Goal: Task Accomplishment & Management: Use online tool/utility

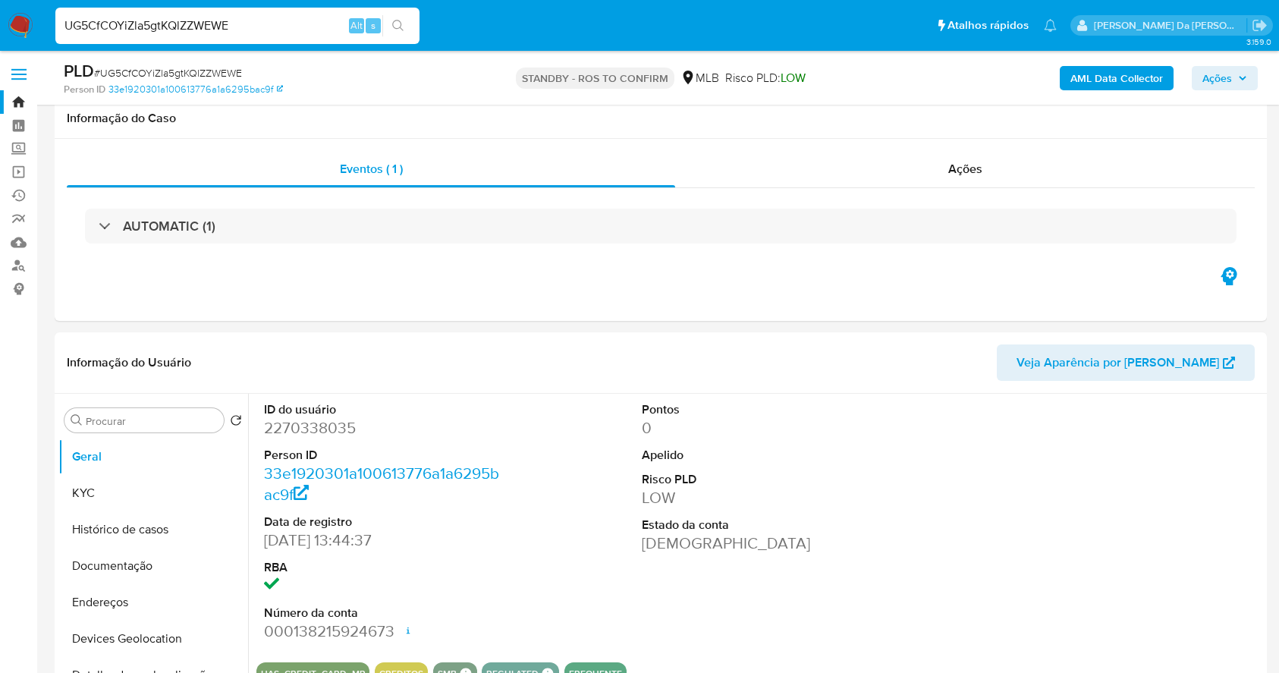
select select "10"
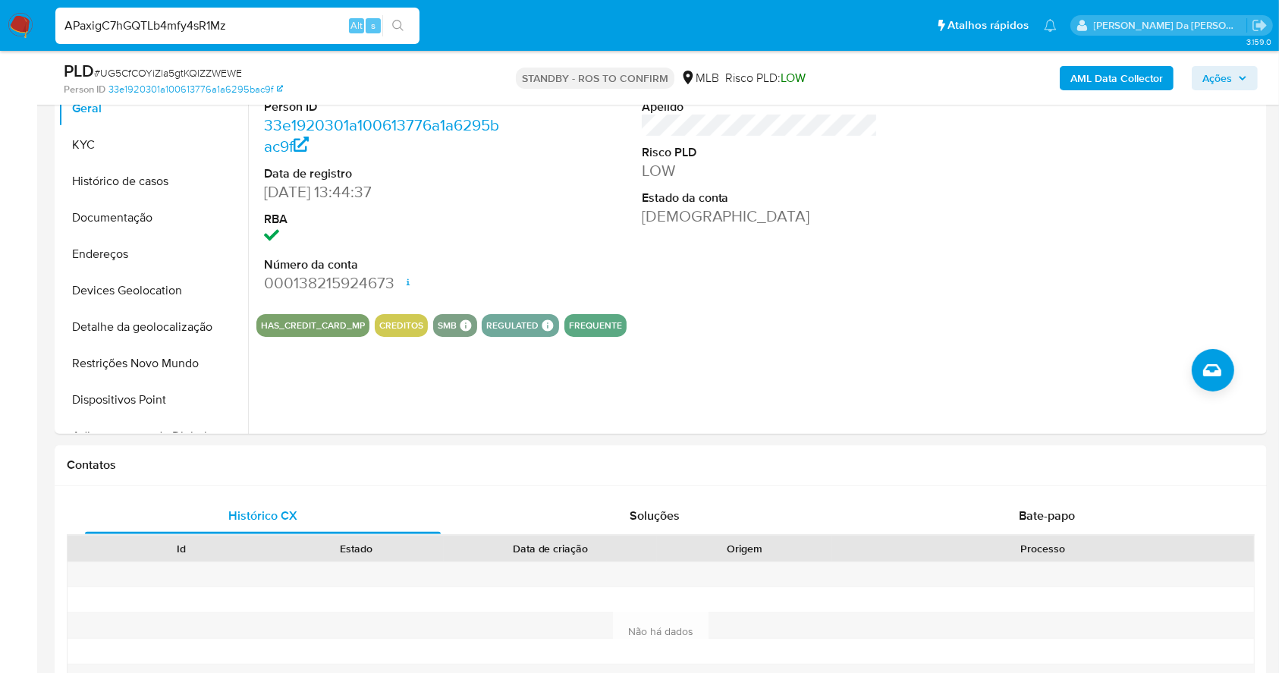
type input "APaxigC7hGQTLb4mfy4sR1Mz"
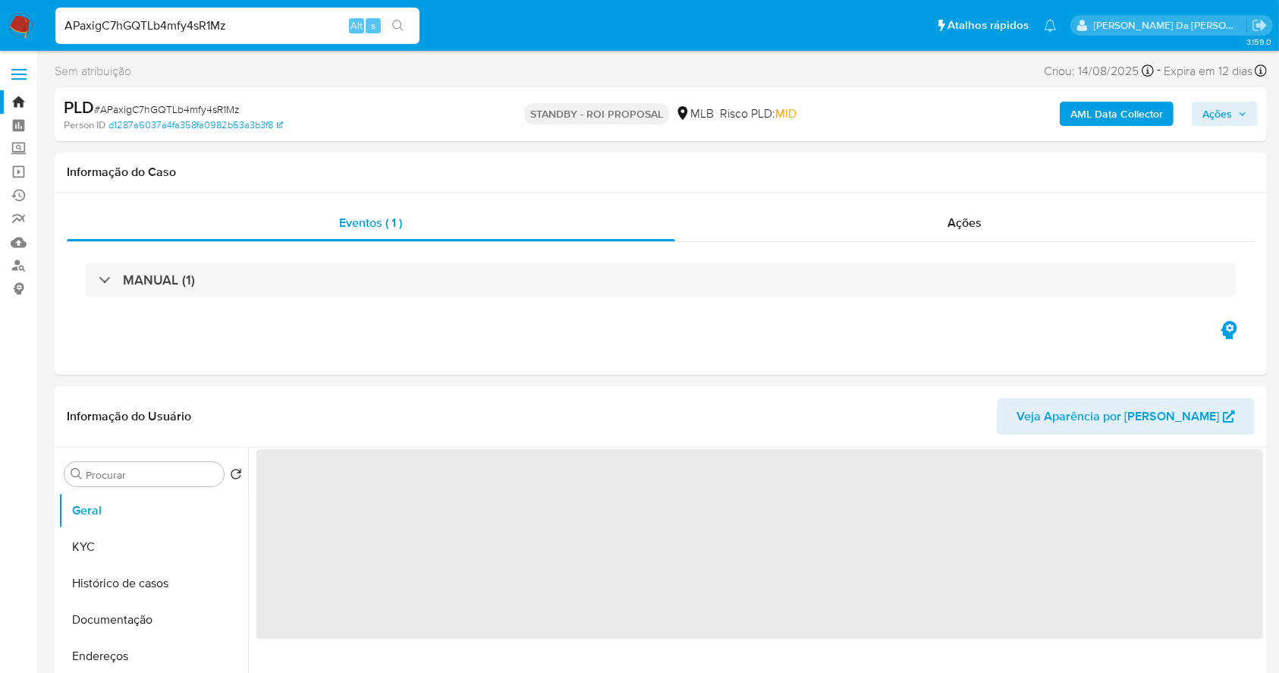
select select "10"
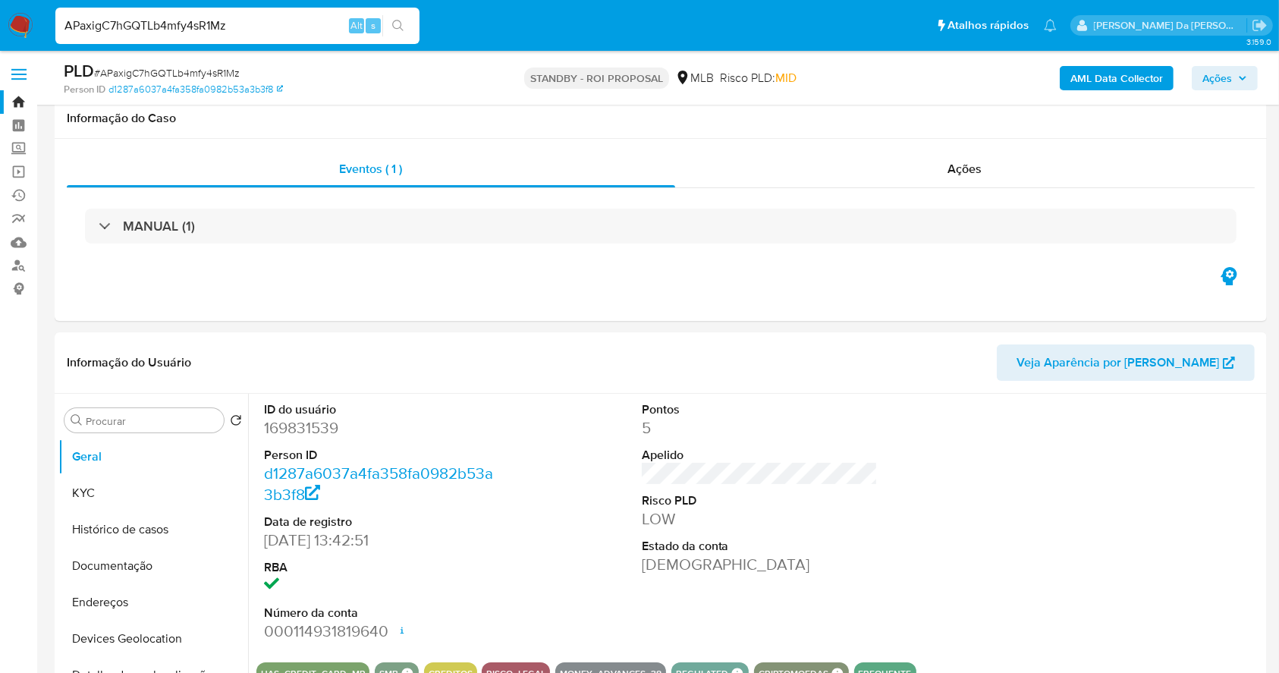
scroll to position [348, 0]
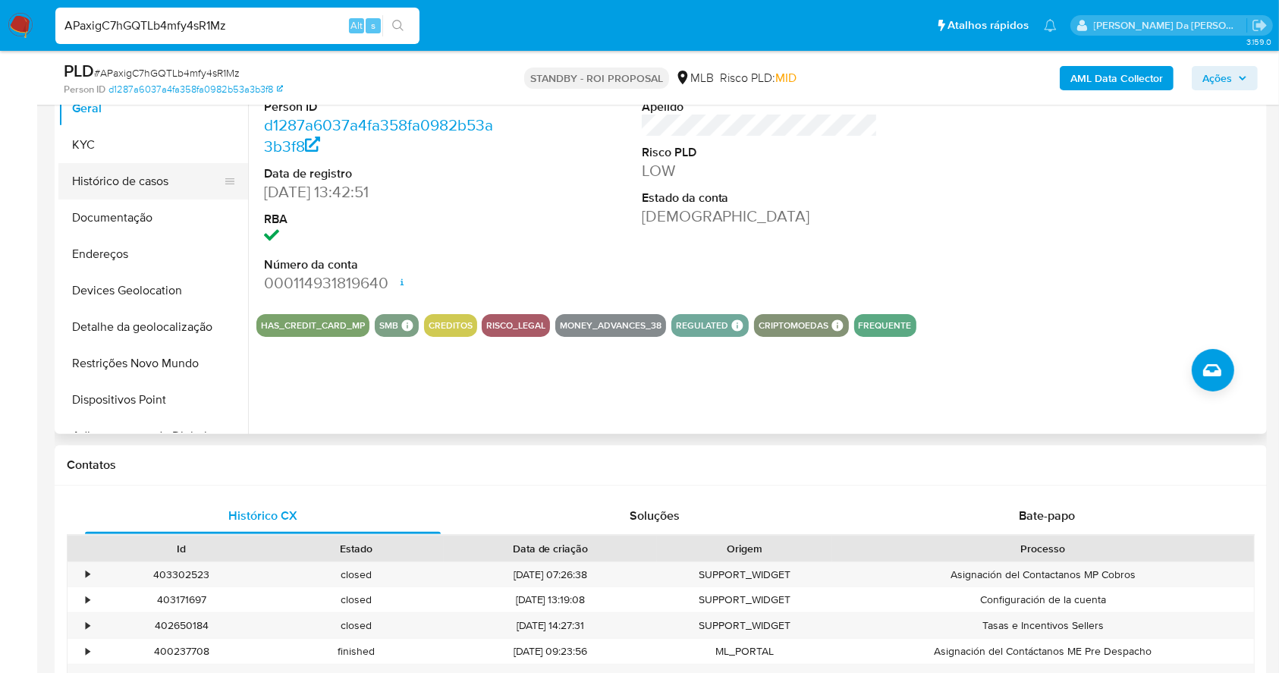
drag, startPoint x: 103, startPoint y: 155, endPoint x: 150, endPoint y: 171, distance: 49.9
click at [103, 155] on button "KYC" at bounding box center [153, 145] width 190 height 36
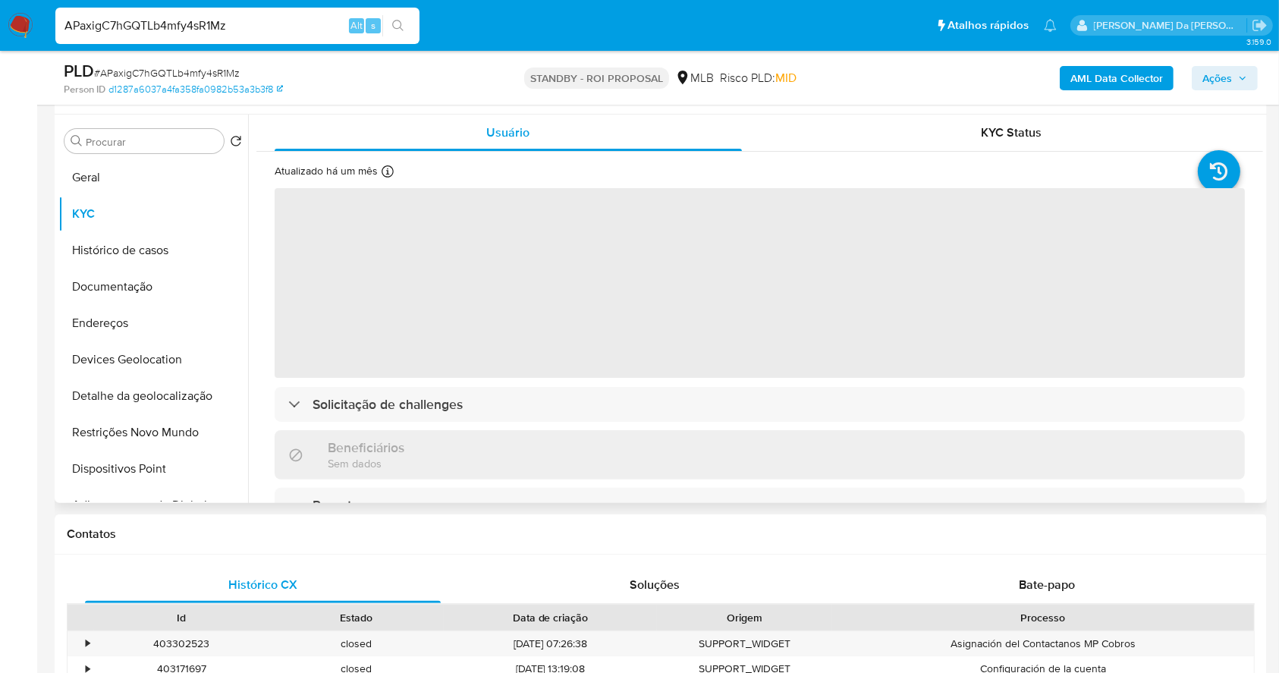
scroll to position [247, 0]
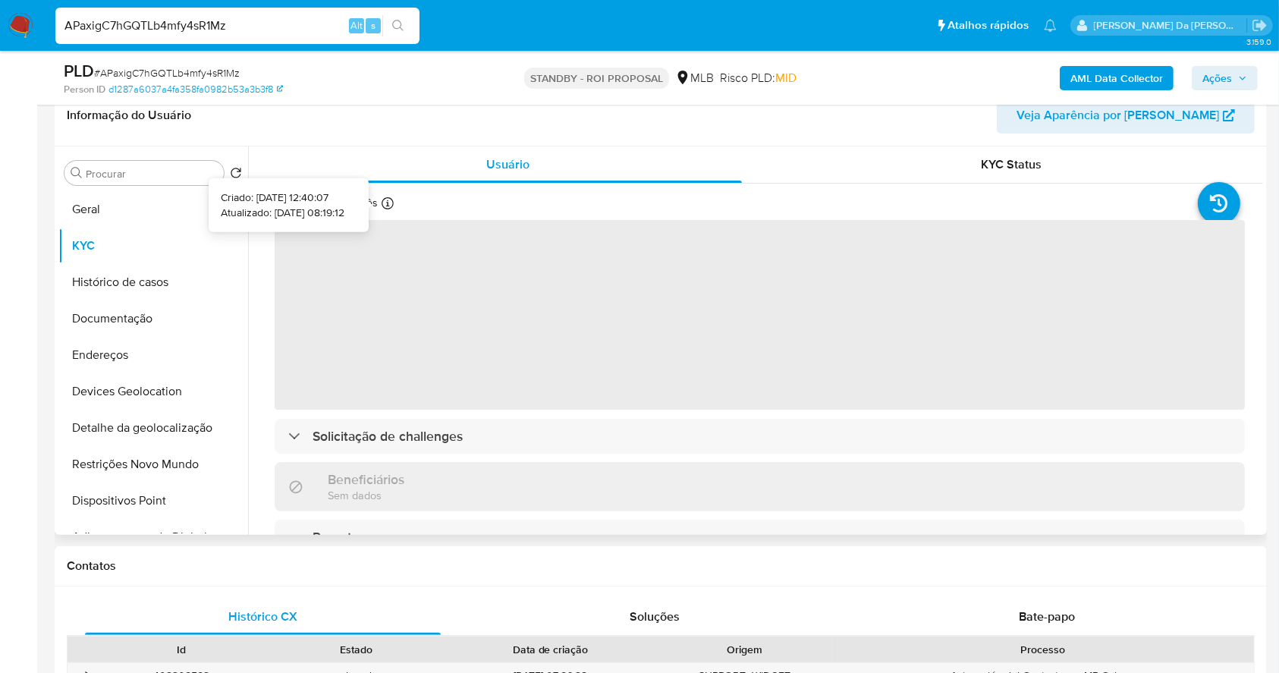
click at [384, 206] on icon at bounding box center [387, 203] width 12 height 12
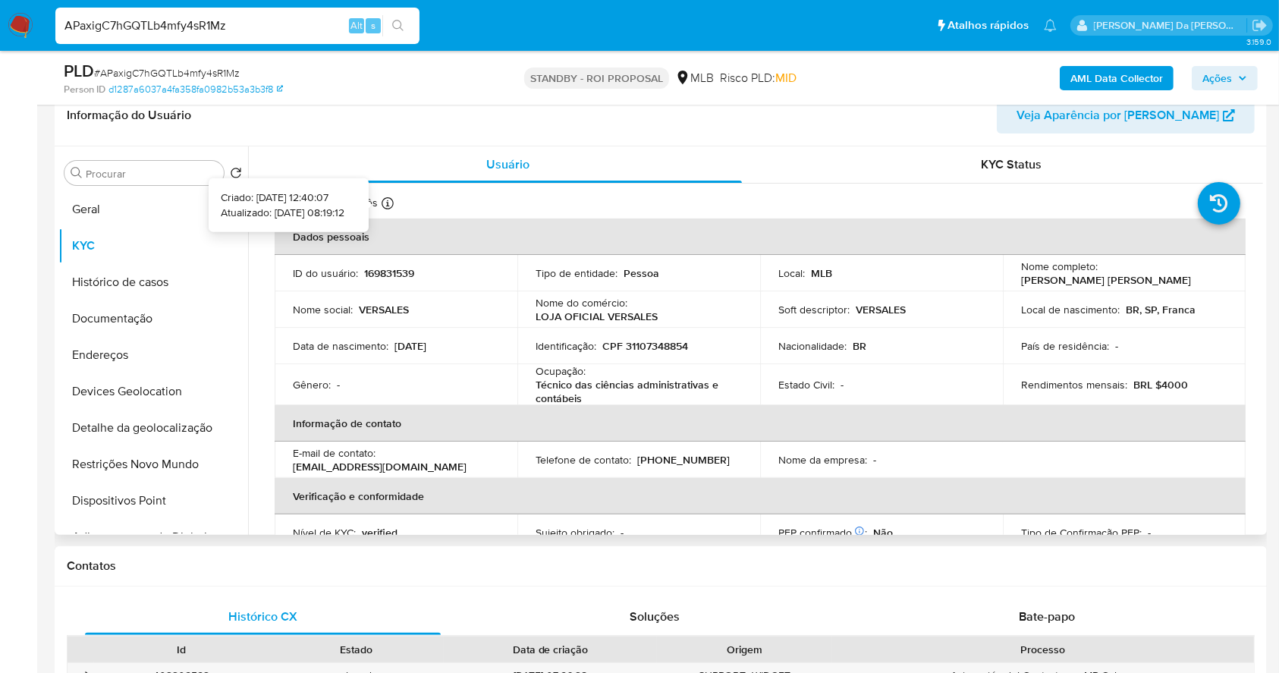
click at [388, 210] on div at bounding box center [387, 205] width 12 height 17
click at [384, 203] on icon at bounding box center [387, 203] width 12 height 12
click at [147, 280] on button "Histórico de casos" at bounding box center [146, 282] width 177 height 36
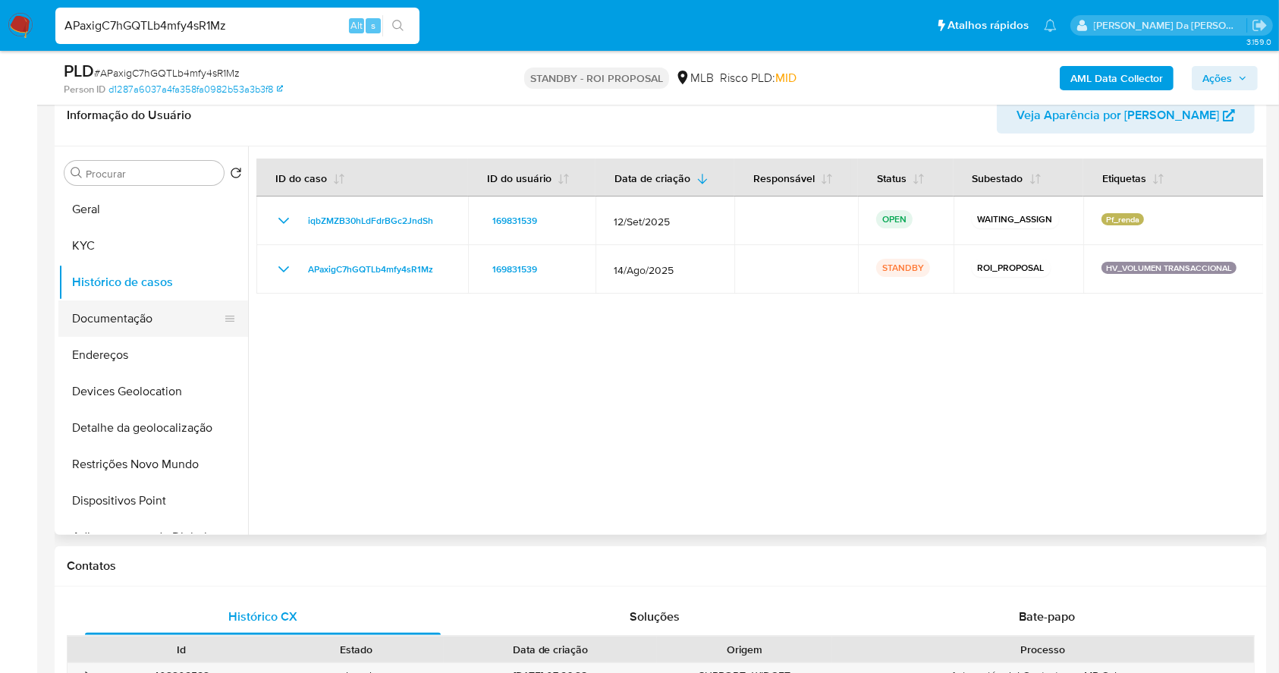
click at [130, 331] on button "Documentação" at bounding box center [146, 318] width 177 height 36
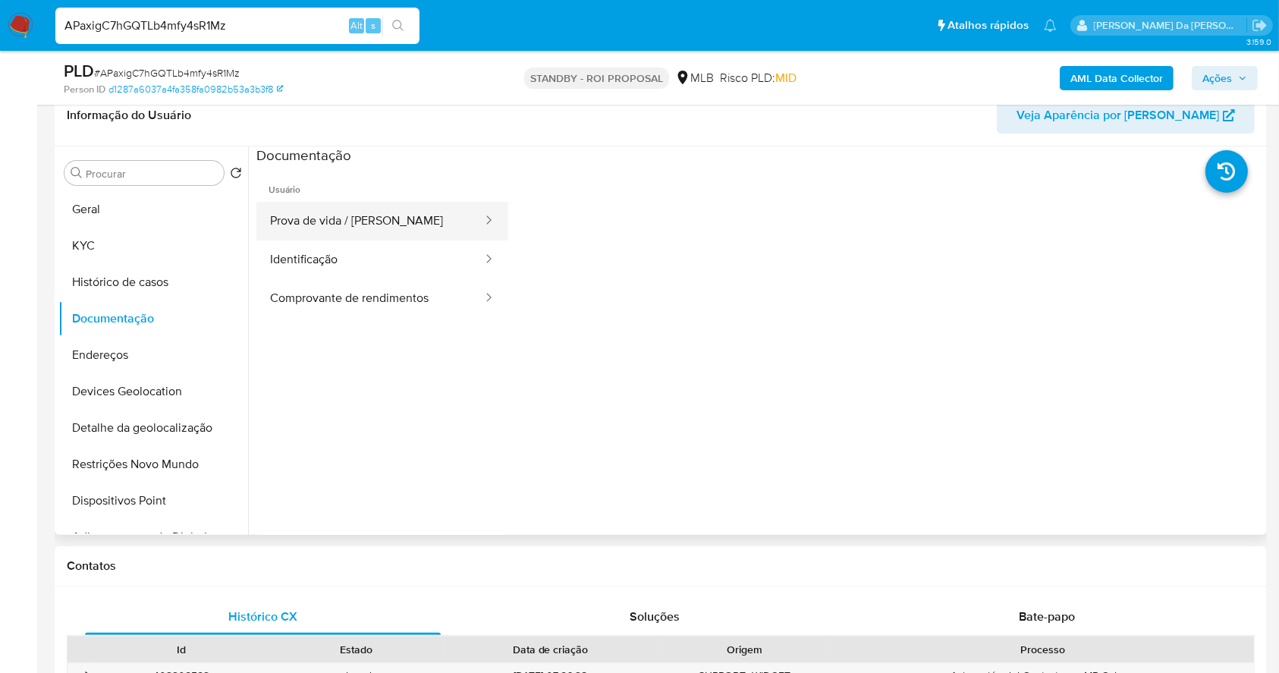
click at [388, 218] on button "Prova de vida / [PERSON_NAME]" at bounding box center [369, 221] width 227 height 39
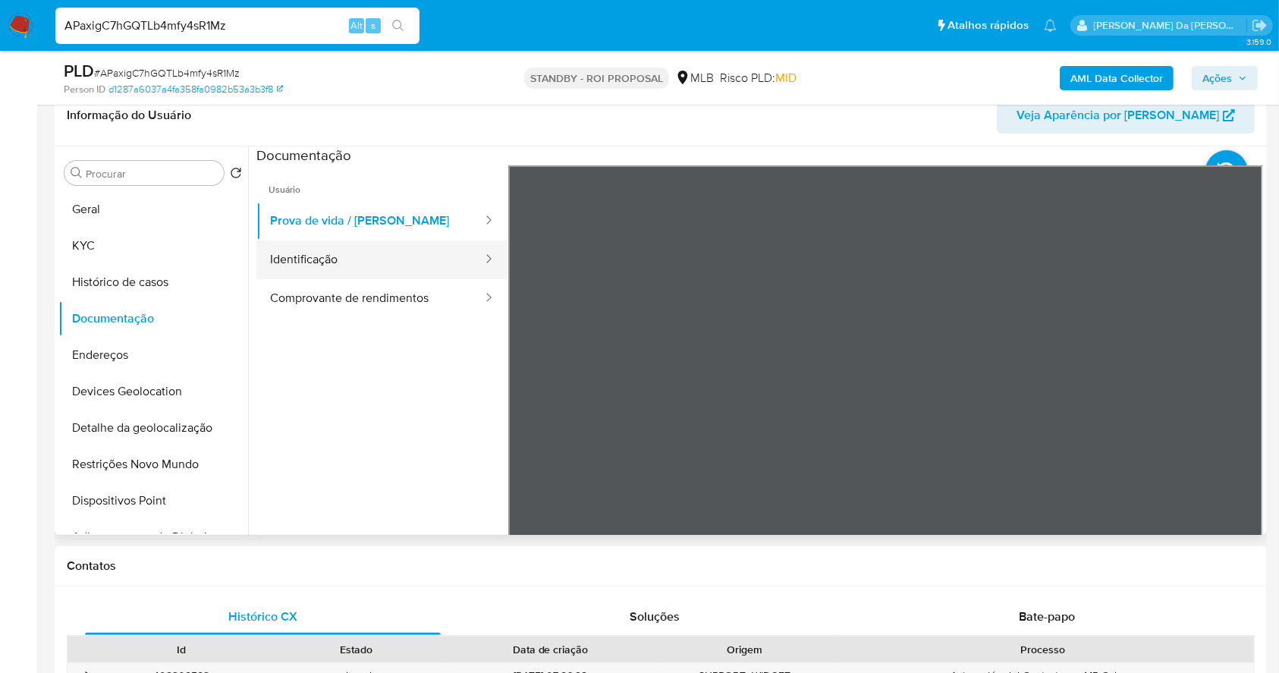
click at [312, 260] on button "Identificação" at bounding box center [369, 259] width 227 height 39
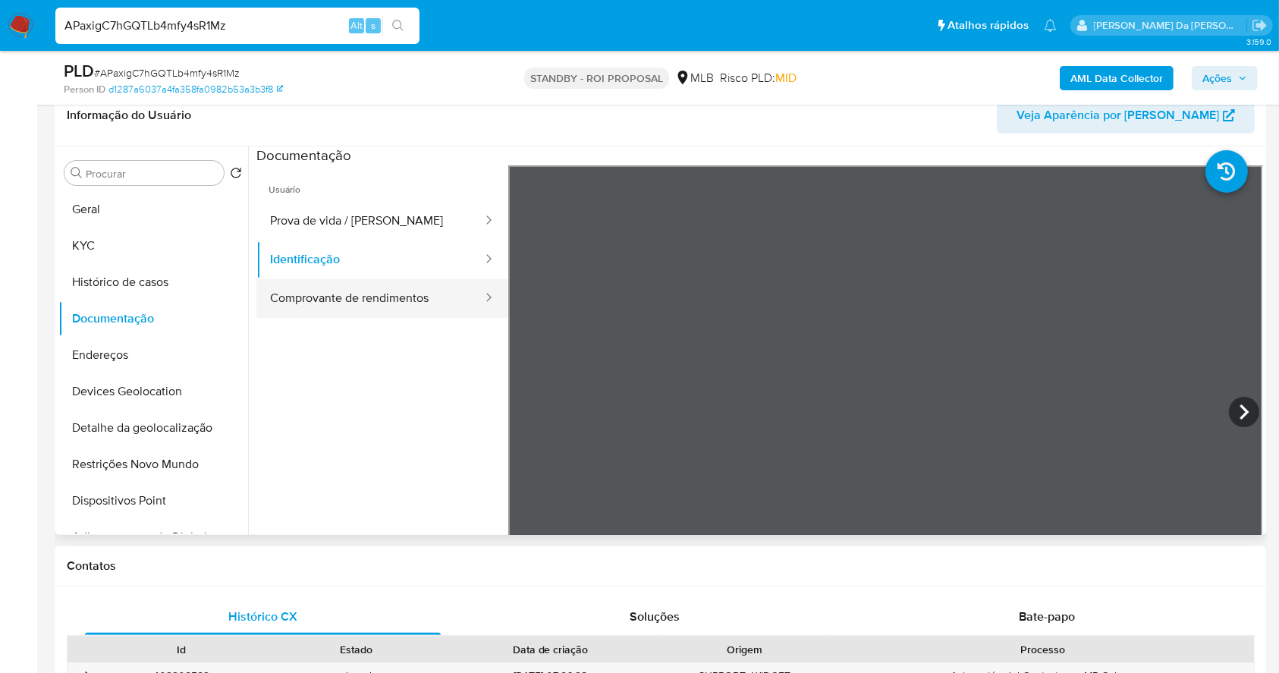
click at [396, 304] on button "Comprovante de rendimentos" at bounding box center [369, 298] width 227 height 39
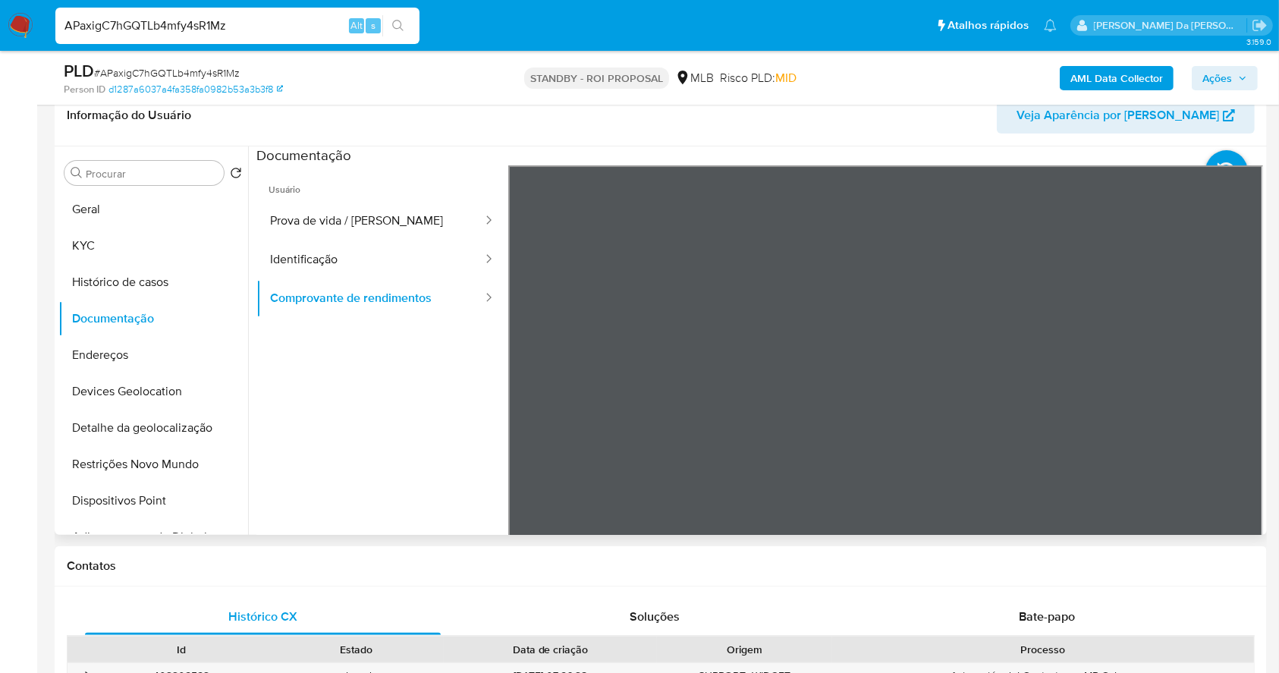
click at [700, 112] on div "Informação do Usuário Veja Aparência por Pessoa Procurar Retornar ao pedido pad…" at bounding box center [661, 310] width 1212 height 450
click at [72, 240] on button "KYC" at bounding box center [146, 245] width 177 height 36
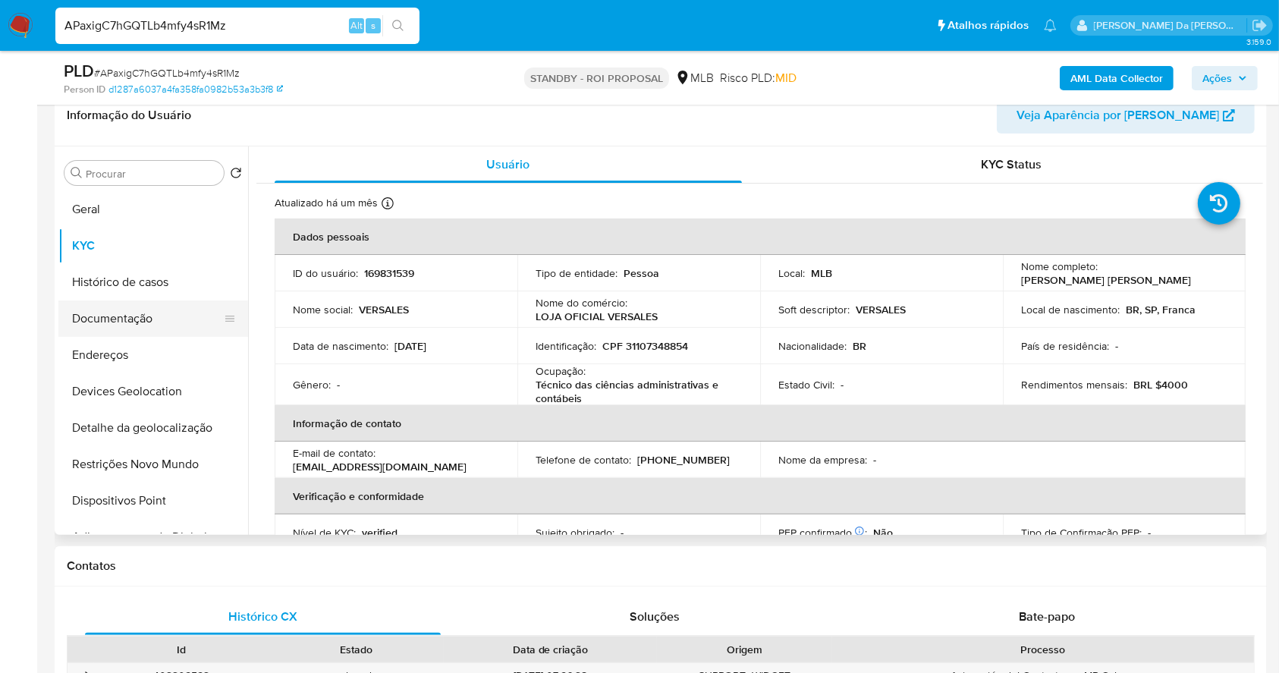
click at [130, 313] on button "Documentação" at bounding box center [146, 318] width 177 height 36
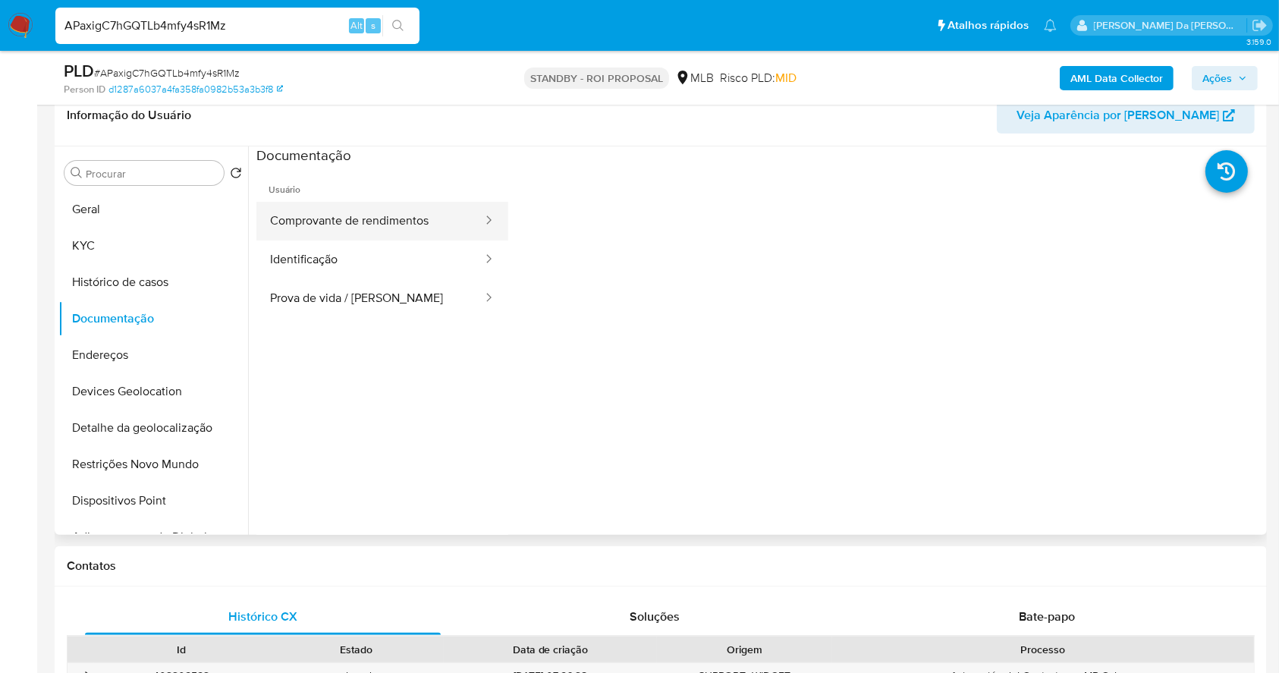
click at [392, 227] on button "Comprovante de rendimentos" at bounding box center [369, 221] width 227 height 39
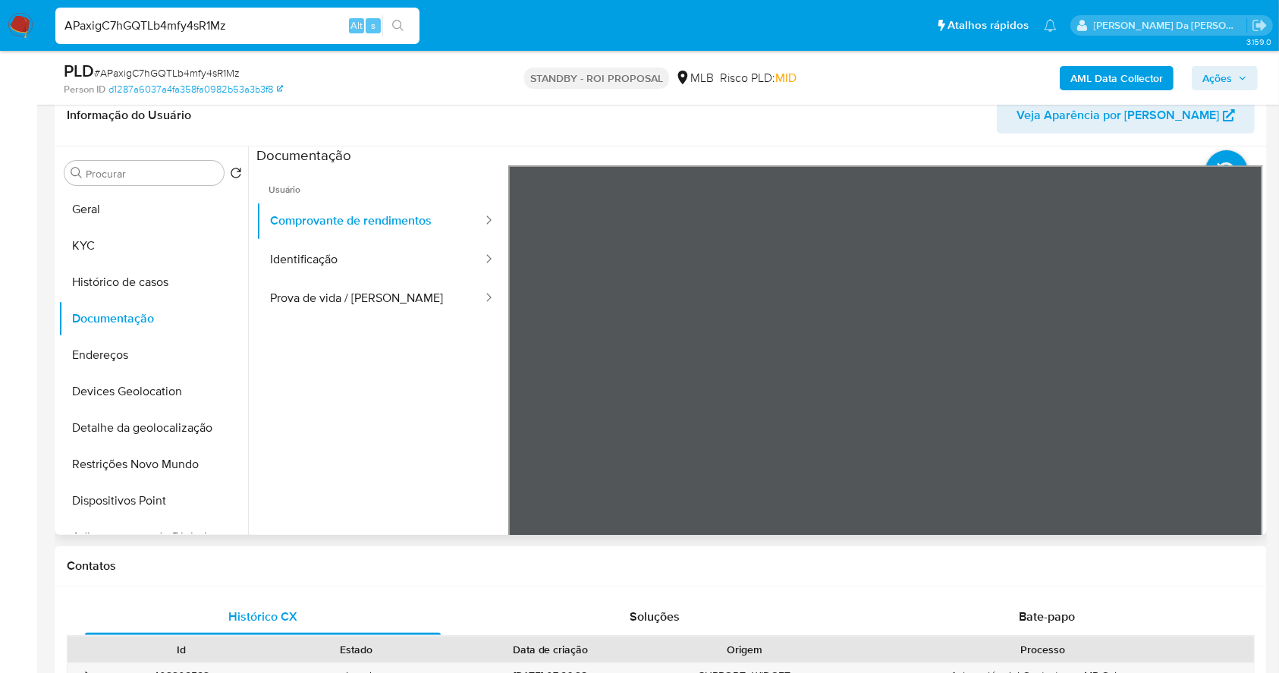
click at [777, 149] on section at bounding box center [759, 398] width 1006 height 504
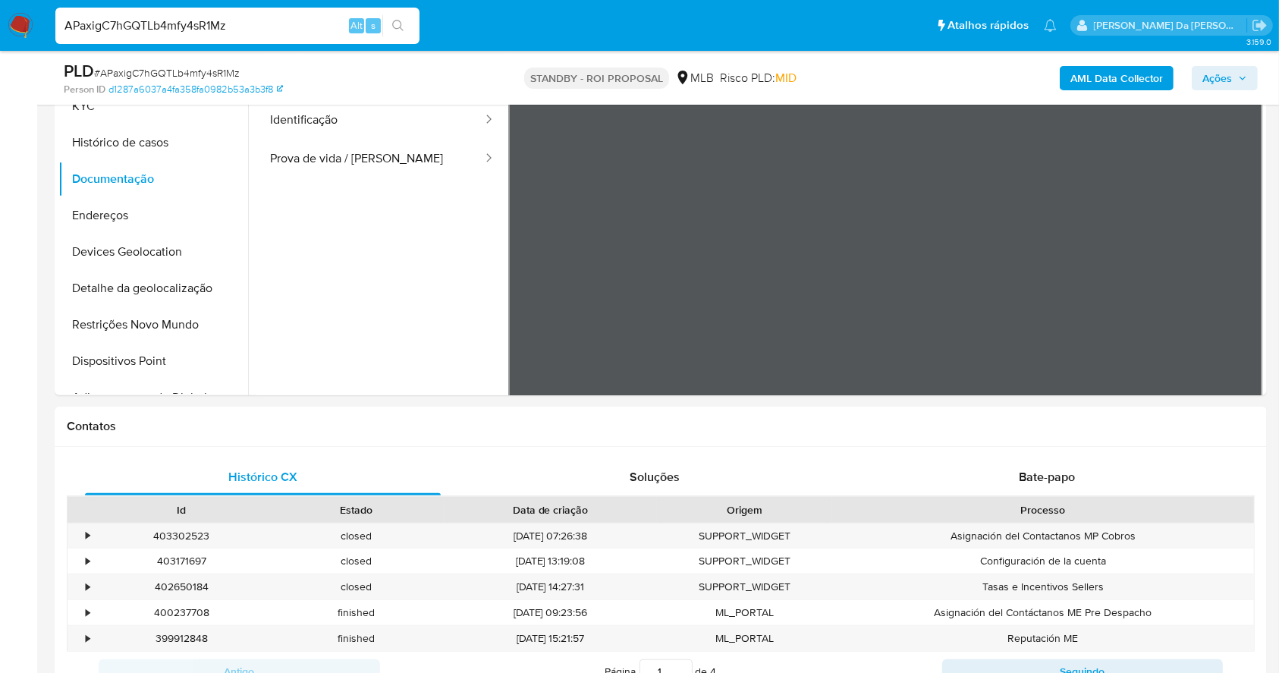
scroll to position [359, 0]
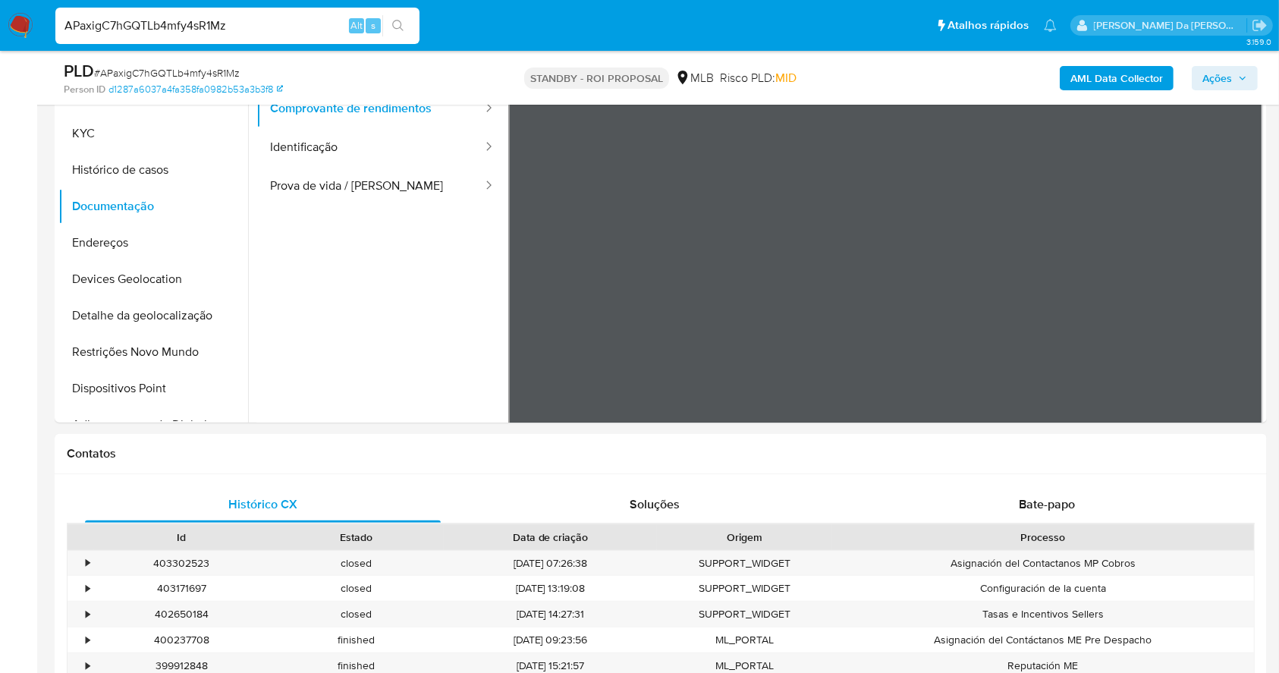
click at [242, 38] on div "APaxigC7hGQTLb4mfy4sR1Mz Alt s" at bounding box center [237, 26] width 364 height 36
click at [249, 27] on input "APaxigC7hGQTLb4mfy4sR1Mz" at bounding box center [237, 26] width 364 height 20
paste input "LrQLJ2DnXFiDba6MmoDLloya"
type input "LrQLJ2DnXFiDba6MmoDLloya"
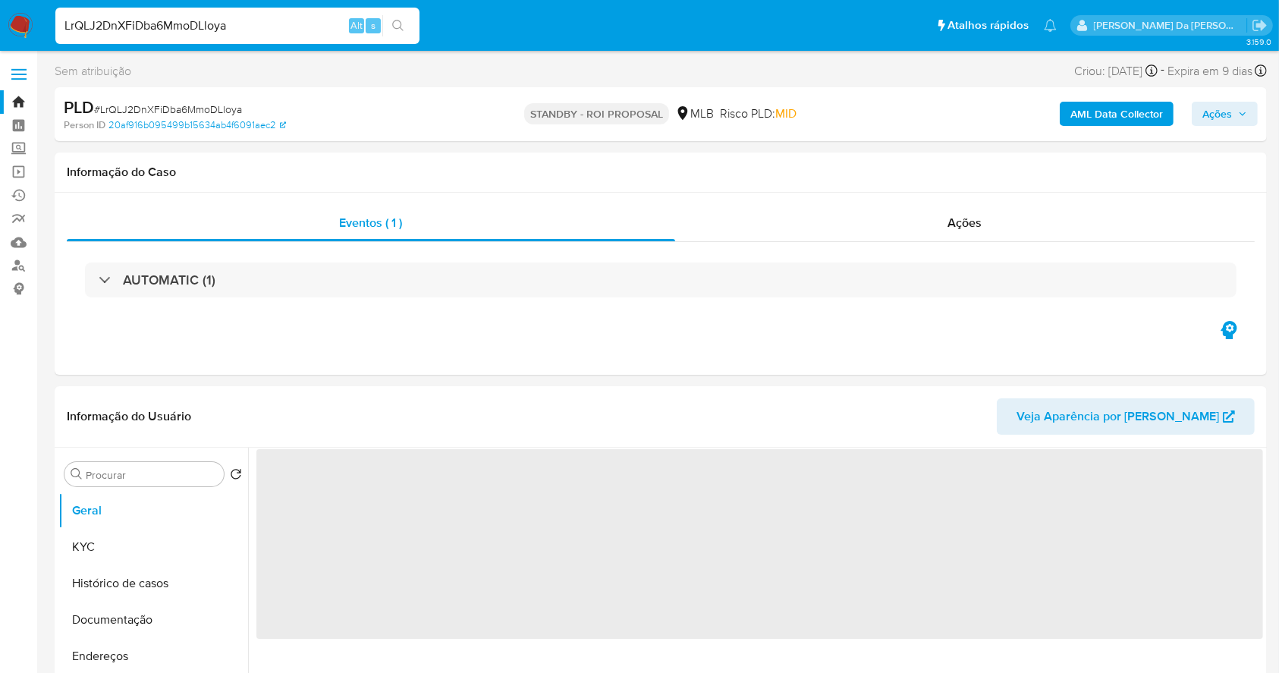
select select "10"
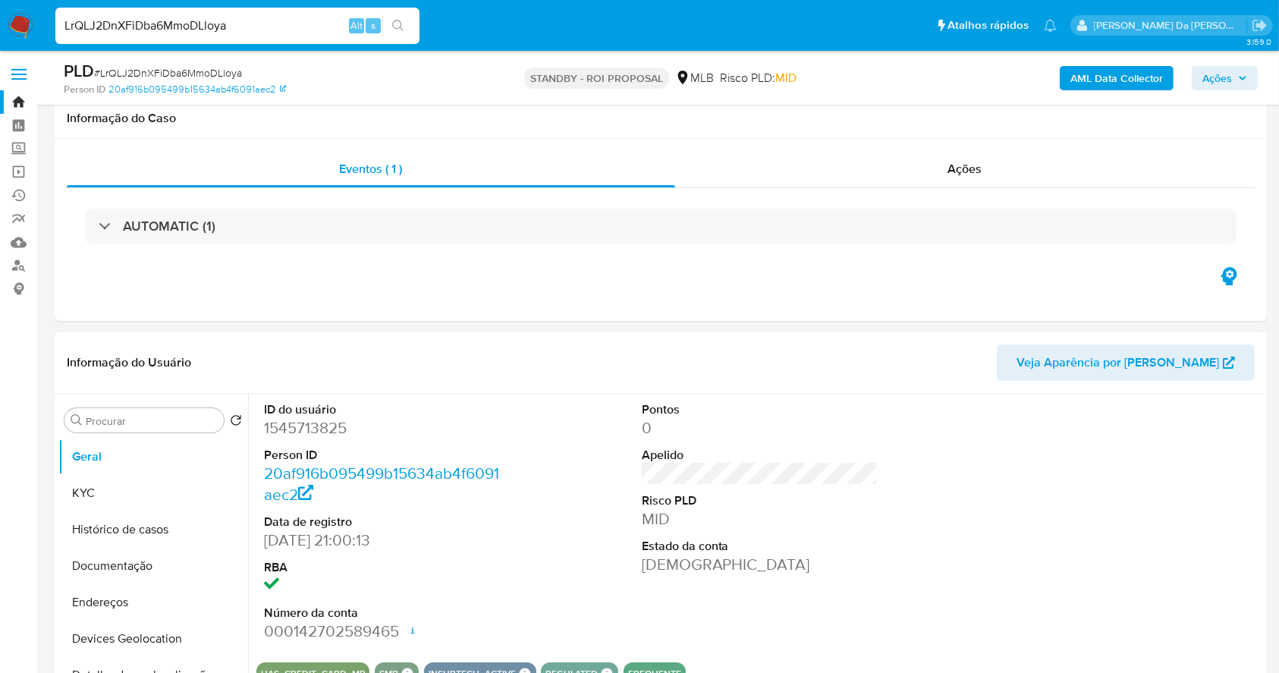
scroll to position [348, 0]
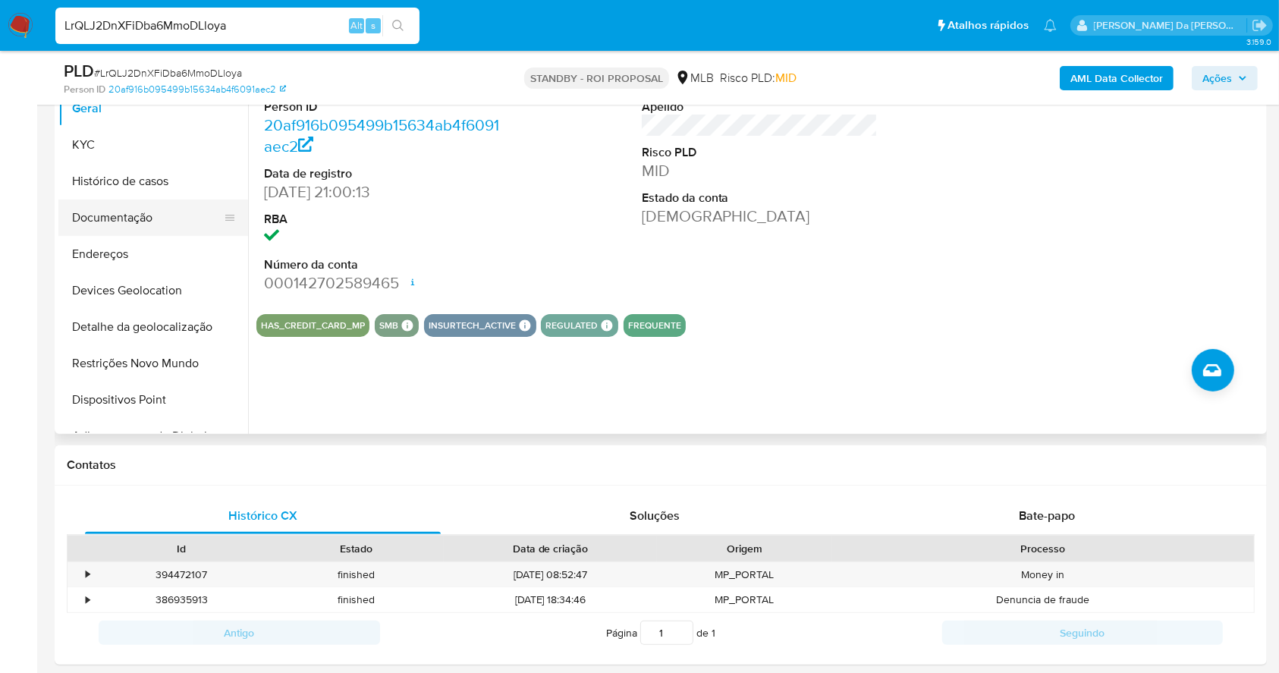
click at [96, 221] on button "Documentação" at bounding box center [146, 217] width 177 height 36
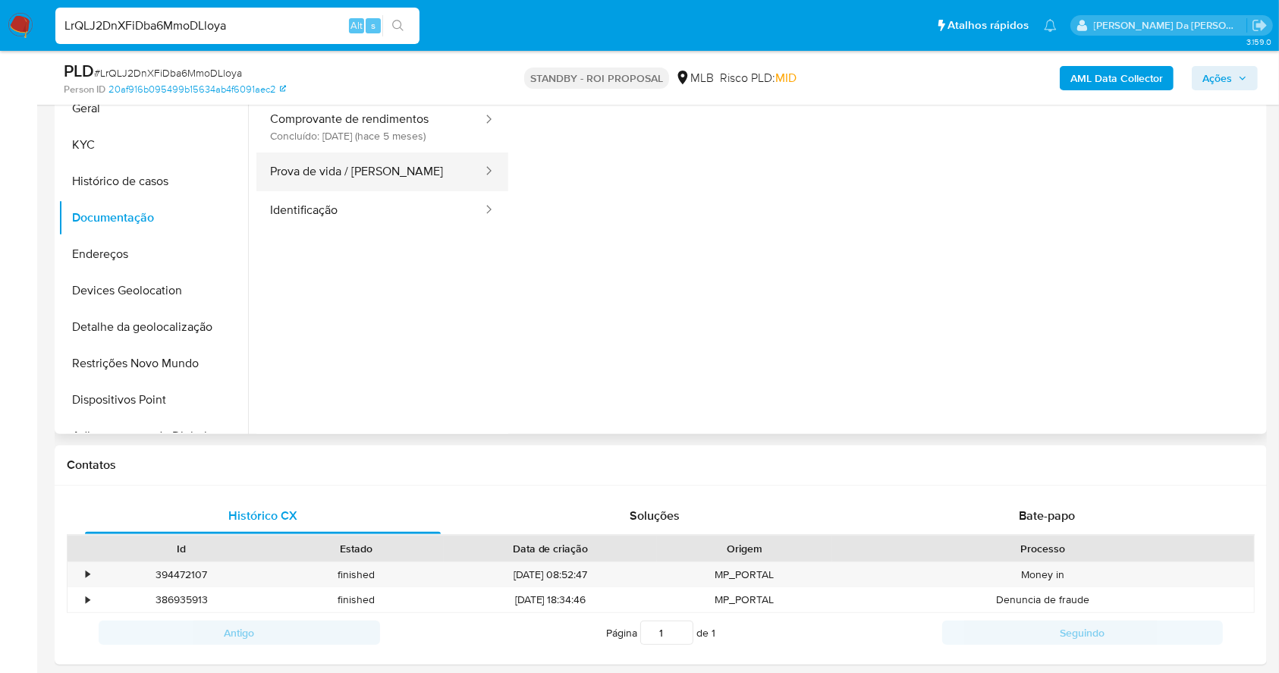
click at [373, 182] on button "Prova de vida / [PERSON_NAME]" at bounding box center [369, 171] width 227 height 39
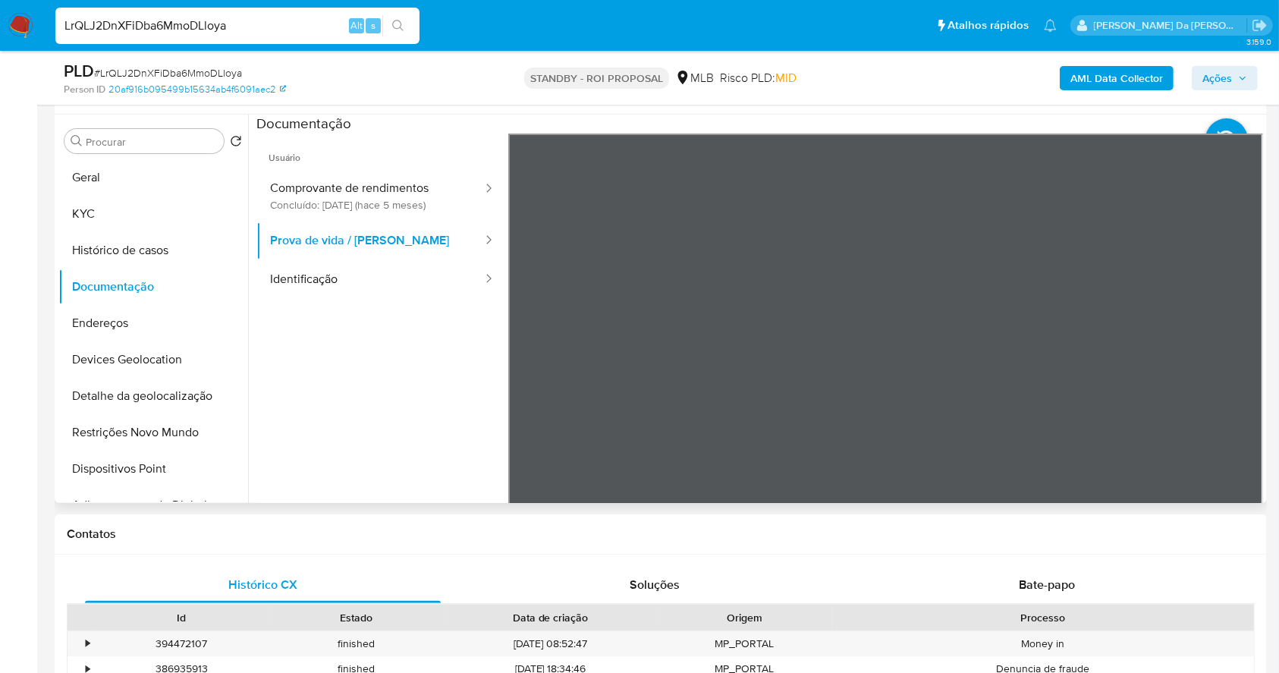
scroll to position [247, 0]
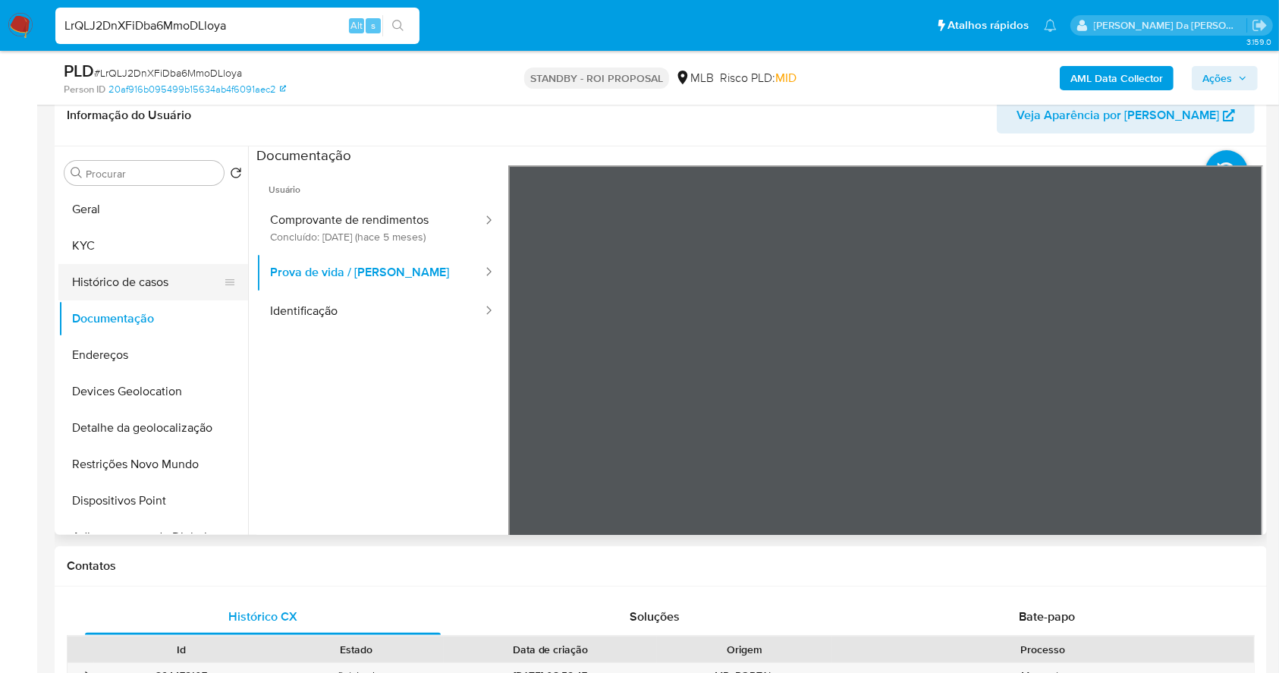
click at [139, 281] on button "Histórico de casos" at bounding box center [146, 282] width 177 height 36
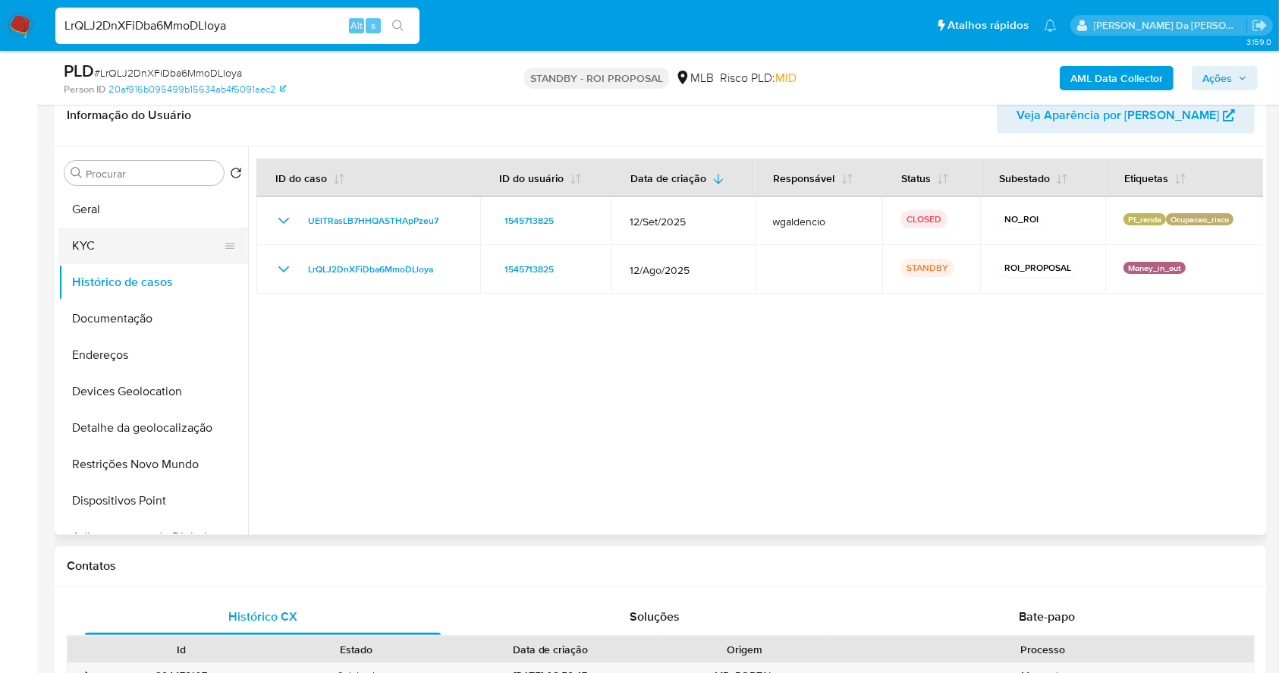
click at [100, 246] on button "KYC" at bounding box center [146, 245] width 177 height 36
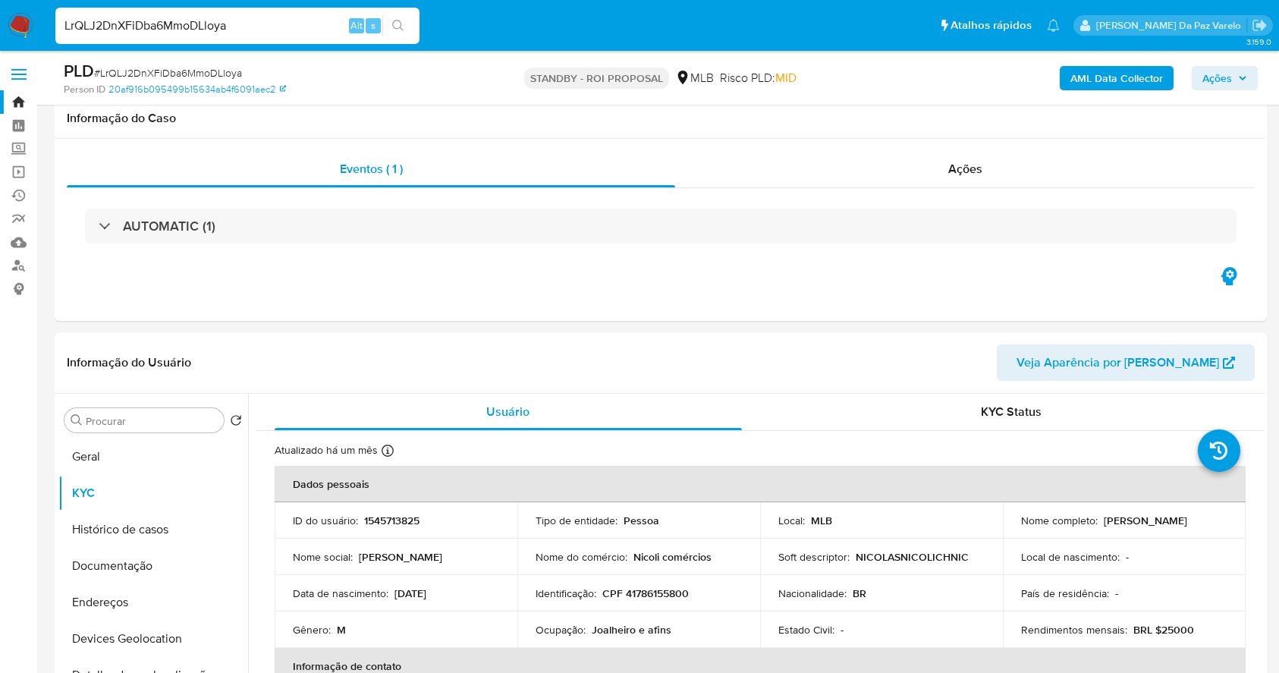
select select "10"
click at [323, 27] on input "LrQLJ2DnXFiDba6MmoDLloya" at bounding box center [237, 26] width 364 height 20
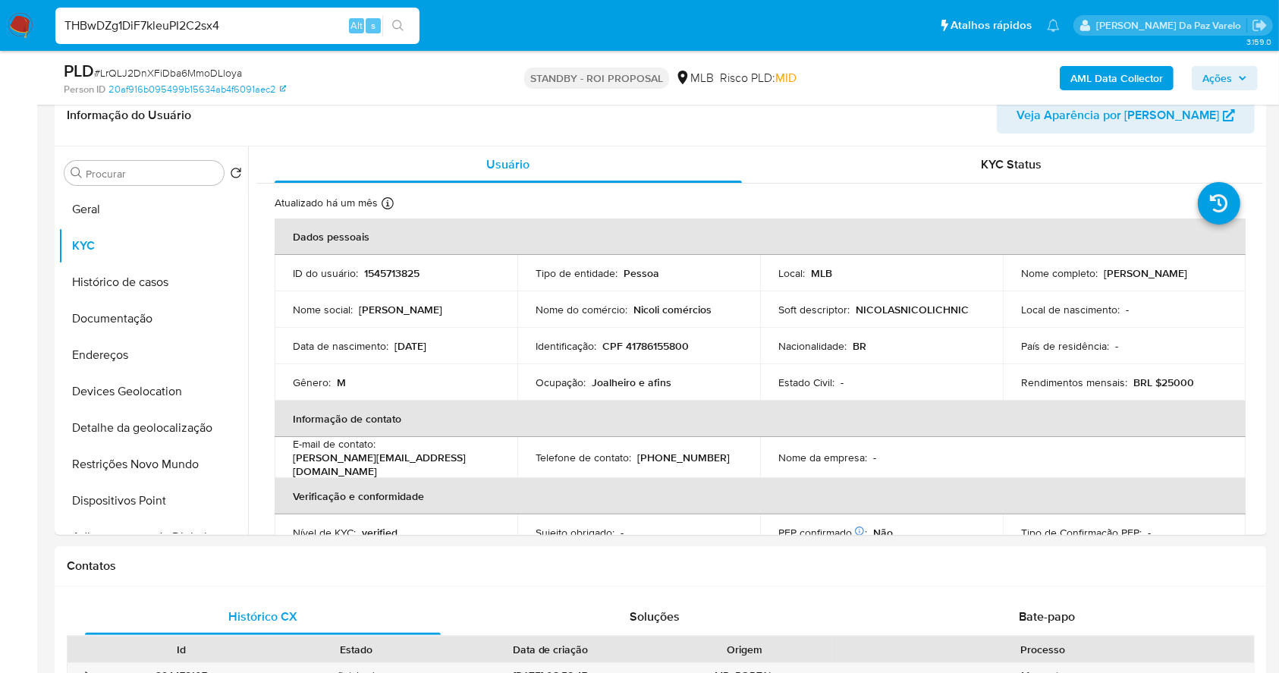
type input "THBwDZg1DiF7kleuPI2C2sx4"
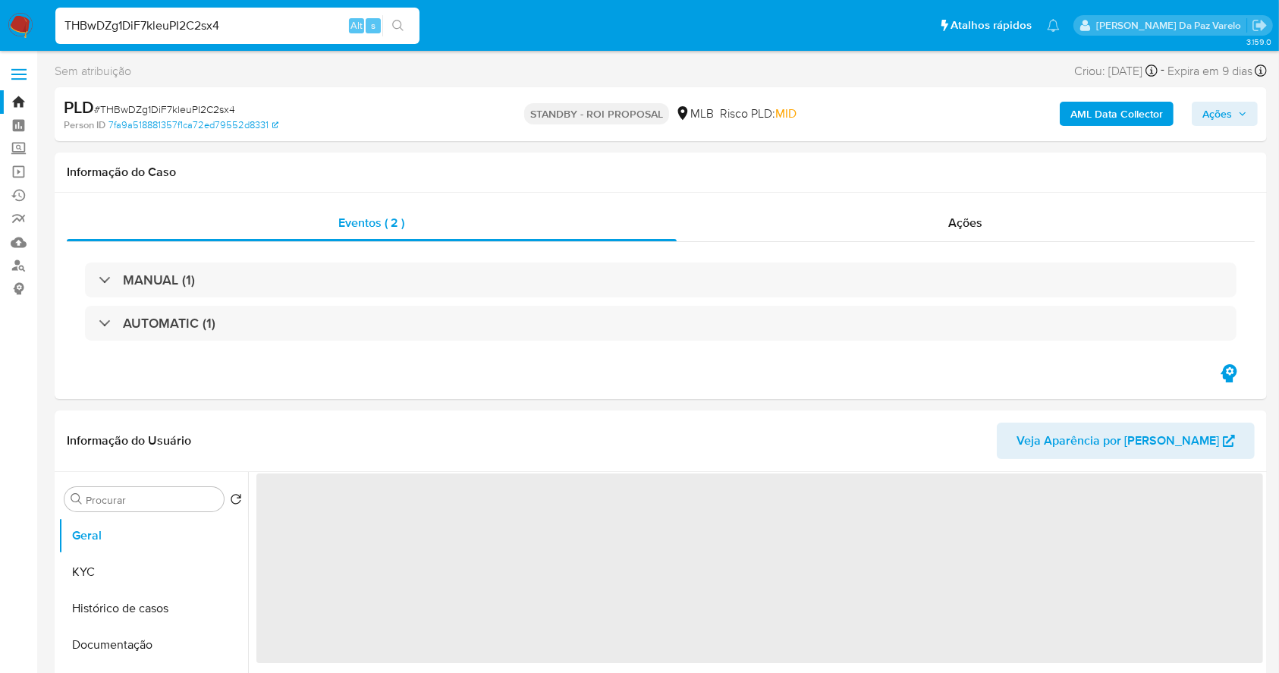
select select "10"
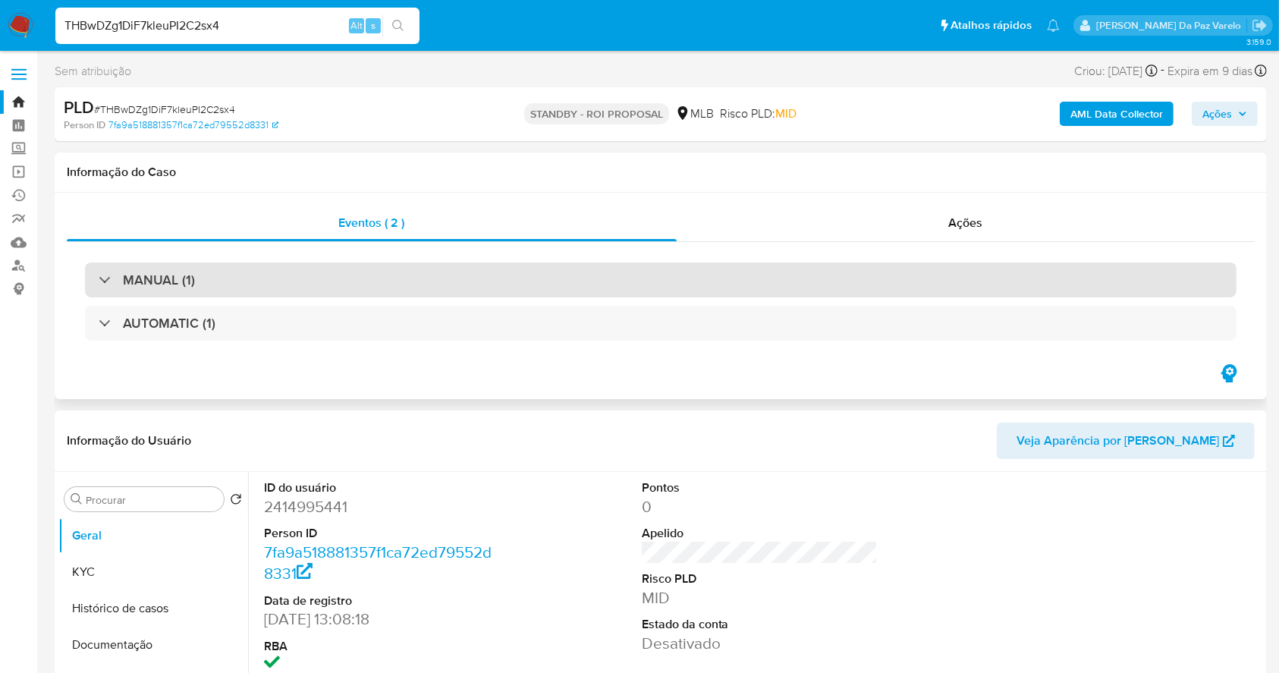
click at [224, 285] on div "MANUAL (1)" at bounding box center [660, 279] width 1151 height 35
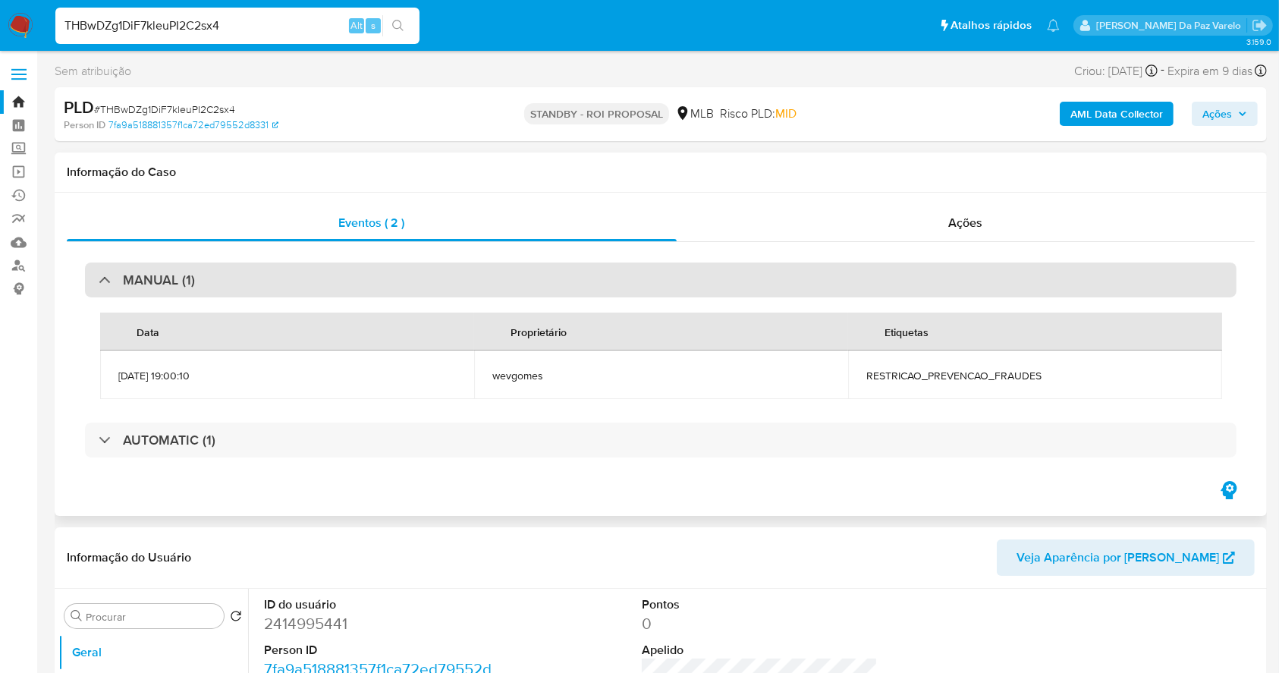
click at [224, 285] on div "MANUAL (1)" at bounding box center [660, 279] width 1151 height 35
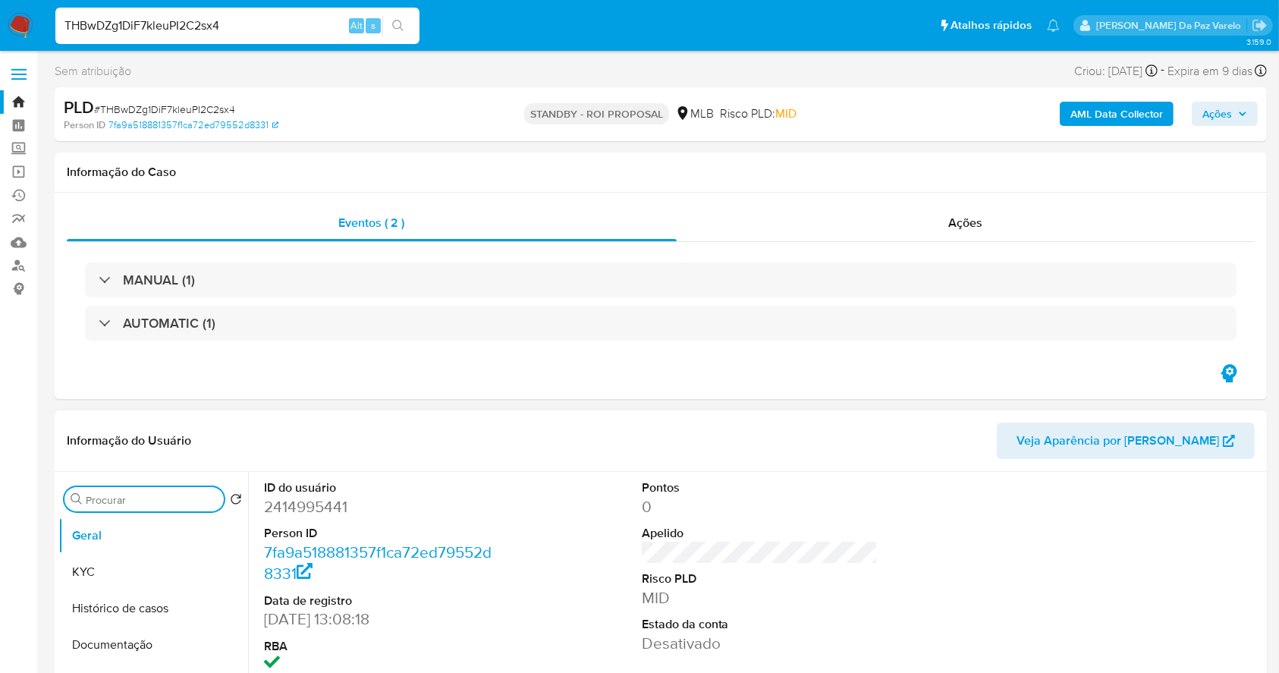
click at [193, 506] on input "Procurar" at bounding box center [152, 500] width 132 height 14
type input "res"
click at [170, 576] on button "Restrições Novo Mundo" at bounding box center [146, 572] width 177 height 36
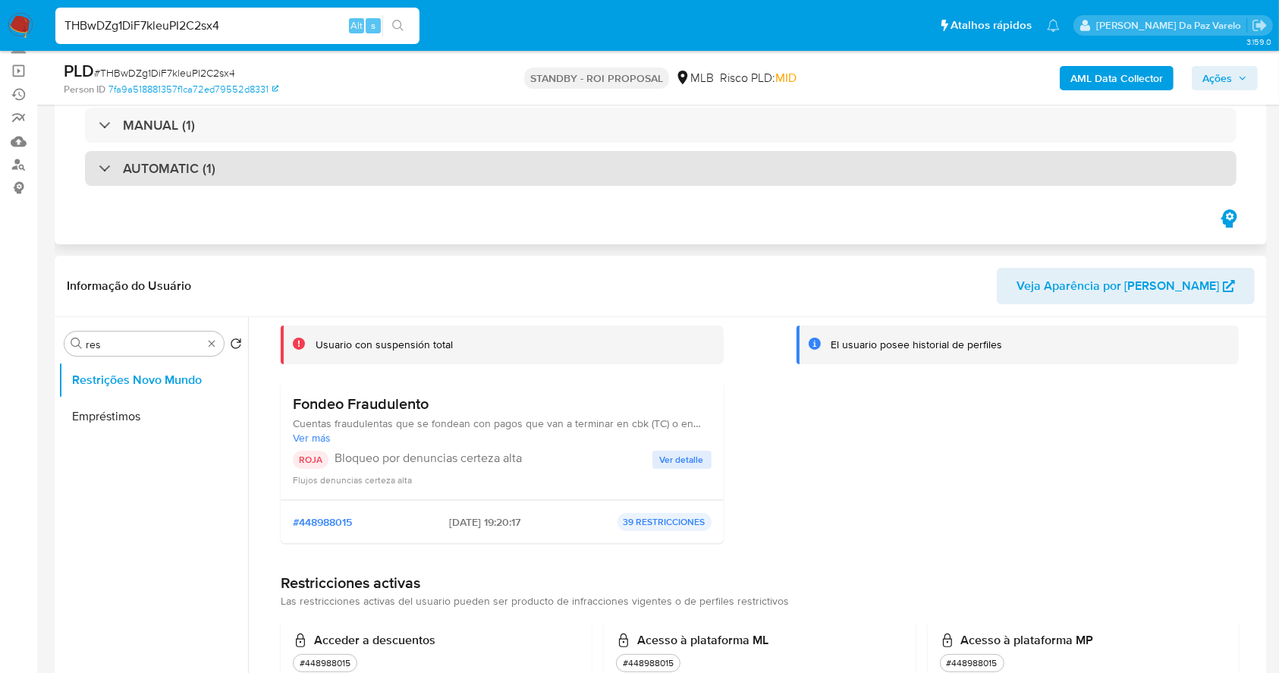
scroll to position [101, 0]
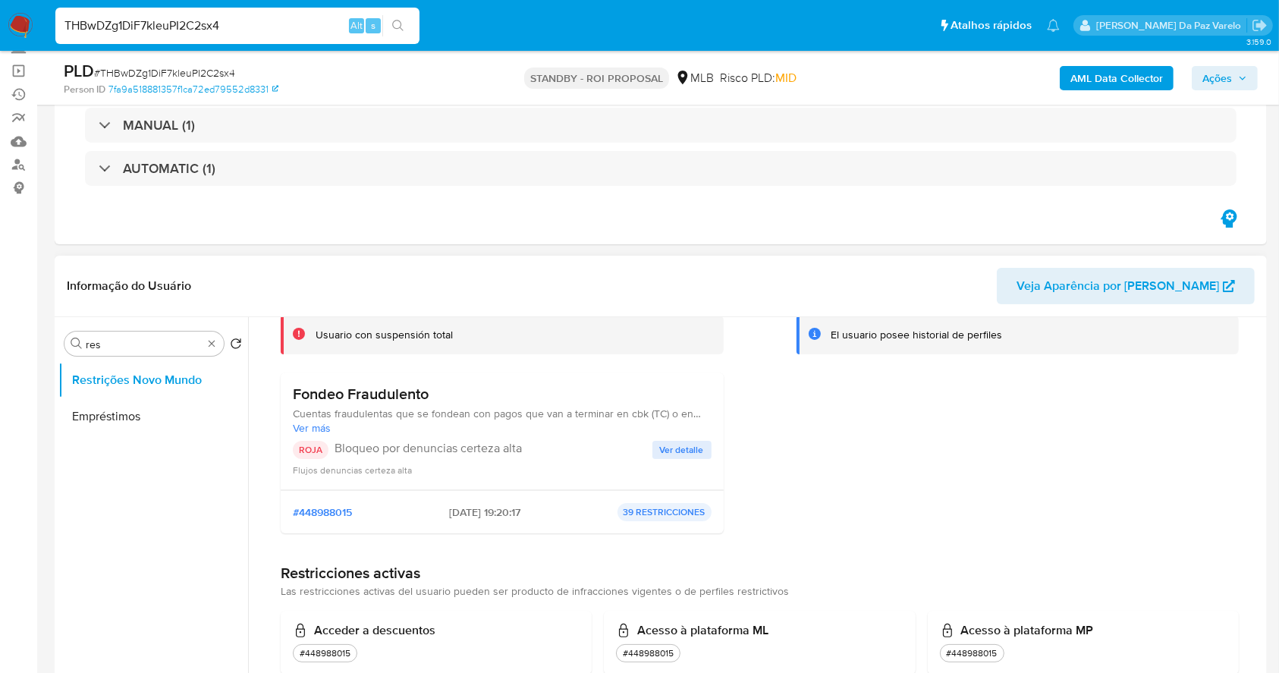
click at [871, 472] on div "Perfiles restrictivos El usuario posee historial de perfiles" at bounding box center [1017, 413] width 443 height 264
click at [660, 454] on span "Ver detalle" at bounding box center [682, 449] width 44 height 15
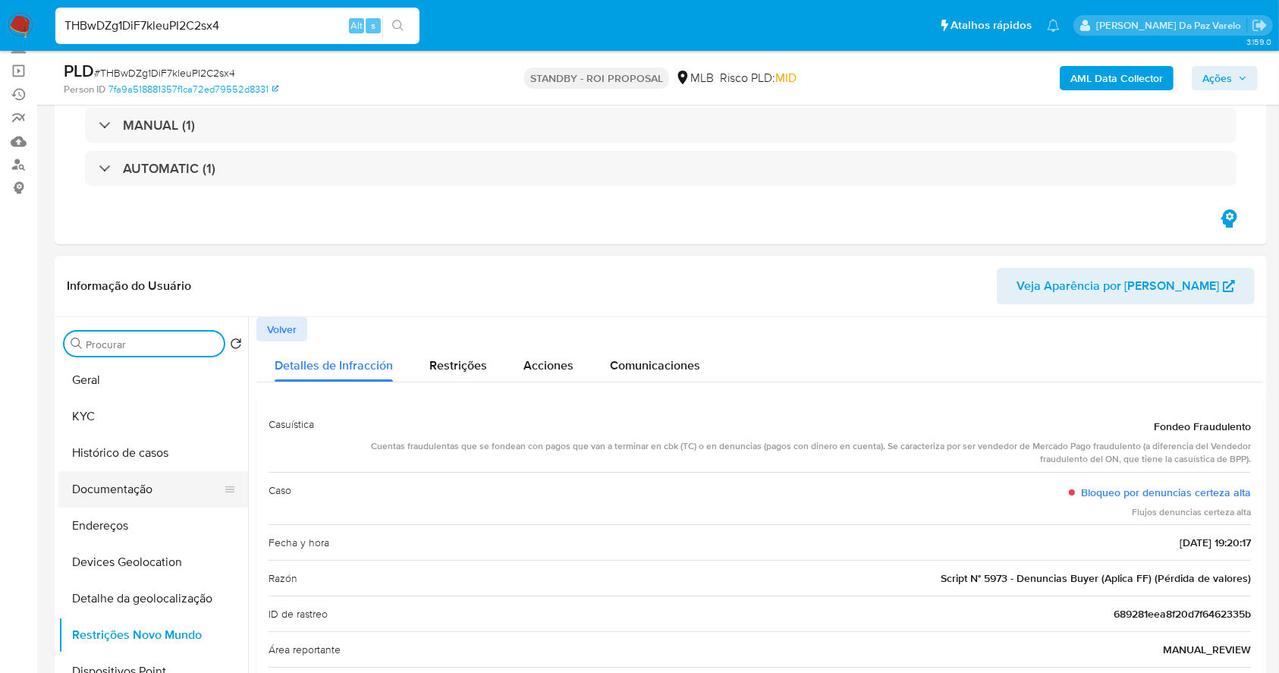
click at [142, 485] on button "Documentação" at bounding box center [146, 489] width 177 height 36
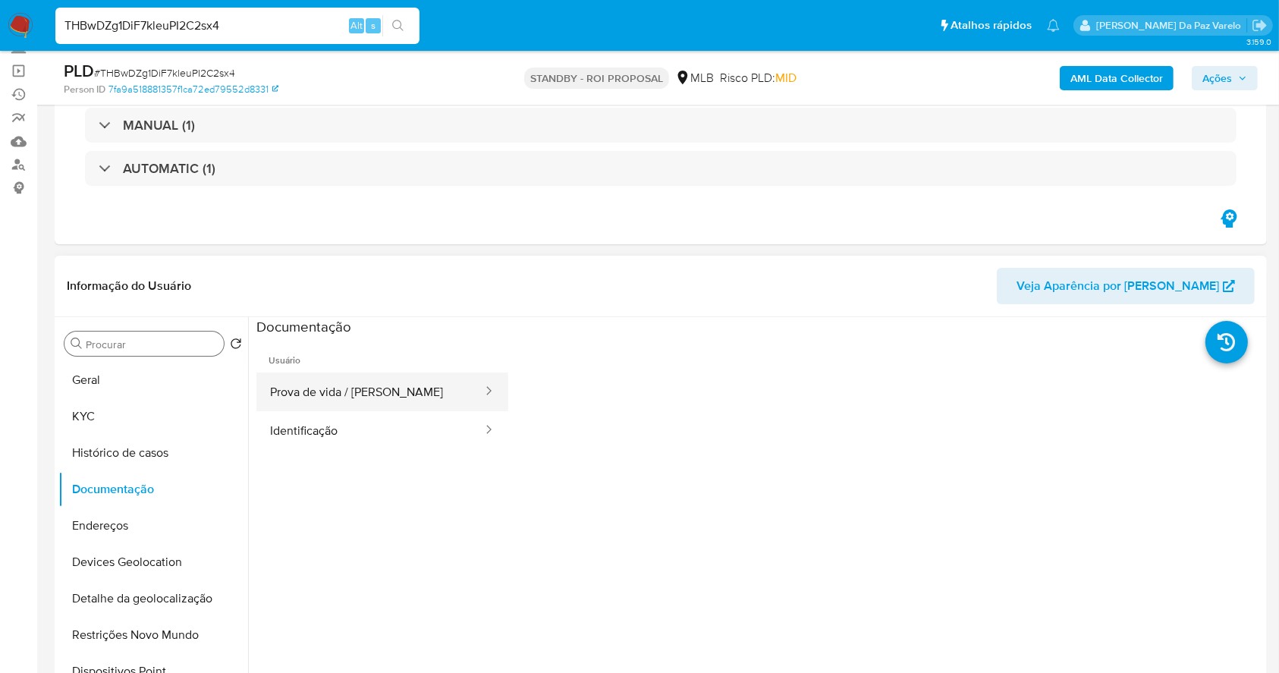
click at [391, 384] on button "Prova de vida / [PERSON_NAME]" at bounding box center [369, 391] width 227 height 39
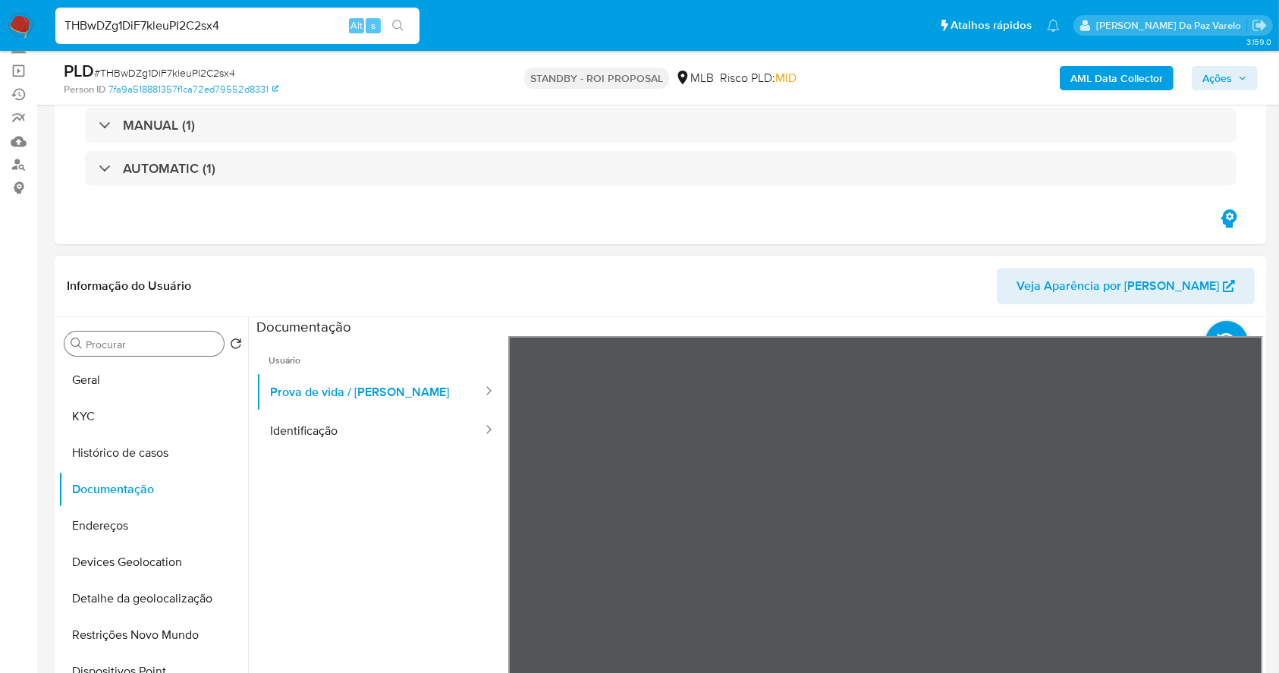
click at [398, 450] on ul "Usuário Prova de vida / Selfie Identificação" at bounding box center [382, 554] width 252 height 437
click at [418, 424] on button "Identificação" at bounding box center [369, 430] width 227 height 39
click at [359, 31] on span "Alt" at bounding box center [356, 25] width 12 height 14
click at [278, 30] on input "THBwDZg1DiF7kleuPI2C2sx4" at bounding box center [237, 26] width 364 height 20
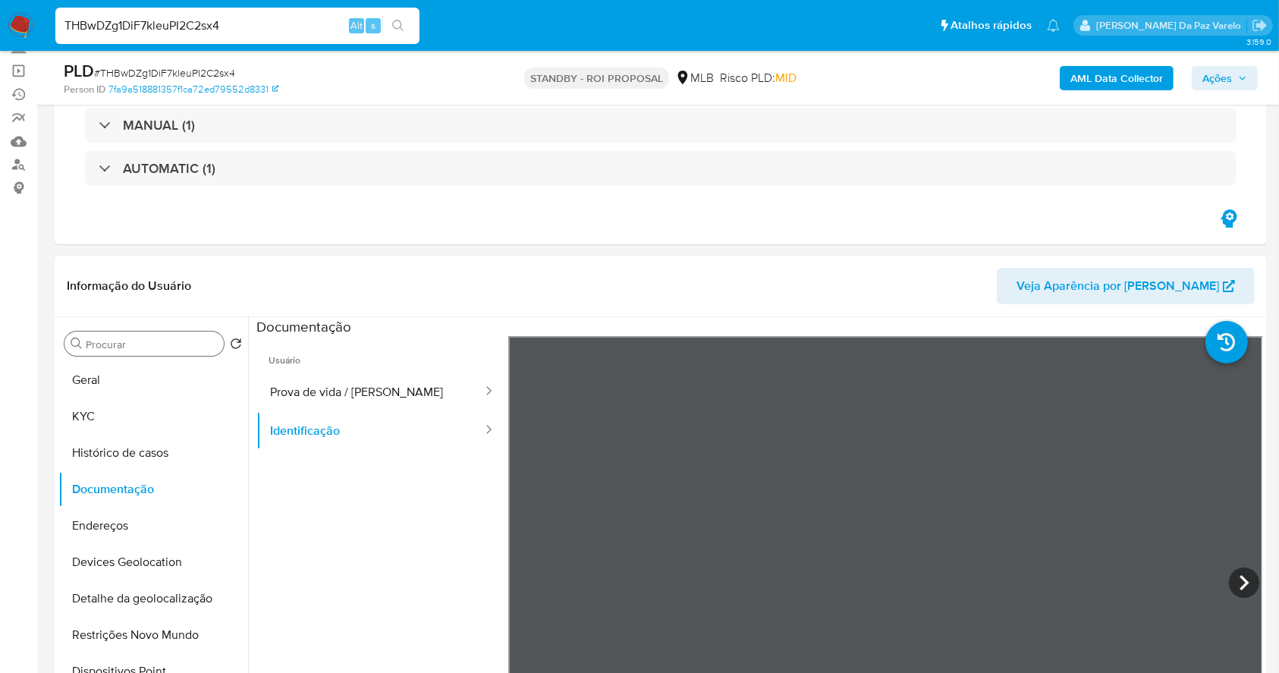
paste input "ytpY51waOsbnhk2Jb94UTEpV"
type input "ytpY51waOsbnhk2Jb94UTEpV"
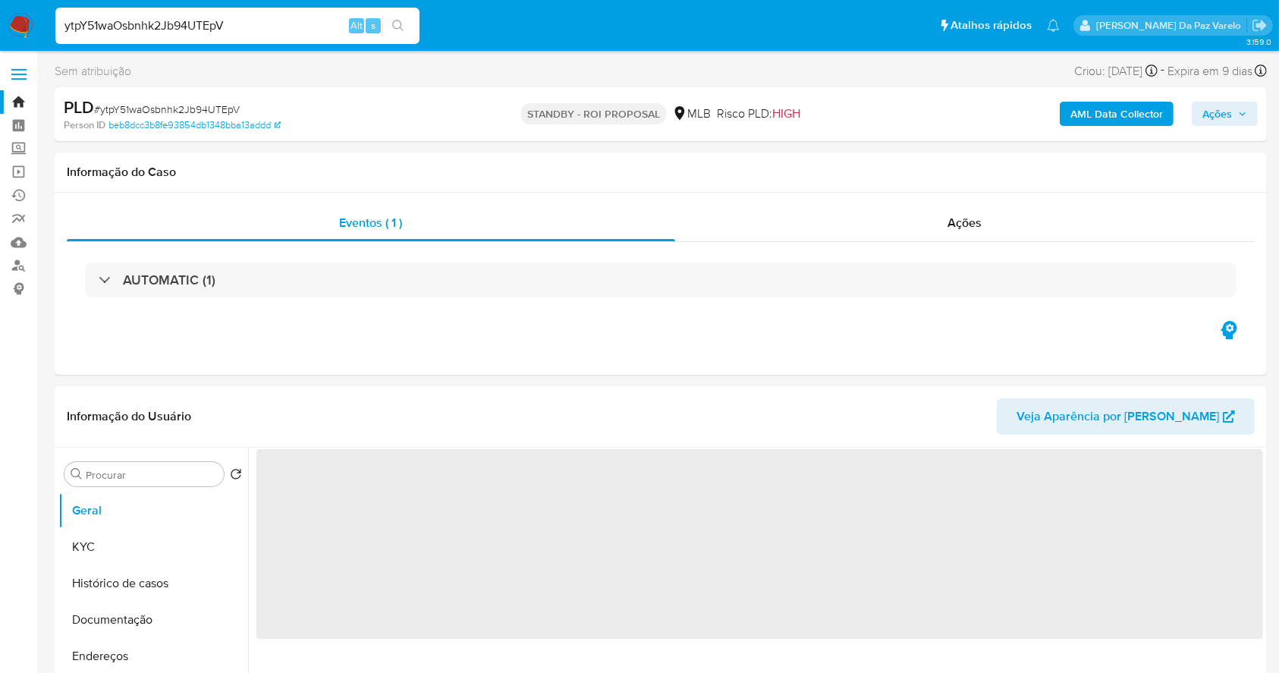
select select "10"
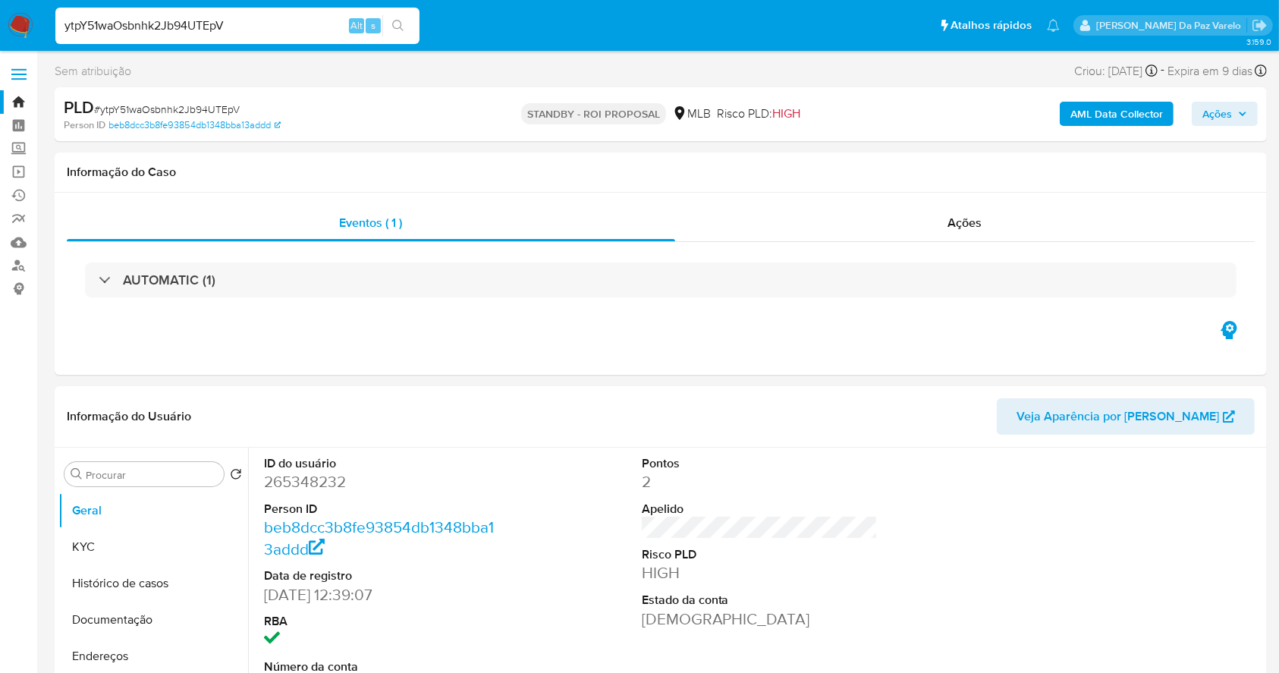
scroll to position [348, 0]
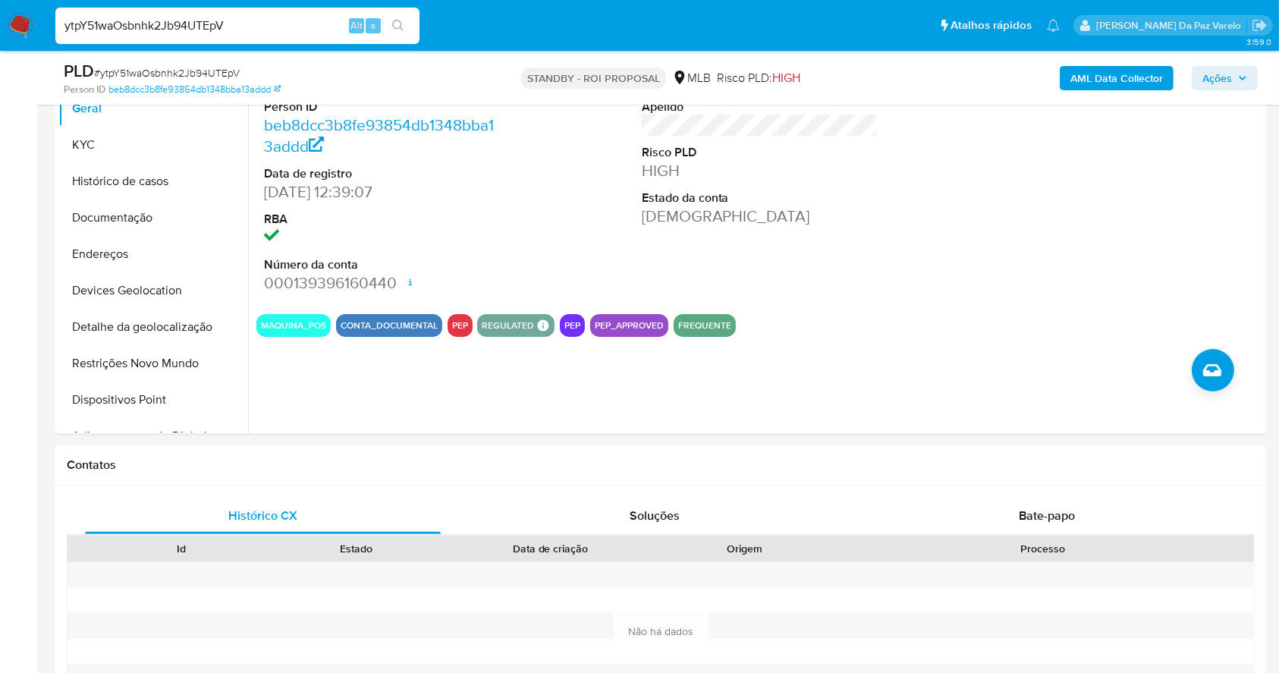
click at [284, 24] on input "ytpY51waOsbnhk2Jb94UTEpV" at bounding box center [237, 26] width 364 height 20
paste input "TqieuKXuIbFC4bpDfEqHAkh7"
type input "TqieuKXuIbFC4bpDfEqHAkh7"
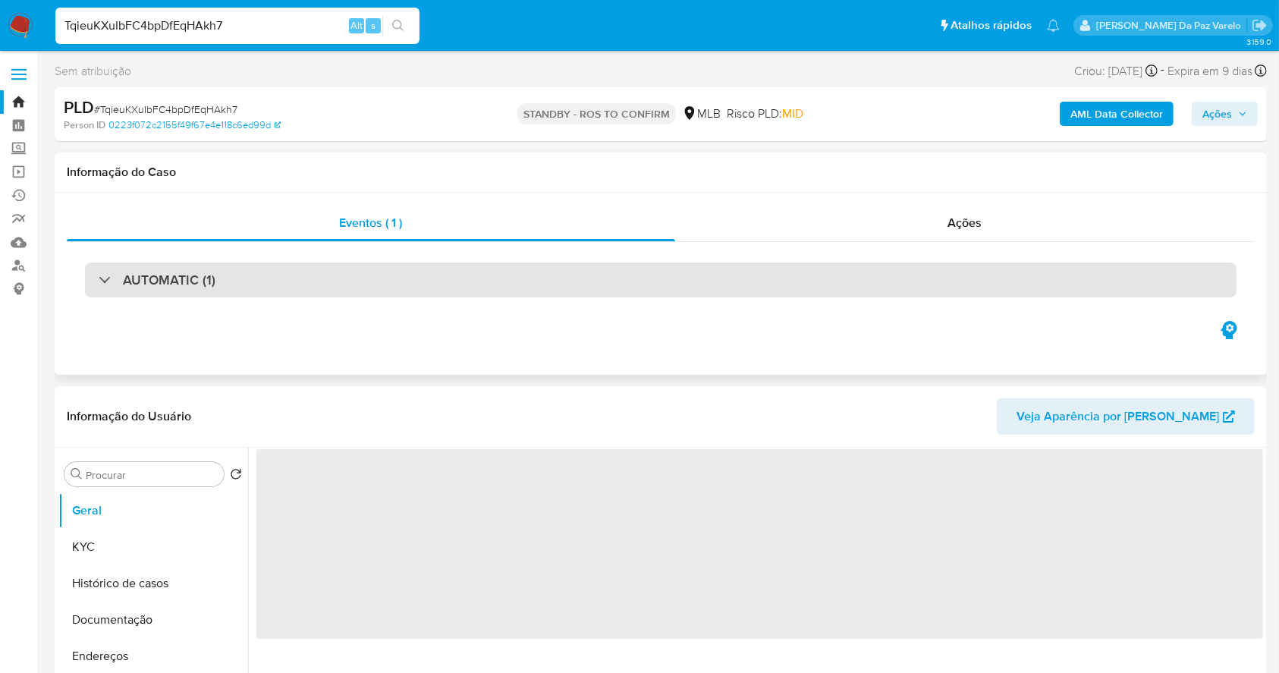
select select "10"
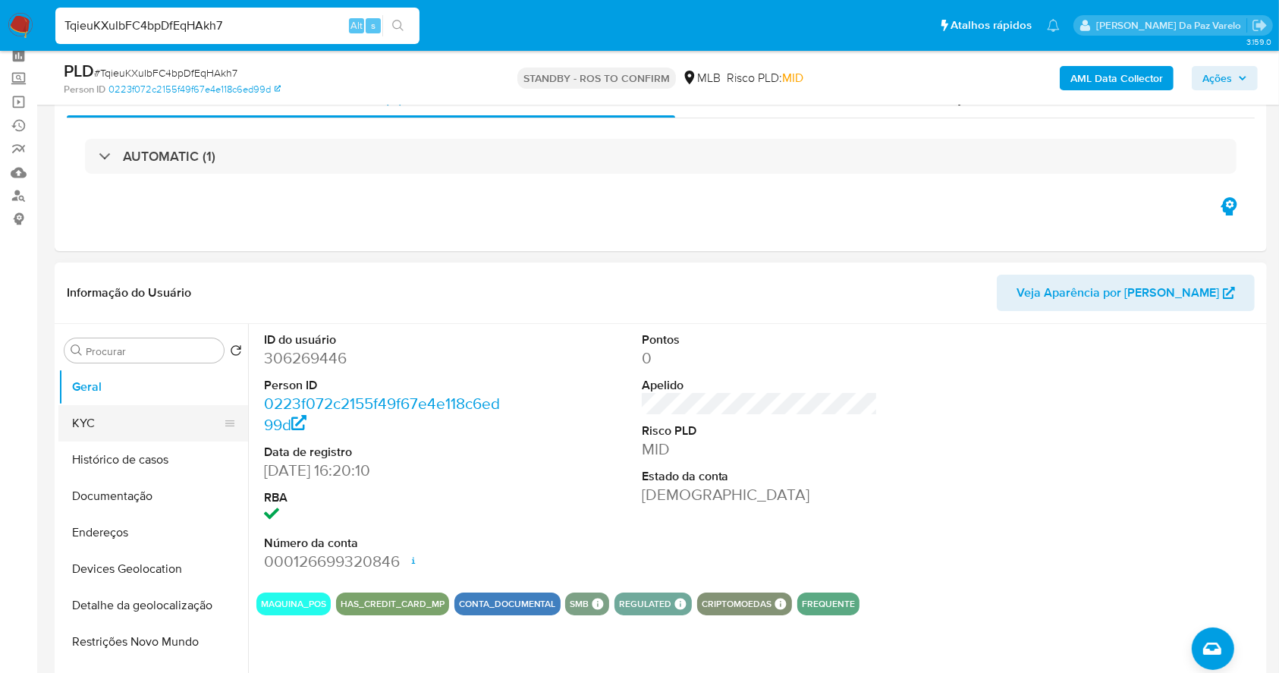
scroll to position [101, 0]
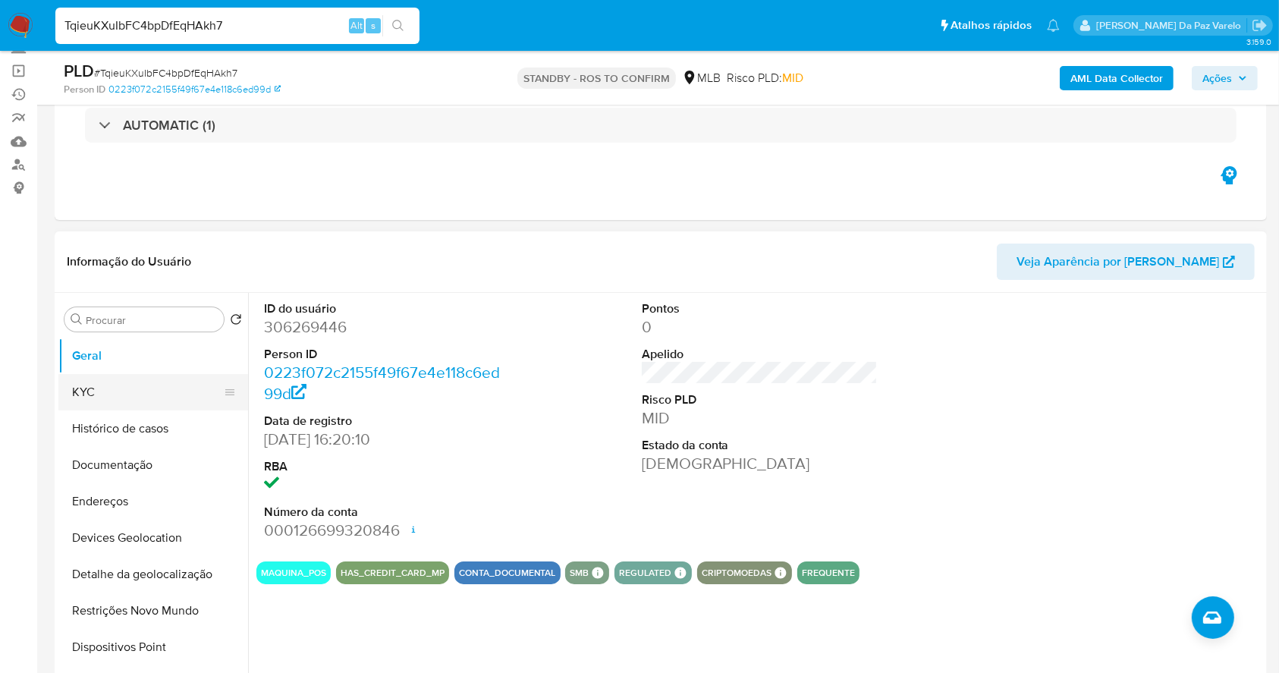
click at [119, 388] on button "KYC" at bounding box center [146, 392] width 177 height 36
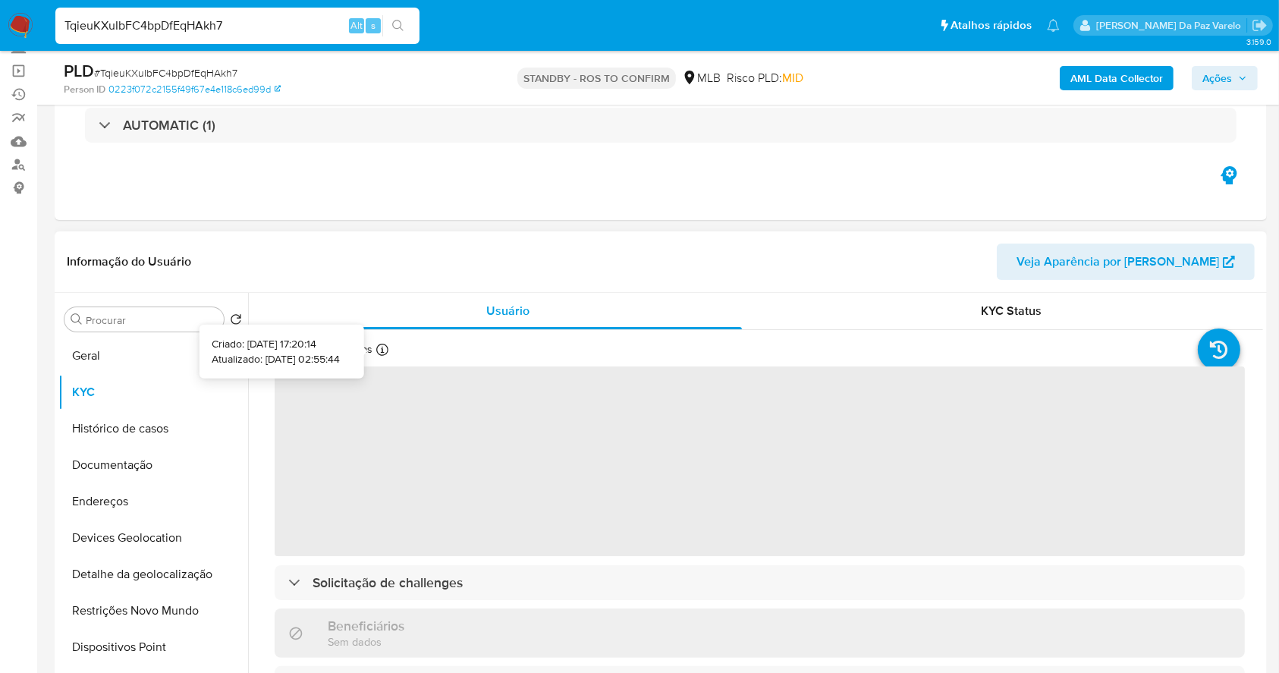
click at [384, 349] on icon at bounding box center [382, 350] width 12 height 12
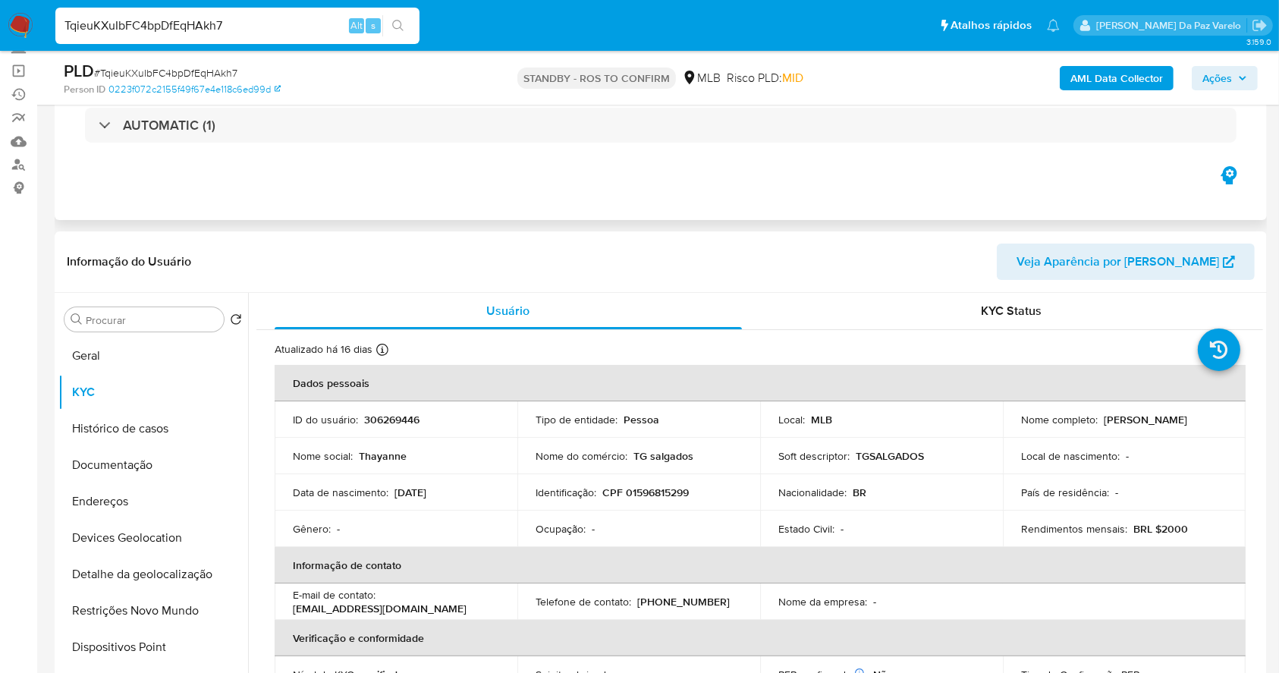
scroll to position [0, 0]
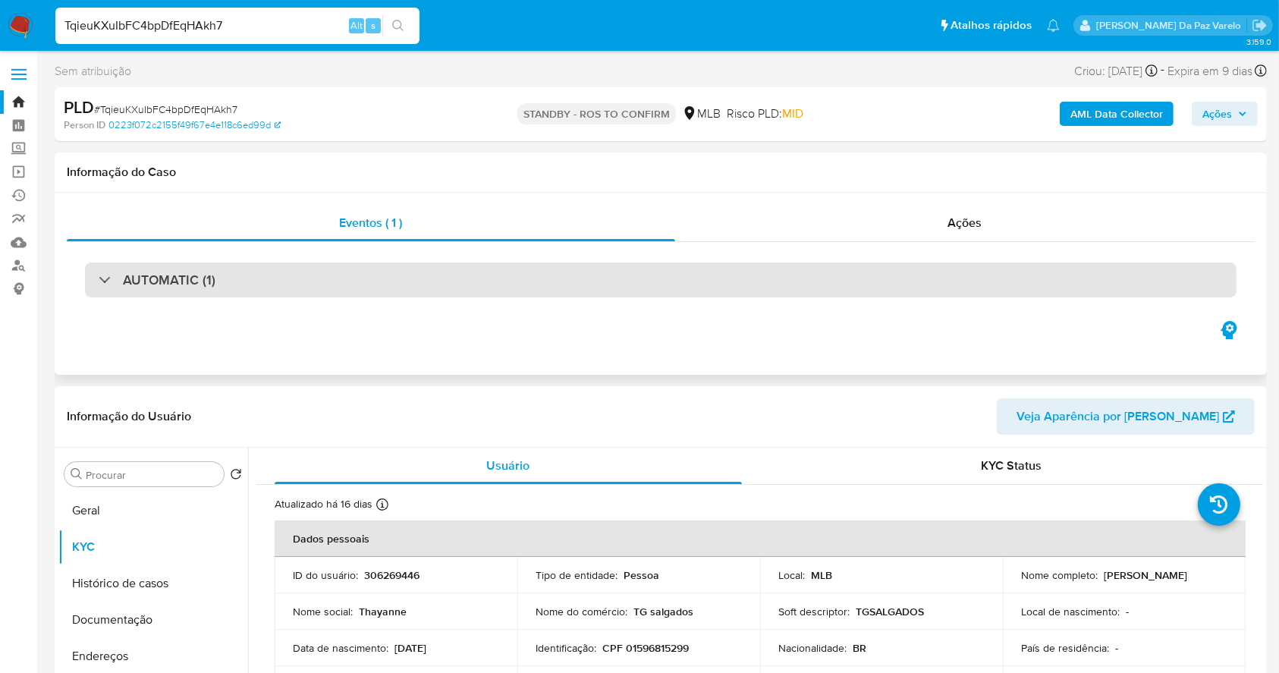
drag, startPoint x: 210, startPoint y: 262, endPoint x: 193, endPoint y: 282, distance: 25.8
click at [206, 264] on div "AUTOMATIC (1)" at bounding box center [660, 279] width 1151 height 35
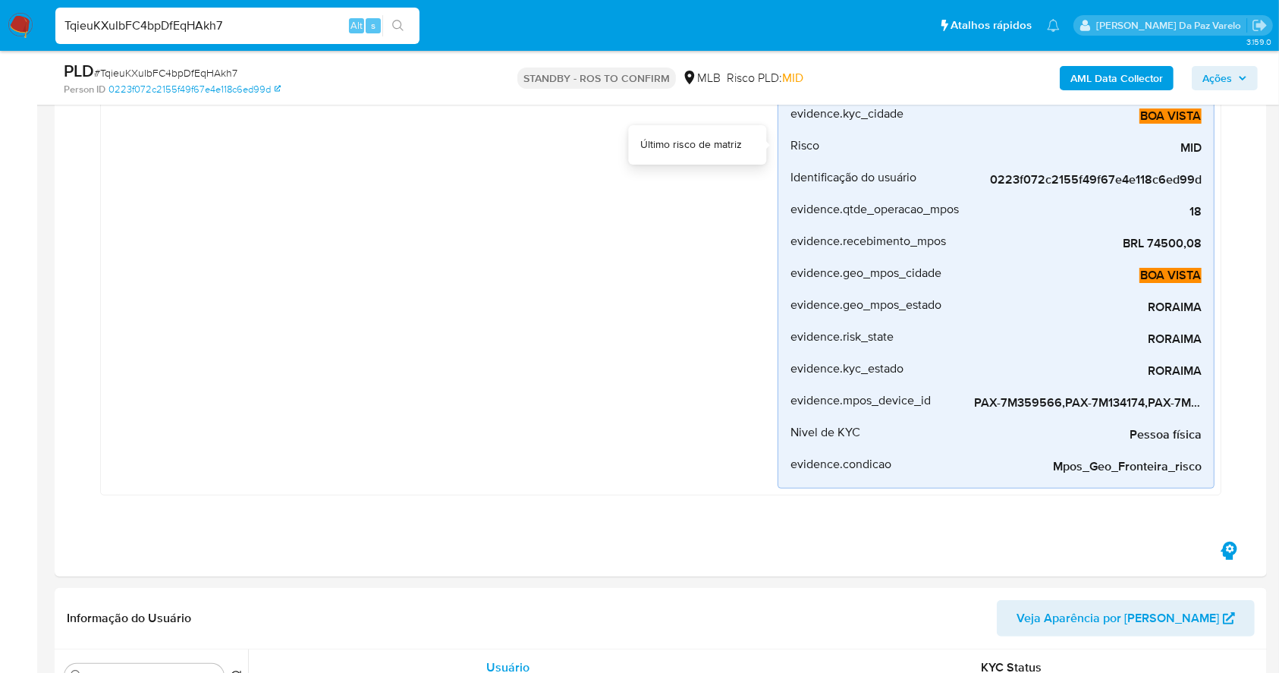
scroll to position [404, 0]
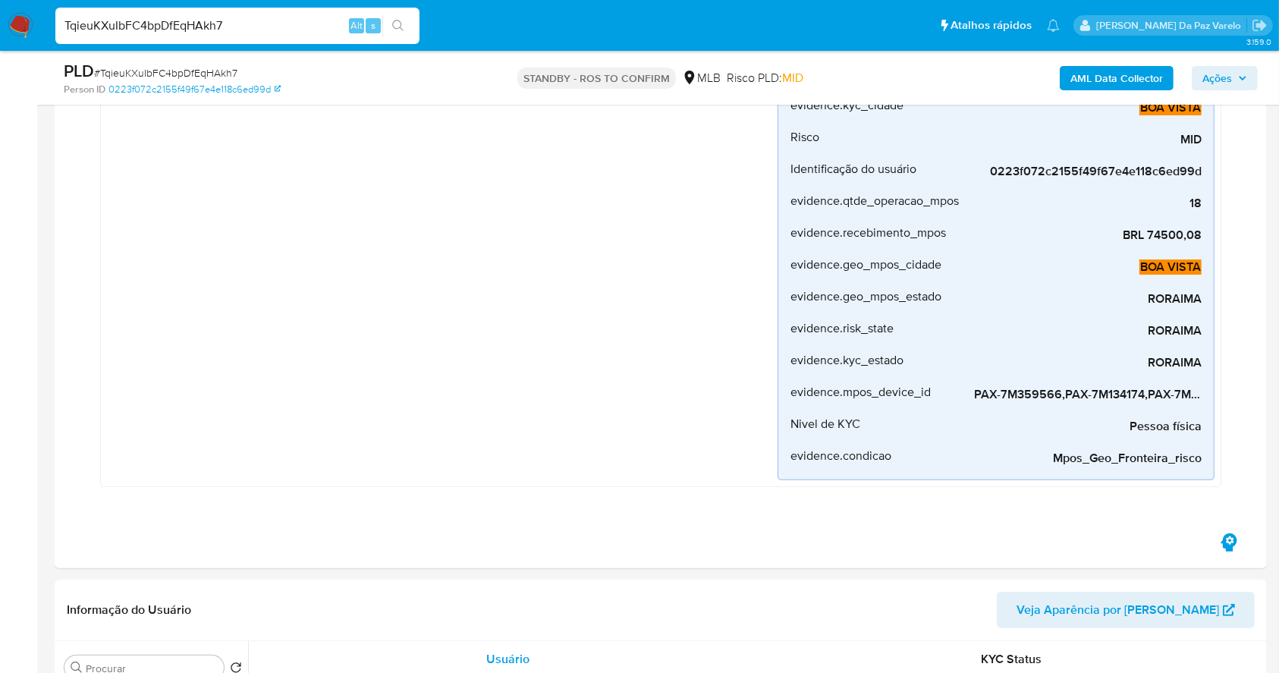
click at [313, 27] on input "TqieuKXuIbFC4bpDfEqHAkh7" at bounding box center [237, 26] width 364 height 20
paste input "5FcZpb1m2UdIhf2HN8v3haL4"
type input "5FcZpb1m2UdIhf2HN8v3haL4"
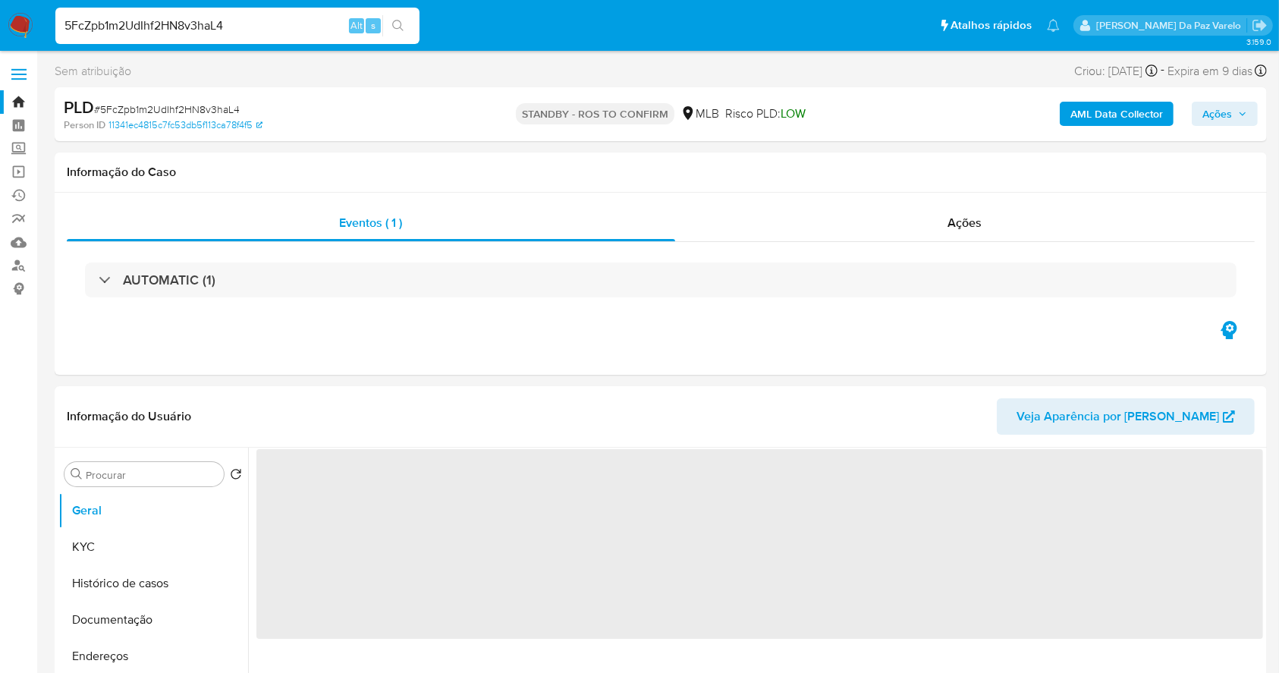
select select "10"
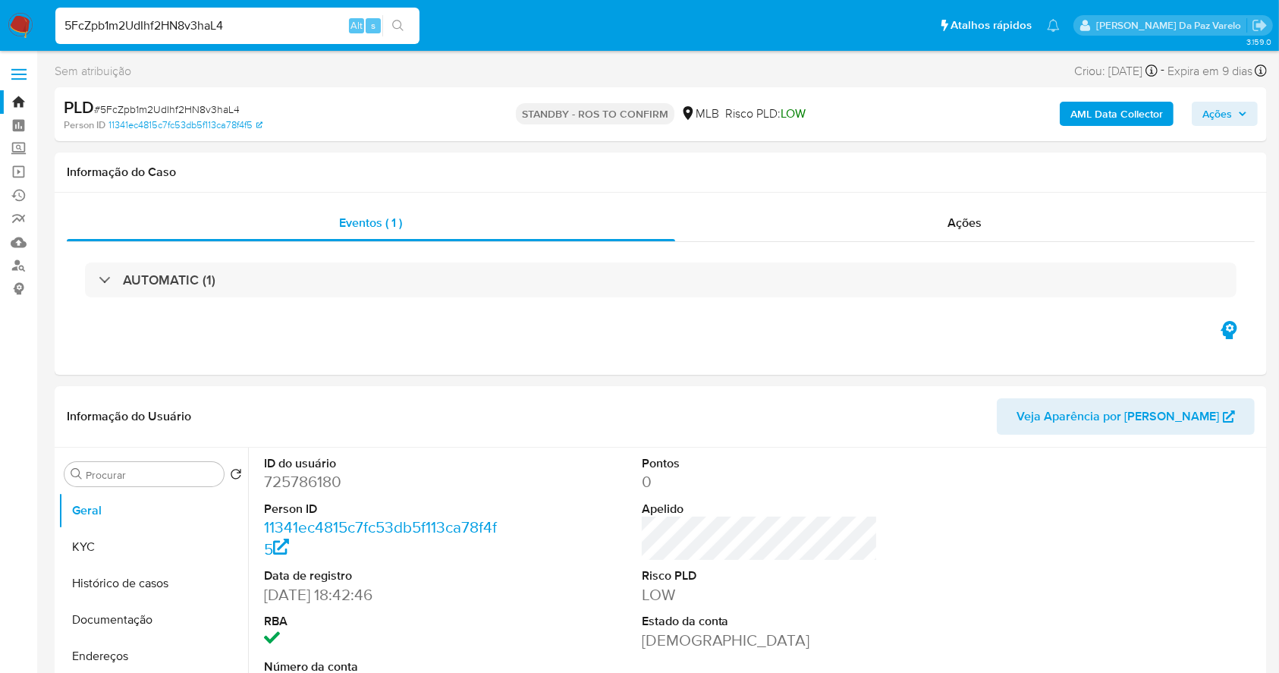
scroll to position [348, 0]
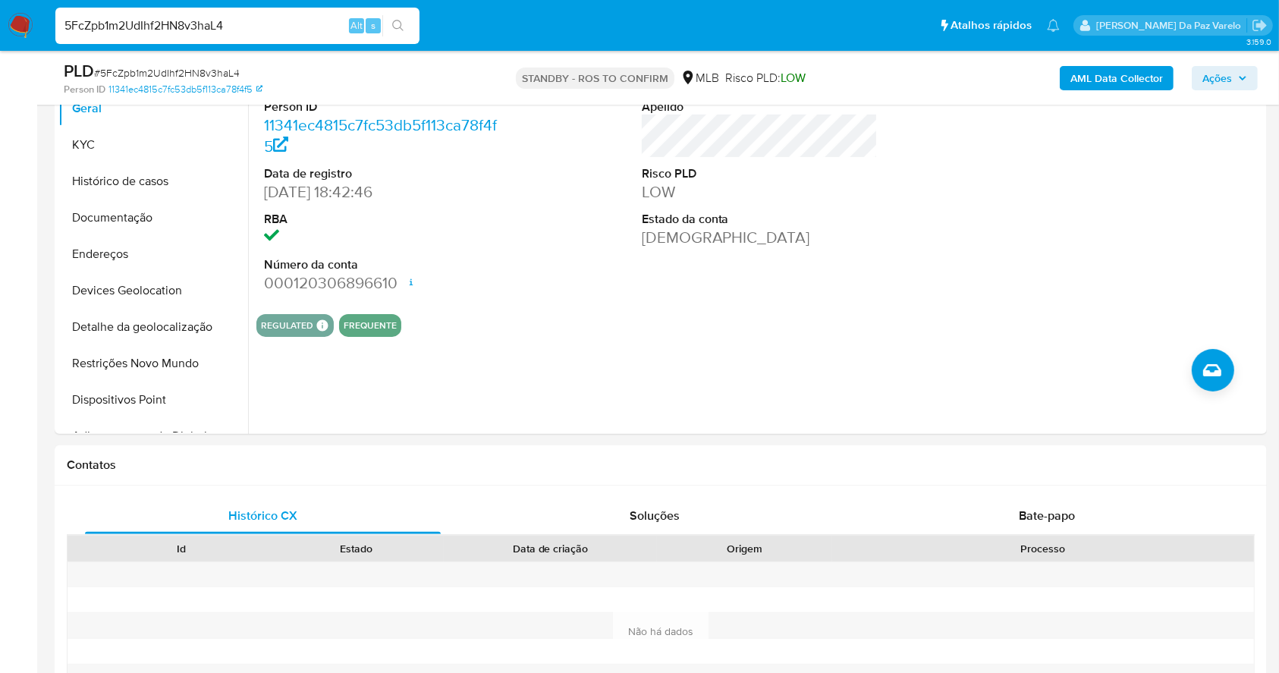
click at [324, 11] on div "5FcZpb1m2UdIhf2HN8v3haL4 Alt s" at bounding box center [237, 26] width 364 height 36
click at [308, 26] on input "5FcZpb1m2UdIhf2HN8v3haL4" at bounding box center [237, 26] width 364 height 20
click at [575, 292] on div "ID do usuário 725786180 Person ID 11341ec4815c7fc53db5f113ca78f4f5 Data de regi…" at bounding box center [759, 173] width 1006 height 256
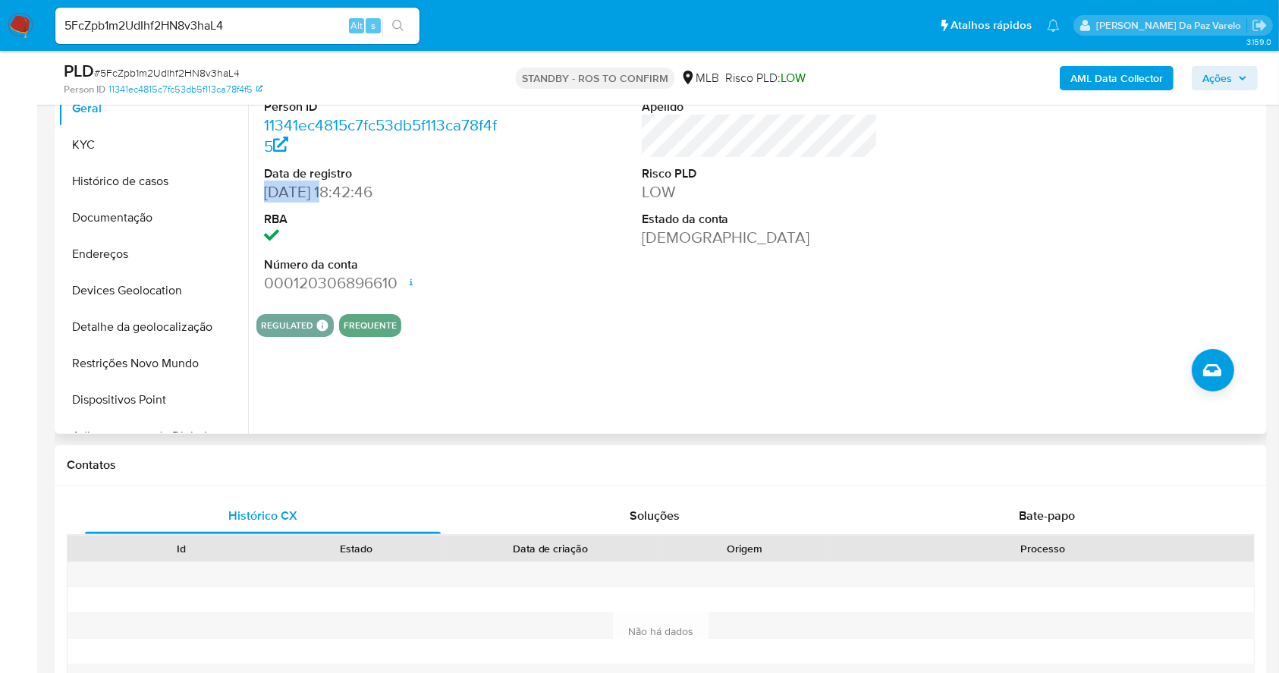
drag, startPoint x: 266, startPoint y: 189, endPoint x: 332, endPoint y: 192, distance: 66.0
click at [332, 192] on dd "08/03/2021 18:42:46" at bounding box center [382, 191] width 237 height 21
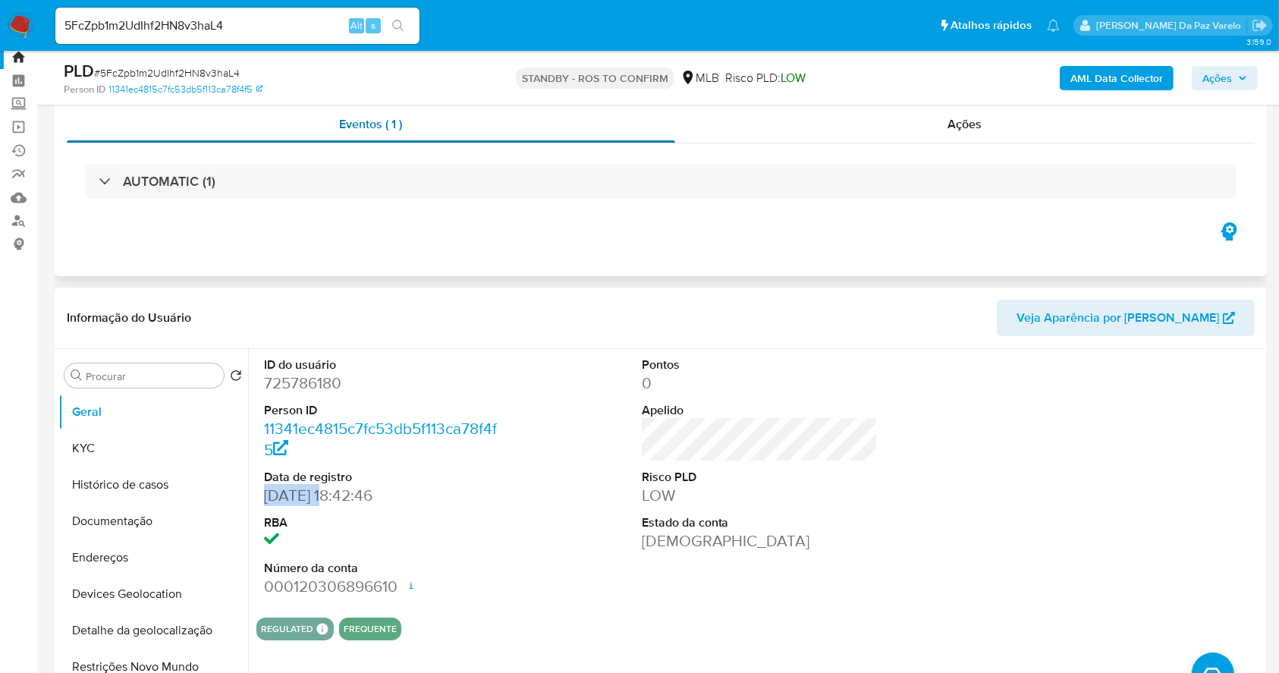
click at [162, 124] on div "Eventos ( 1 )" at bounding box center [371, 124] width 608 height 36
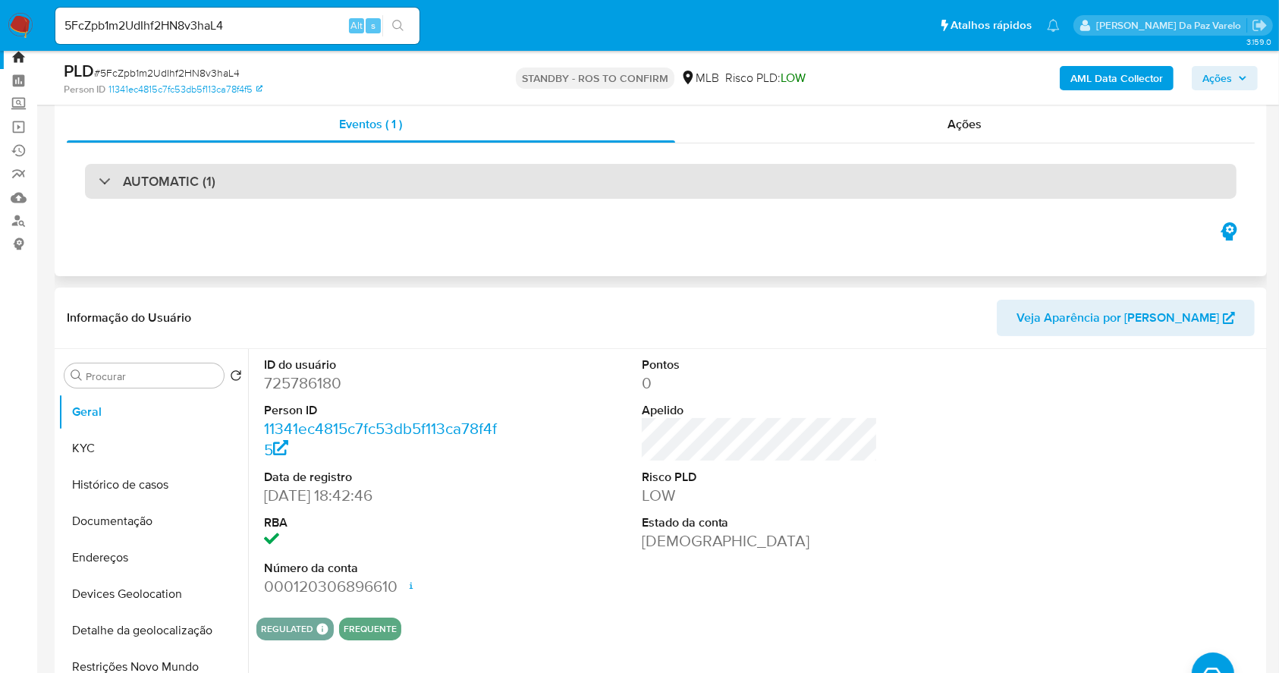
click at [136, 178] on h3 "AUTOMATIC (1)" at bounding box center [169, 181] width 93 height 17
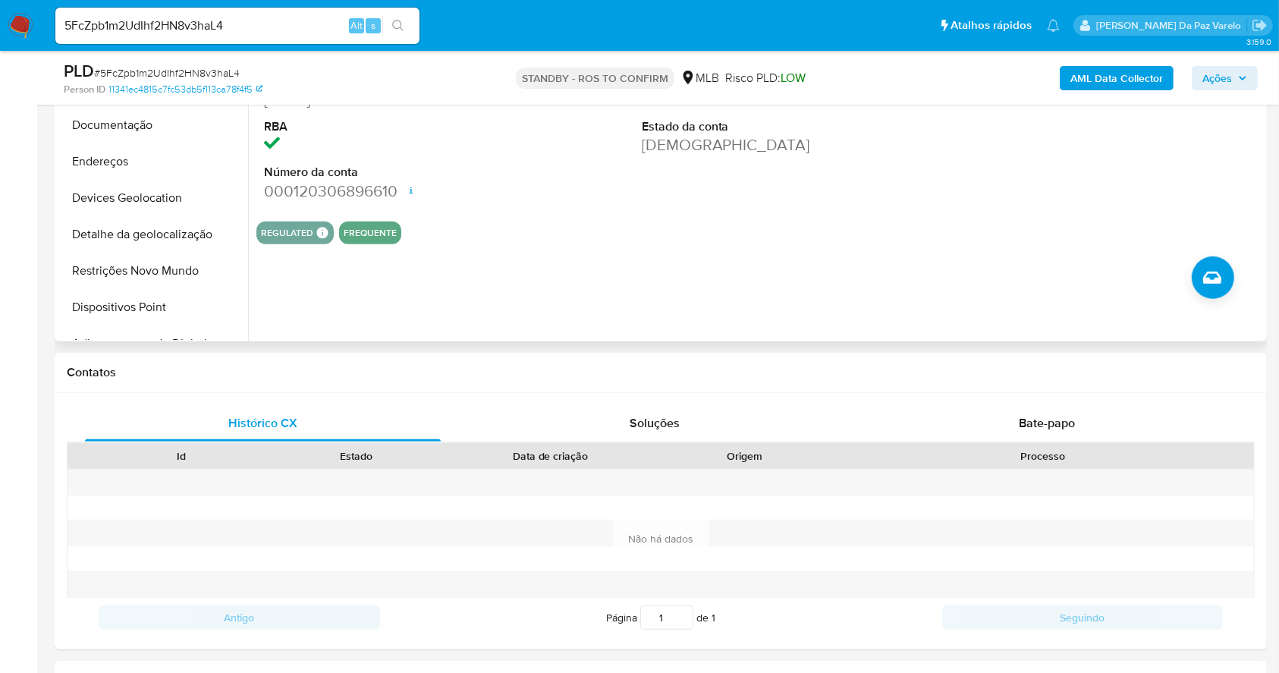
scroll to position [1343, 0]
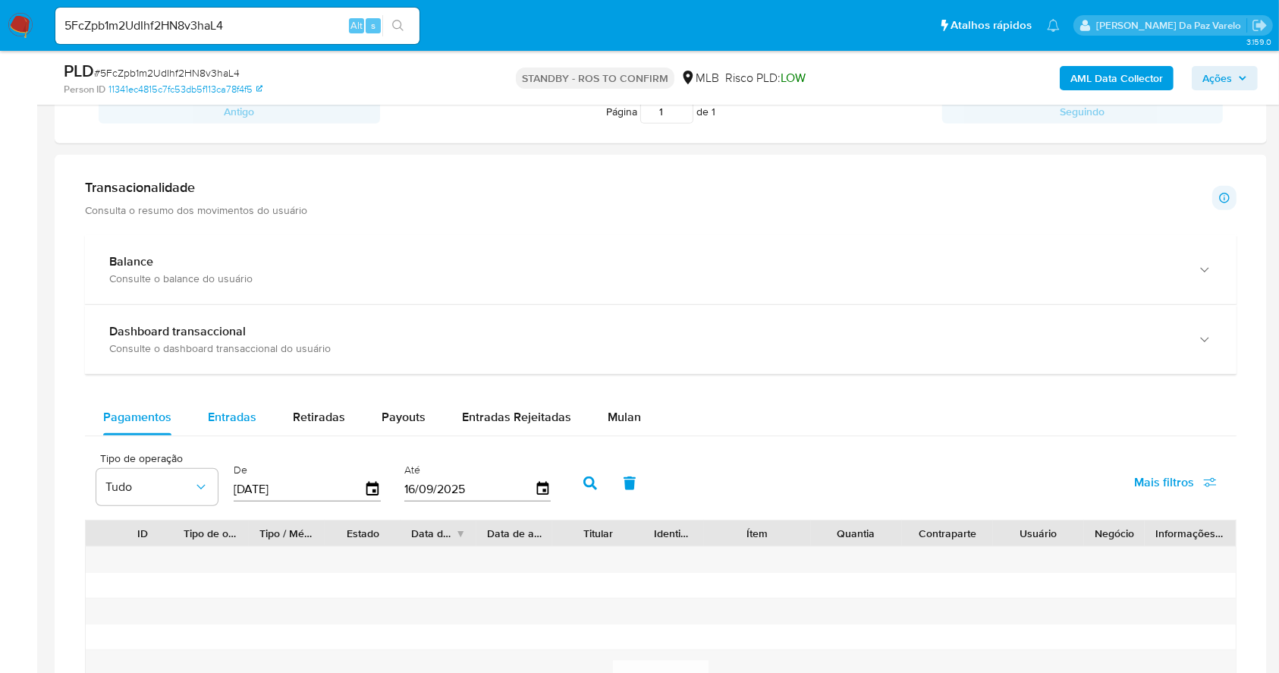
click at [243, 425] on div "Entradas" at bounding box center [232, 417] width 49 height 36
select select "10"
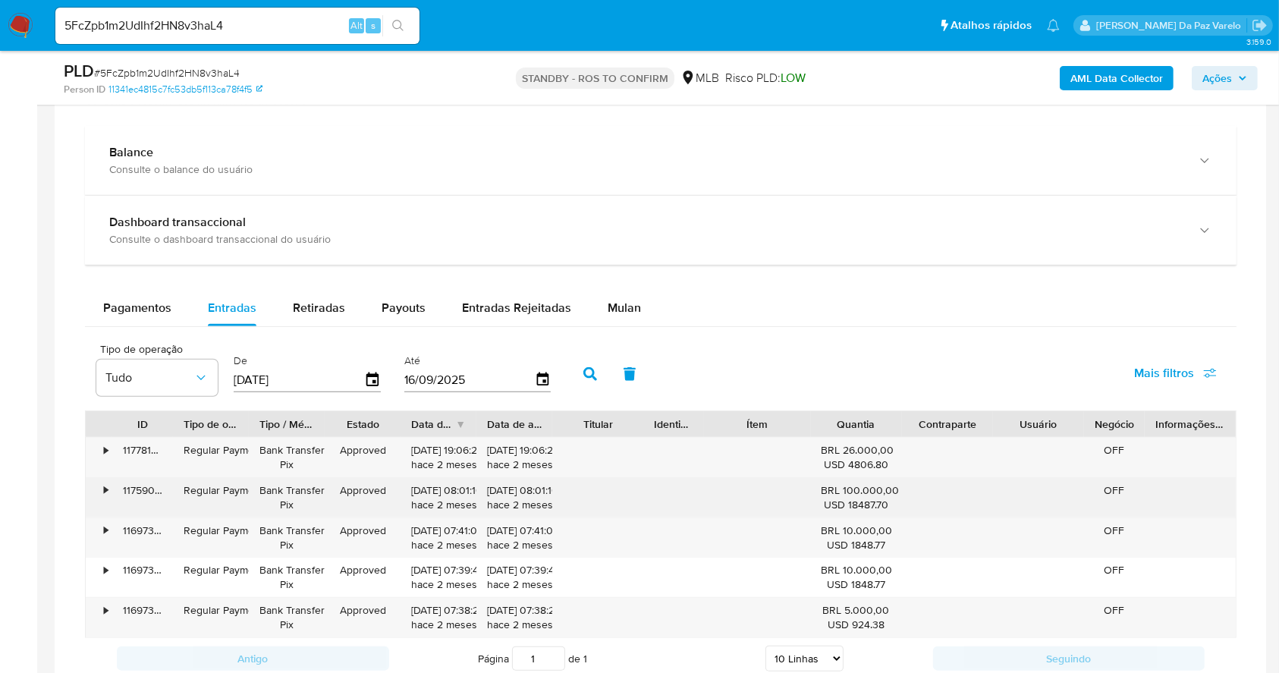
scroll to position [1545, 0]
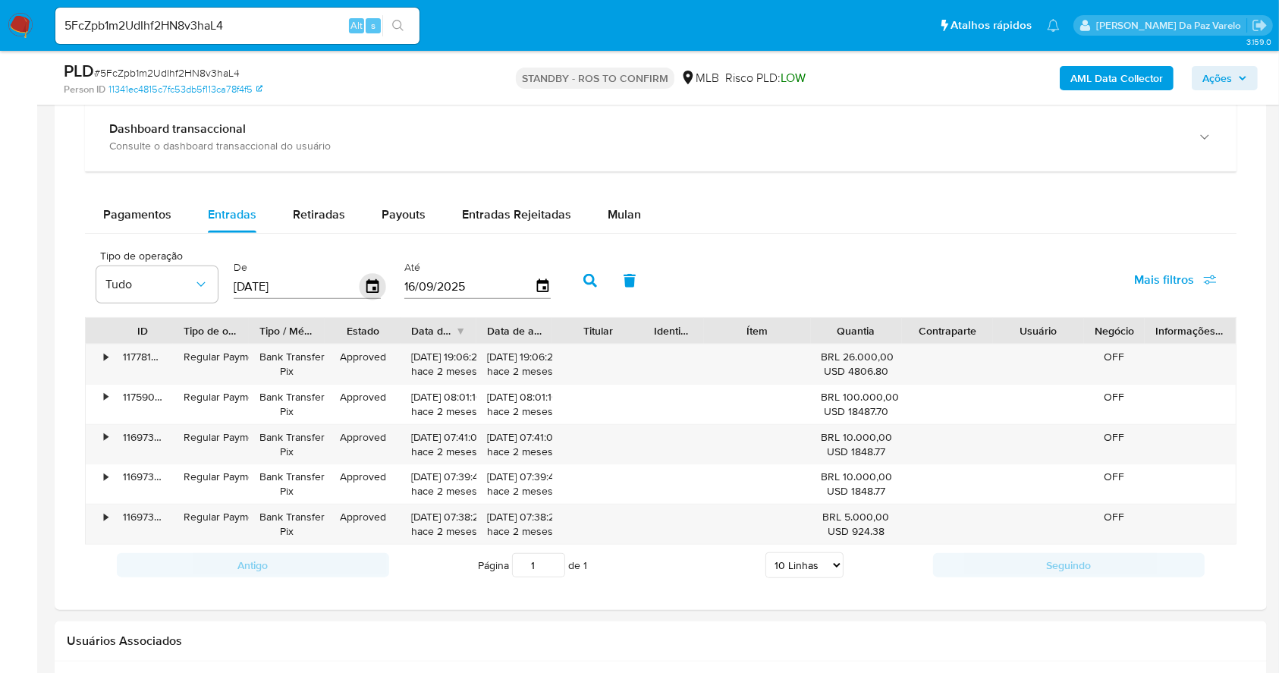
click at [373, 273] on icon "button" at bounding box center [372, 286] width 27 height 27
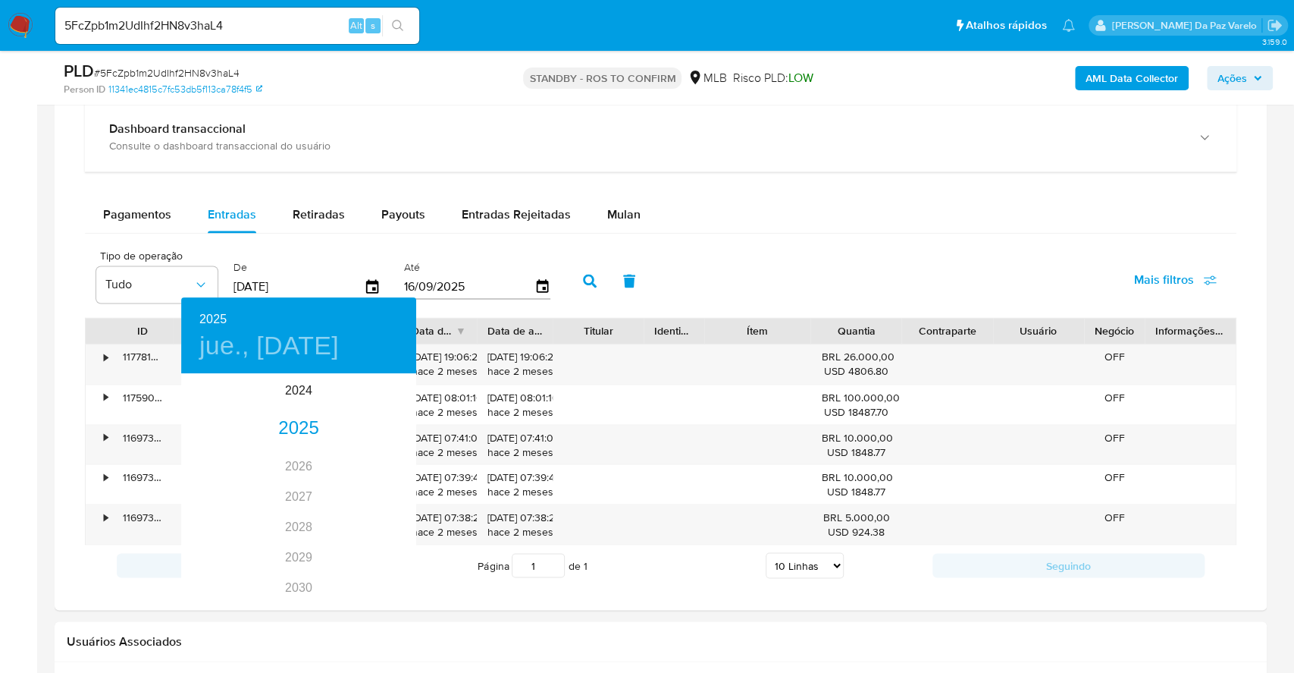
click at [637, 421] on div at bounding box center [647, 336] width 1294 height 673
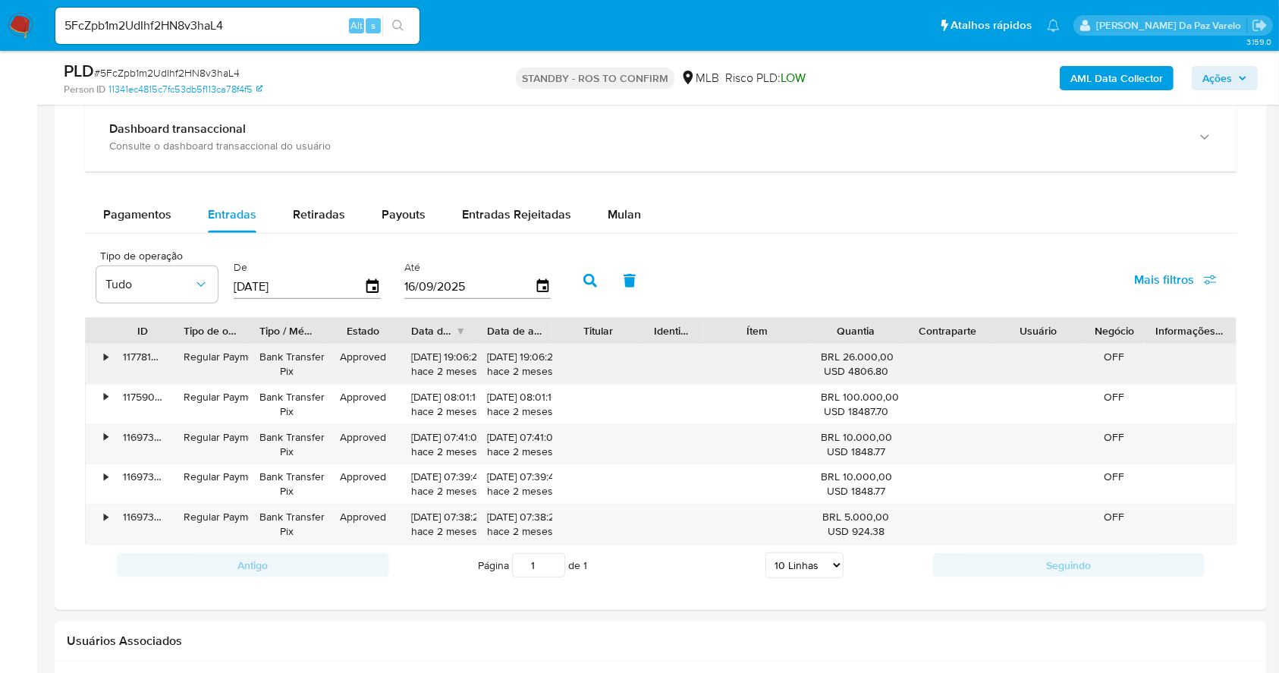
click at [937, 369] on div "• 117781008578 Regular Payment Bank Transfer Pix Approved 07/07/2025 19:06:22 h…" at bounding box center [661, 363] width 1150 height 39
click at [374, 287] on icon "button" at bounding box center [372, 286] width 12 height 14
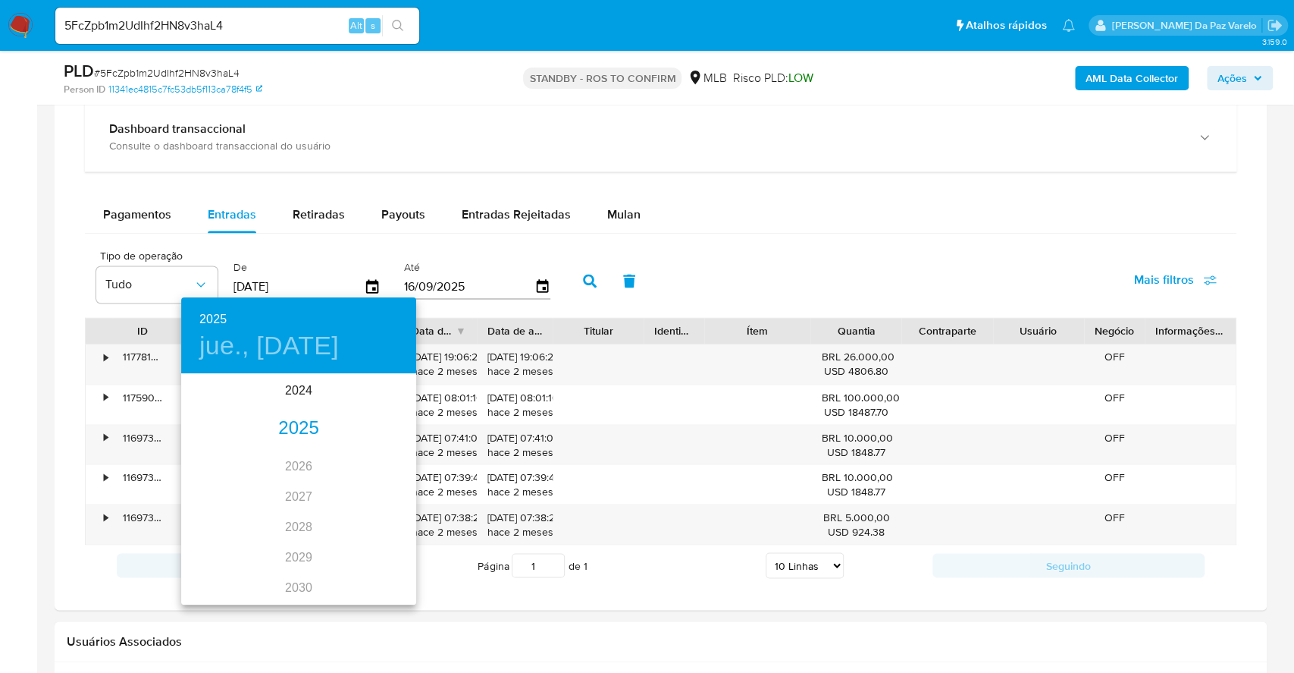
click at [303, 429] on div "2025" at bounding box center [298, 428] width 235 height 30
click at [364, 413] on div "mar." at bounding box center [377, 403] width 78 height 57
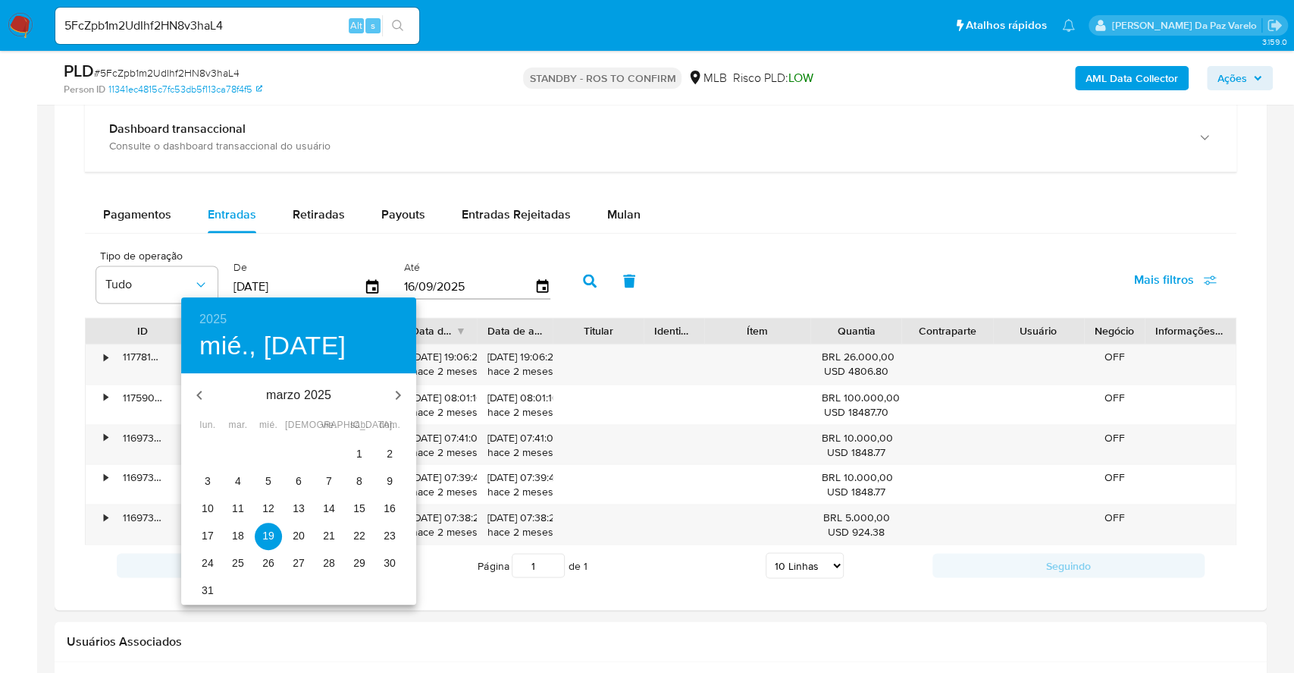
click at [356, 441] on button "1" at bounding box center [359, 454] width 27 height 27
type input "01/03/2025"
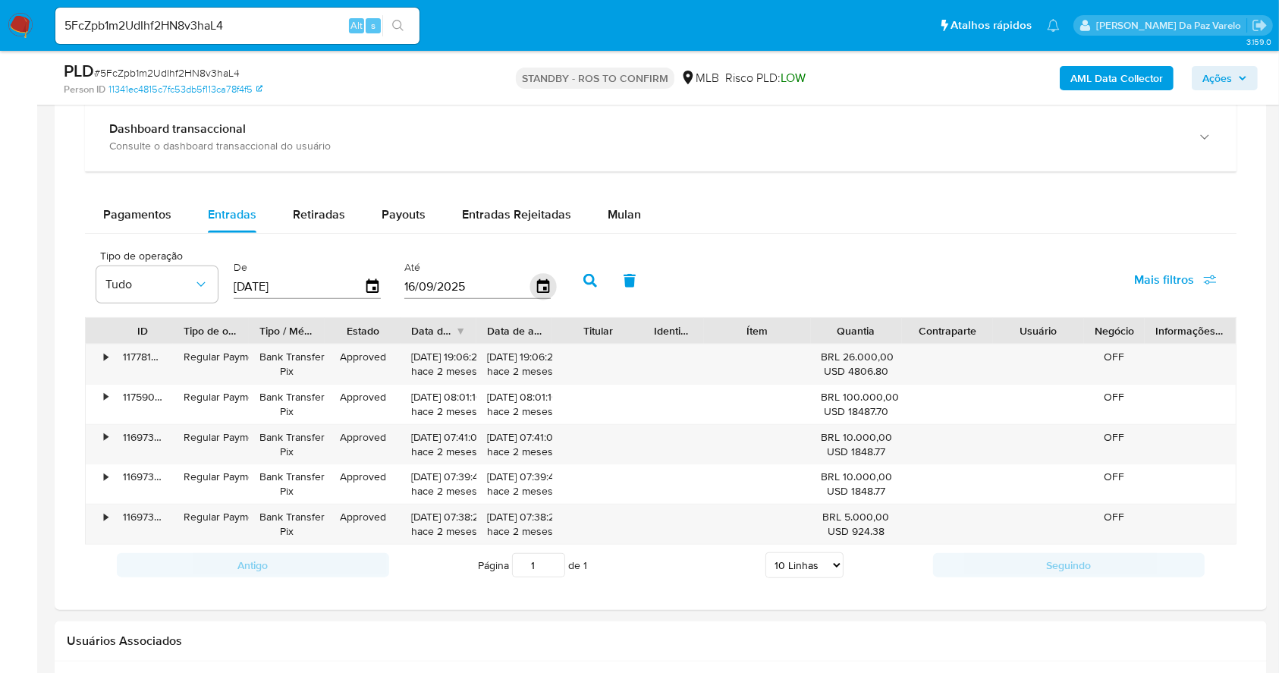
click at [544, 287] on icon "button" at bounding box center [542, 286] width 12 height 14
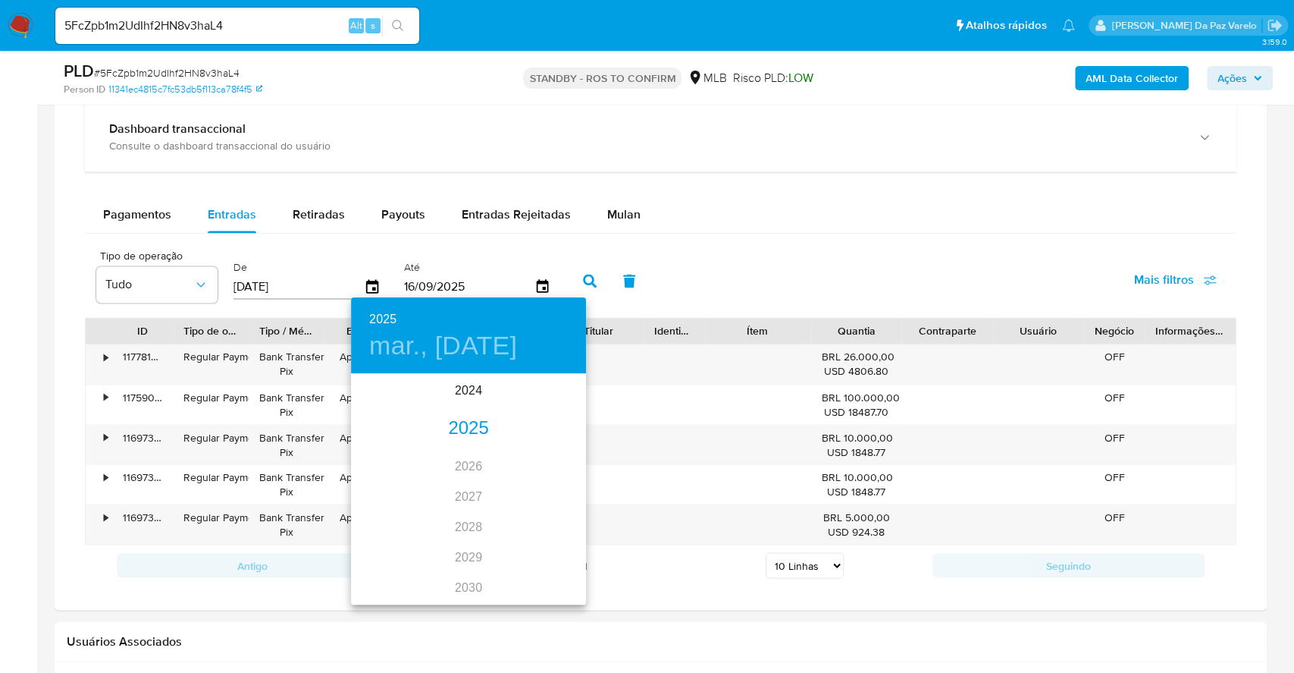
click at [461, 428] on div "2025" at bounding box center [468, 428] width 235 height 30
click at [546, 406] on div "mar." at bounding box center [547, 403] width 78 height 57
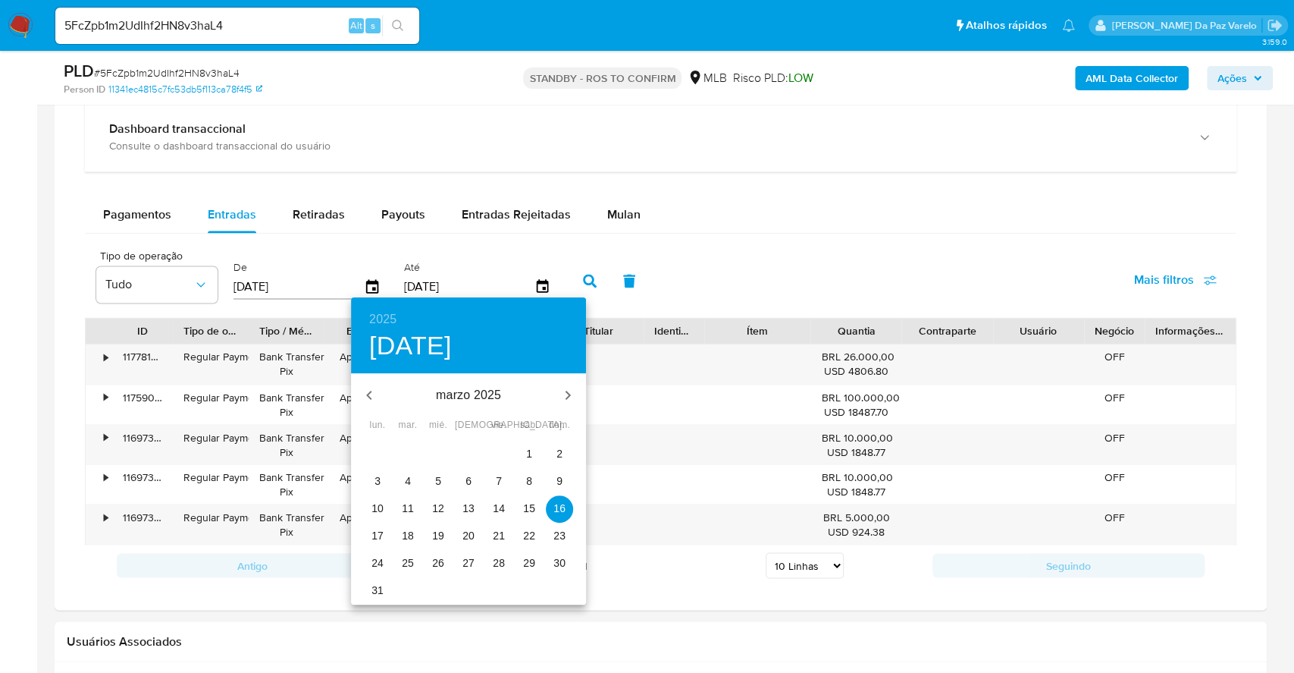
click at [381, 590] on p "31" at bounding box center [378, 589] width 12 height 15
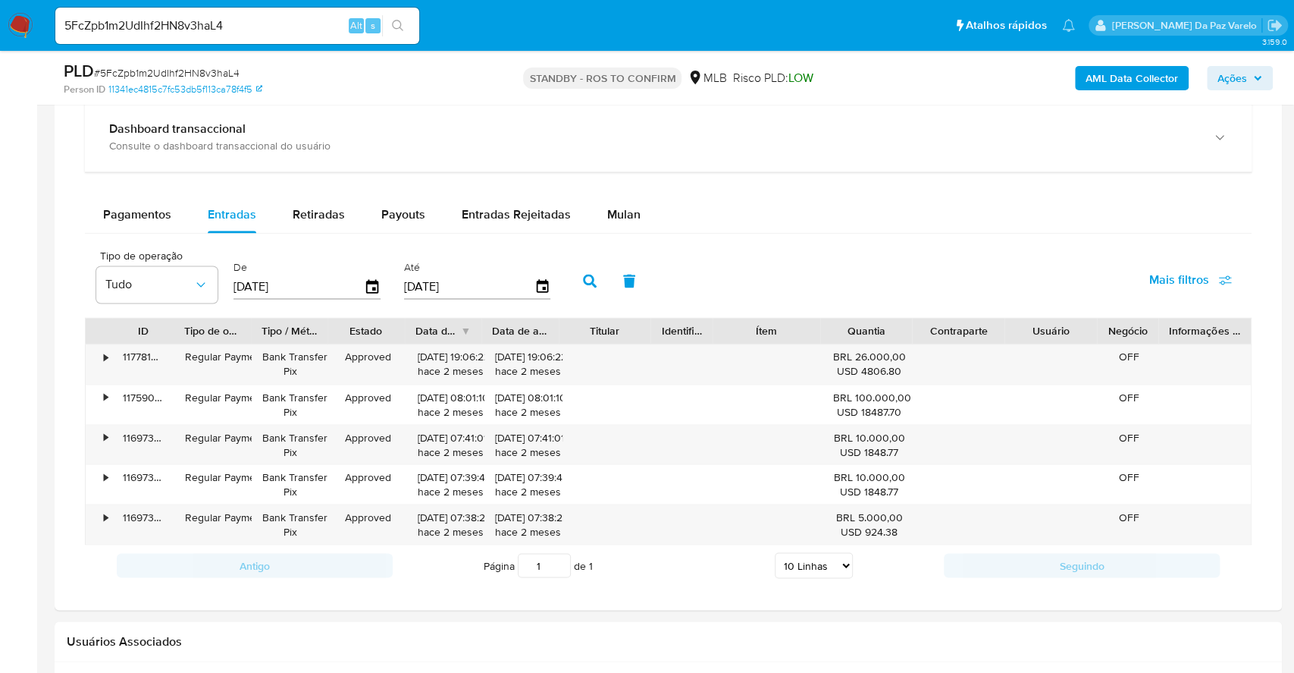
type input "31/03/2025"
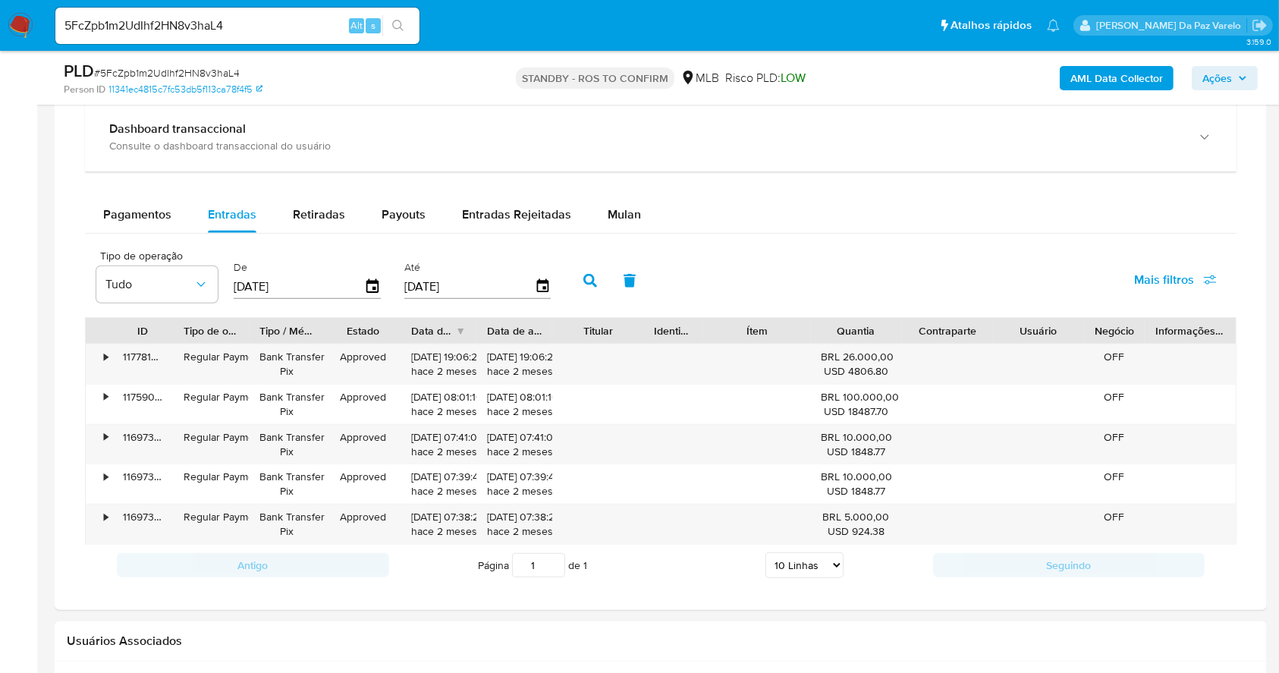
click at [597, 272] on button "button" at bounding box center [589, 280] width 39 height 36
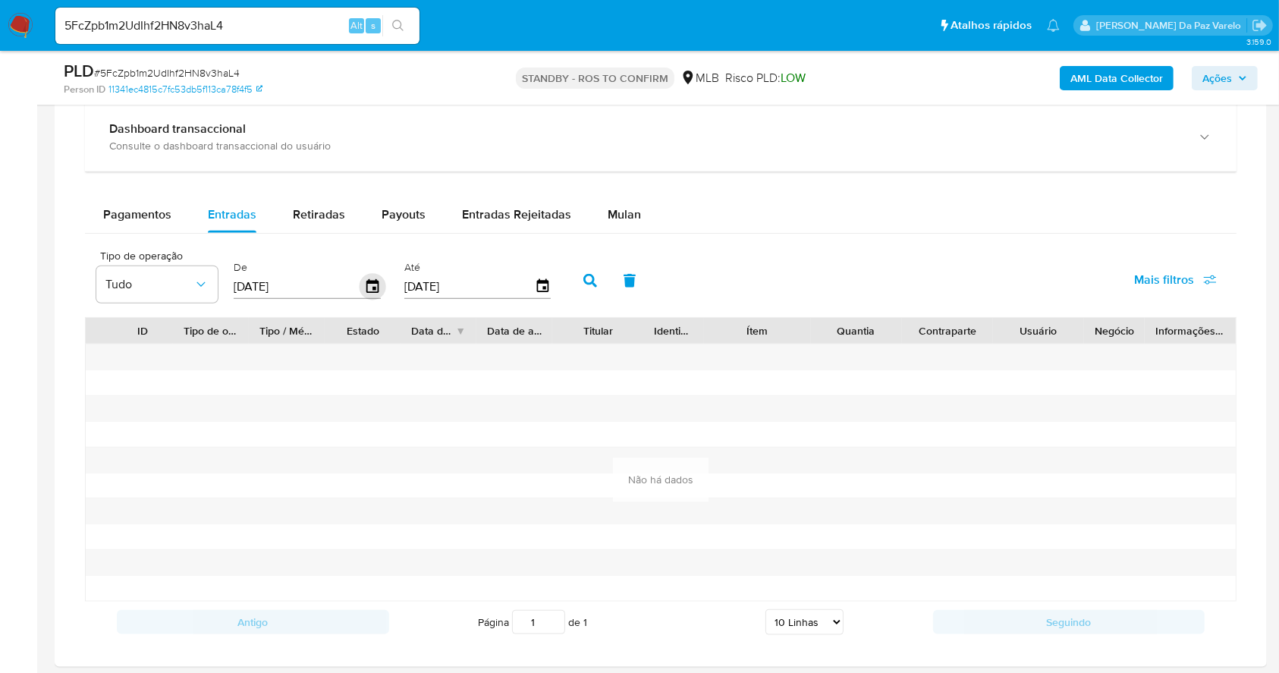
click at [370, 285] on icon "button" at bounding box center [372, 286] width 27 height 27
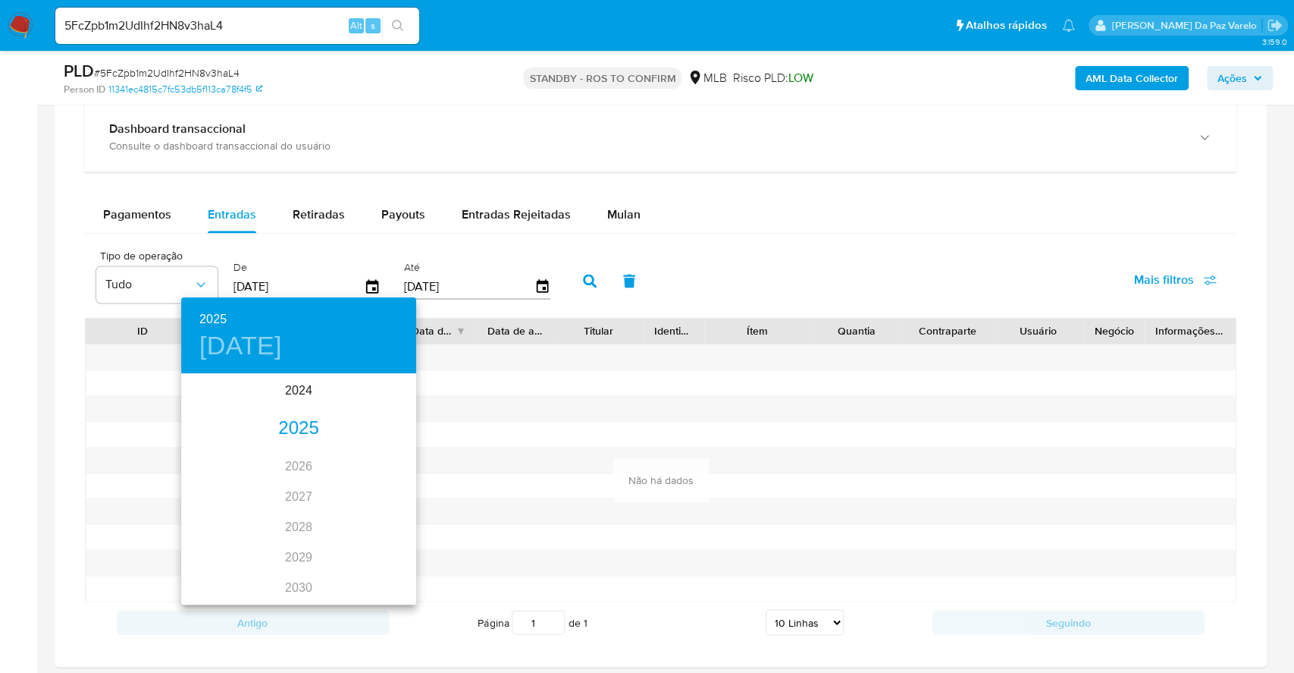
click at [284, 430] on div "2025" at bounding box center [298, 428] width 235 height 30
click at [229, 470] on div "abr." at bounding box center [220, 460] width 78 height 57
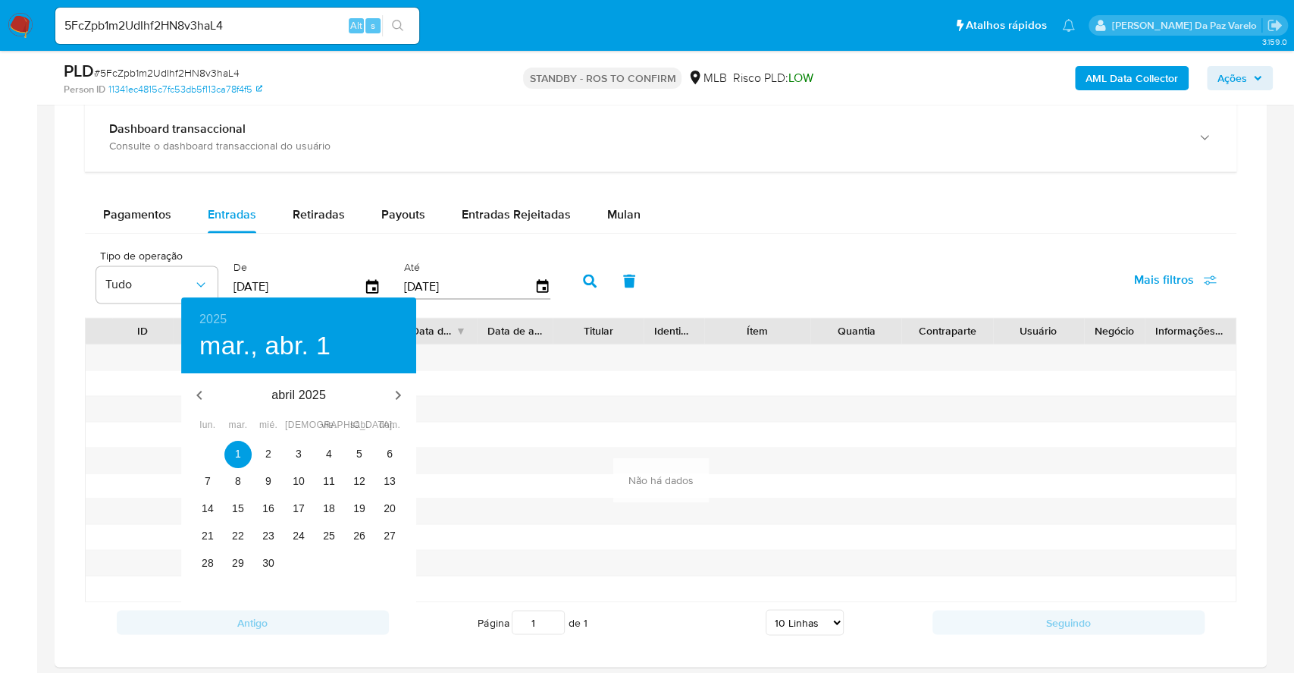
type input "01/04/2025"
click at [234, 445] on button "1" at bounding box center [237, 454] width 27 height 27
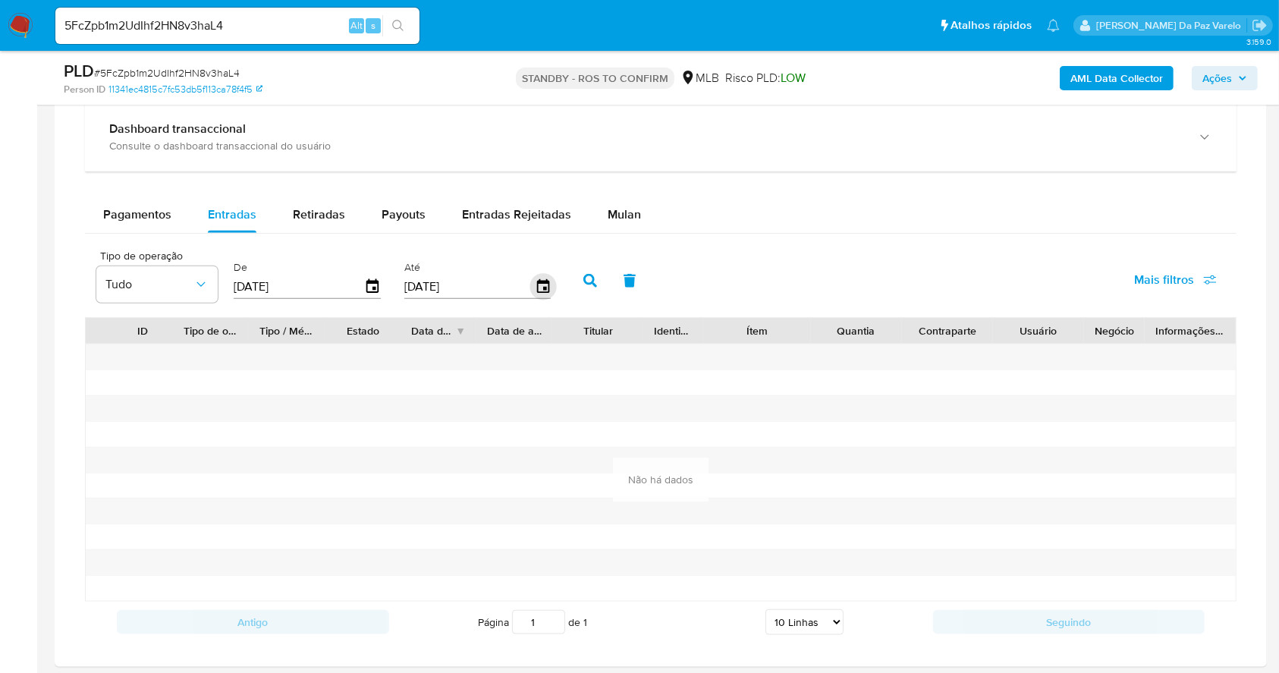
click at [538, 291] on icon "button" at bounding box center [542, 286] width 27 height 27
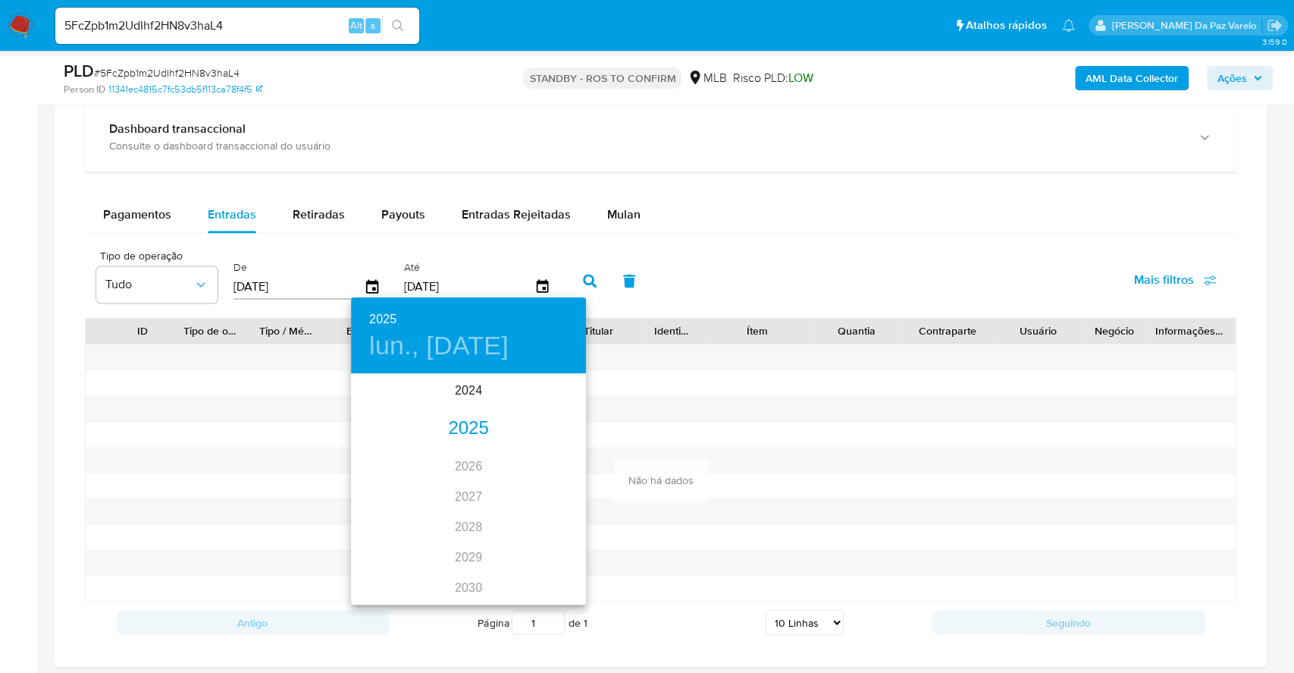
click at [455, 422] on div "2025" at bounding box center [468, 428] width 235 height 30
click at [395, 458] on div "abr." at bounding box center [390, 460] width 78 height 57
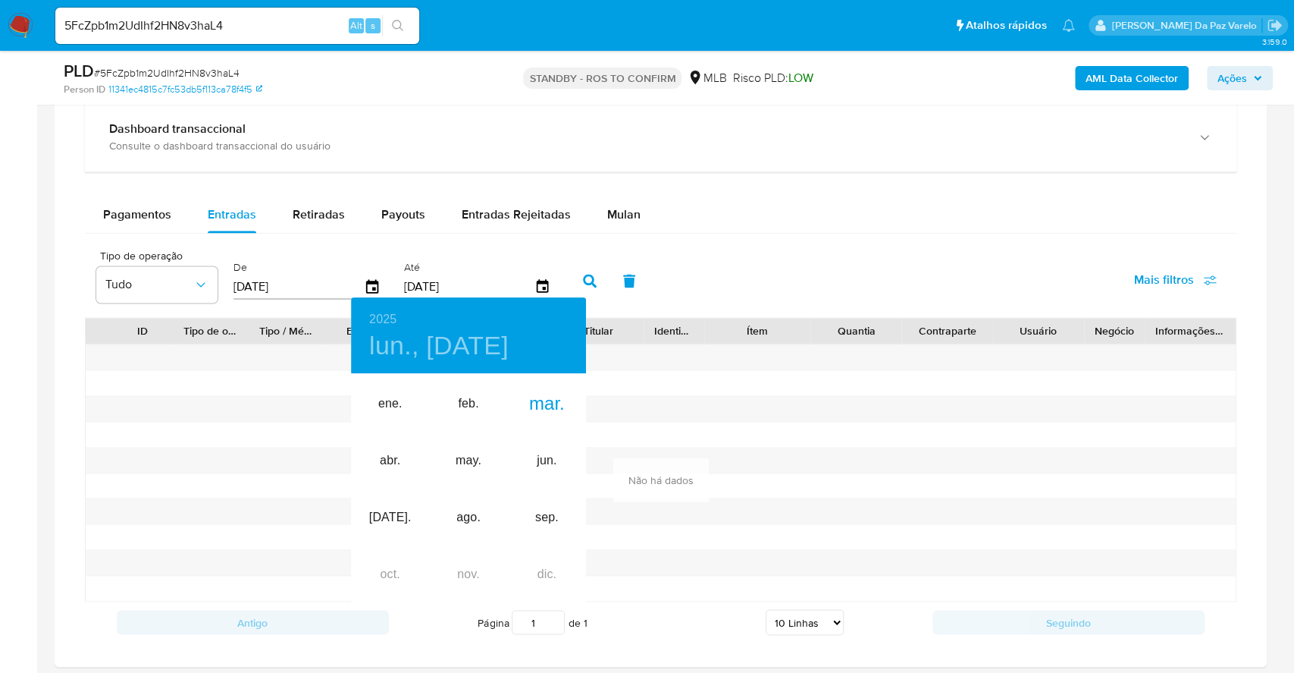
type input "30/04/2025"
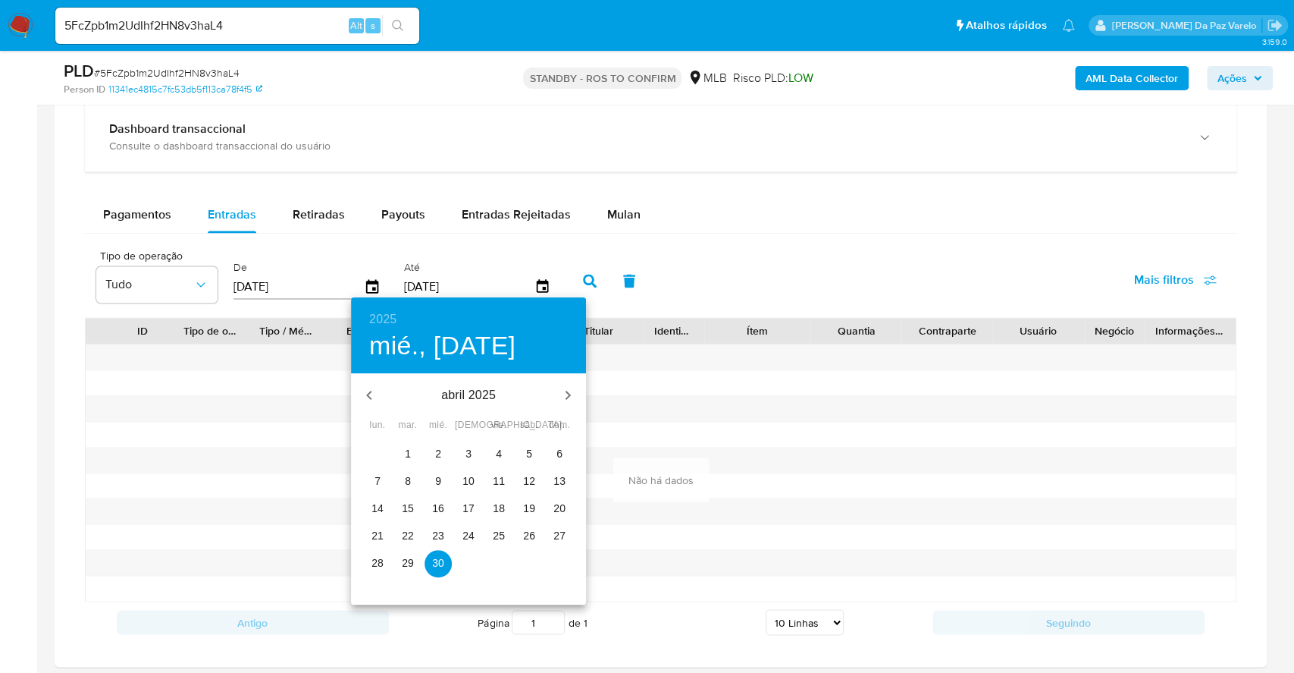
drag, startPoint x: 443, startPoint y: 565, endPoint x: 454, endPoint y: 491, distance: 74.4
click at [442, 565] on p "30" at bounding box center [438, 562] width 12 height 15
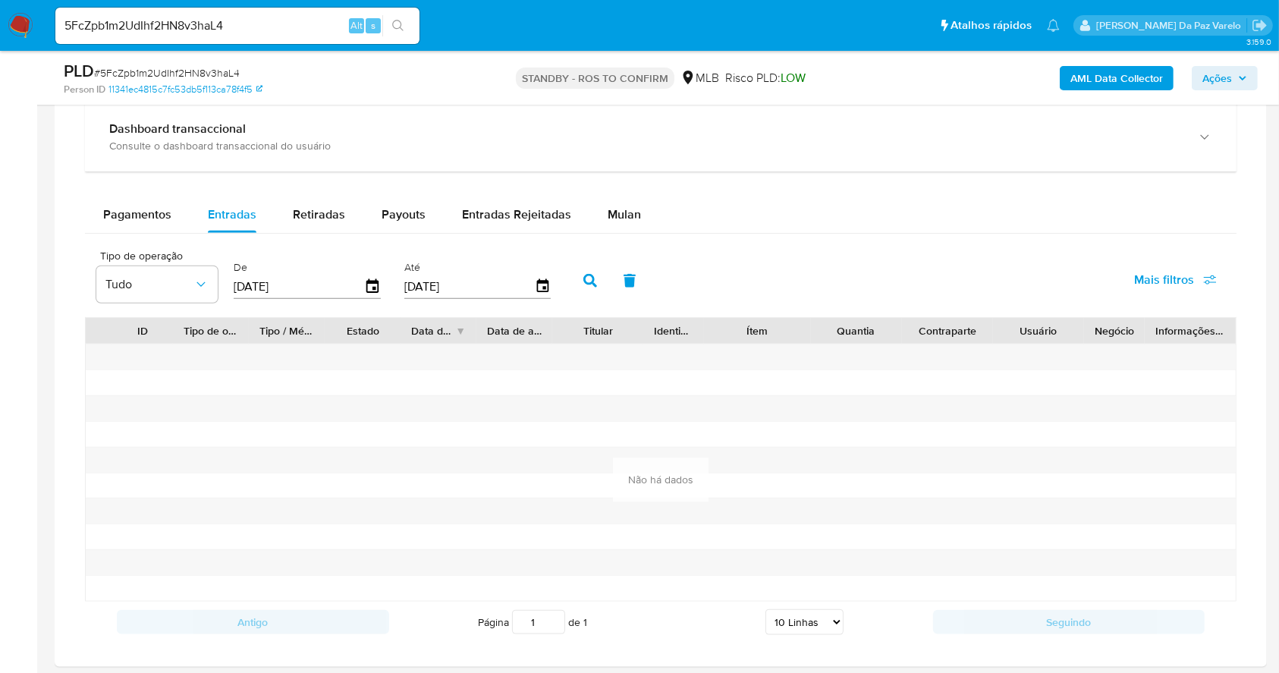
click at [593, 278] on icon "button" at bounding box center [590, 281] width 14 height 14
click at [370, 284] on icon "button" at bounding box center [372, 286] width 27 height 27
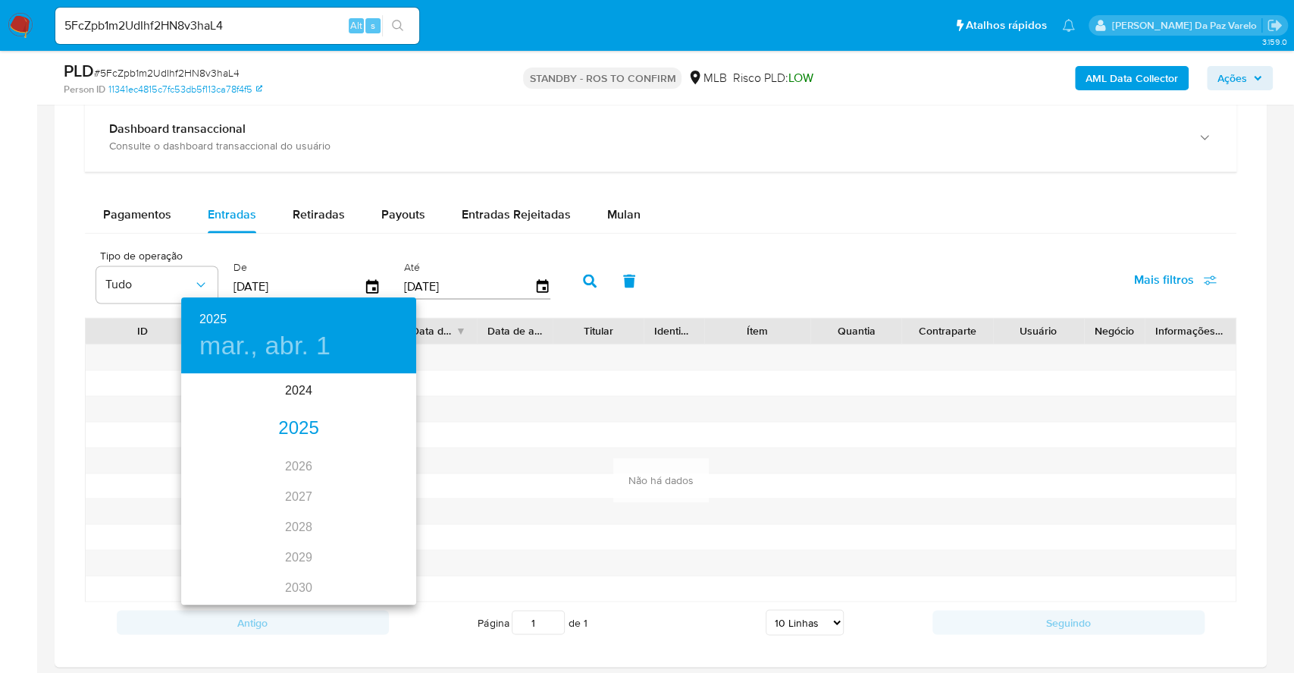
click at [292, 425] on div "2025" at bounding box center [298, 428] width 235 height 30
click at [304, 470] on div "may." at bounding box center [298, 460] width 78 height 57
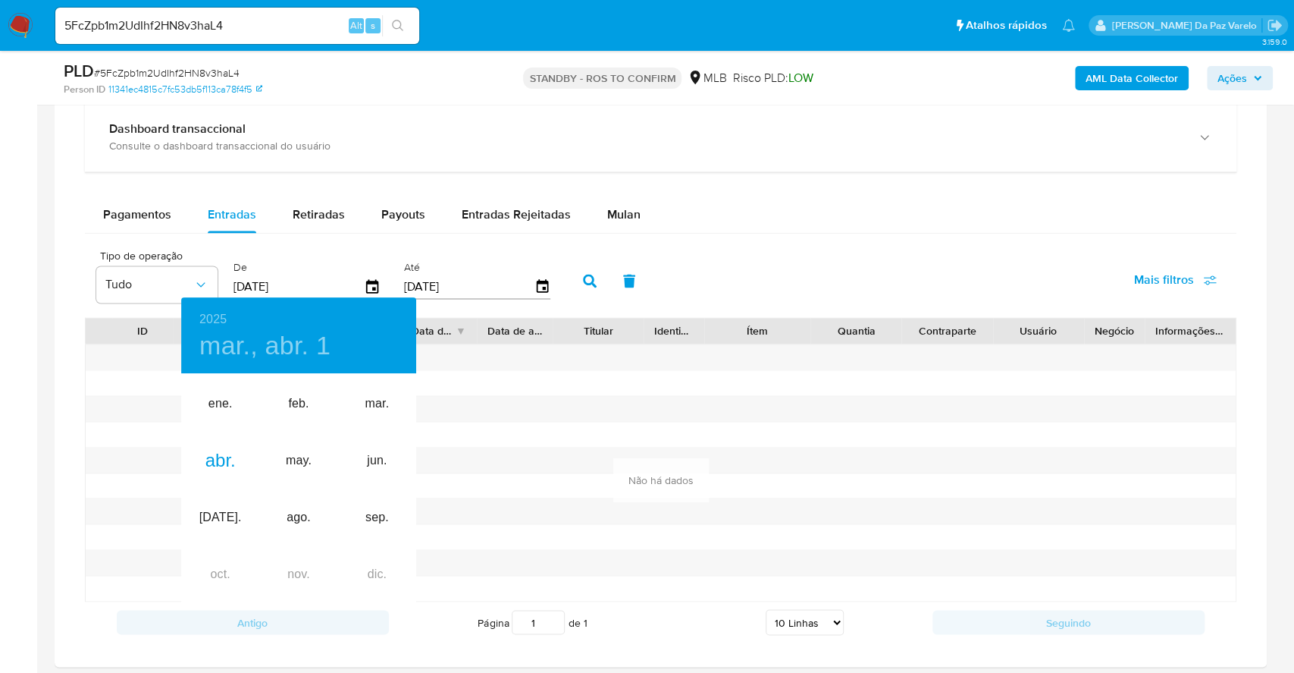
type input "01/05/2025"
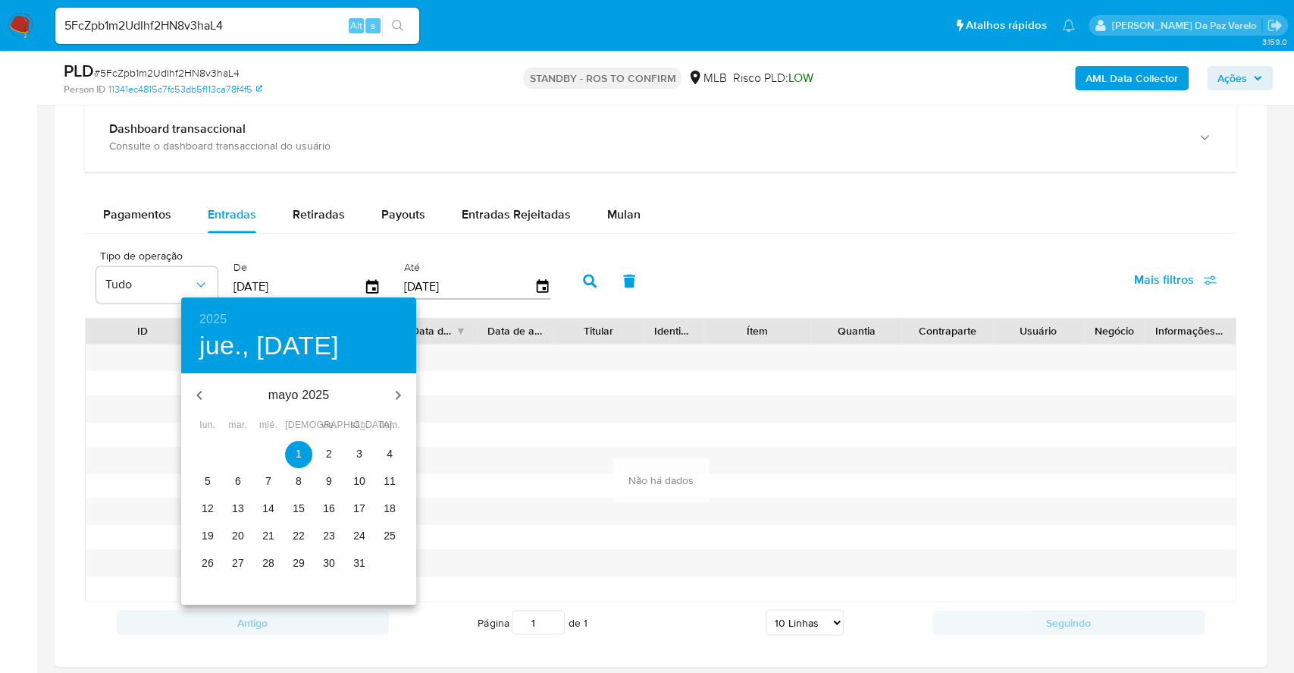
click at [305, 460] on span "1" at bounding box center [298, 453] width 27 height 15
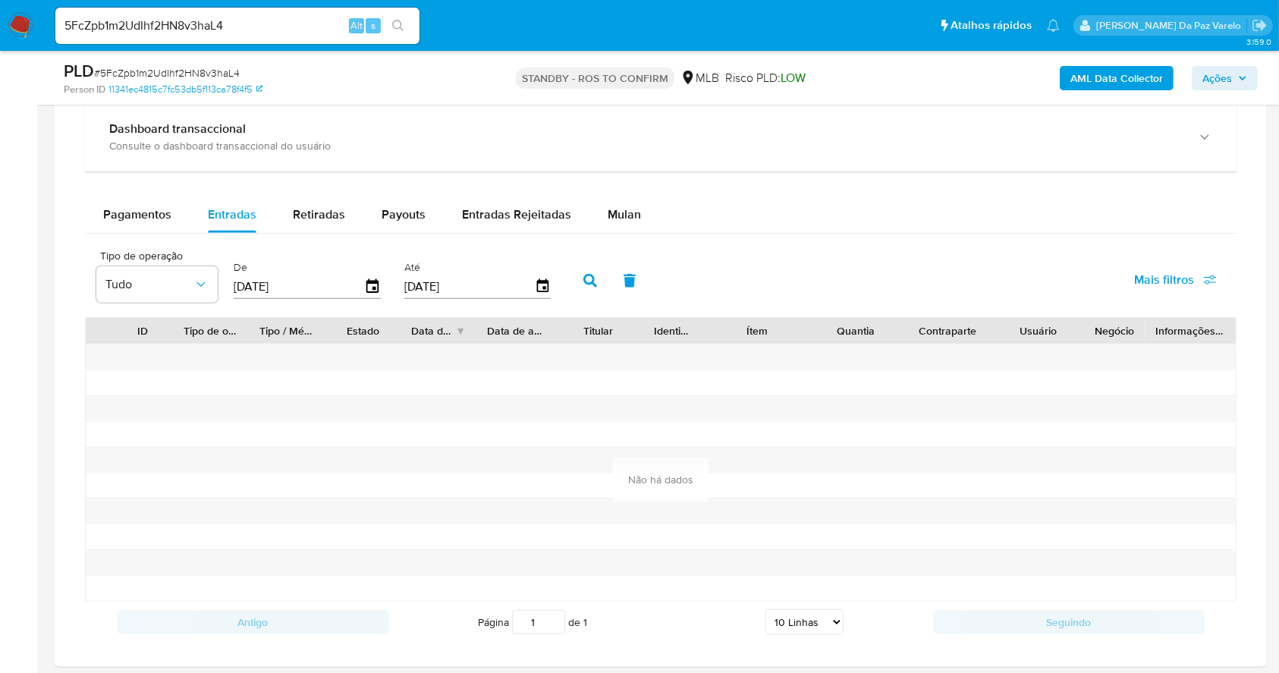
click at [552, 283] on div "Até 30/04/2025" at bounding box center [479, 279] width 158 height 61
click at [536, 291] on icon "button" at bounding box center [542, 286] width 27 height 27
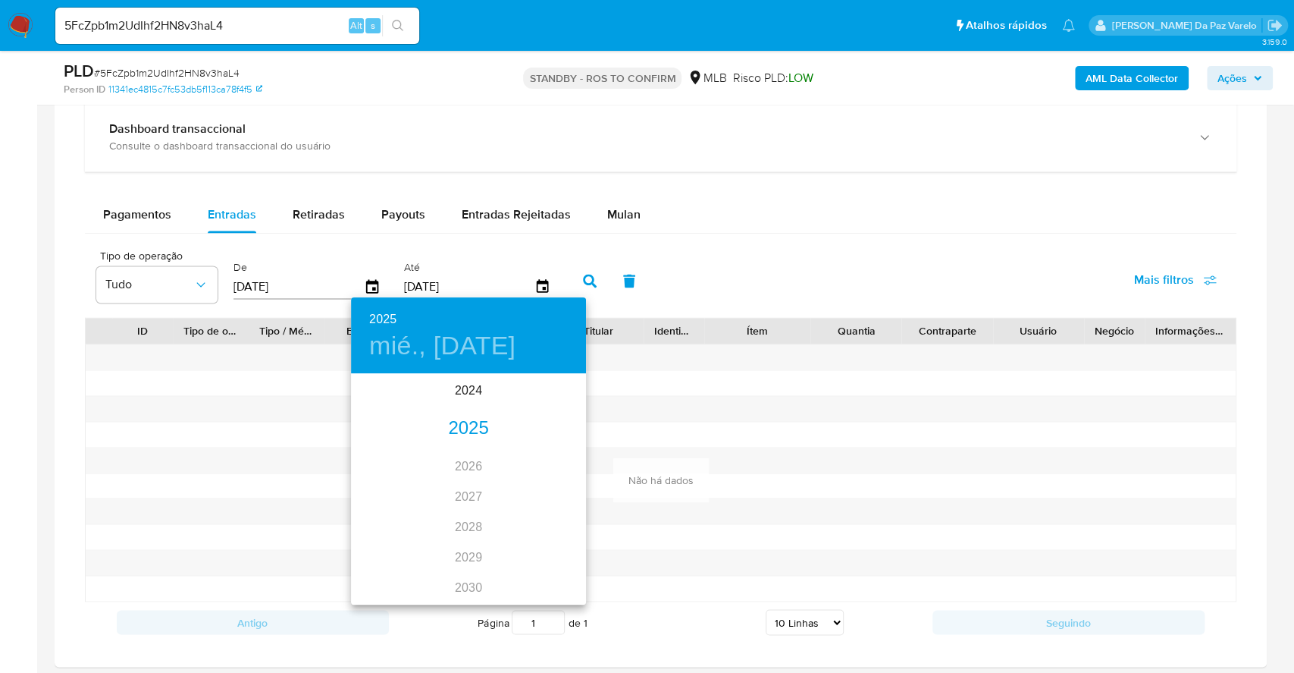
click at [479, 443] on div "2025" at bounding box center [468, 428] width 235 height 30
click at [467, 469] on div "may." at bounding box center [468, 460] width 78 height 57
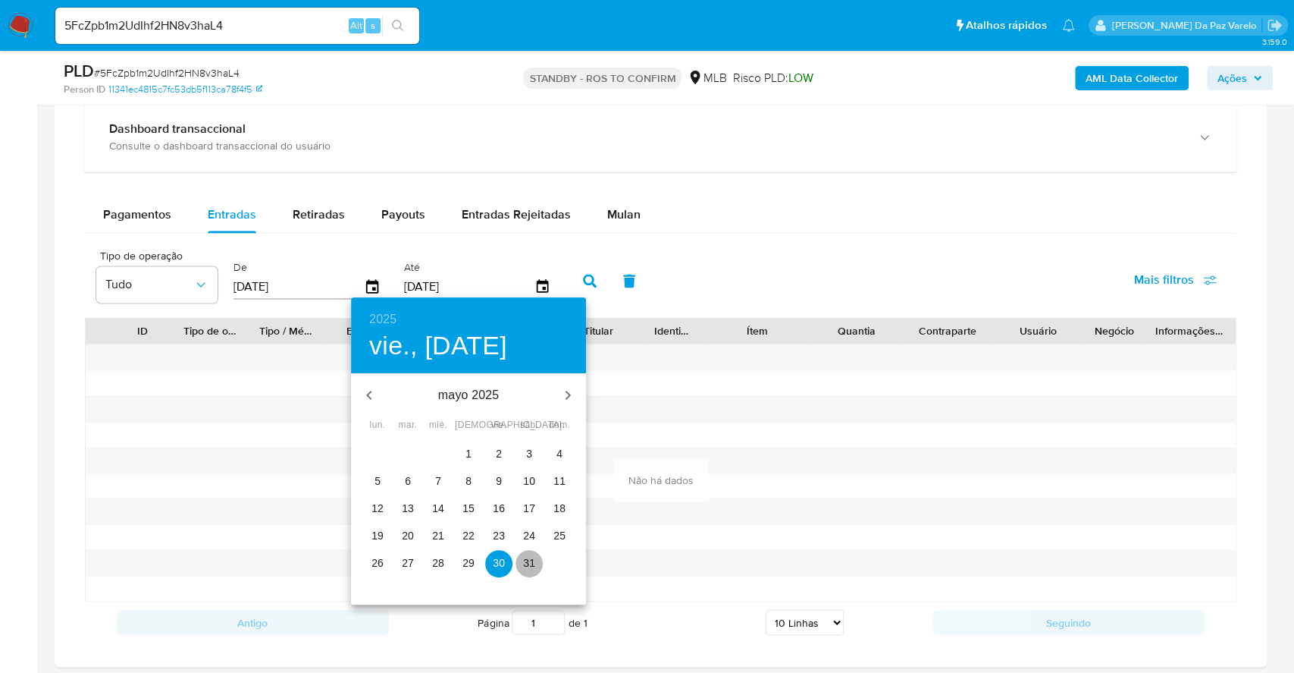
click at [534, 558] on p "31" at bounding box center [529, 562] width 12 height 15
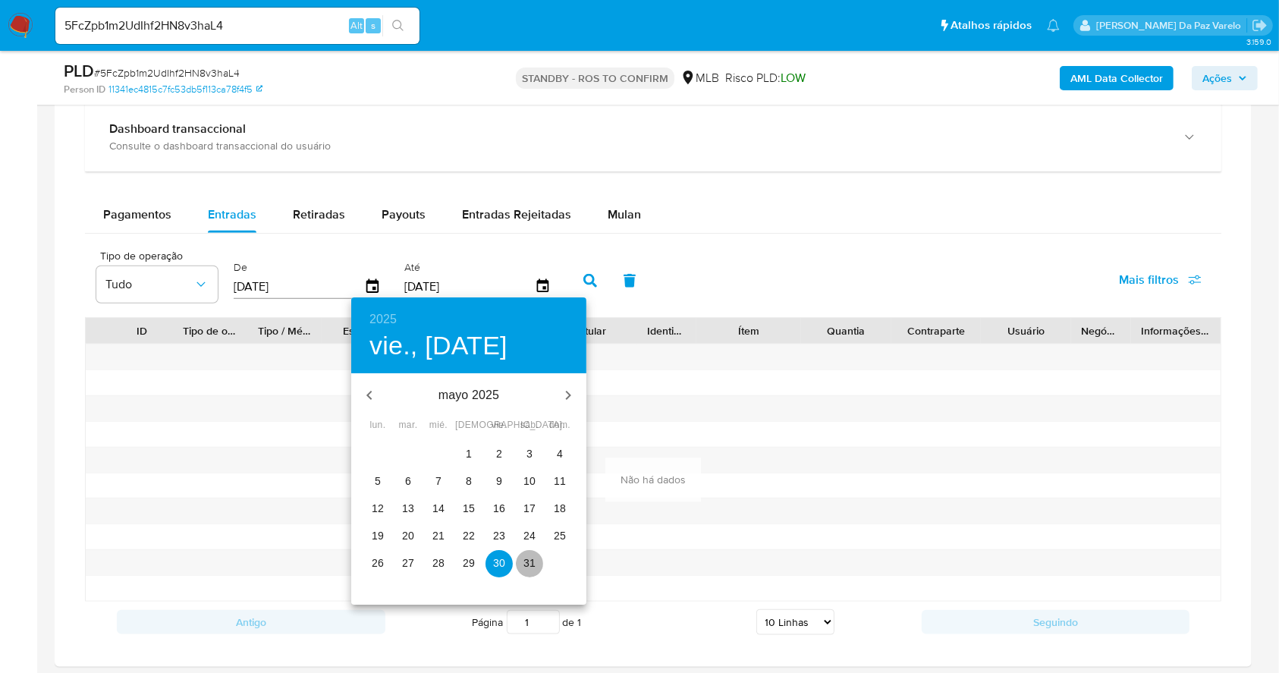
type input "31/05/2025"
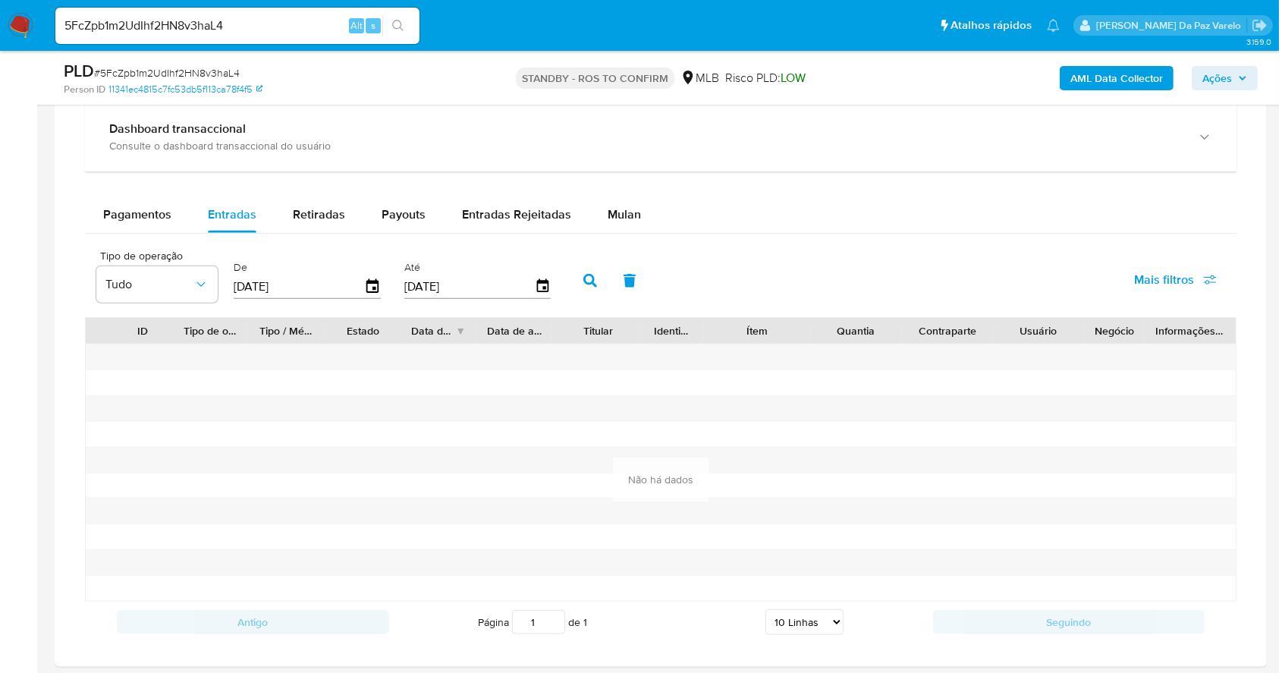
click at [588, 276] on icon "button" at bounding box center [590, 281] width 14 height 14
click at [380, 292] on div "De 01/05/2025" at bounding box center [309, 279] width 158 height 61
click at [373, 282] on icon "button" at bounding box center [372, 286] width 12 height 14
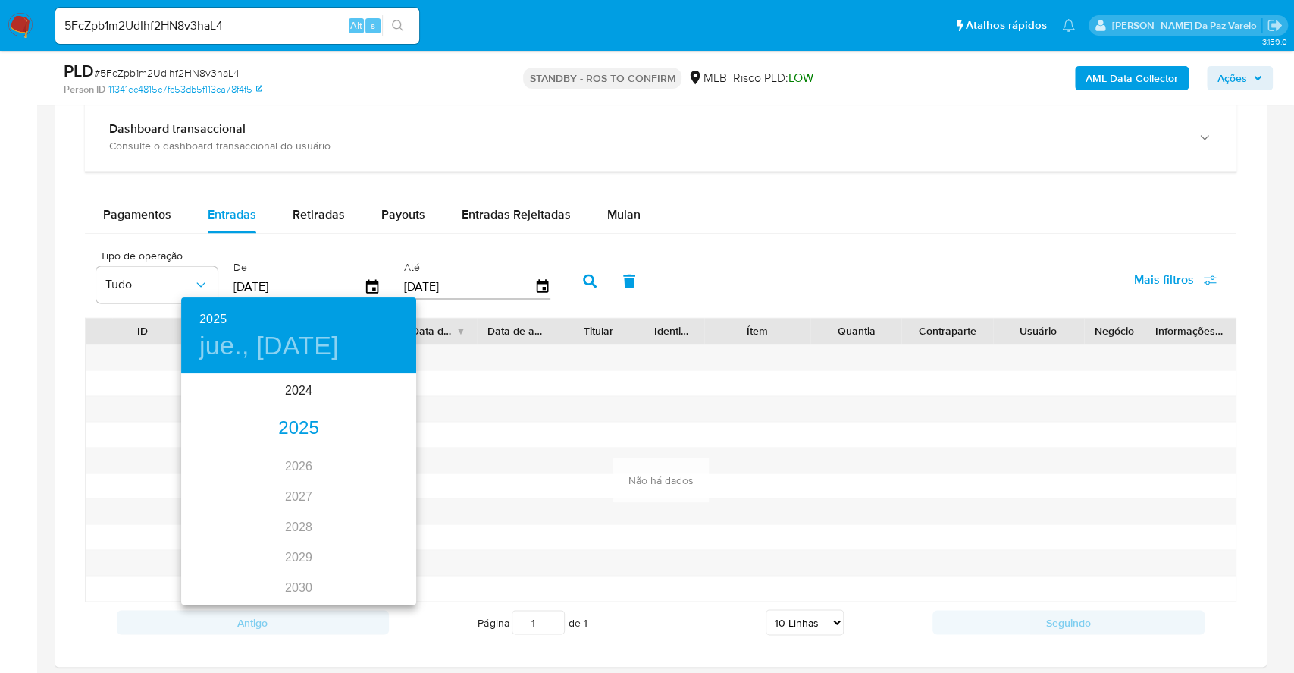
click at [299, 421] on div "2025" at bounding box center [298, 428] width 235 height 30
click at [372, 453] on div "jun." at bounding box center [377, 460] width 78 height 57
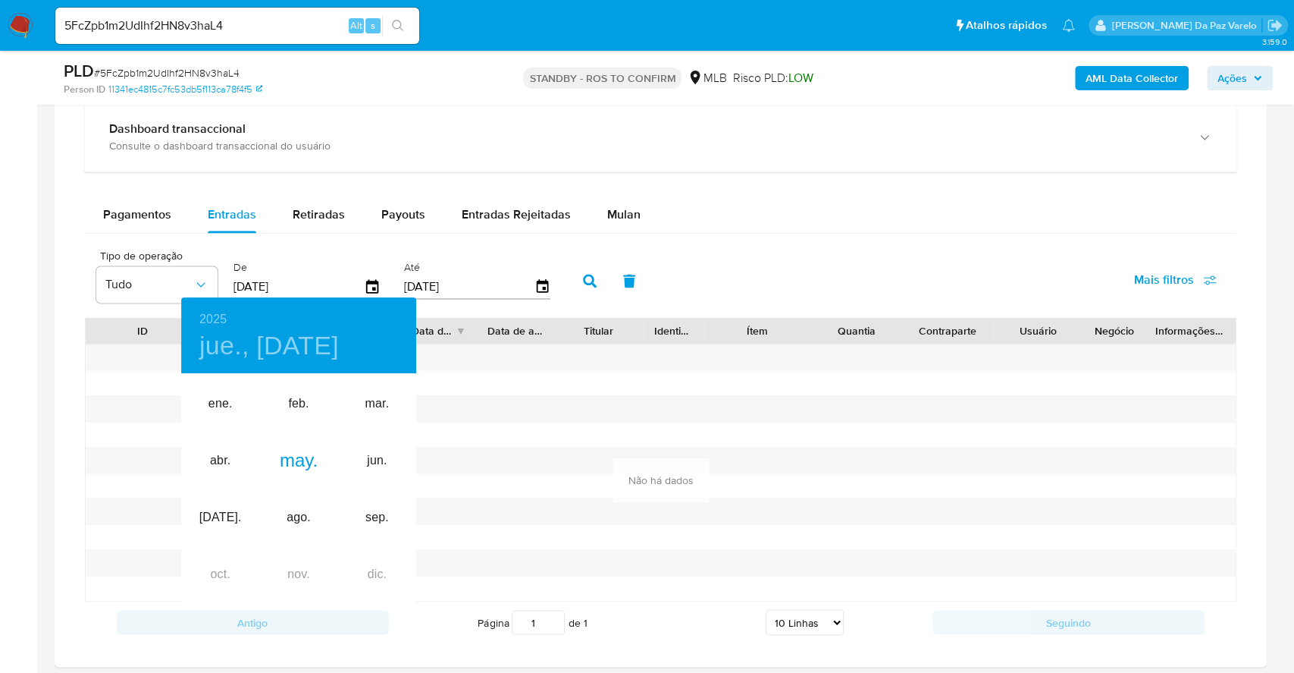
type input "01/06/2025"
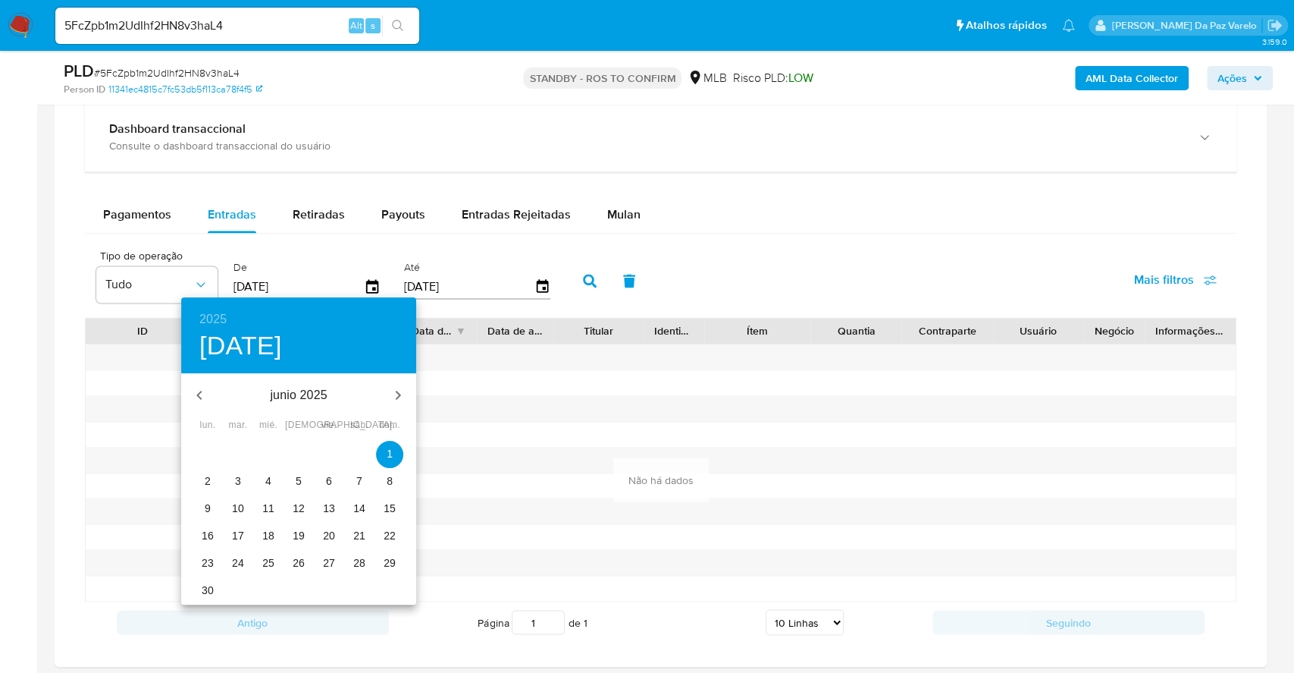
click at [385, 447] on span "1" at bounding box center [389, 453] width 27 height 15
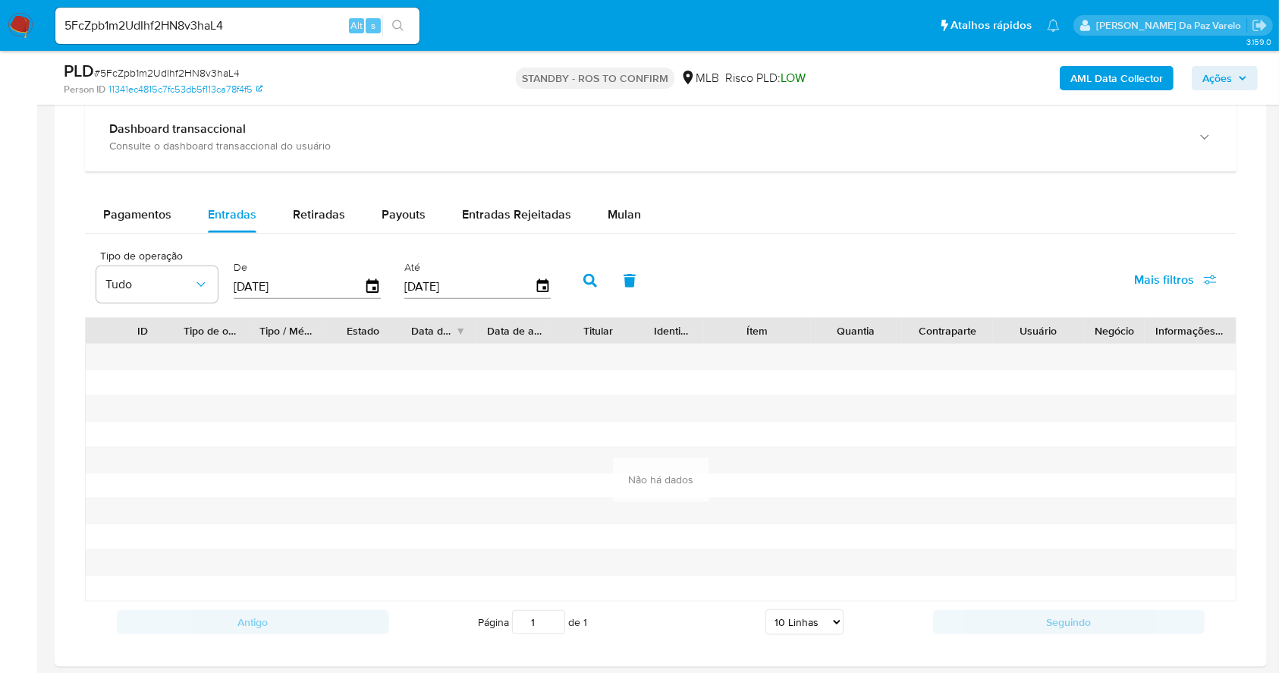
click at [555, 278] on div "Até 31/05/2025" at bounding box center [479, 279] width 158 height 61
click at [541, 283] on icon "button" at bounding box center [542, 286] width 27 height 27
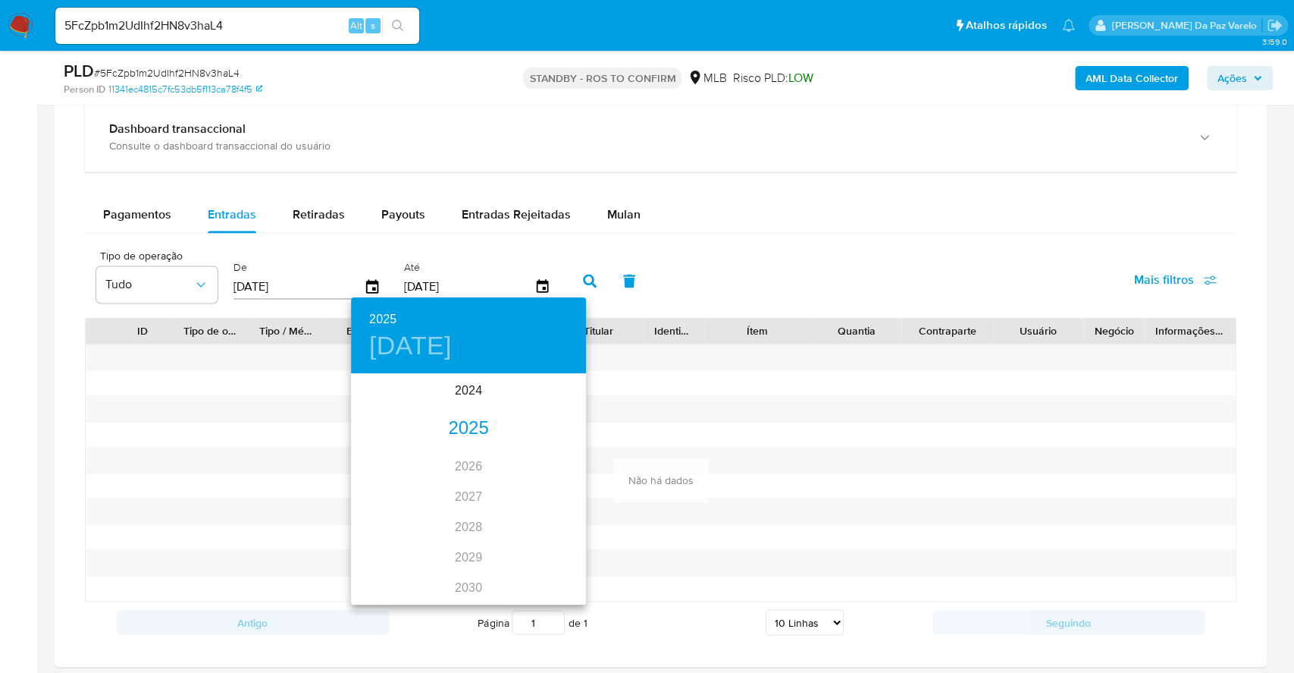
click at [462, 438] on div "2025" at bounding box center [468, 428] width 235 height 30
click at [538, 475] on div "jun." at bounding box center [547, 460] width 78 height 57
type input "30/06/2025"
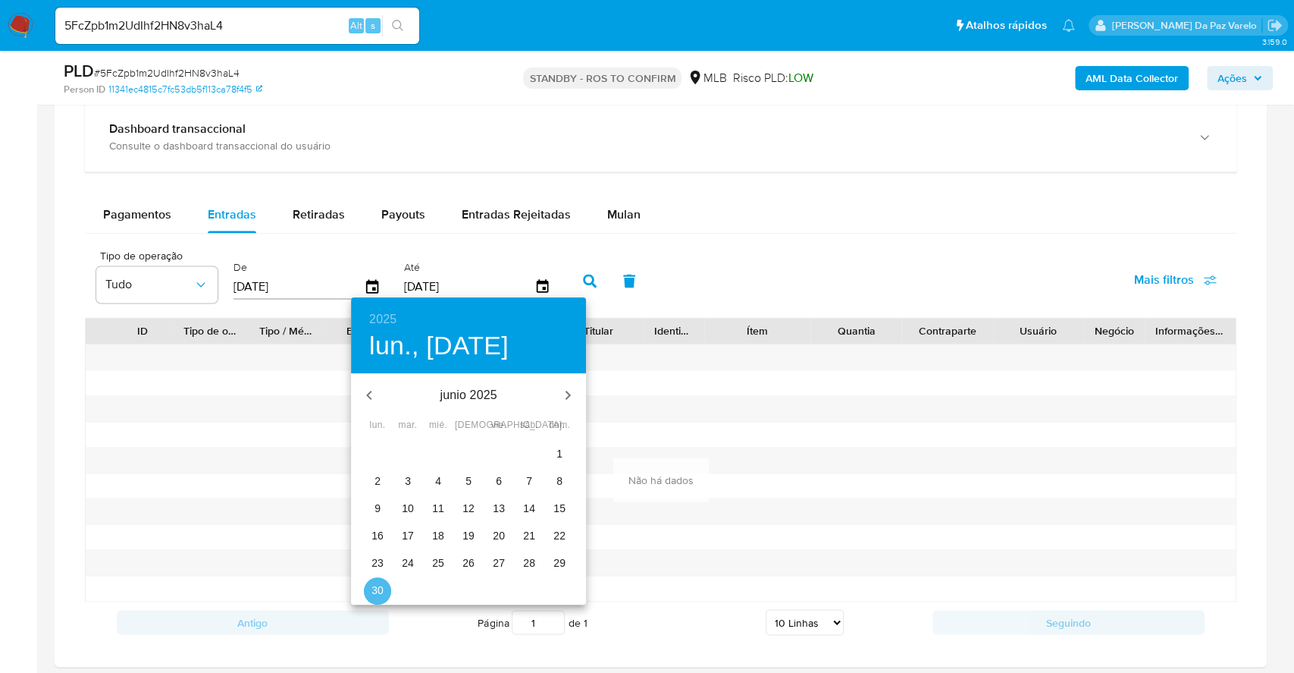
click at [387, 589] on span "30" at bounding box center [377, 589] width 27 height 15
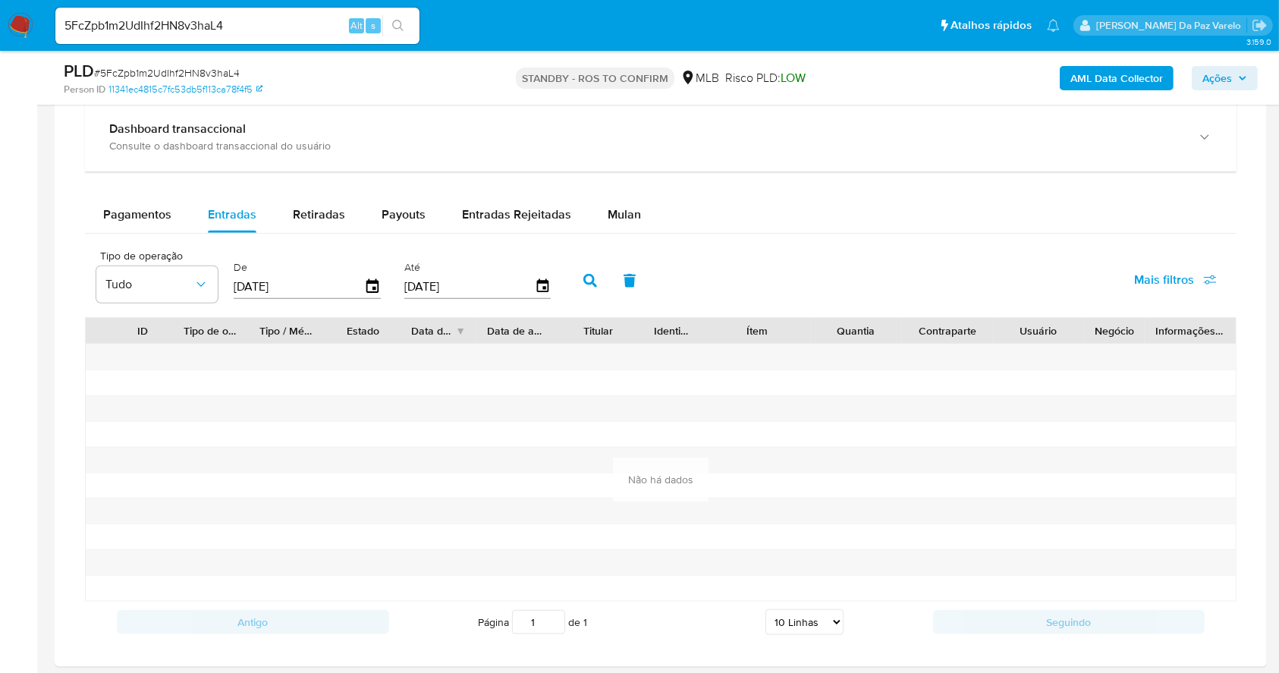
click at [579, 272] on button "button" at bounding box center [589, 280] width 39 height 36
click at [372, 289] on icon "button" at bounding box center [372, 286] width 27 height 27
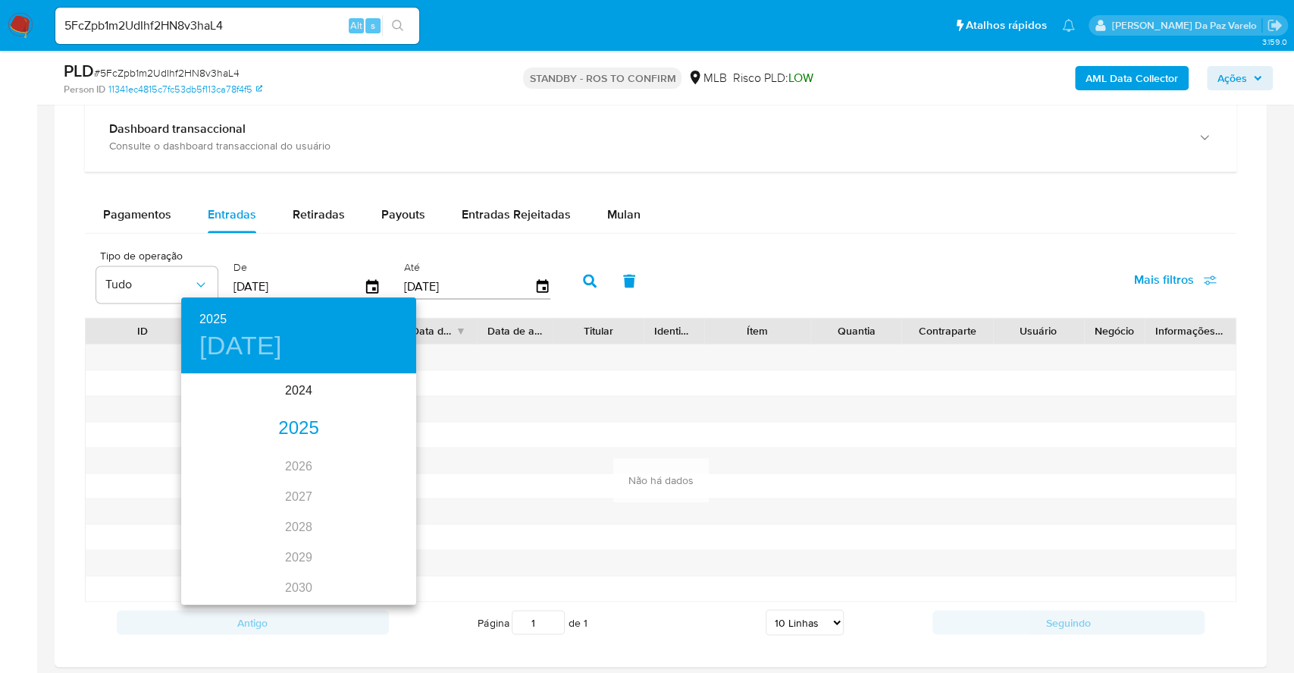
click at [299, 424] on div "2025" at bounding box center [298, 428] width 235 height 30
click at [218, 517] on div "jul." at bounding box center [220, 517] width 78 height 57
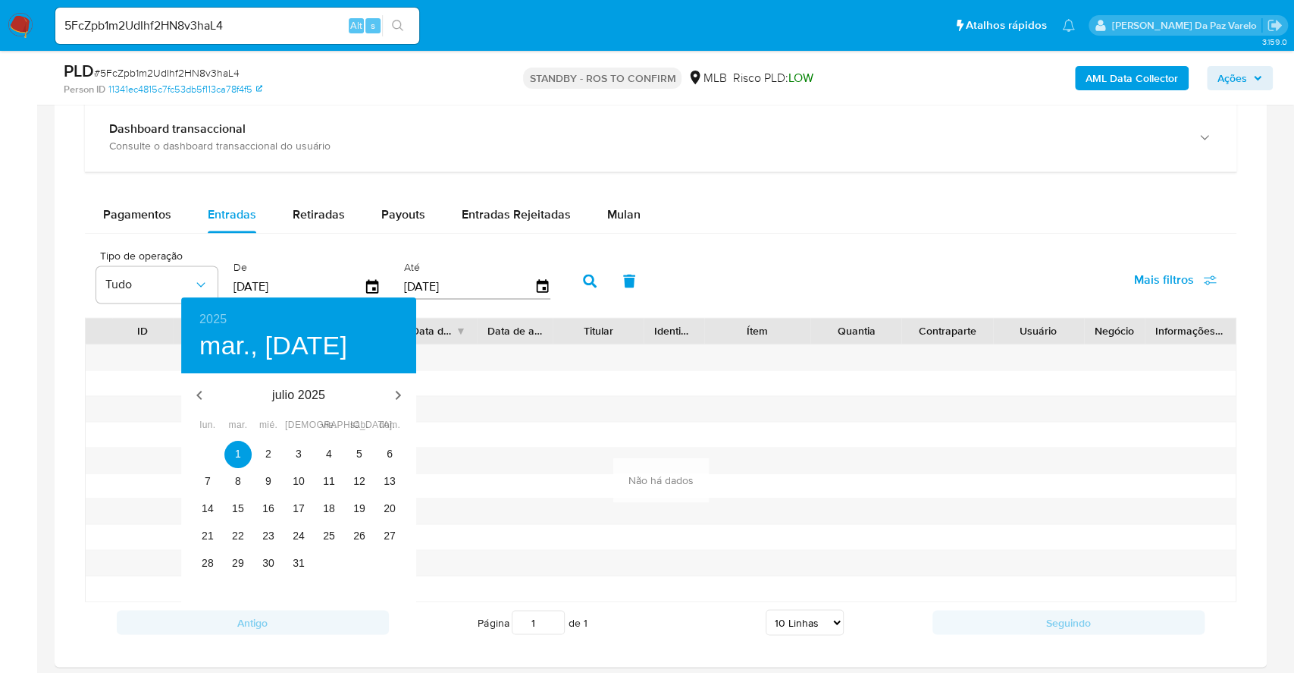
type input "01/07/2025"
click at [243, 449] on span "1" at bounding box center [237, 453] width 27 height 15
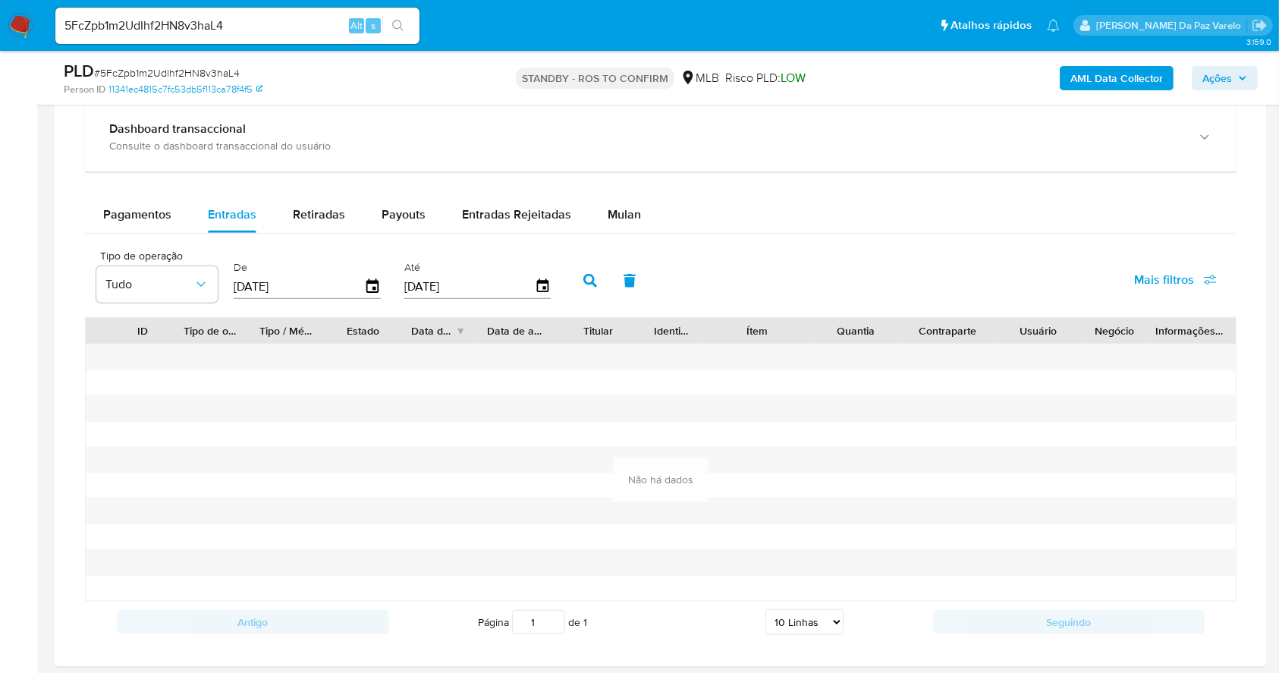
click at [541, 295] on div "30/06/2025" at bounding box center [477, 286] width 147 height 24
click at [538, 274] on div "30/06/2025" at bounding box center [477, 286] width 147 height 24
click at [541, 281] on icon "button" at bounding box center [542, 286] width 12 height 14
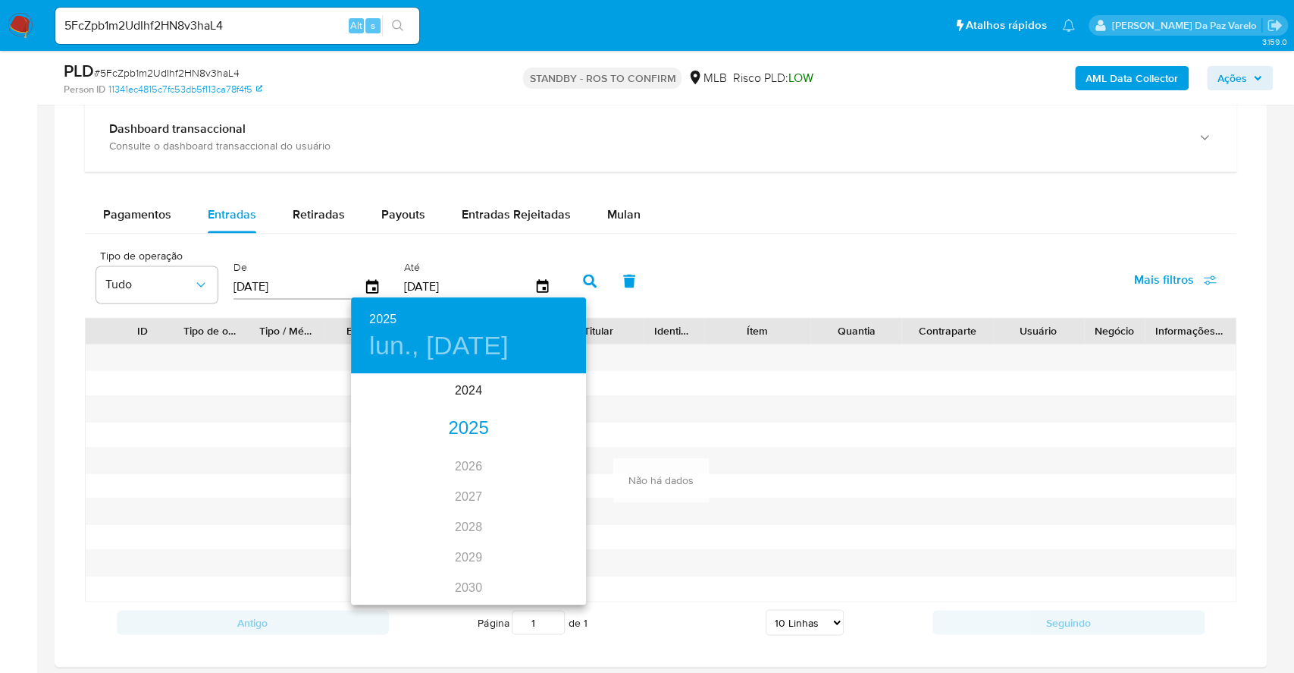
click at [471, 423] on div "2025" at bounding box center [468, 428] width 235 height 30
click at [386, 513] on div "jul." at bounding box center [390, 517] width 78 height 57
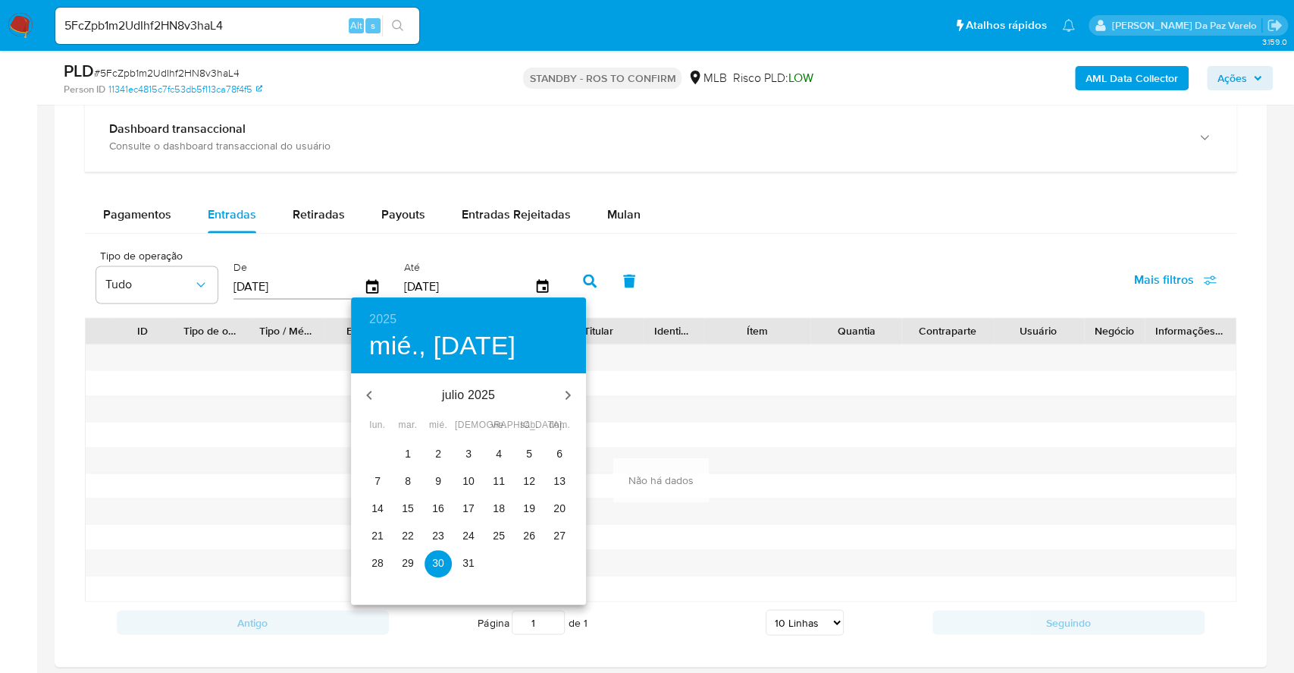
click at [466, 557] on p "31" at bounding box center [469, 562] width 12 height 15
type input "31/07/2025"
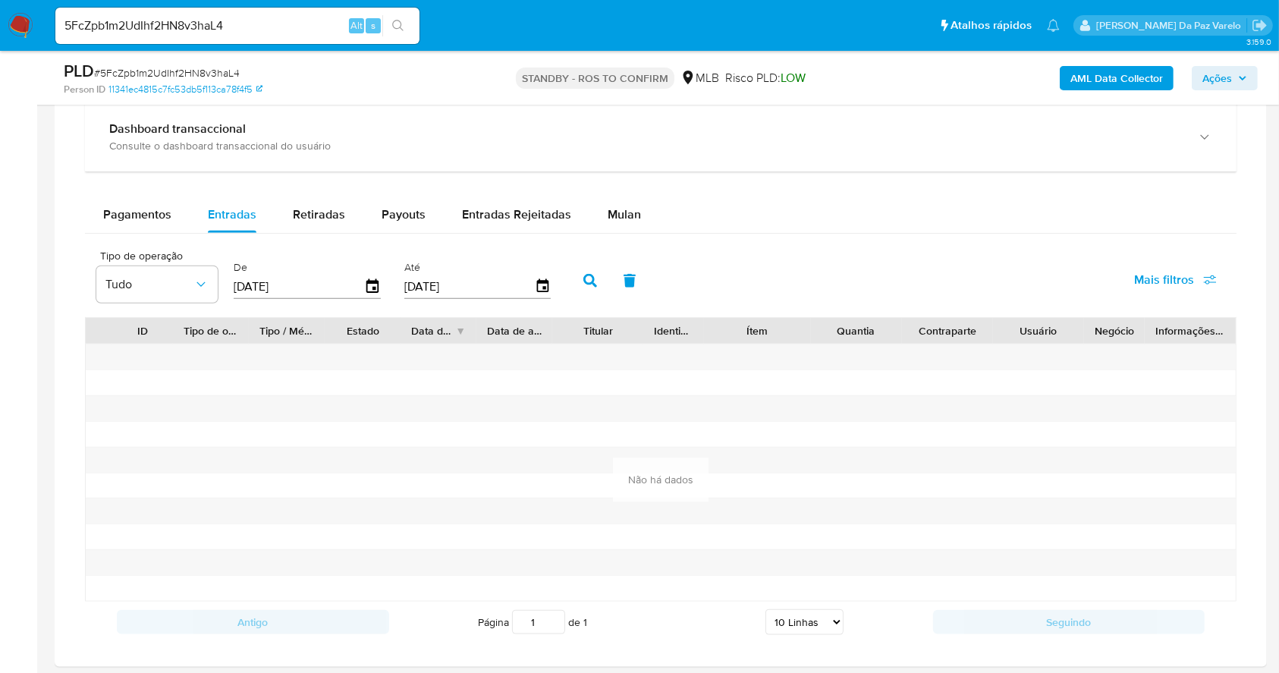
click at [585, 275] on icon "button" at bounding box center [590, 281] width 14 height 14
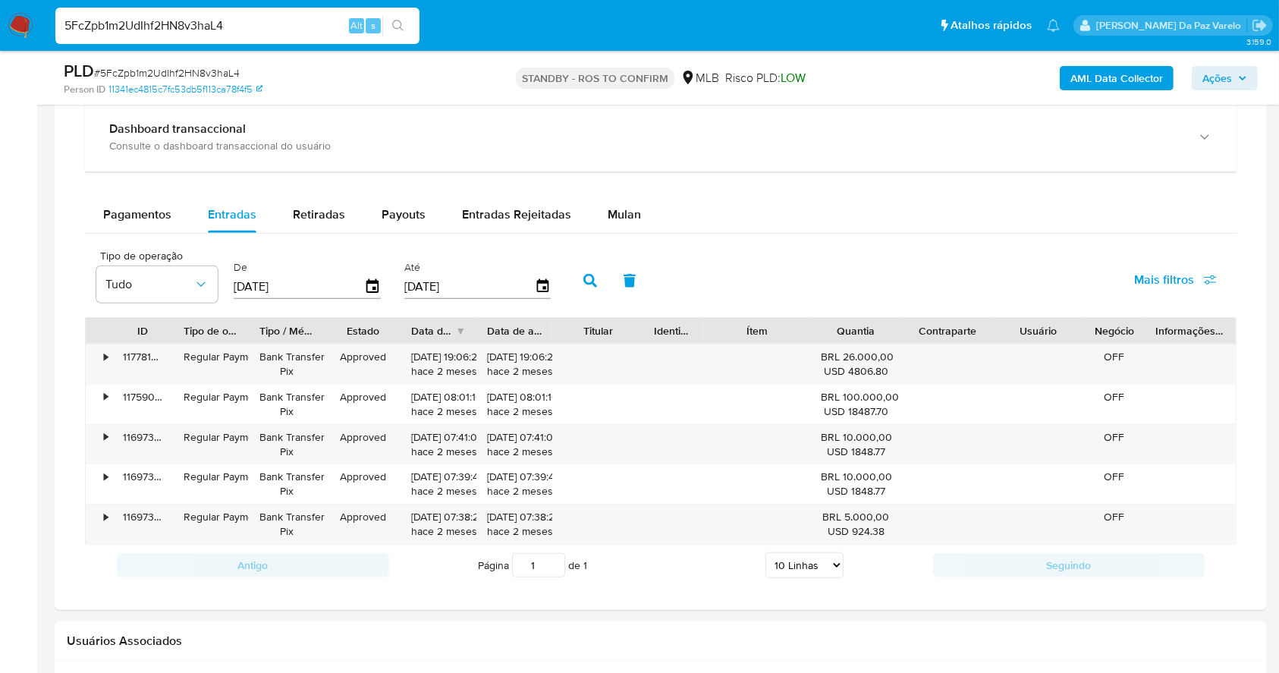
click at [311, 26] on input "5FcZpb1m2UdIhf2HN8v3haL4" at bounding box center [237, 26] width 364 height 20
paste input "PPgJA3EqOgQOLX01pOmgya0V"
type input "PPgJA3EqOgQOLX01pOmgya0V"
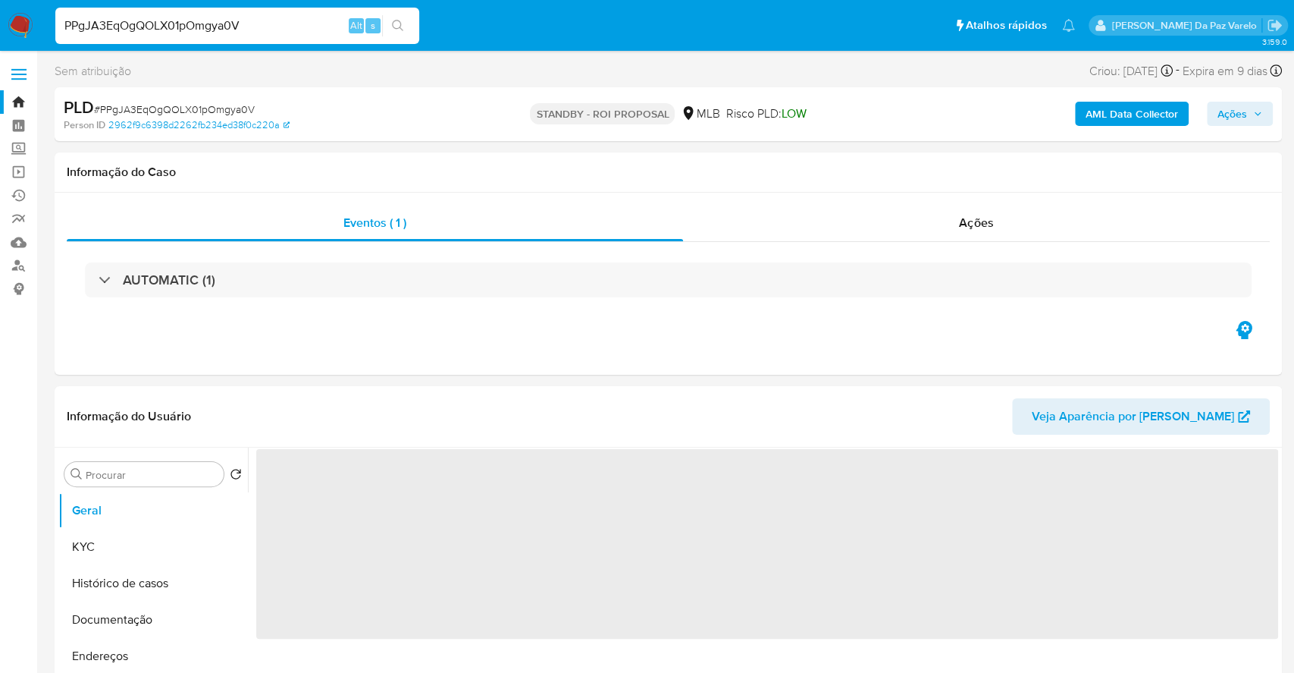
select select "10"
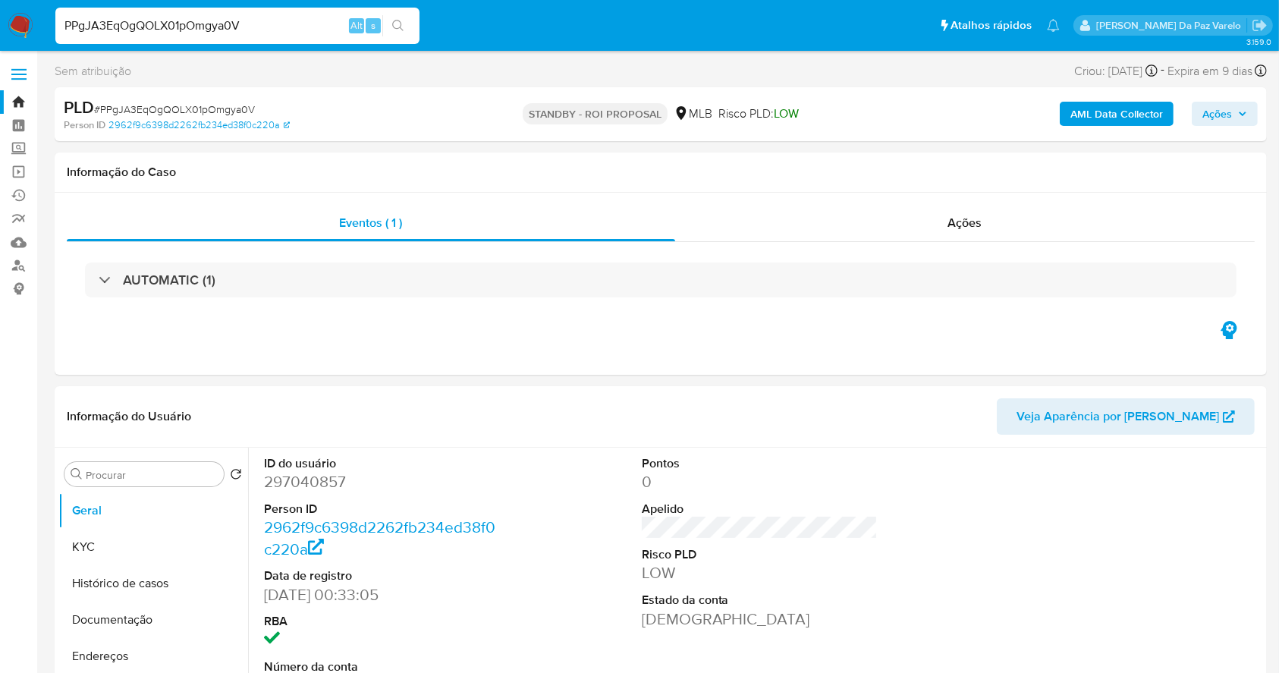
click at [284, 8] on div "PPgJA3EqOgQOLX01pOmgya0V Alt s" at bounding box center [237, 26] width 364 height 36
click at [275, 20] on input "PPgJA3EqOgQOLX01pOmgya0V" at bounding box center [237, 26] width 364 height 20
paste input "W9D313ua6zVV284ZLk0FJUa6"
type input "W9D313ua6zVV284ZLk0FJUa6"
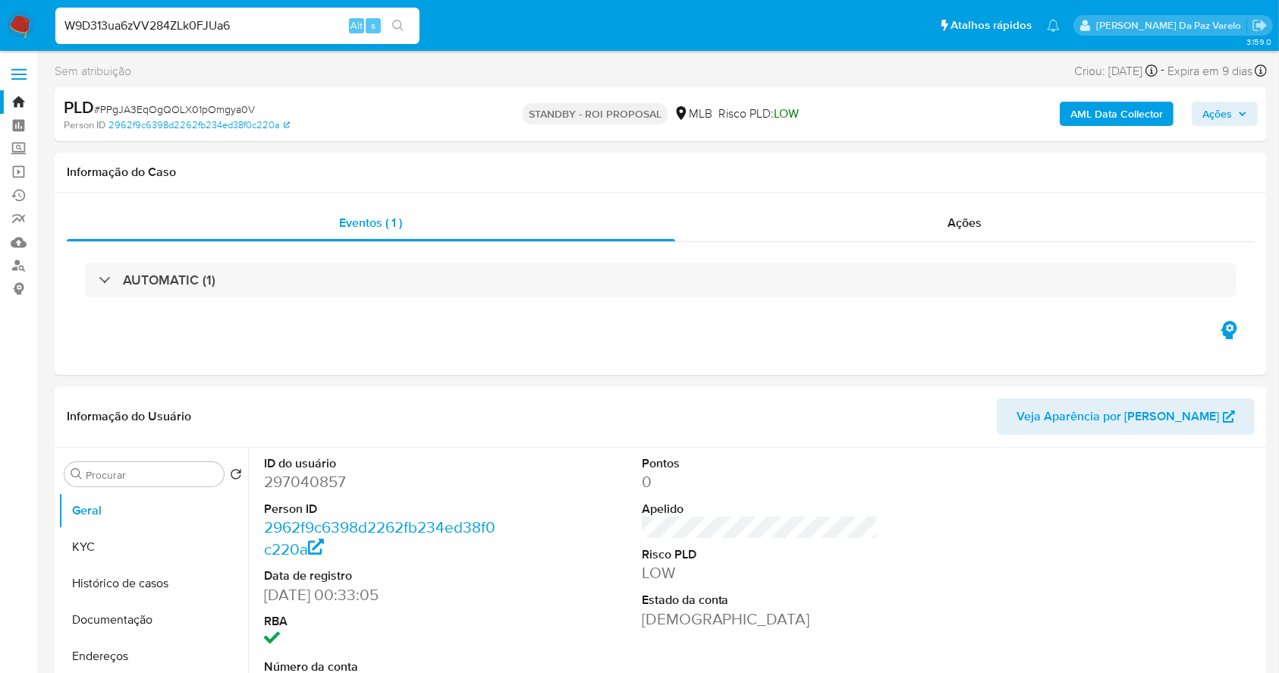
click at [400, 24] on icon "search-icon" at bounding box center [398, 26] width 12 height 12
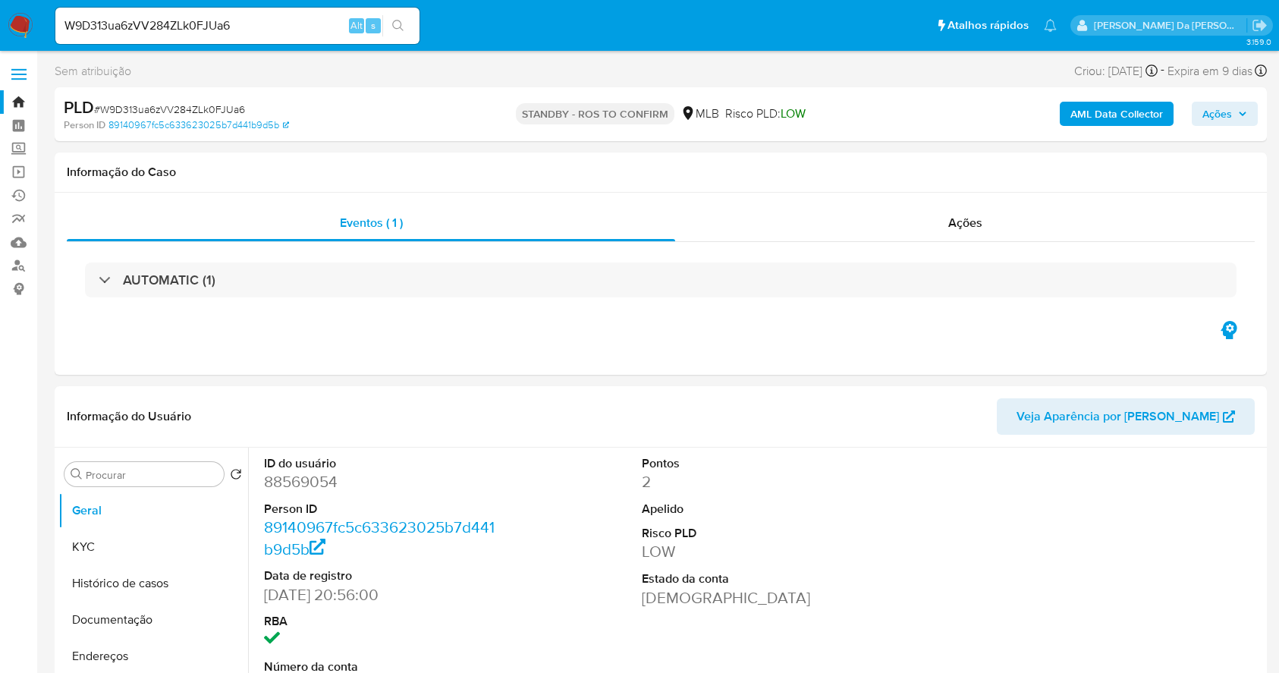
select select "10"
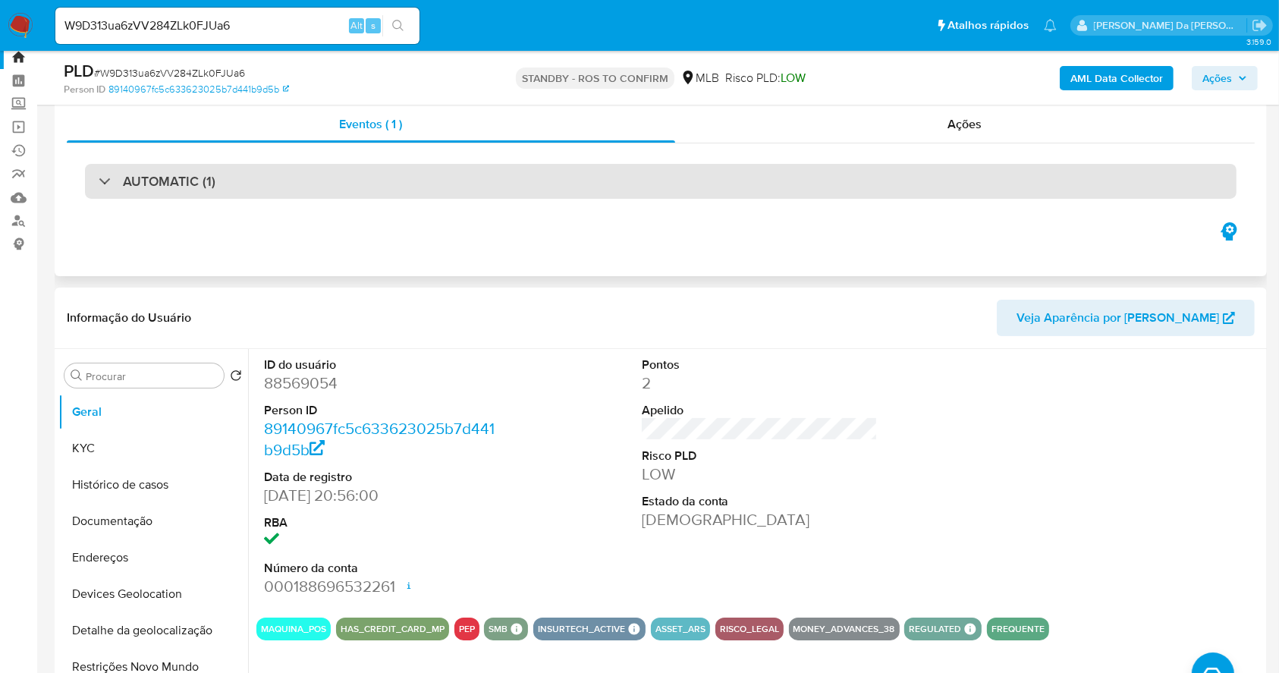
click at [160, 185] on h3 "AUTOMATIC (1)" at bounding box center [169, 181] width 93 height 17
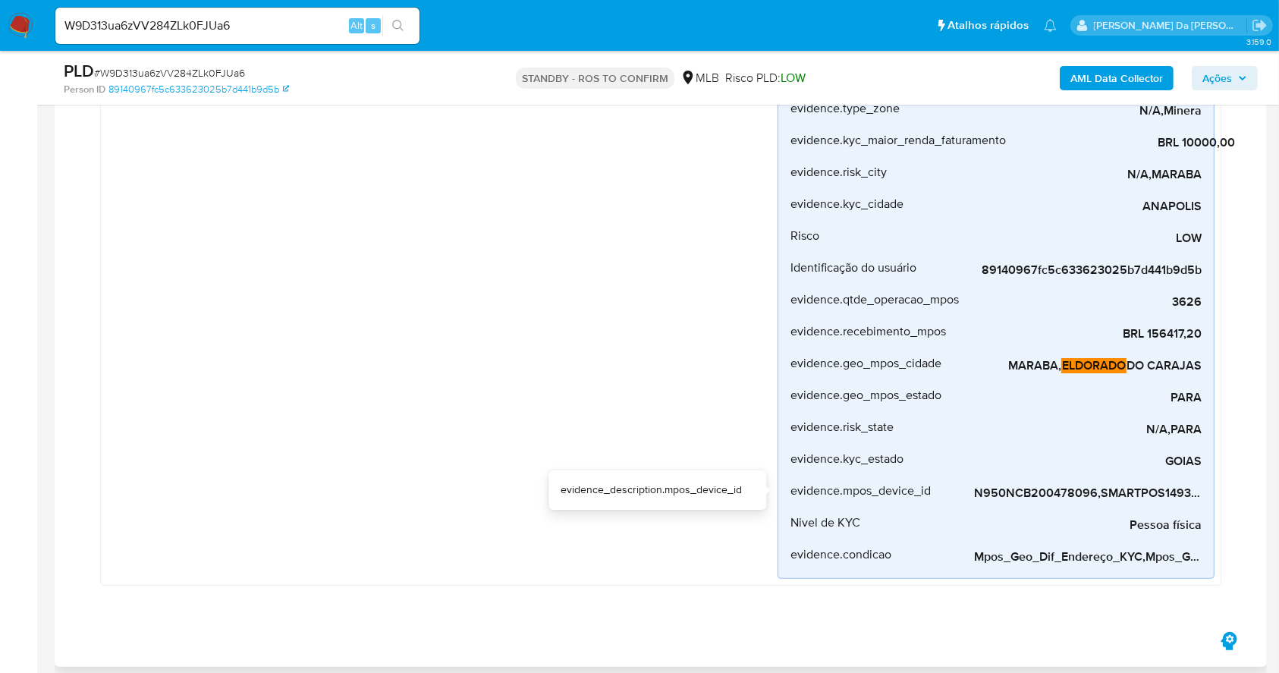
scroll to position [0, 28]
drag, startPoint x: 1018, startPoint y: 497, endPoint x: 727, endPoint y: 77, distance: 510.7
click at [1241, 500] on div "AUTOMATIC (1) Mpos_geolocalização Criado há um mês Criado: 12/08/2025 00:32:43 …" at bounding box center [661, 255] width 1188 height 746
click at [250, 18] on input "W9D313ua6zVV284ZLk0FJUa6" at bounding box center [237, 26] width 364 height 20
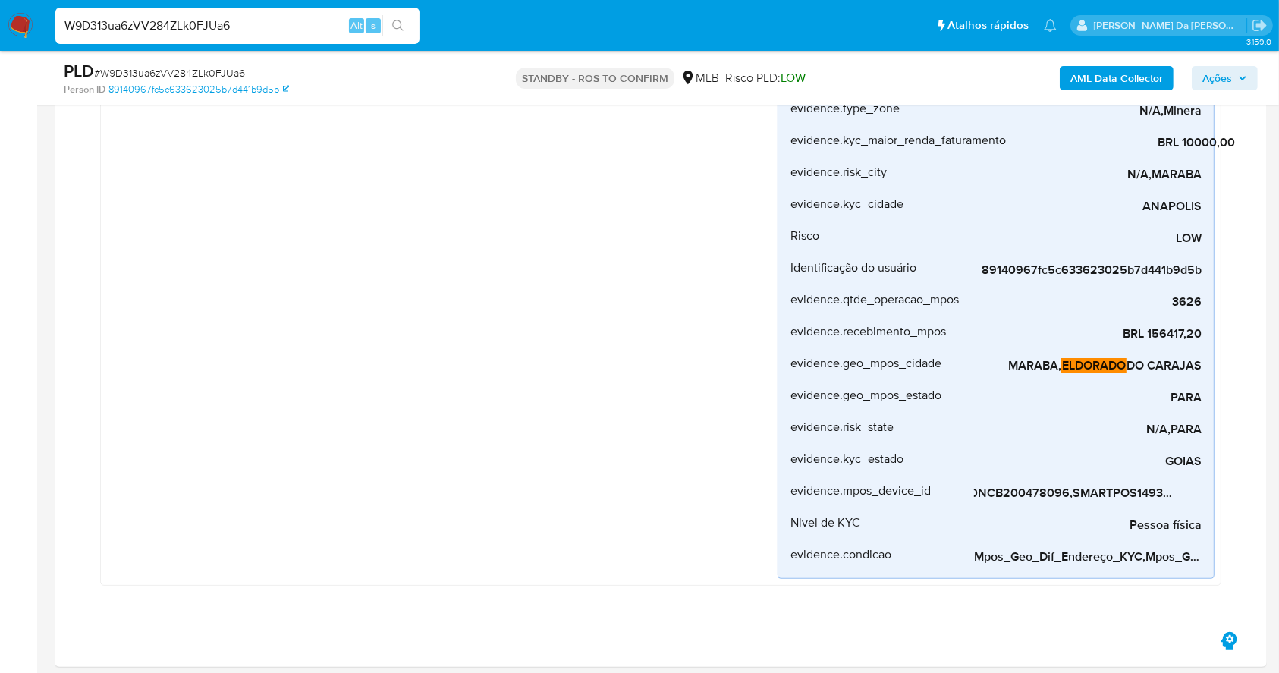
paste input "UWciwzZAoNbfiI76dxMDQQYc"
type input "UWciwzZAoNbfiI76dxMDQQYc"
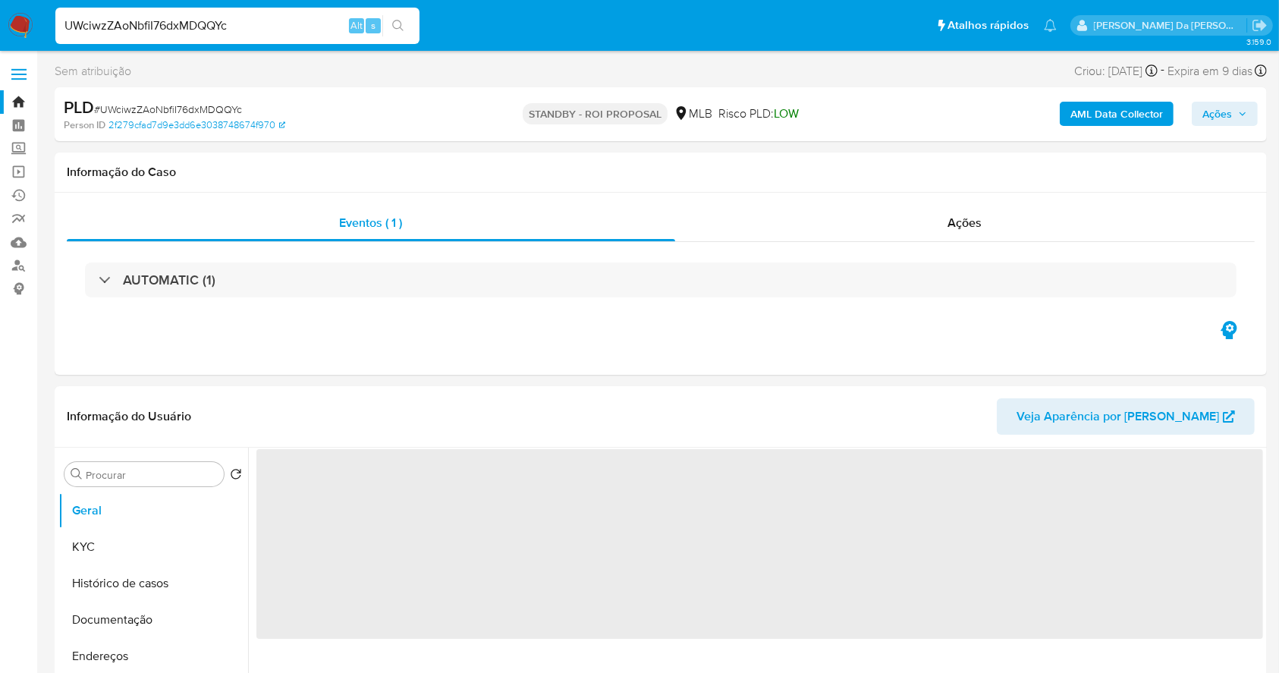
select select "10"
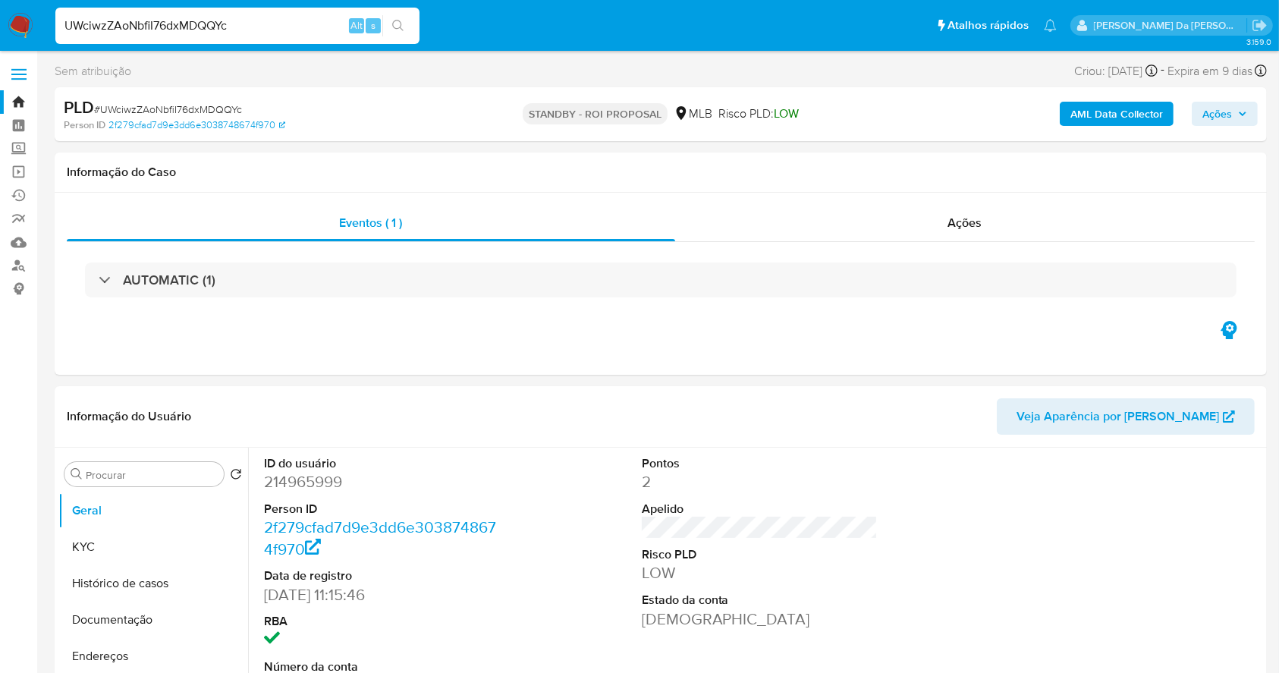
scroll to position [348, 0]
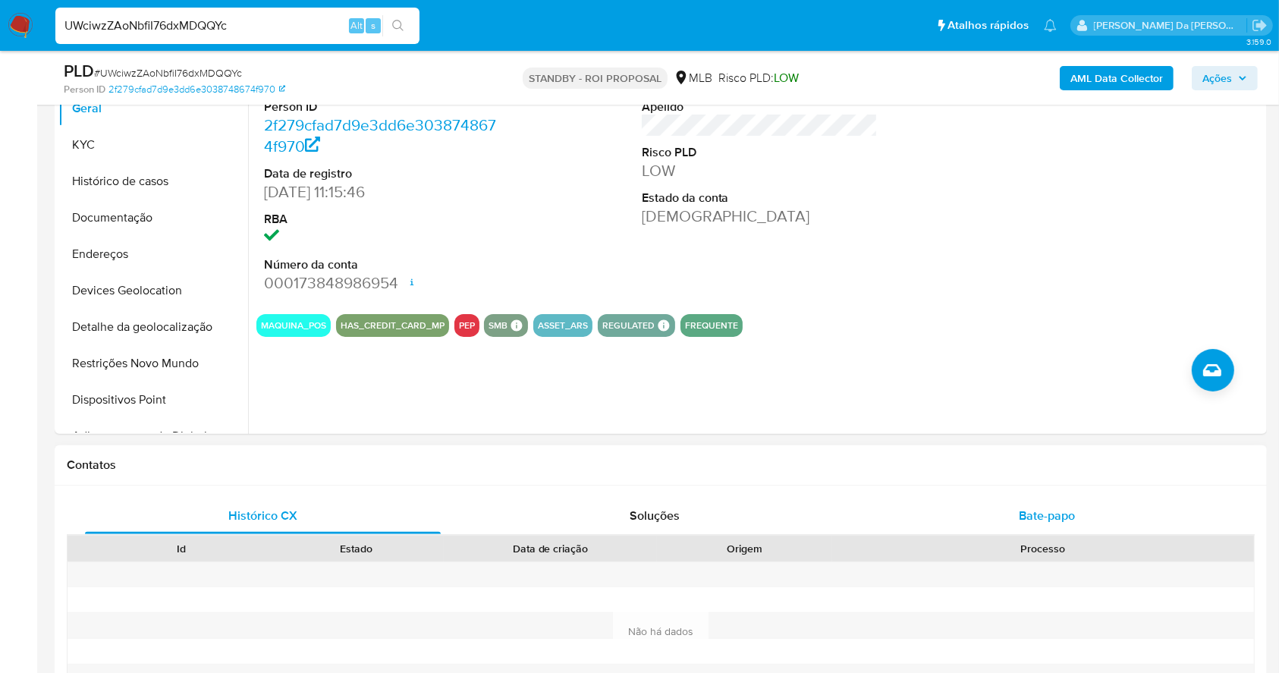
click at [1031, 514] on span "Bate-papo" at bounding box center [1046, 515] width 56 height 17
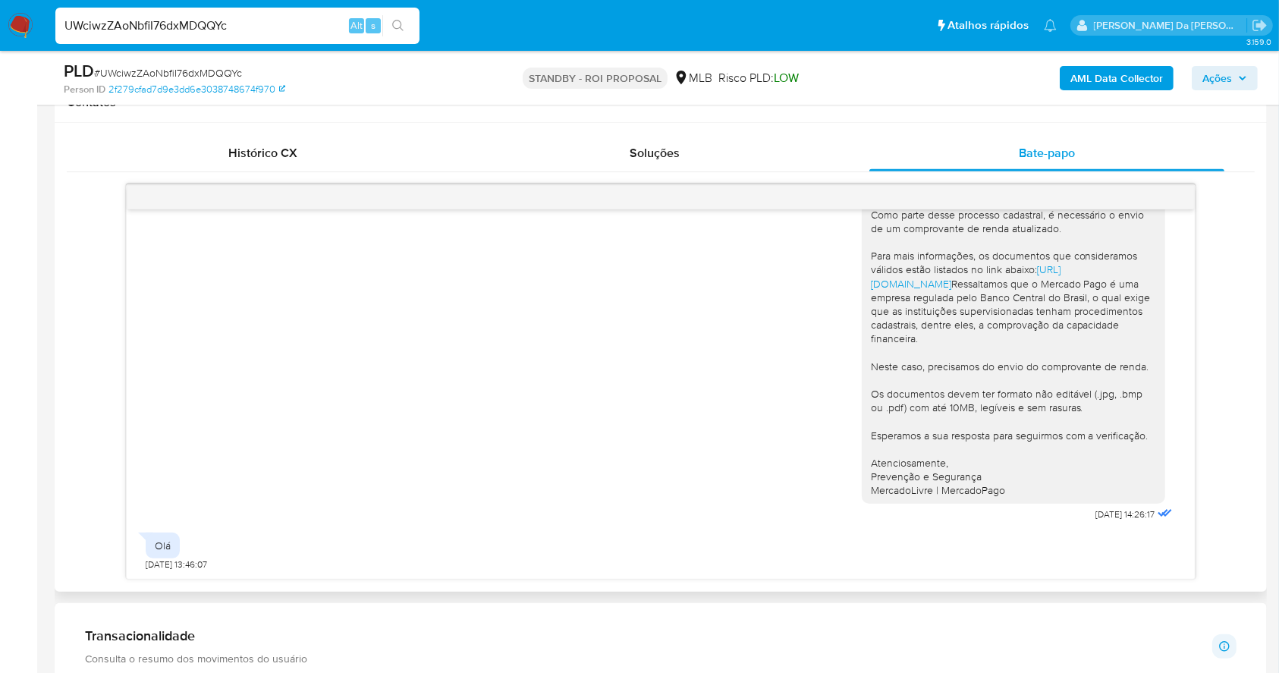
scroll to position [752, 0]
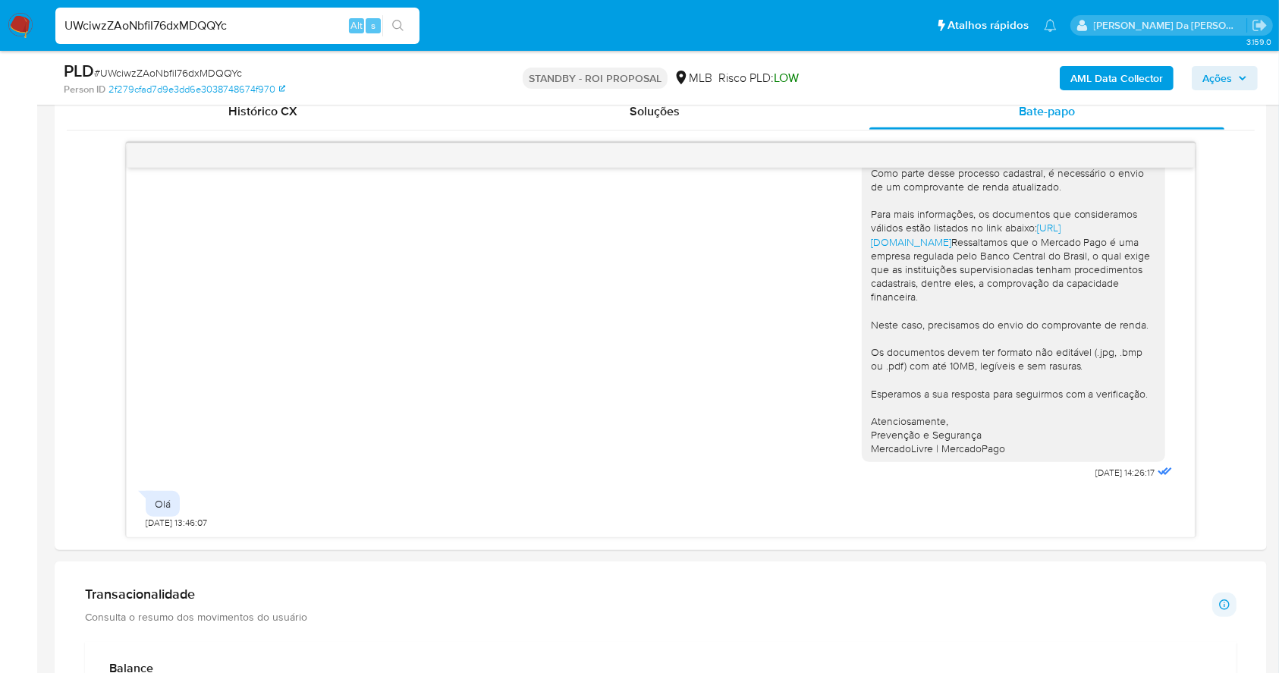
click at [292, 17] on input "UWciwzZAoNbfiI76dxMDQQYc" at bounding box center [237, 26] width 364 height 20
paste input "h49d8ibtl3uIBqJCw5bYzUNf"
type input "h49d8ibtl3uIBqJCw5bYzUNf"
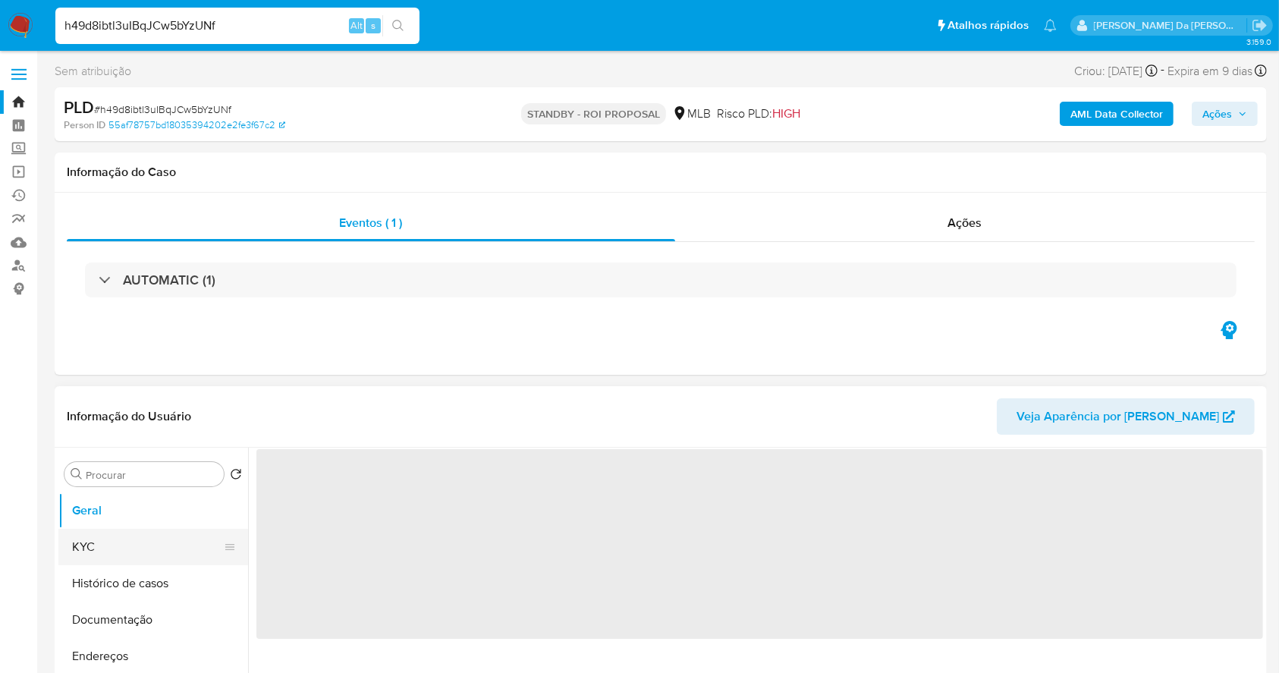
click at [127, 546] on button "KYC" at bounding box center [146, 547] width 177 height 36
select select "10"
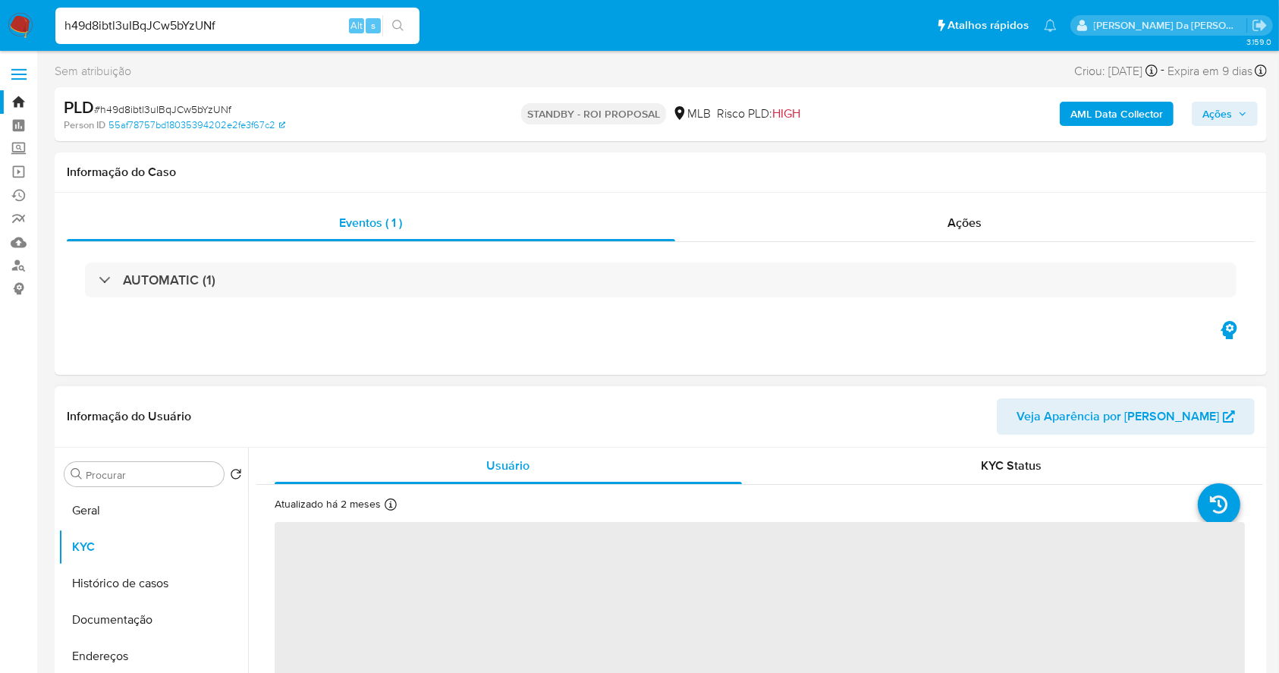
click at [386, 501] on icon at bounding box center [390, 504] width 12 height 12
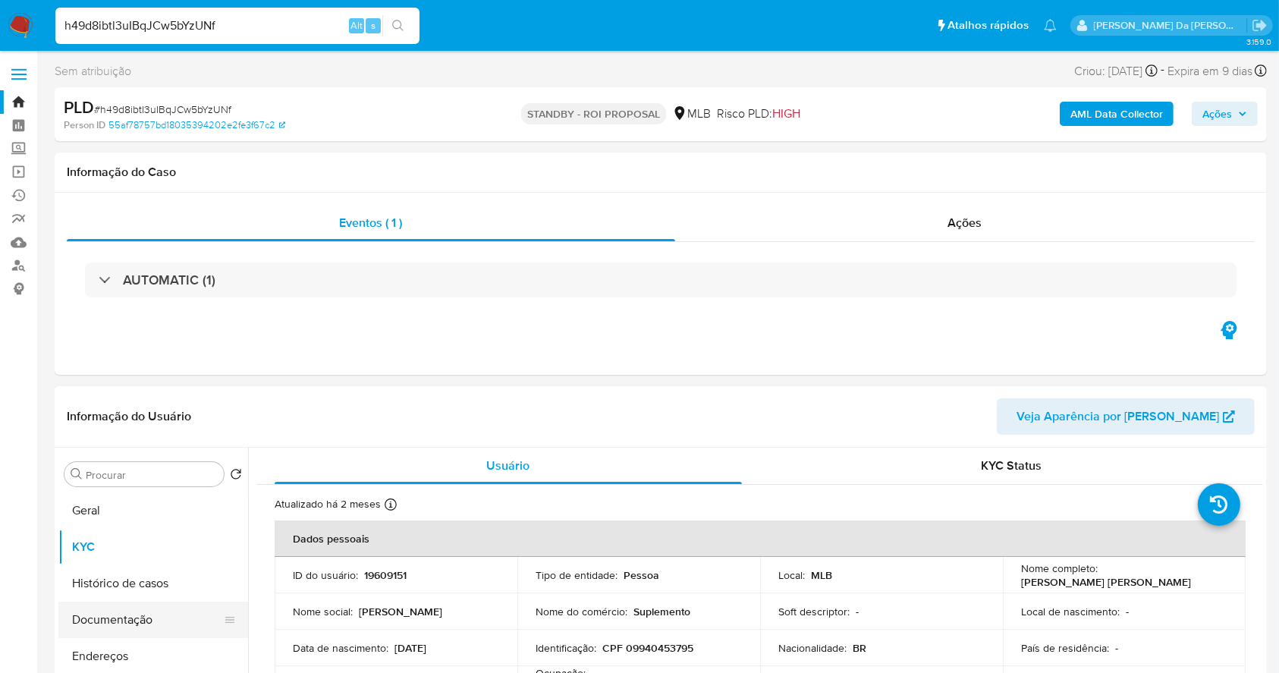
click at [129, 626] on button "Documentação" at bounding box center [146, 619] width 177 height 36
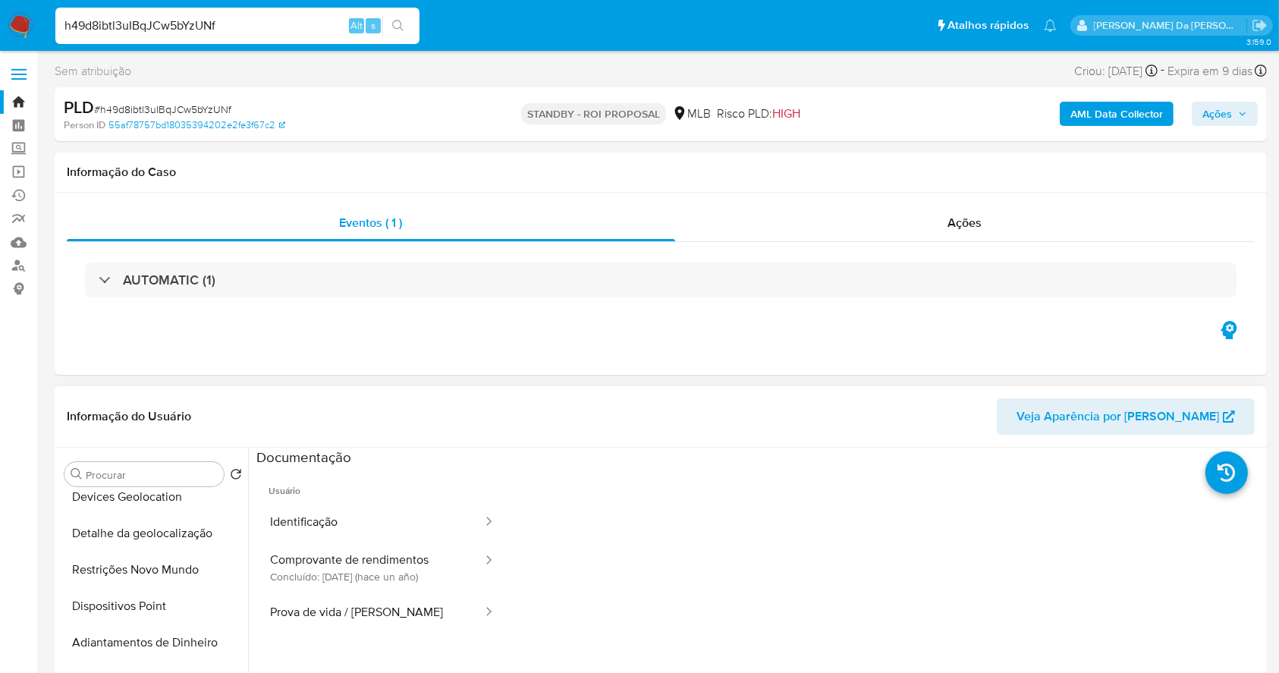
scroll to position [202, 0]
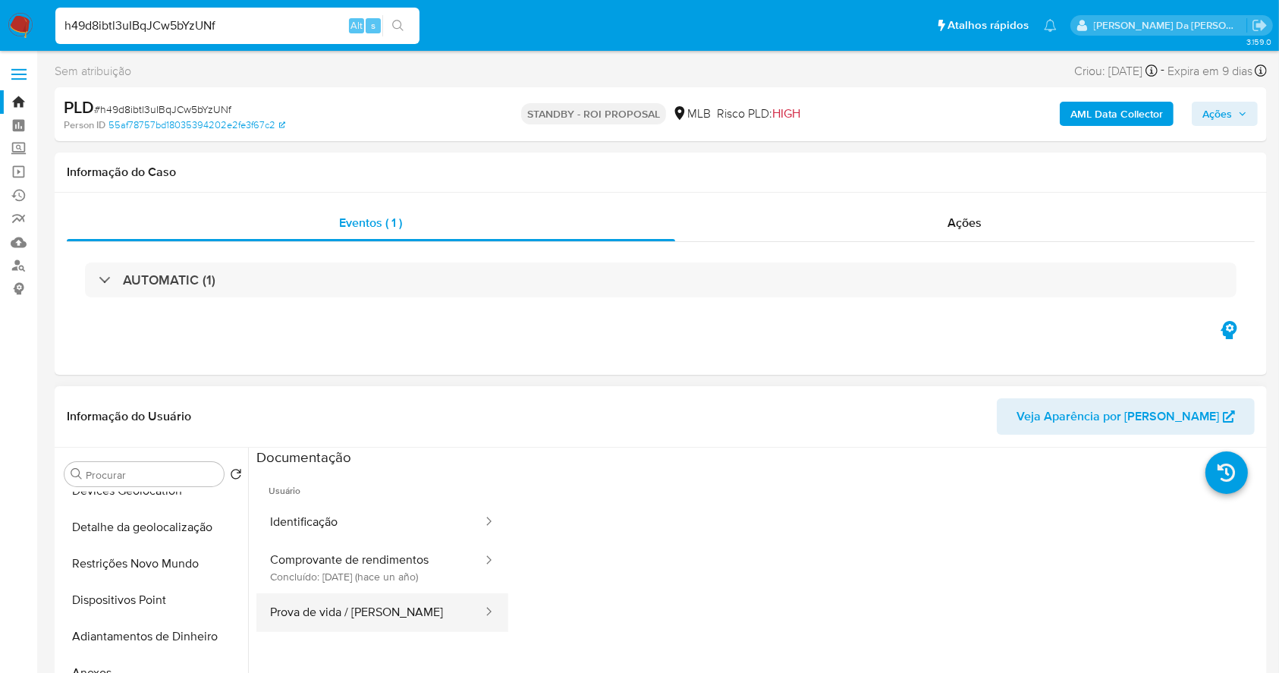
click at [354, 607] on button "Prova de vida / [PERSON_NAME]" at bounding box center [369, 612] width 227 height 39
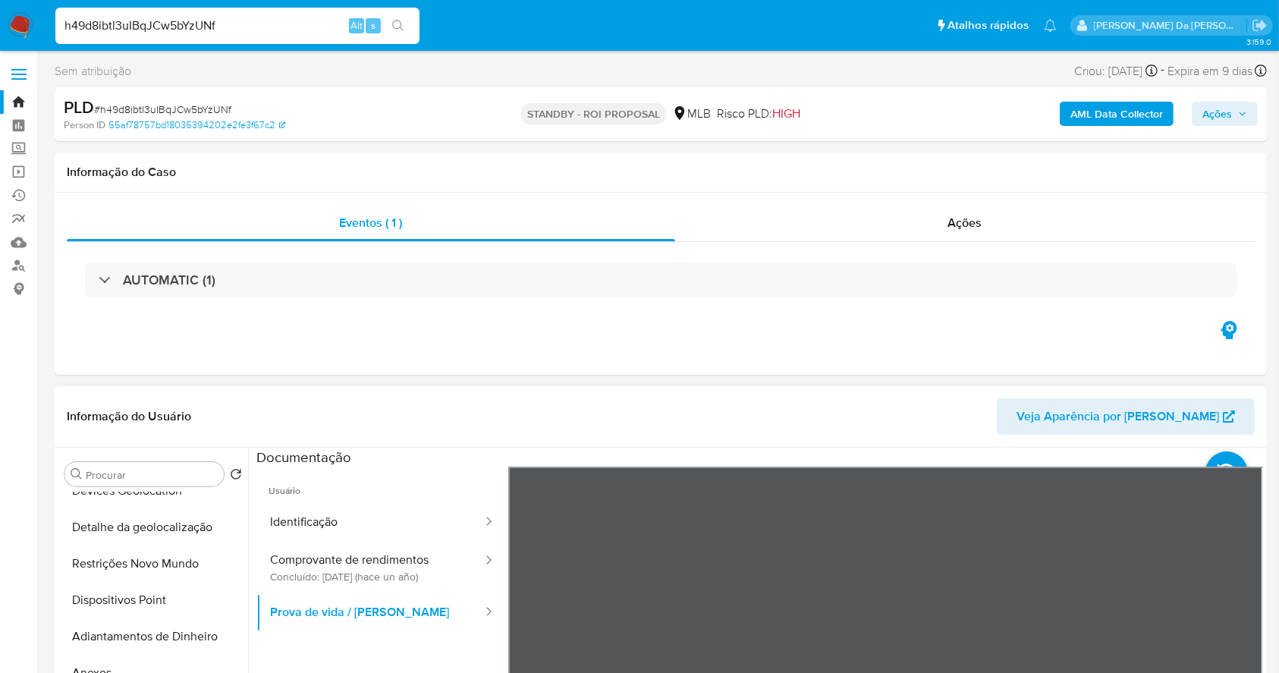
scroll to position [48, 0]
drag, startPoint x: 870, startPoint y: 563, endPoint x: 877, endPoint y: 466, distance: 97.4
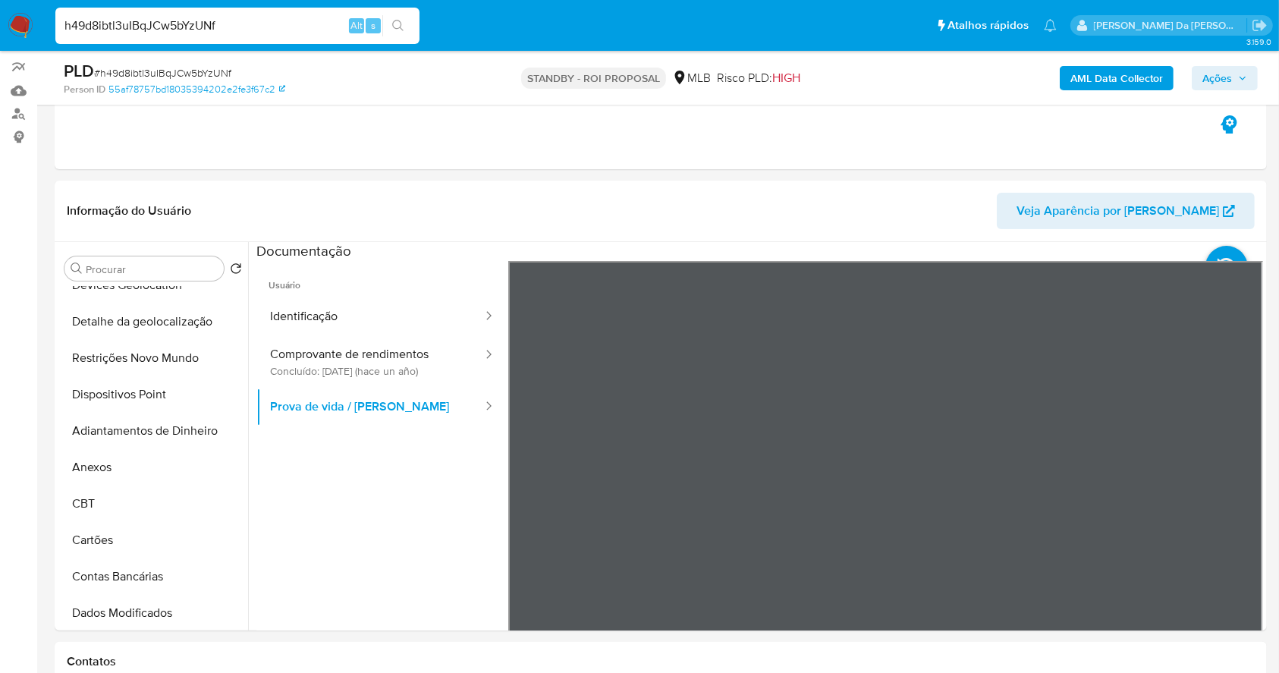
drag, startPoint x: 1056, startPoint y: 538, endPoint x: 928, endPoint y: 367, distance: 213.5
click at [928, 367] on div at bounding box center [885, 509] width 755 height 497
click at [273, 11] on div "h49d8ibtl3uIBqJCw5bYzUNf Alt s" at bounding box center [237, 26] width 364 height 36
click at [272, 11] on div "h49d8ibtl3uIBqJCw5bYzUNf Alt s" at bounding box center [237, 26] width 364 height 36
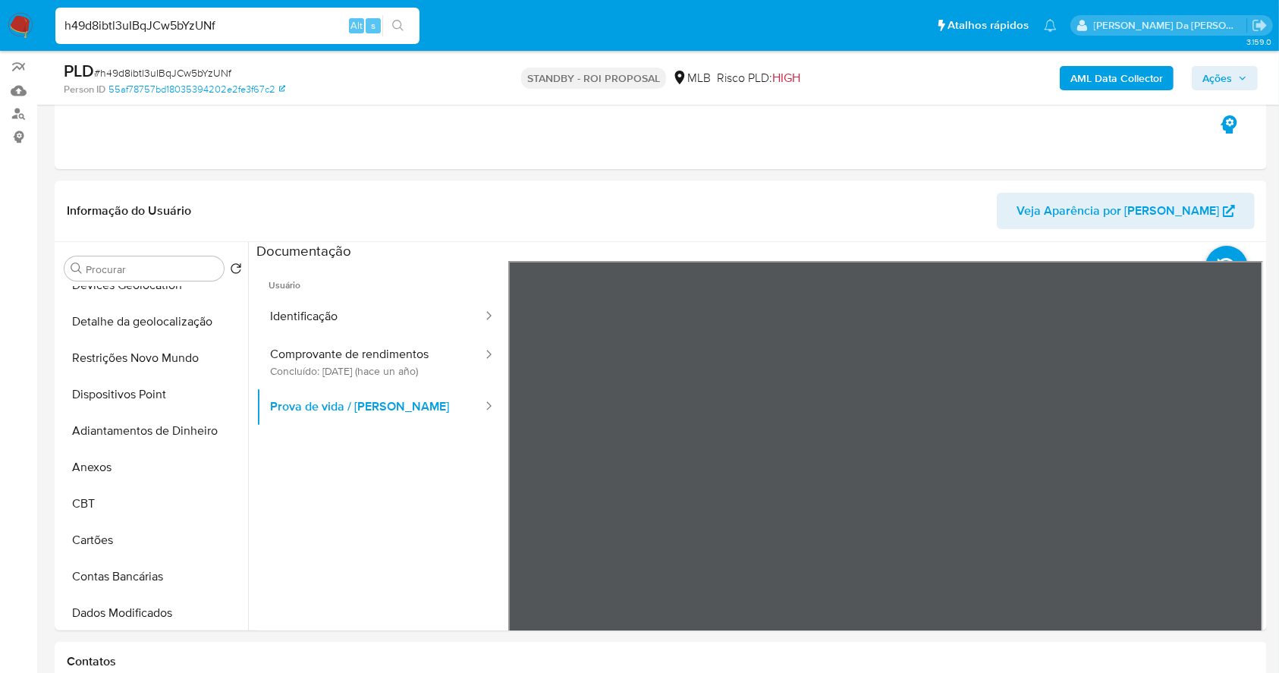
click at [262, 16] on input "h49d8ibtl3uIBqJCw5bYzUNf" at bounding box center [237, 26] width 364 height 20
click at [259, 16] on input "h49d8ibtl3uIBqJCw5bYzUNf" at bounding box center [237, 26] width 364 height 20
paste input "fJQvVnAcJm3oMHhDhndGZwGQ"
type input "fJQvVnAcJm3oMHhDhndGZwGQ"
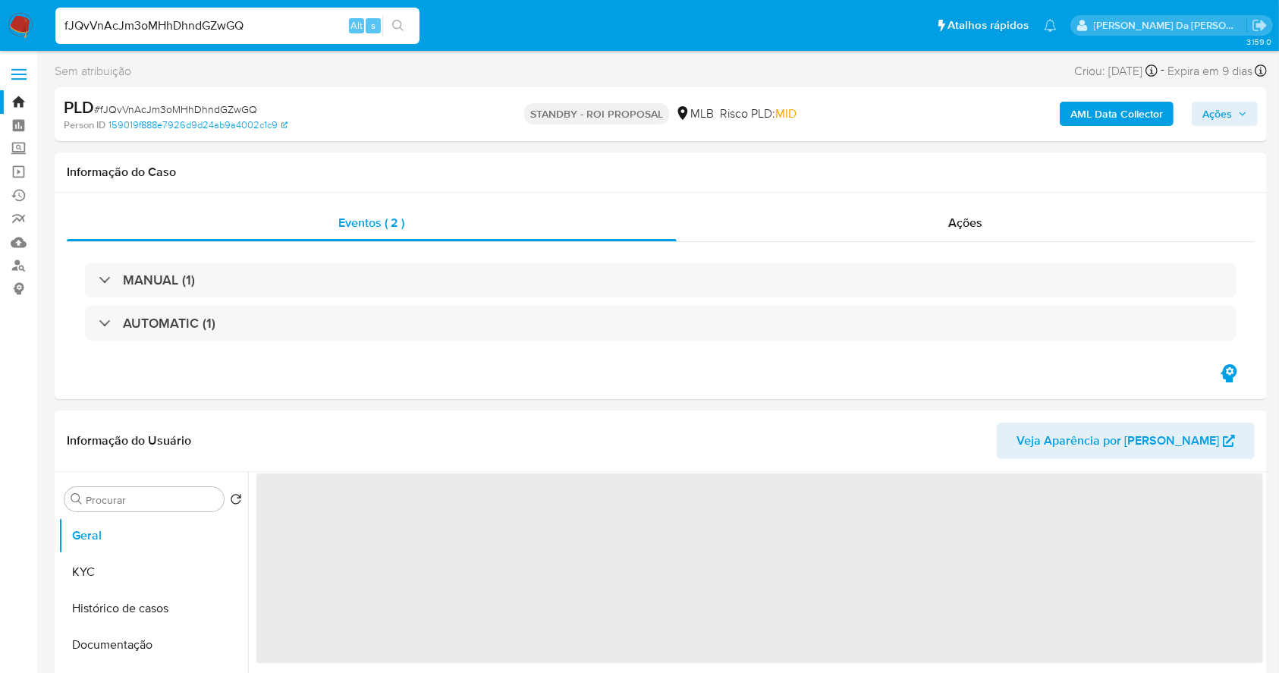
select select "10"
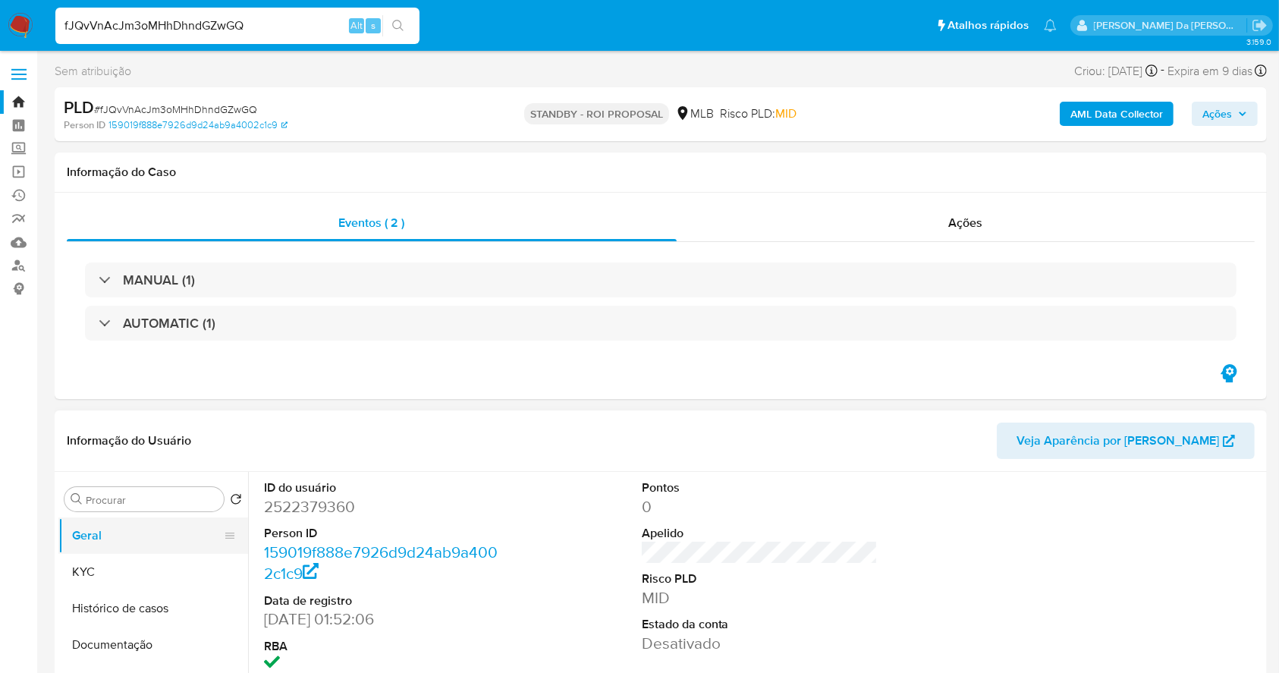
click at [145, 573] on button "KYC" at bounding box center [153, 572] width 190 height 36
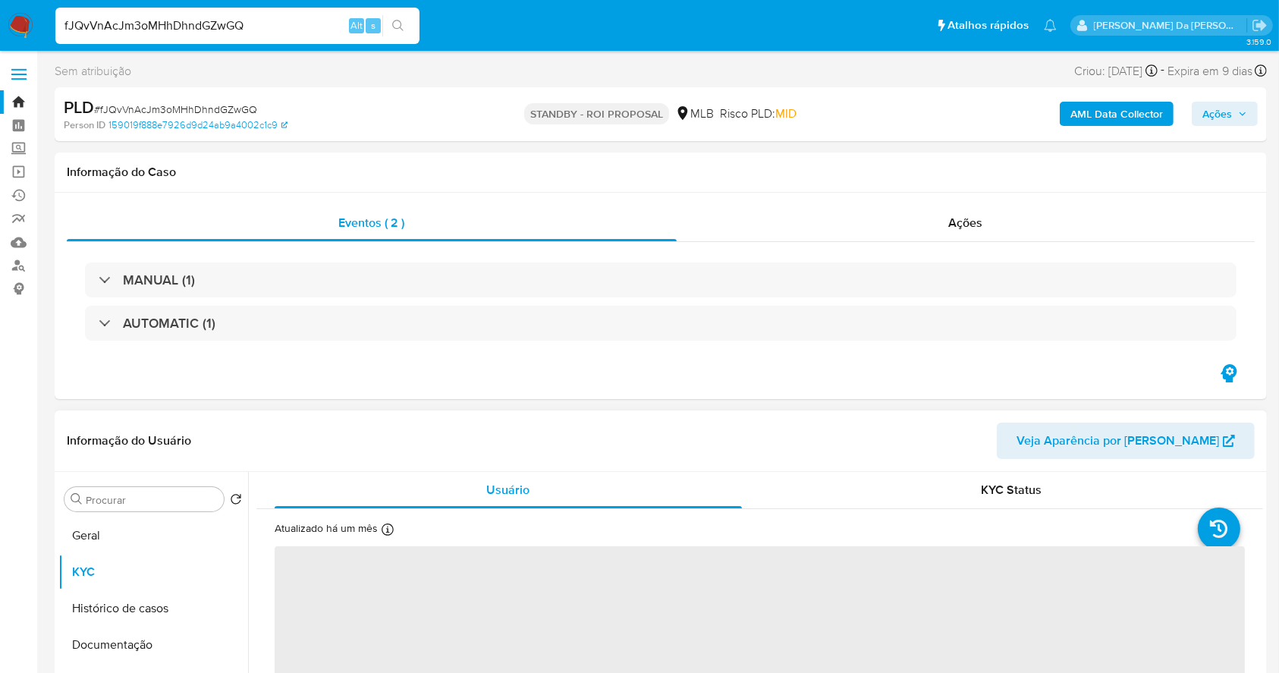
click at [387, 523] on icon at bounding box center [387, 529] width 12 height 12
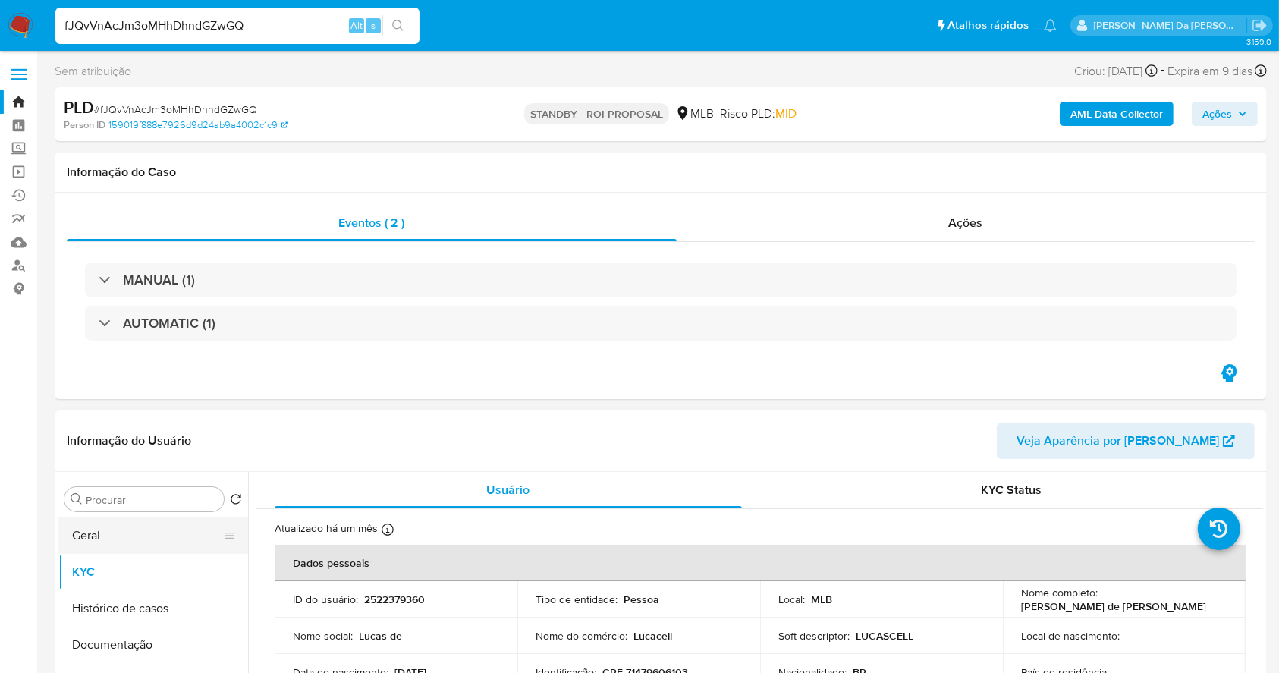
click at [165, 532] on button "Geral" at bounding box center [146, 535] width 177 height 36
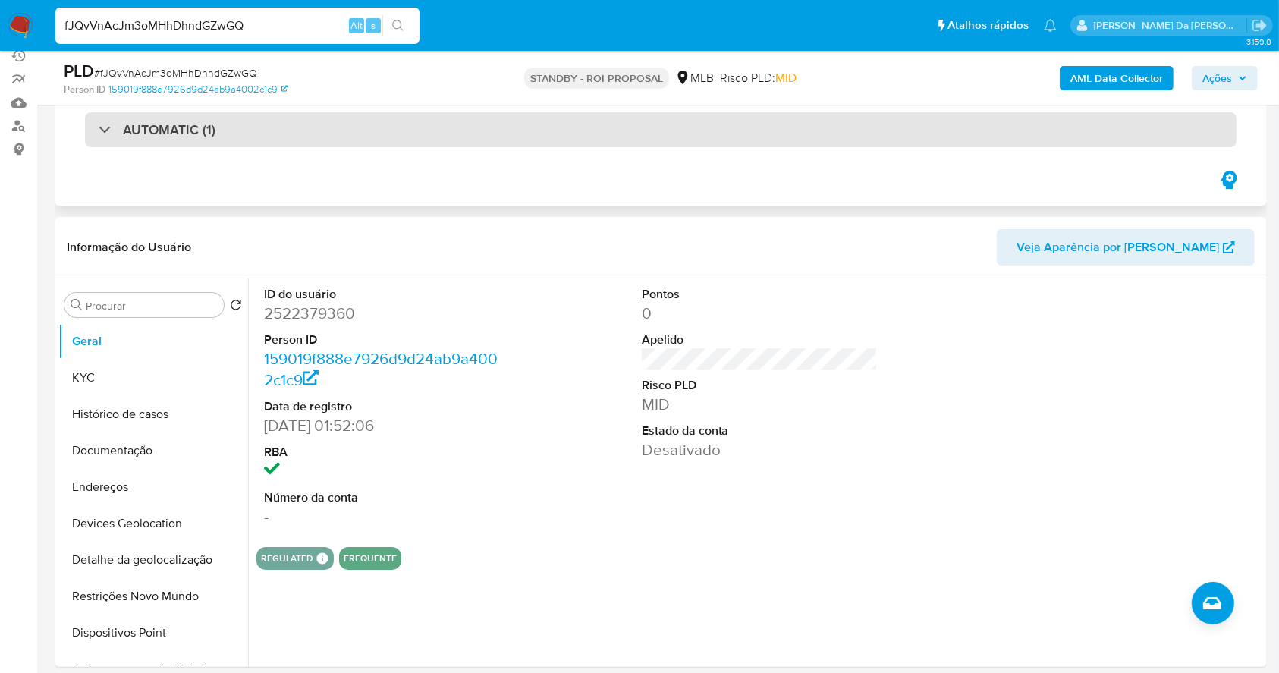
scroll to position [202, 0]
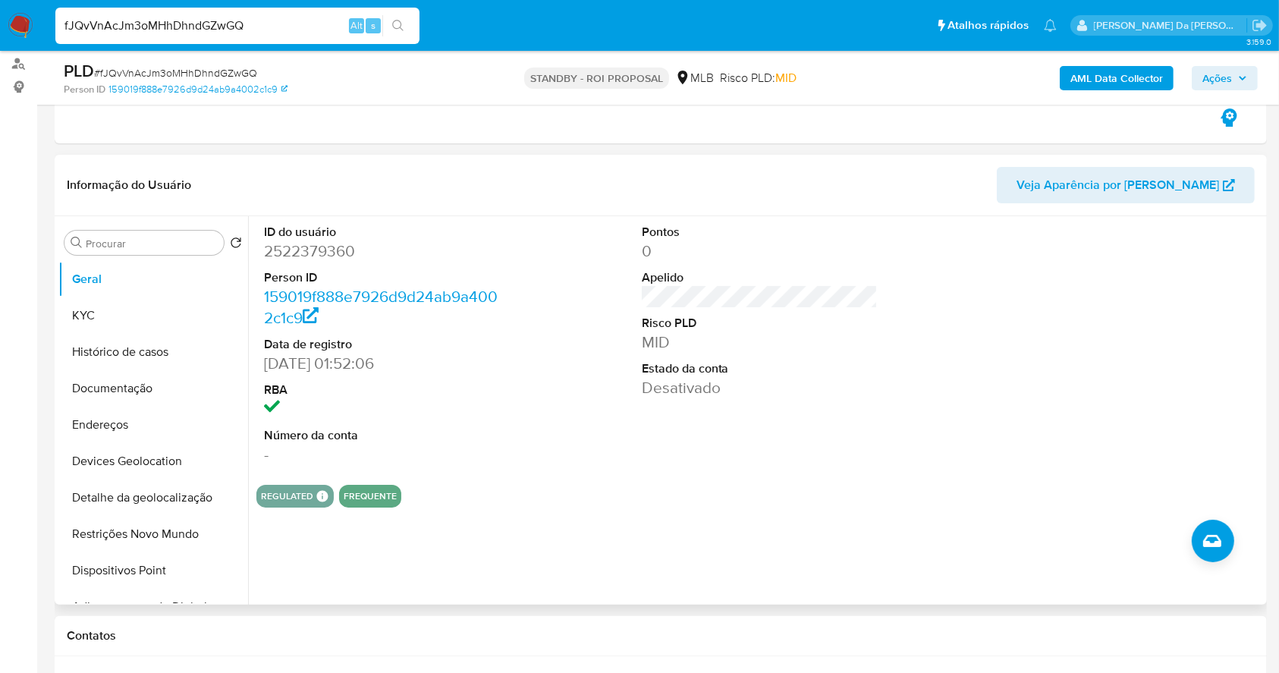
click at [427, 384] on dt "RBA" at bounding box center [382, 389] width 237 height 17
click at [197, 240] on input "Procurar" at bounding box center [152, 244] width 132 height 14
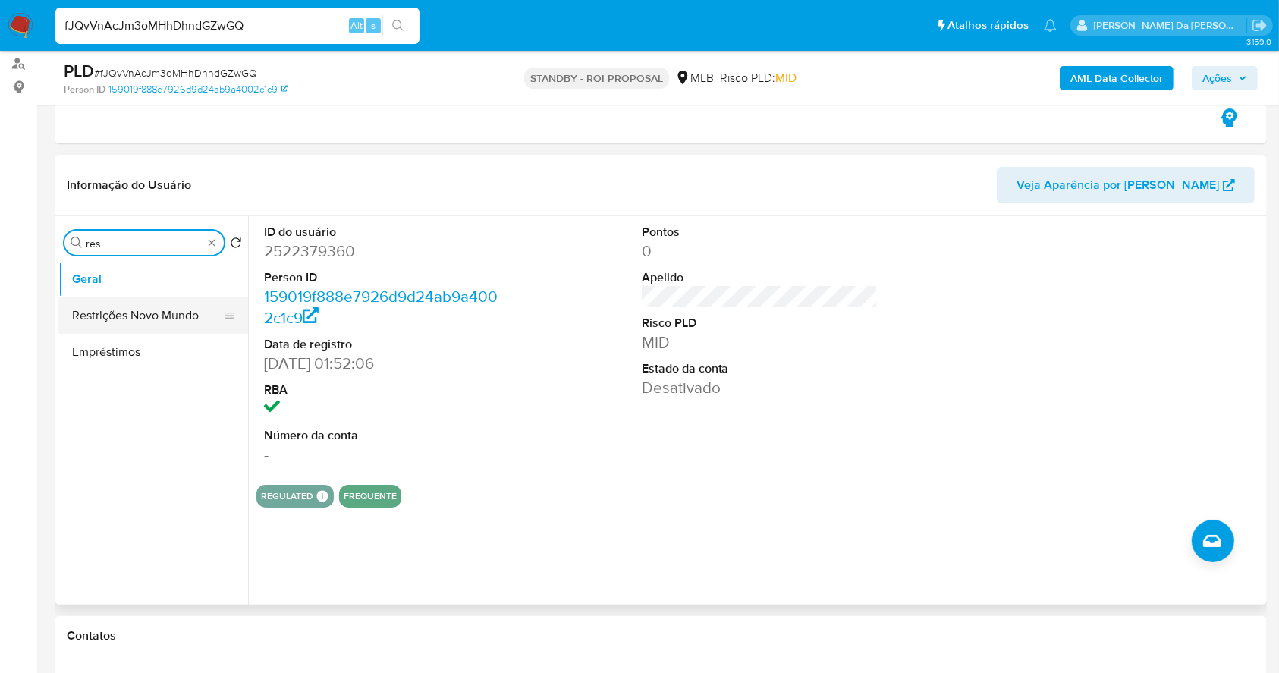
type input "res"
click at [172, 319] on button "Restrições Novo Mundo" at bounding box center [146, 315] width 177 height 36
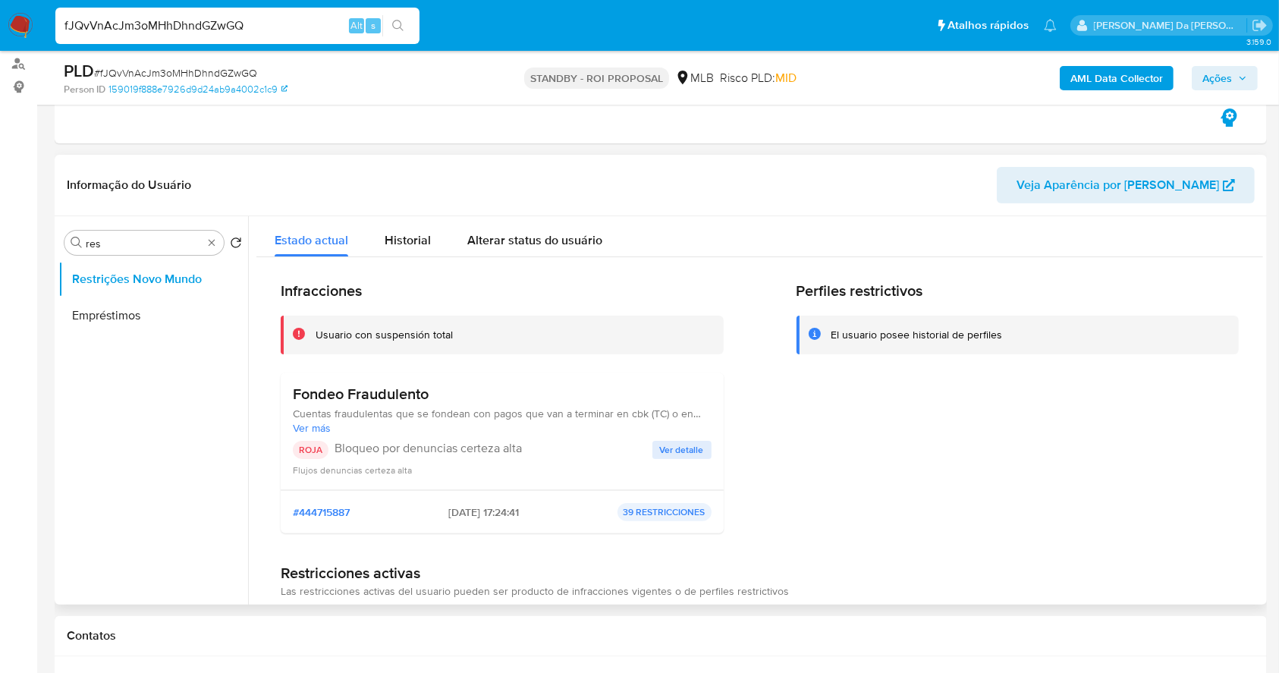
click at [660, 447] on span "Ver detalle" at bounding box center [682, 449] width 44 height 15
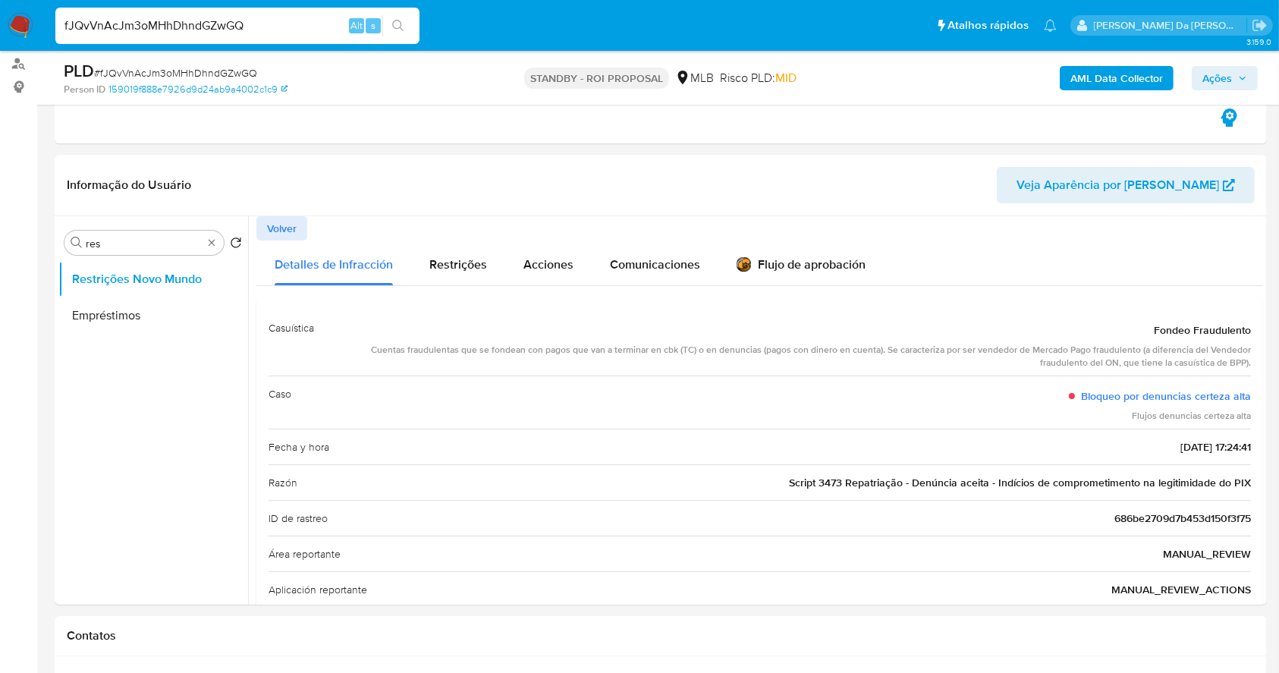
click at [310, 16] on input "fJQvVnAcJm3oMHhDhndGZwGQ" at bounding box center [237, 26] width 364 height 20
click at [212, 251] on div "Procurar res" at bounding box center [143, 243] width 159 height 24
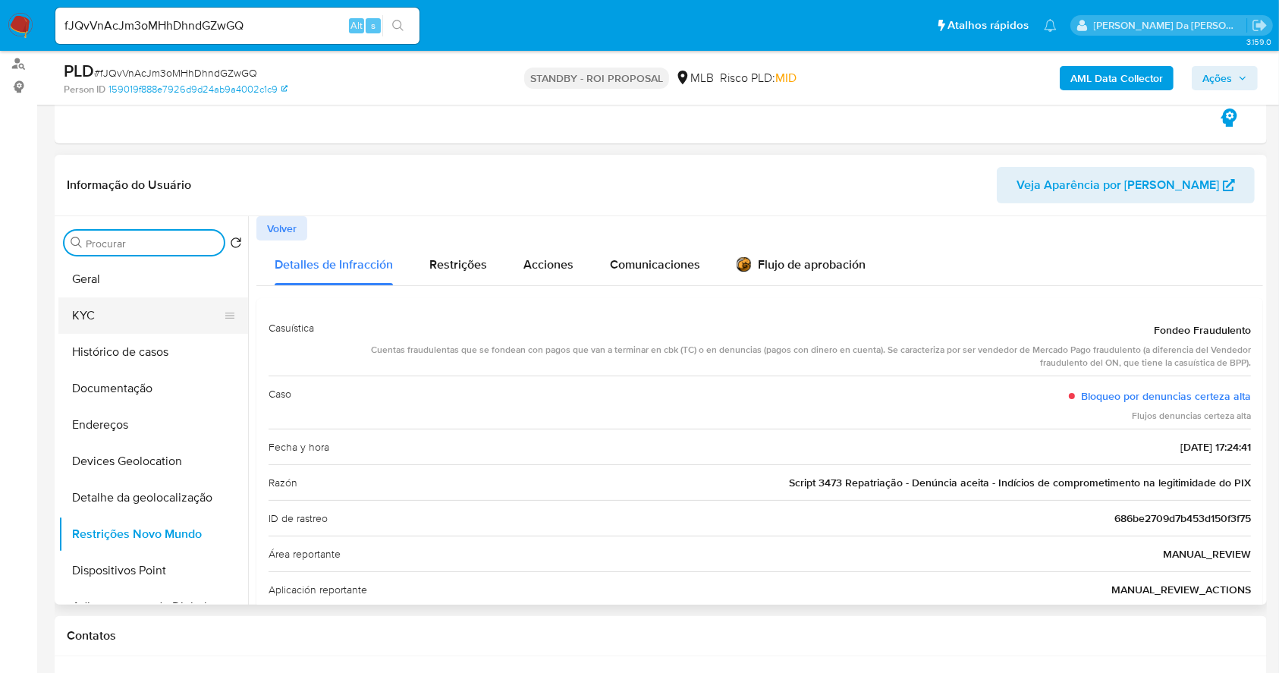
click at [102, 303] on button "KYC" at bounding box center [146, 315] width 177 height 36
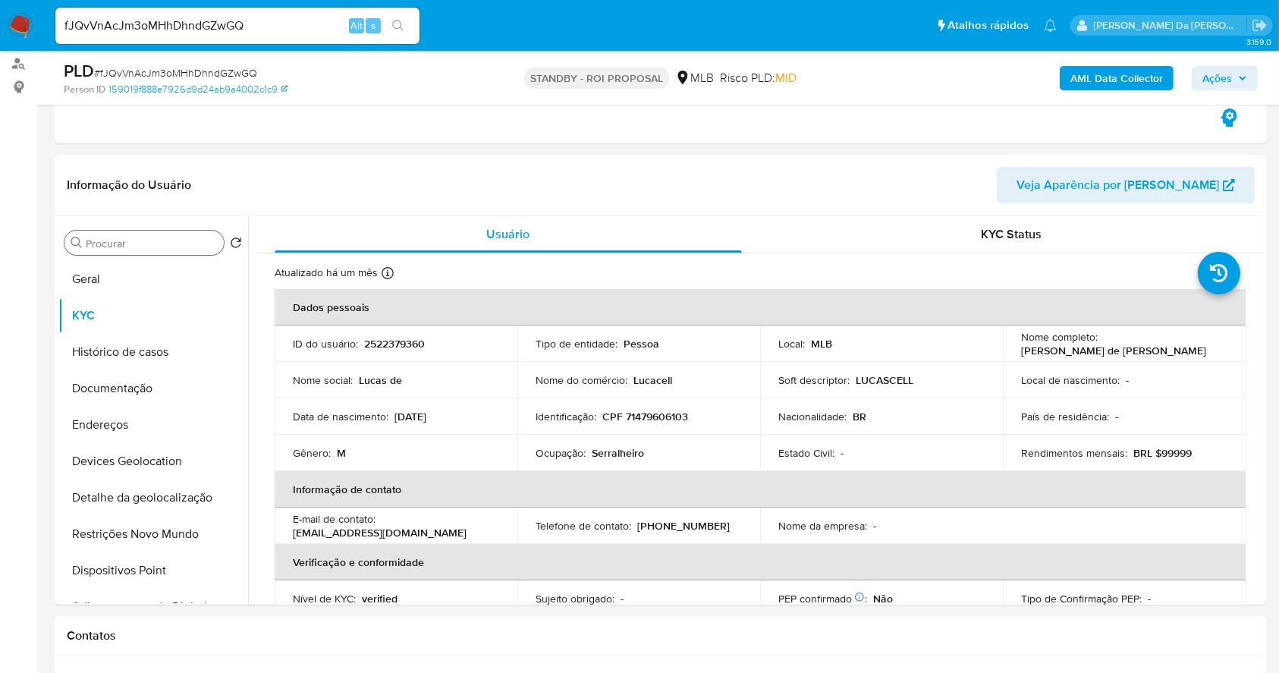
click at [213, 34] on input "fJQvVnAcJm3oMHhDhndGZwGQ" at bounding box center [237, 26] width 364 height 20
click at [215, 34] on input "fJQvVnAcJm3oMHhDhndGZwGQ" at bounding box center [237, 26] width 364 height 20
paste input "F32ZkbSCGmeHKREojBUiIJhF"
type input "F32ZkbSCGmeHKREojBUiIJhF"
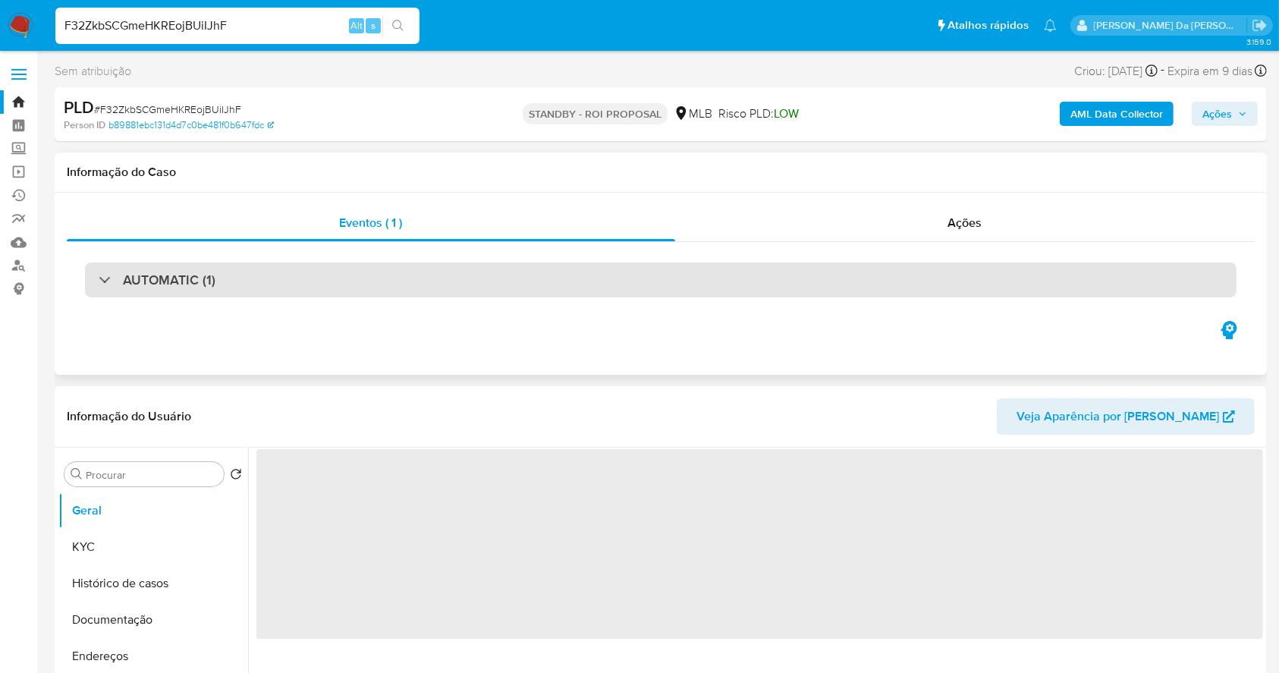
click at [185, 278] on h3 "AUTOMATIC (1)" at bounding box center [169, 279] width 93 height 17
select select "10"
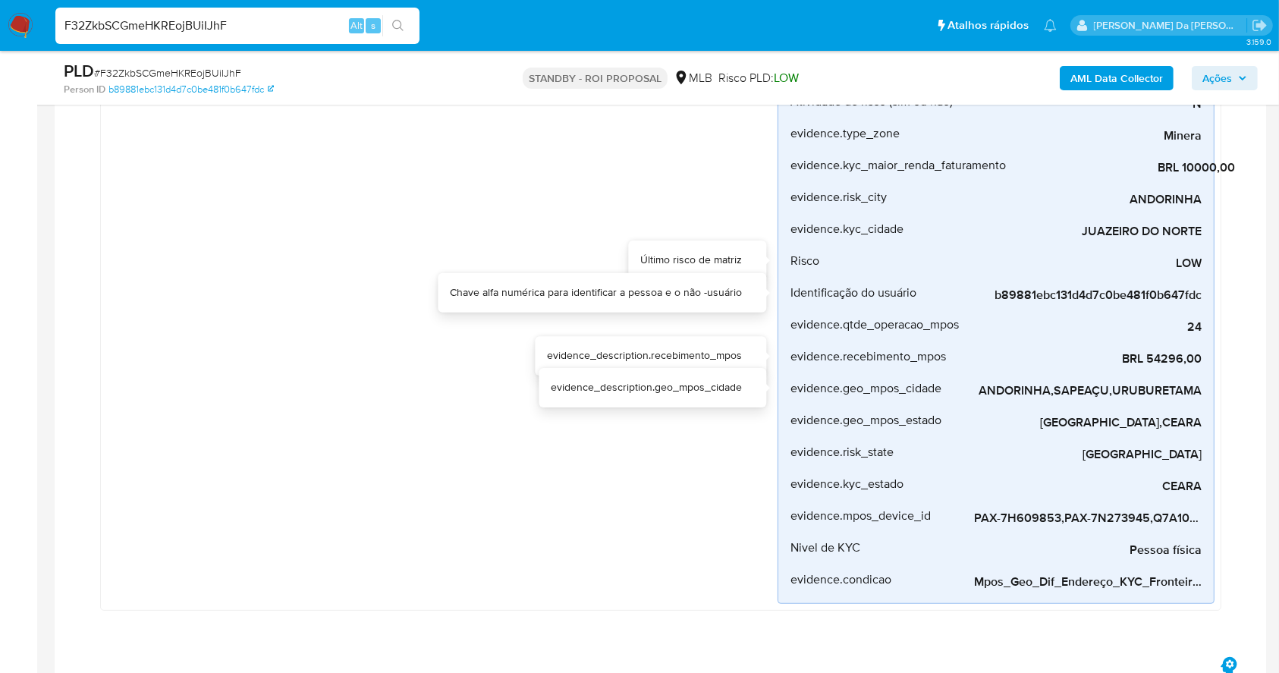
scroll to position [303, 0]
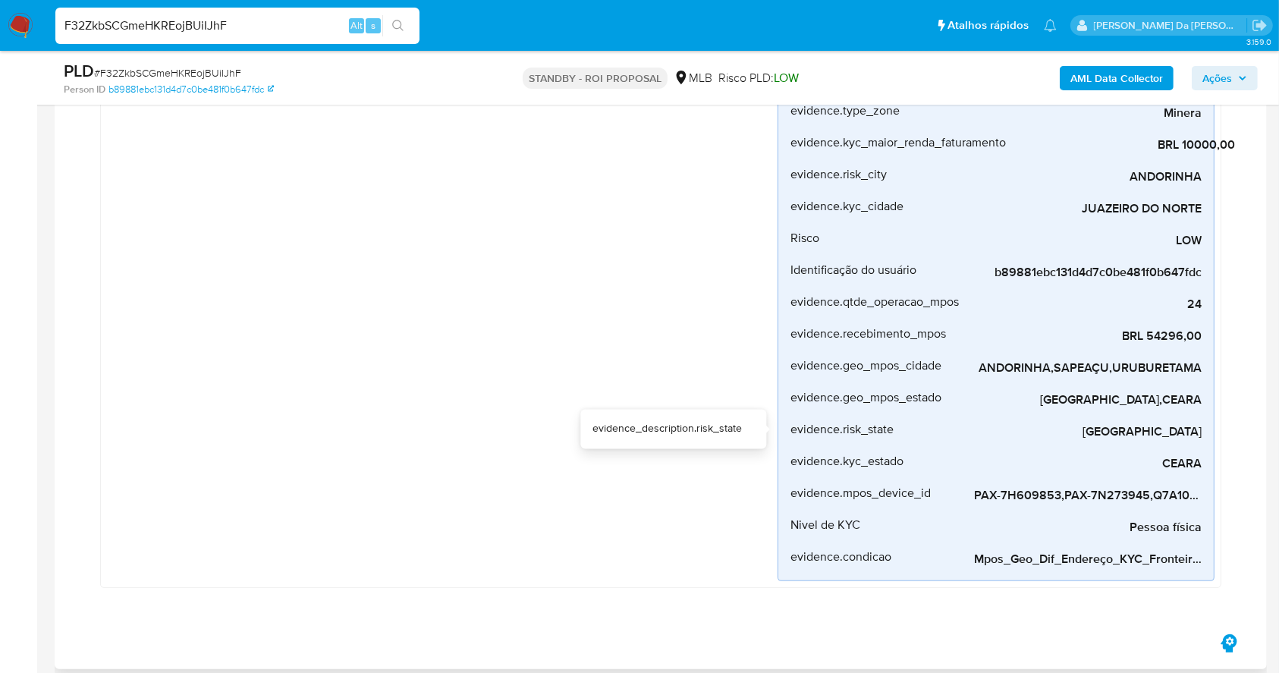
drag, startPoint x: 1208, startPoint y: 426, endPoint x: 1235, endPoint y: 426, distance: 26.5
click at [1235, 426] on div "Mpos_geolocalização Criado há um mês Criado: 12/08/2025 00:21:28 Origem: rules-…" at bounding box center [660, 275] width 1151 height 670
drag, startPoint x: 1147, startPoint y: 458, endPoint x: 1184, endPoint y: 488, distance: 48.6
click at [1224, 460] on div "Mpos_geolocalização Criado há um mês Criado: 12/08/2025 00:21:28 Origem: rules-…" at bounding box center [660, 275] width 1151 height 670
click at [339, 23] on input "F32ZkbSCGmeHKREojBUiIJhF" at bounding box center [237, 26] width 364 height 20
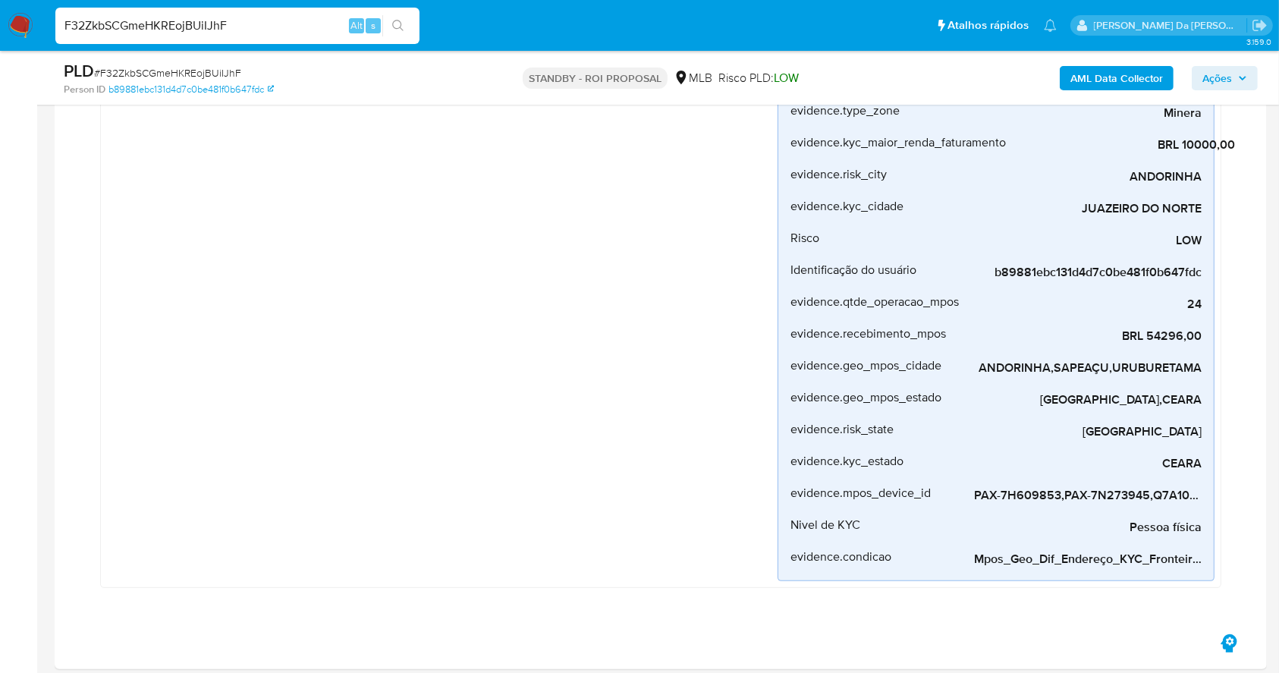
click at [339, 23] on input "F32ZkbSCGmeHKREojBUiIJhF" at bounding box center [237, 26] width 364 height 20
paste input "0c72fgpWa3pXikO967GgvxBV"
type input "0c72fgpWa3pXikO967GgvxBV"
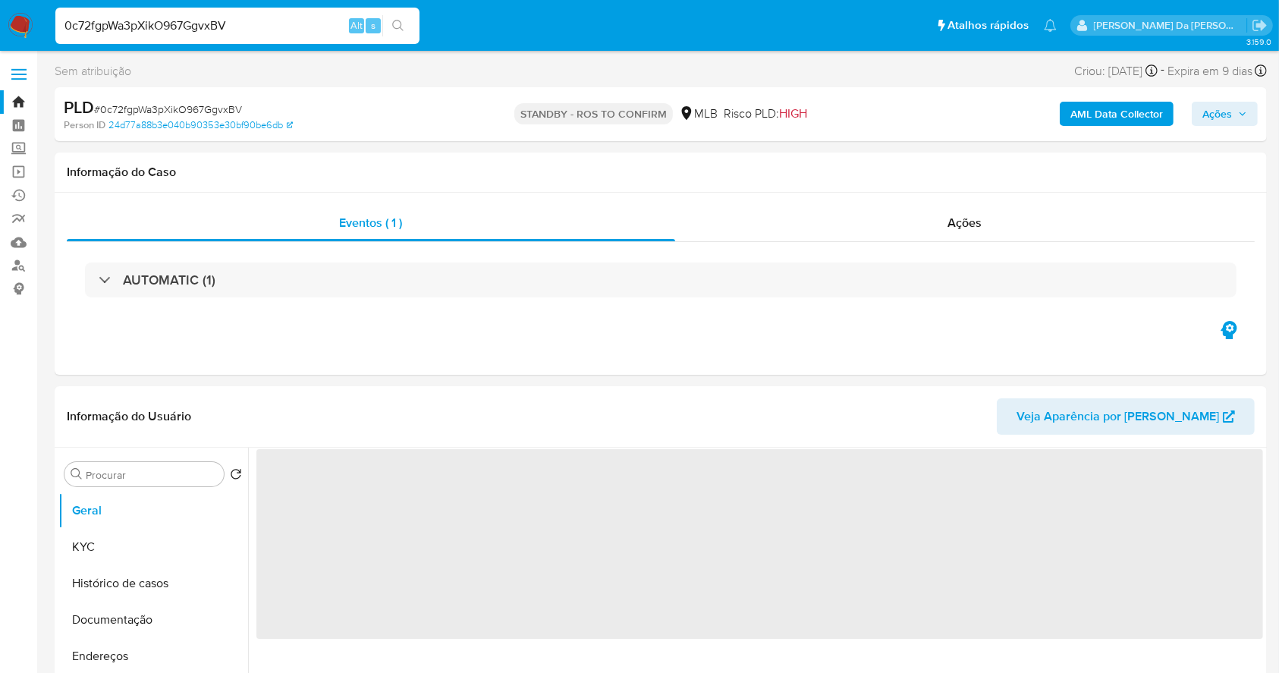
select select "10"
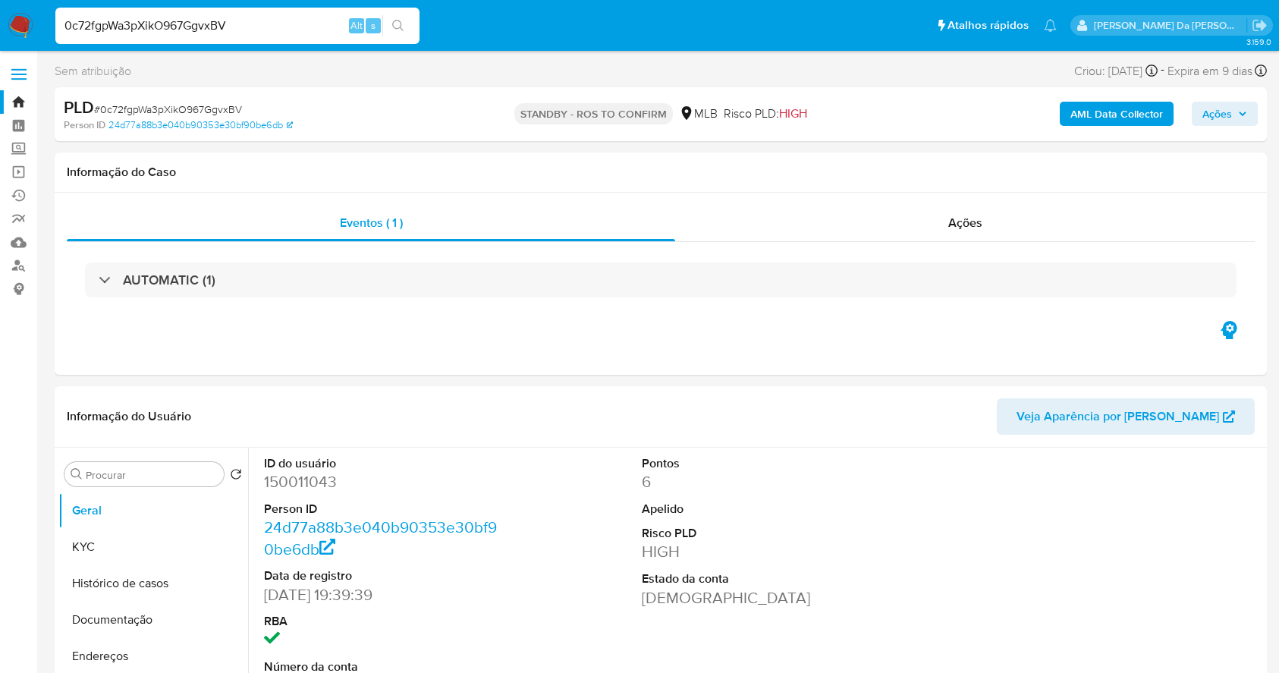
select select "10"
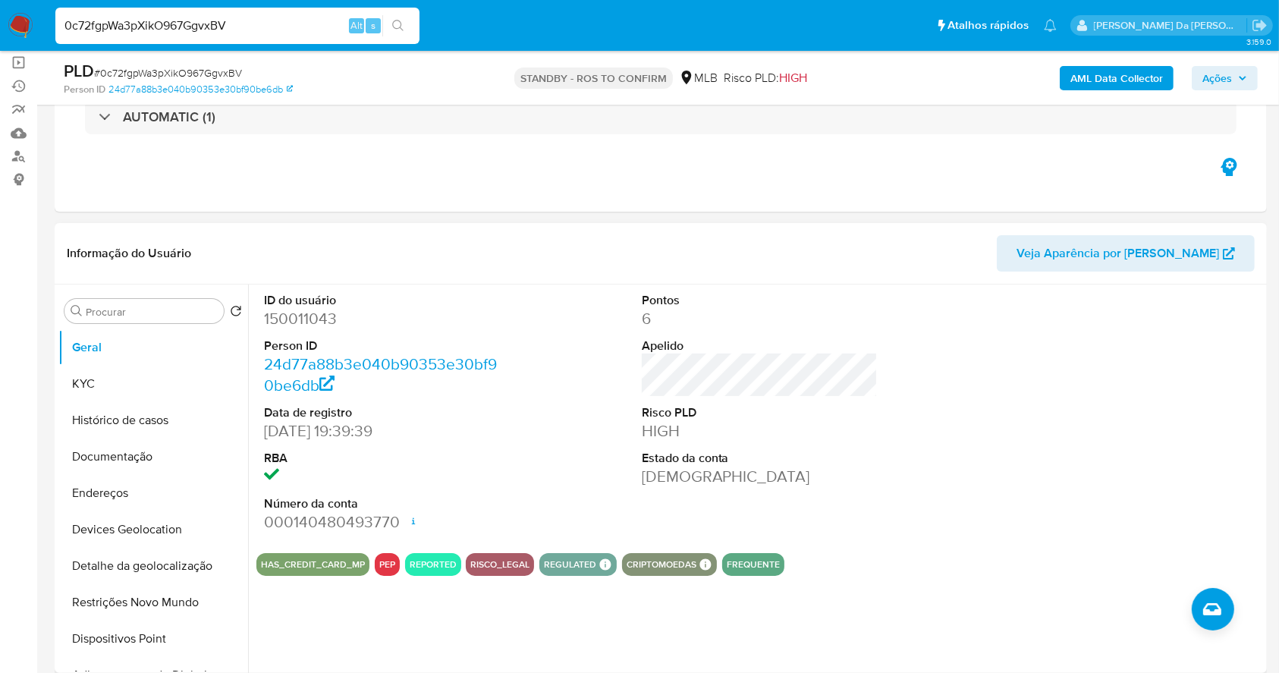
scroll to position [45, 0]
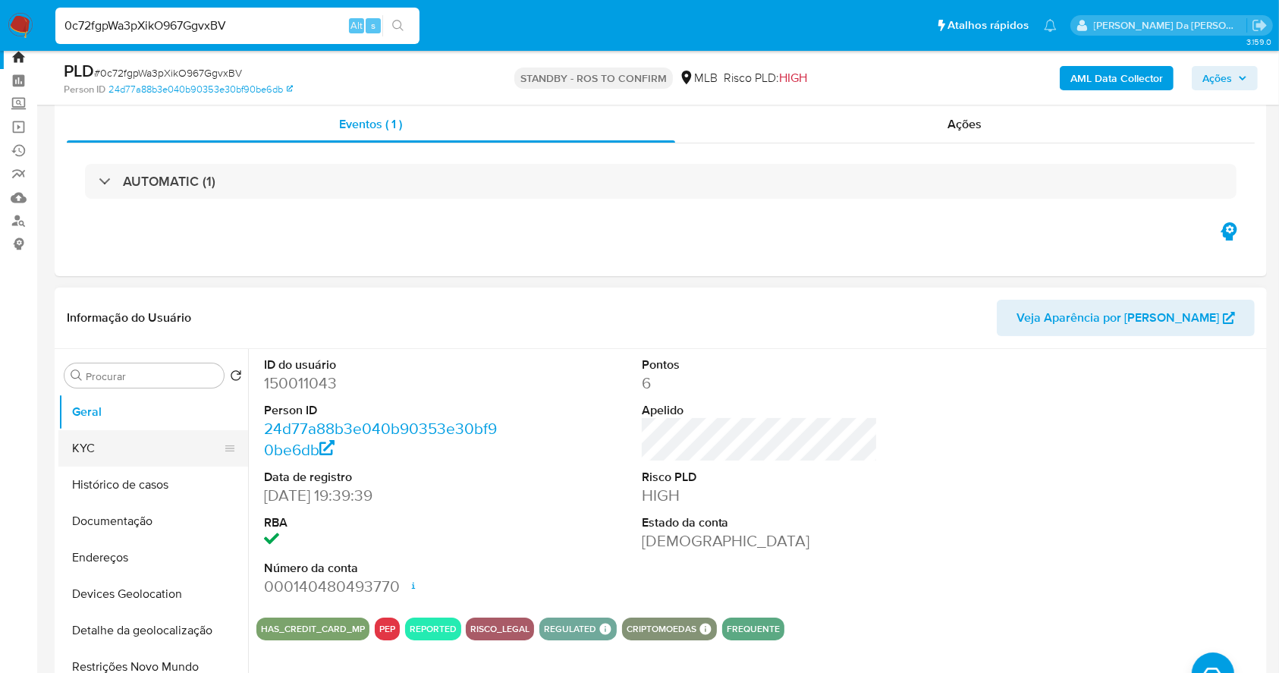
click at [136, 451] on button "KYC" at bounding box center [146, 448] width 177 height 36
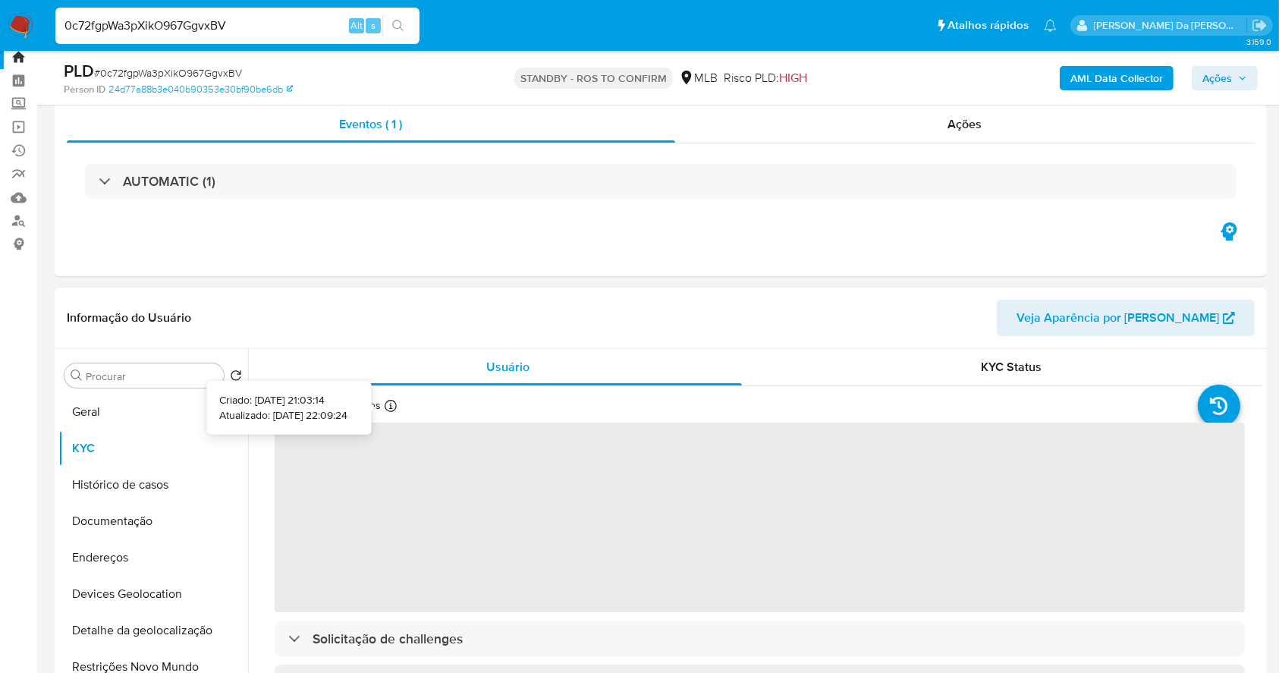
click at [388, 405] on icon at bounding box center [390, 406] width 12 height 12
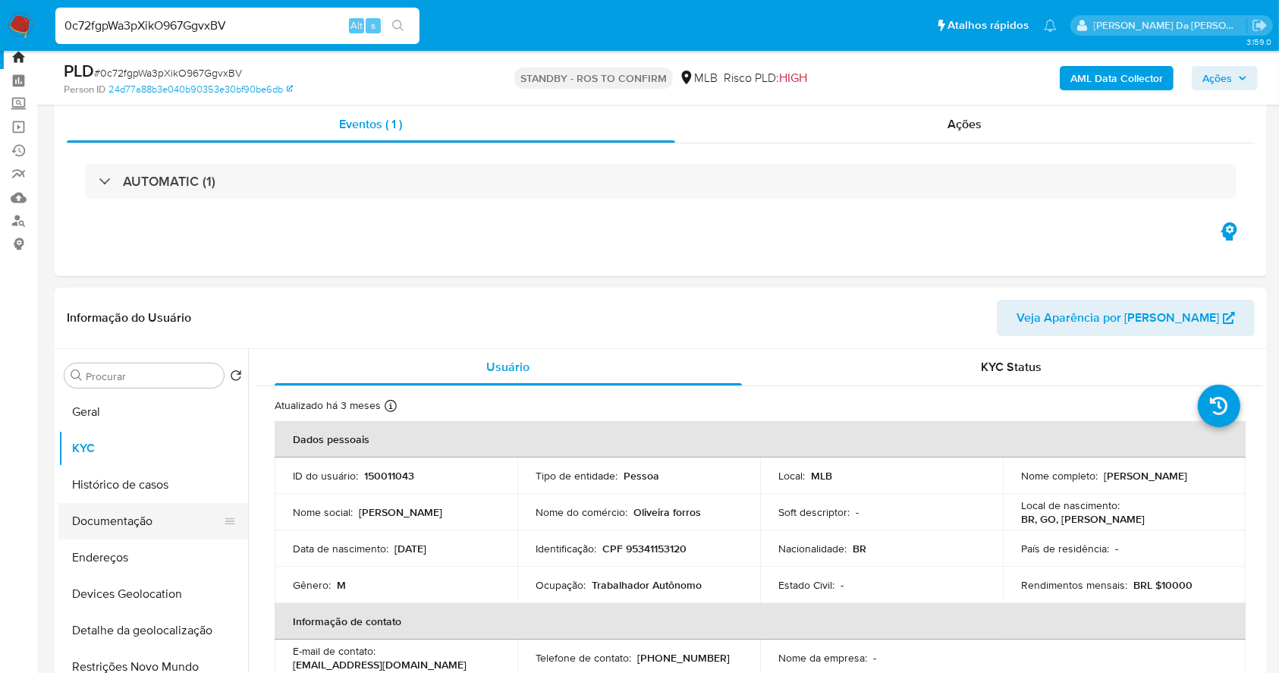
click at [132, 534] on button "Documentação" at bounding box center [146, 521] width 177 height 36
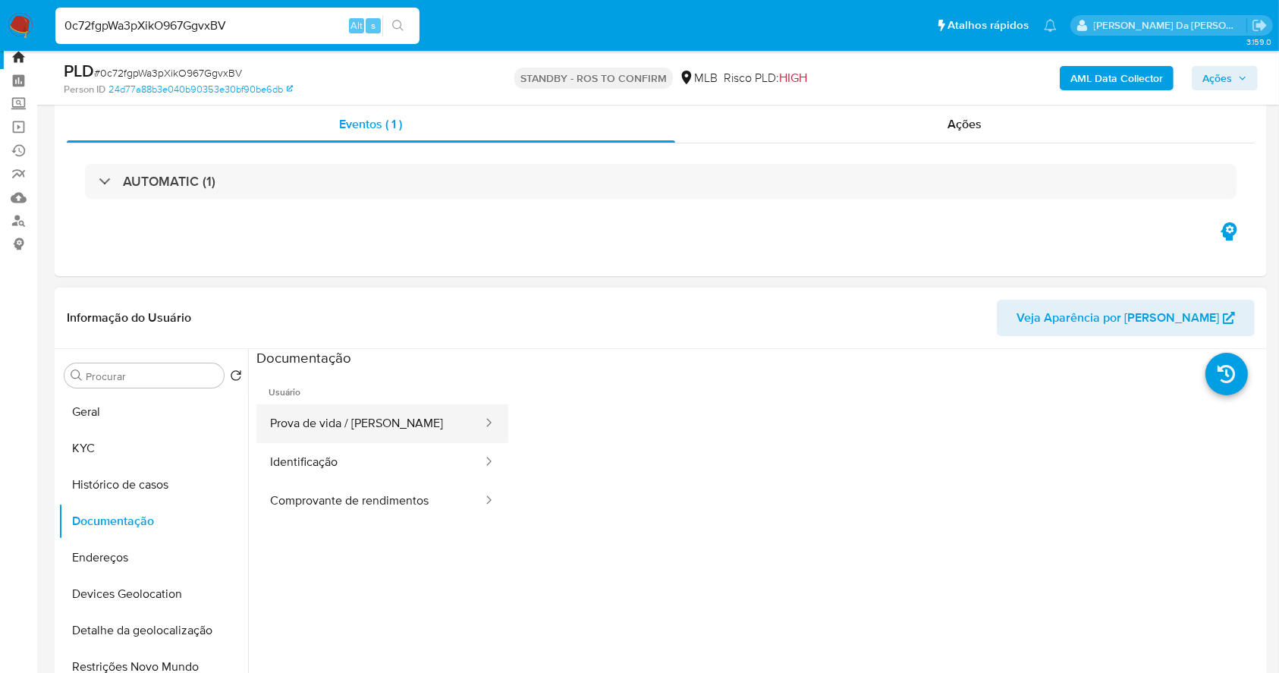
click at [370, 420] on button "Prova de vida / [PERSON_NAME]" at bounding box center [369, 423] width 227 height 39
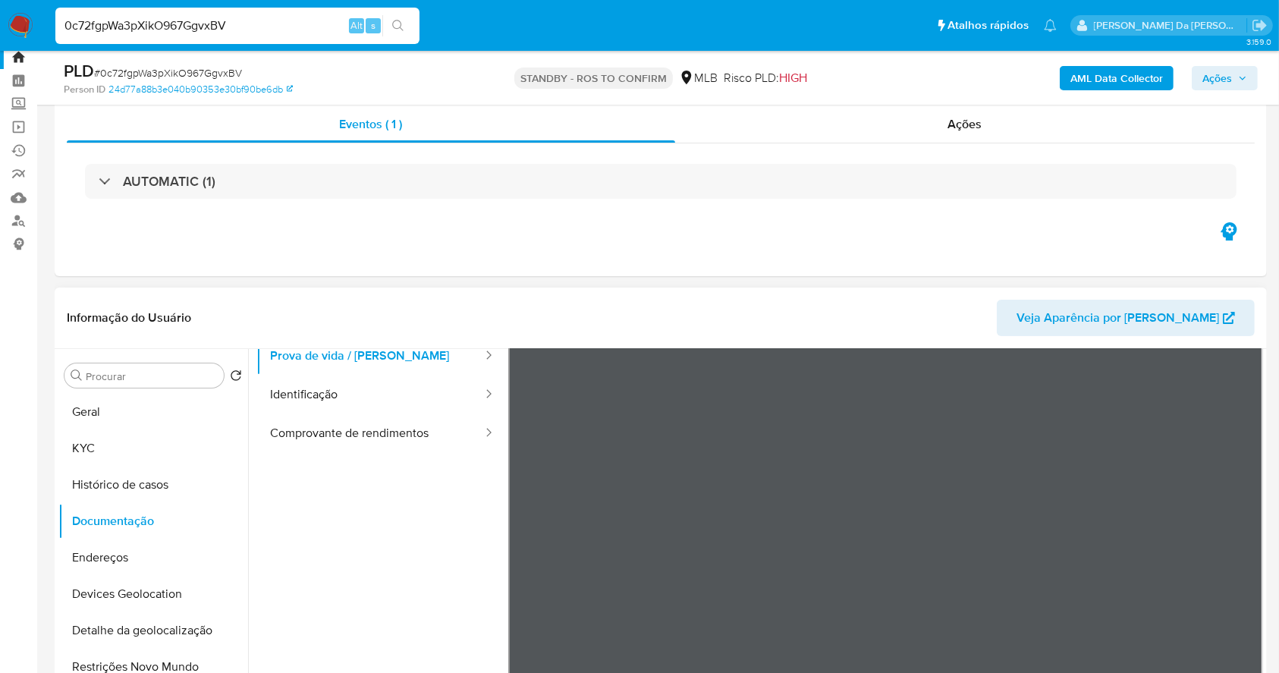
scroll to position [101, 0]
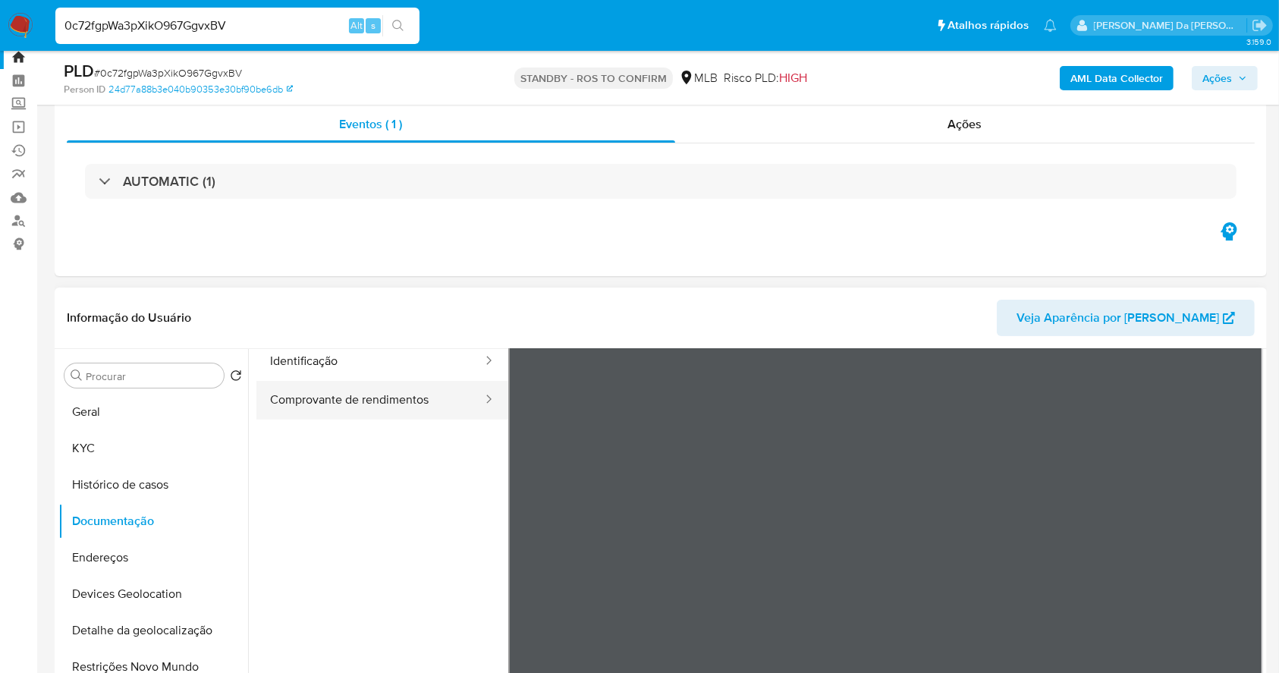
click at [401, 397] on button "Comprovante de rendimentos" at bounding box center [369, 400] width 227 height 39
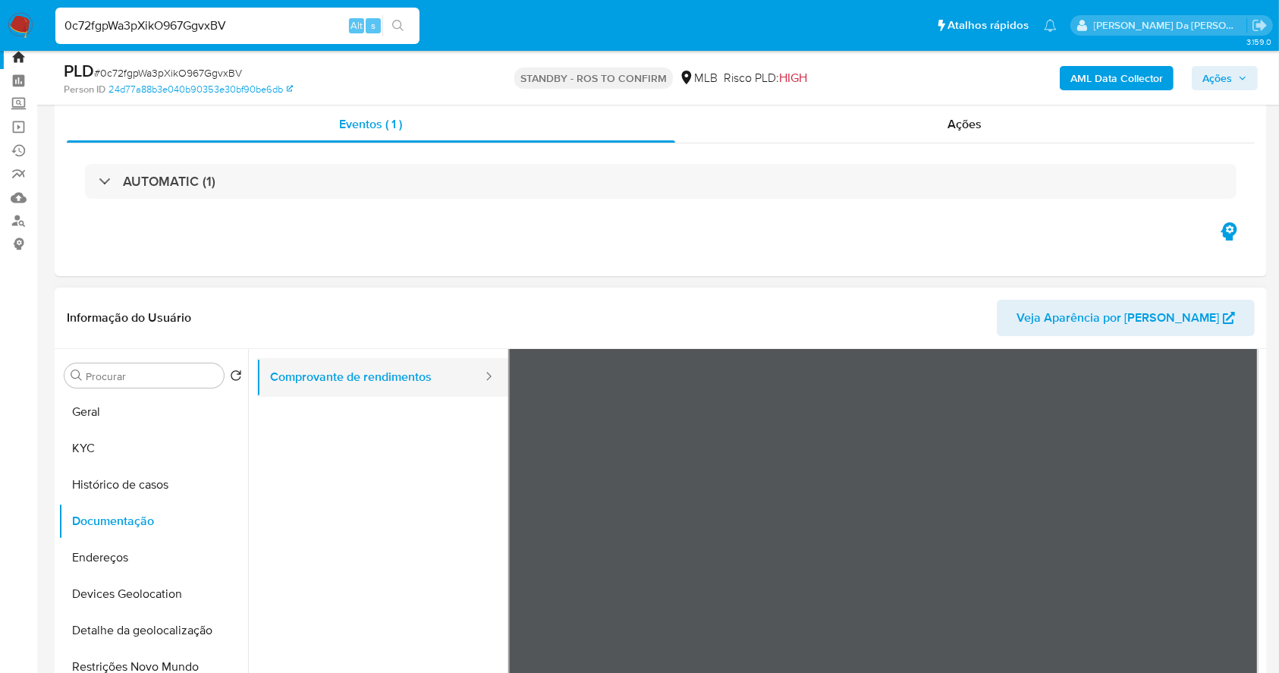
scroll to position [132, 0]
click at [327, 31] on input "0c72fgpWa3pXikO967GgvxBV" at bounding box center [237, 26] width 364 height 20
paste input "pqkPnxi8ZEM8jIlYbi0jbpDY"
type input "pqkPnxi8ZEM8jIlYbi0jbpDY"
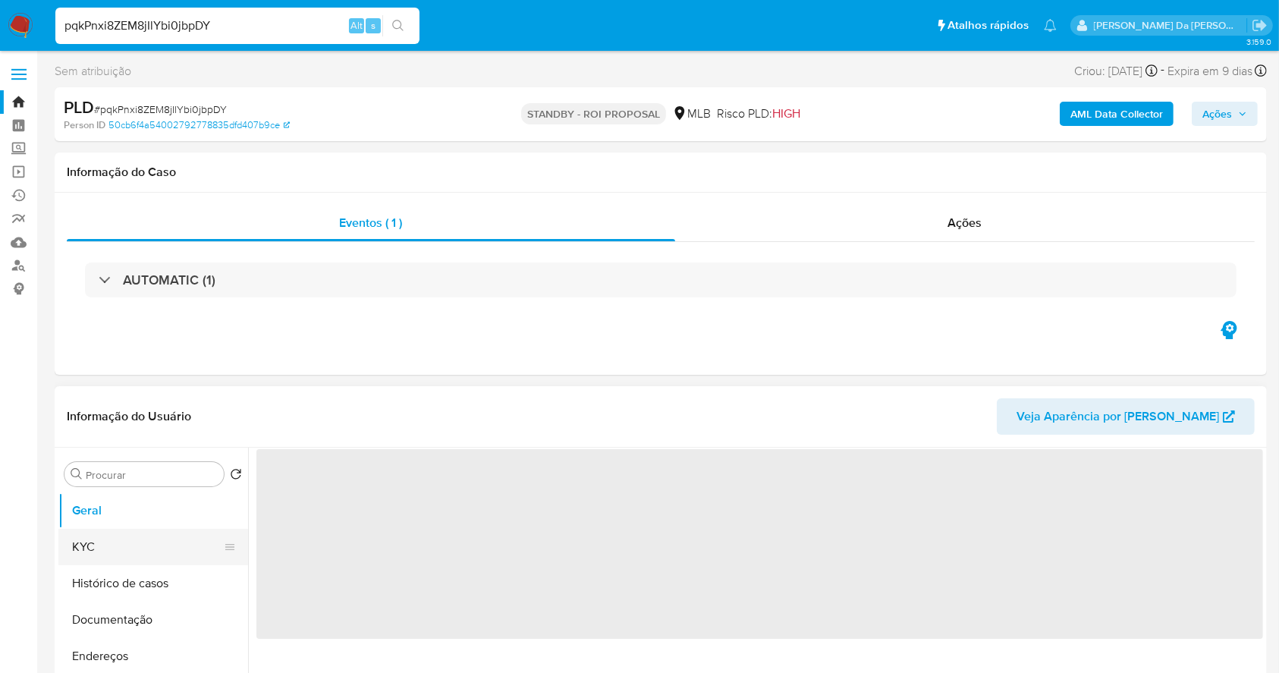
select select "10"
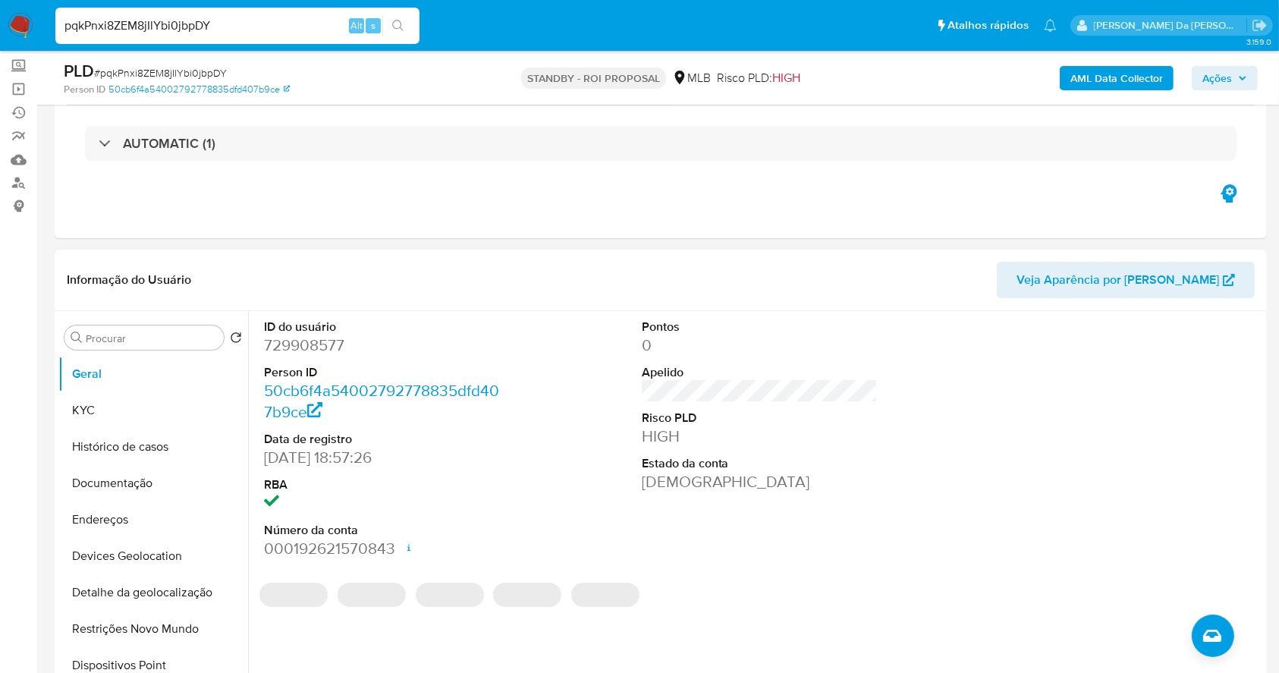
scroll to position [101, 0]
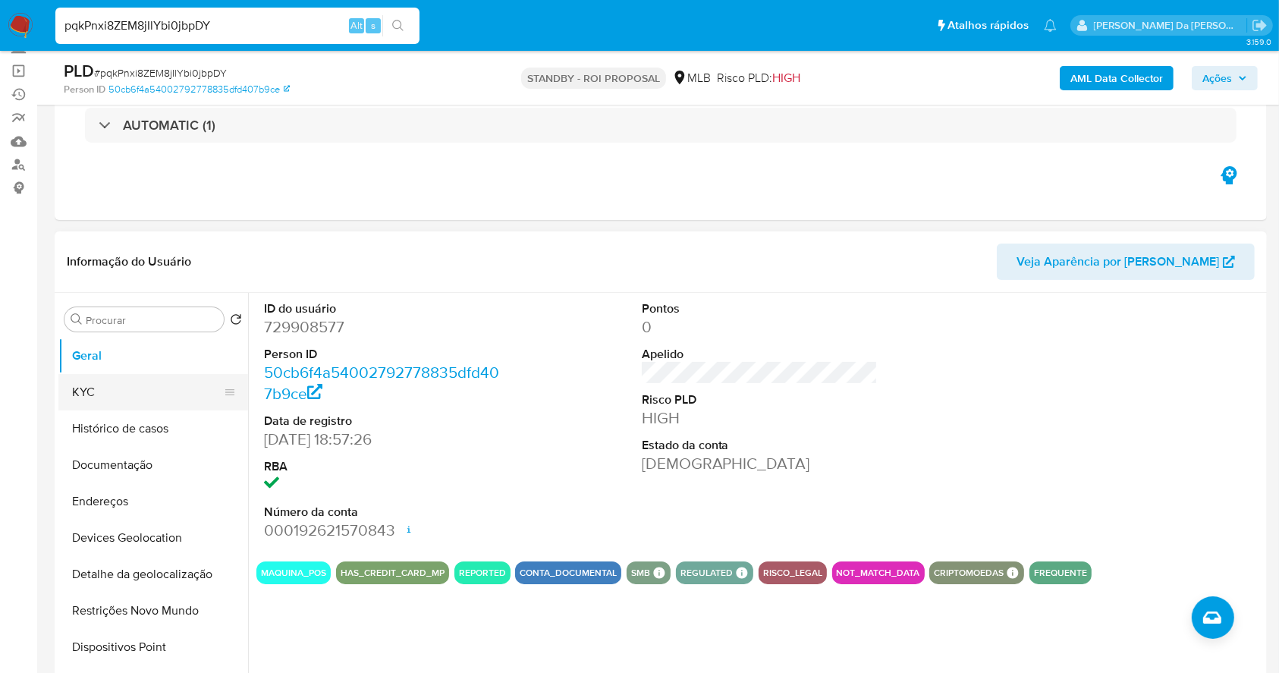
click at [152, 403] on button "KYC" at bounding box center [146, 392] width 177 height 36
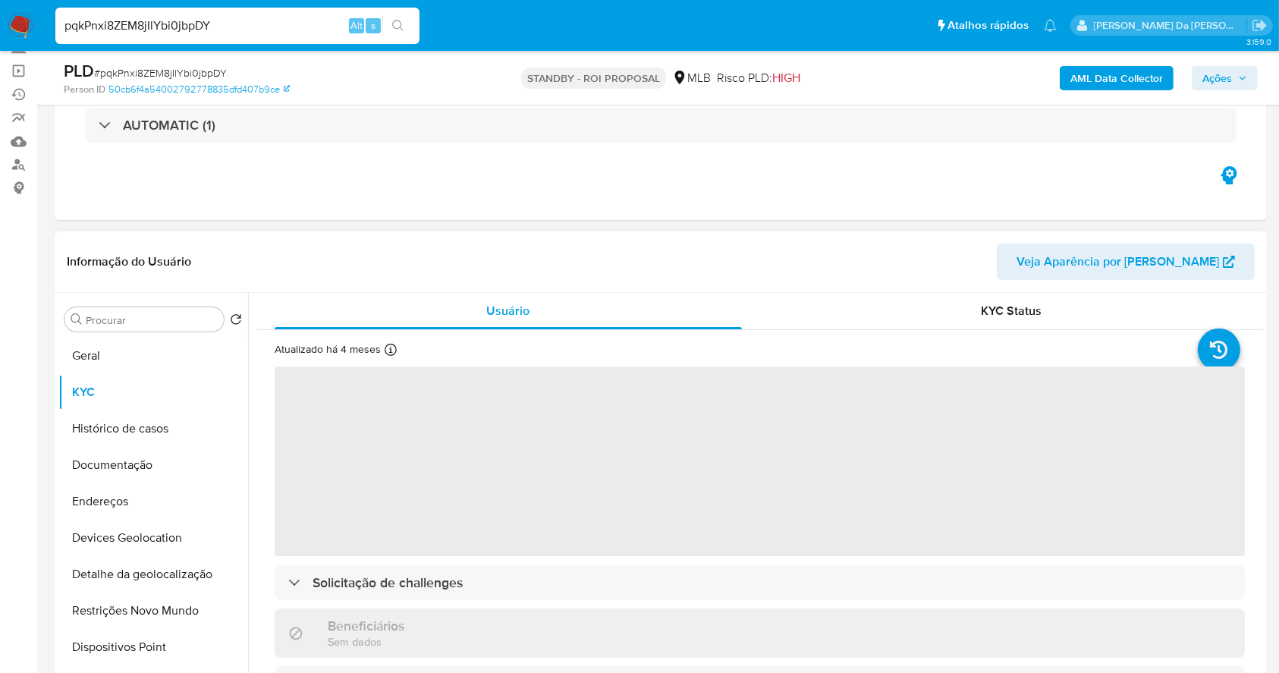
click at [384, 355] on icon at bounding box center [390, 350] width 12 height 12
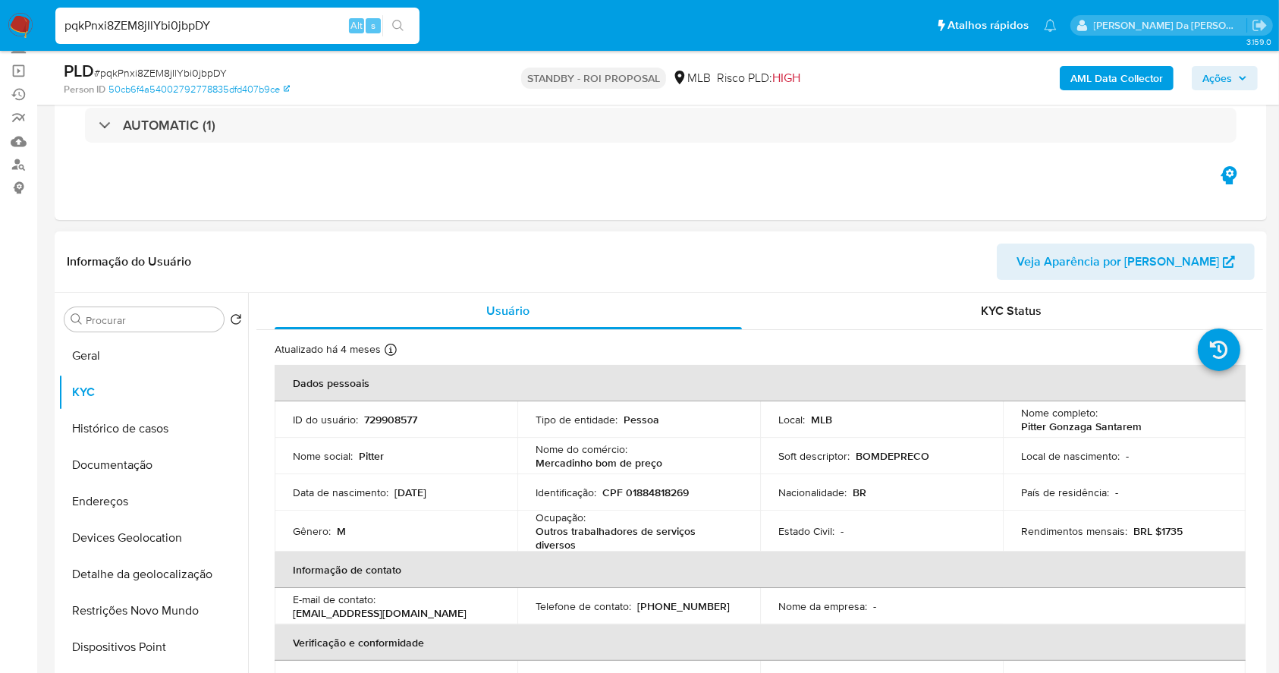
click at [384, 350] on icon at bounding box center [390, 350] width 12 height 12
click at [120, 364] on button "Geral" at bounding box center [146, 355] width 177 height 36
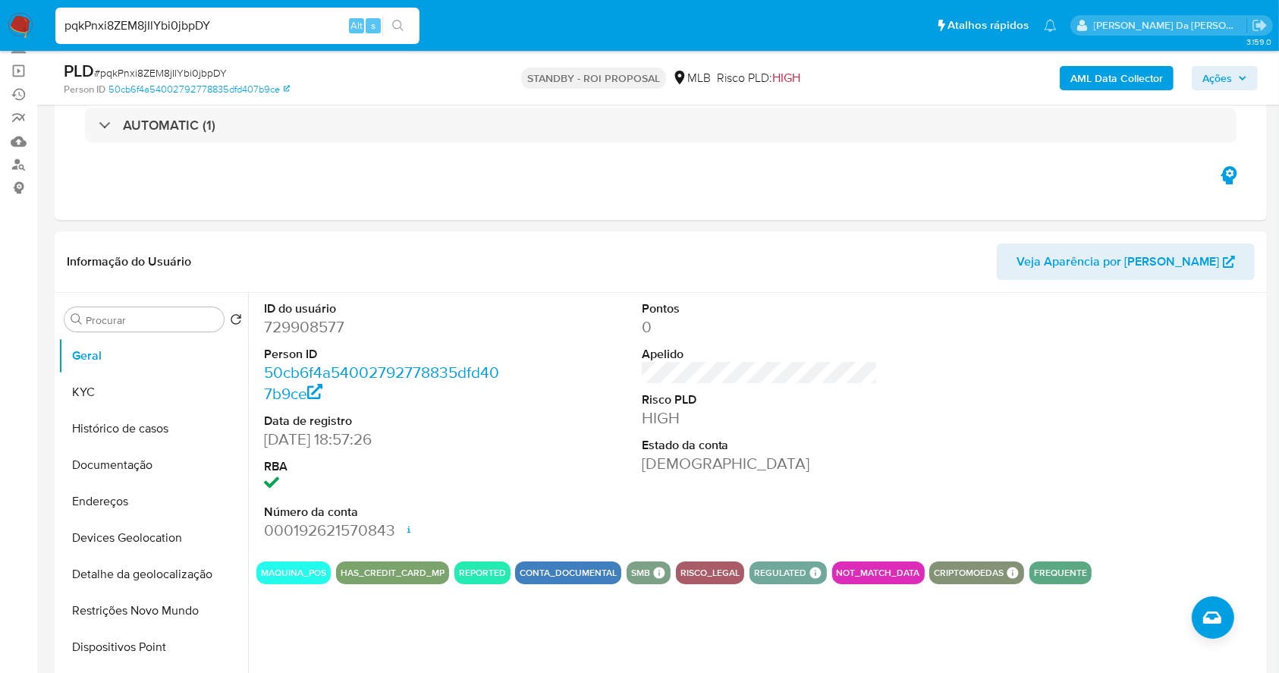
click at [352, 33] on input "pqkPnxi8ZEM8jIlYbi0jbpDY" at bounding box center [237, 26] width 364 height 20
paste input "oAl8tfnvIyH42eYE0C4cuxxc"
type input "oAl8tfnvIyH42eYE0C4cuxxc"
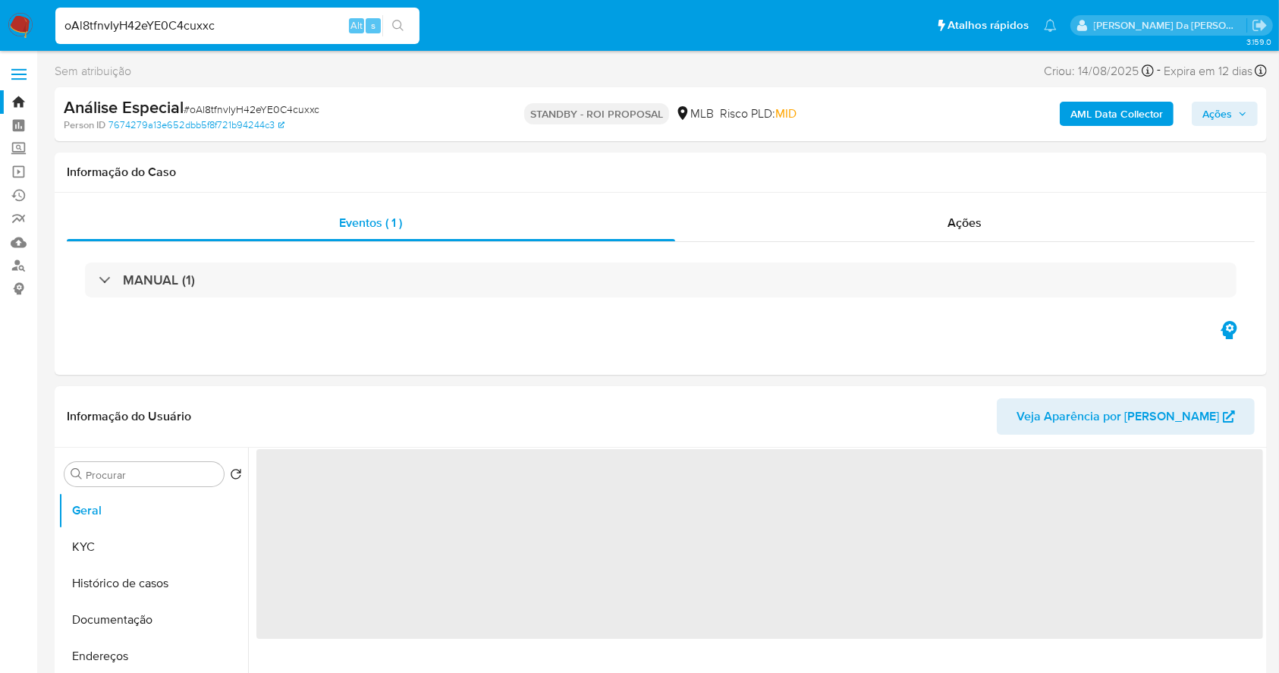
select select "10"
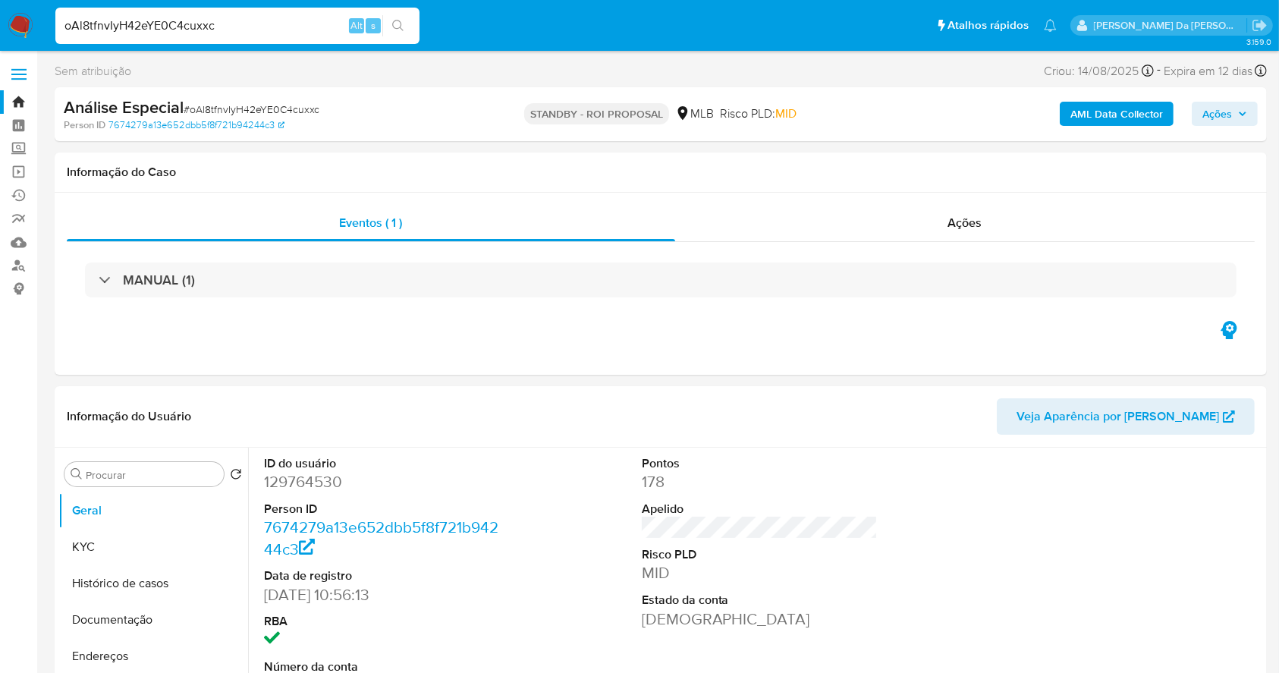
scroll to position [348, 0]
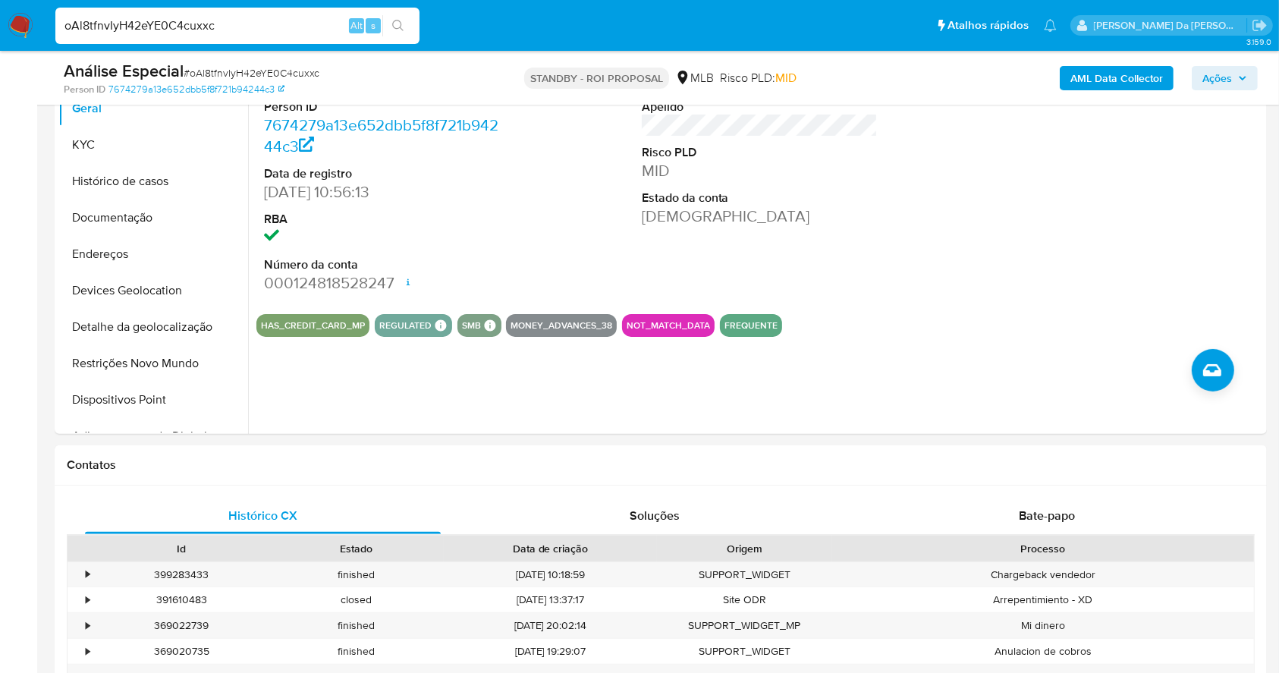
click at [285, 33] on input "oAl8tfnvIyH42eYE0C4cuxxc" at bounding box center [237, 26] width 364 height 20
paste input "VjLA9ih8aVIYGkyZ9dPMuEvw"
type input "VjLA9ih8aVIYGkyZ9dPMuEvw"
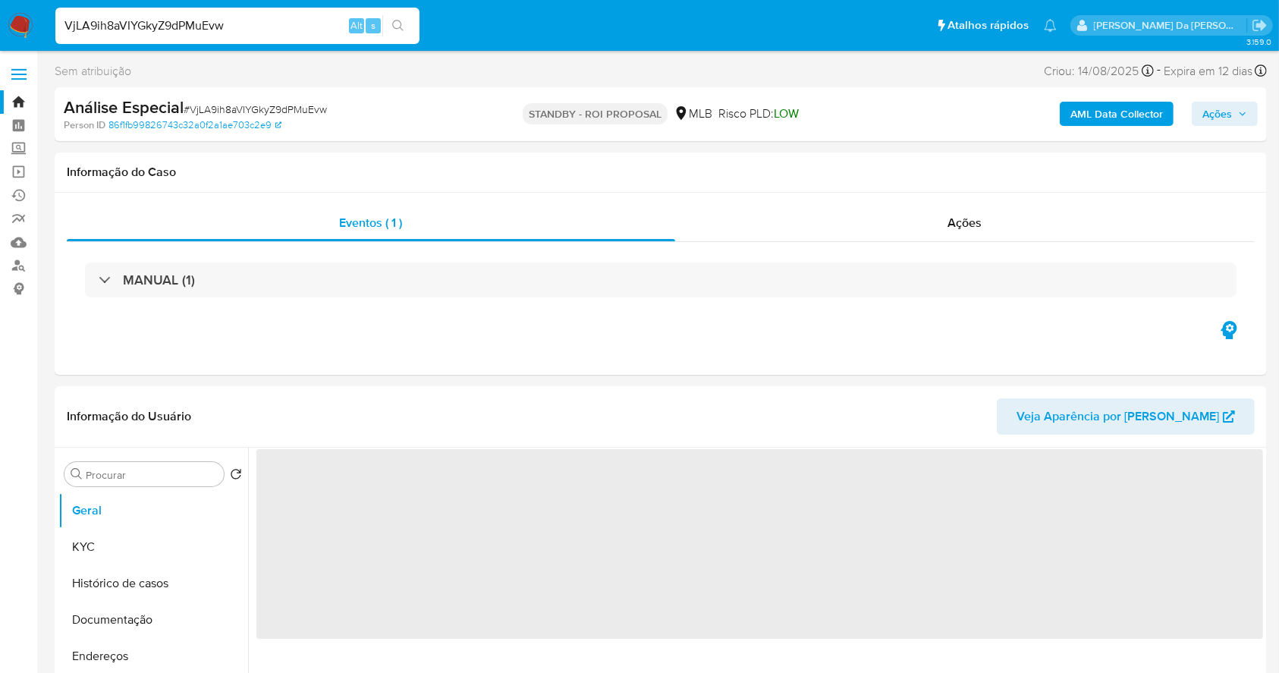
select select "10"
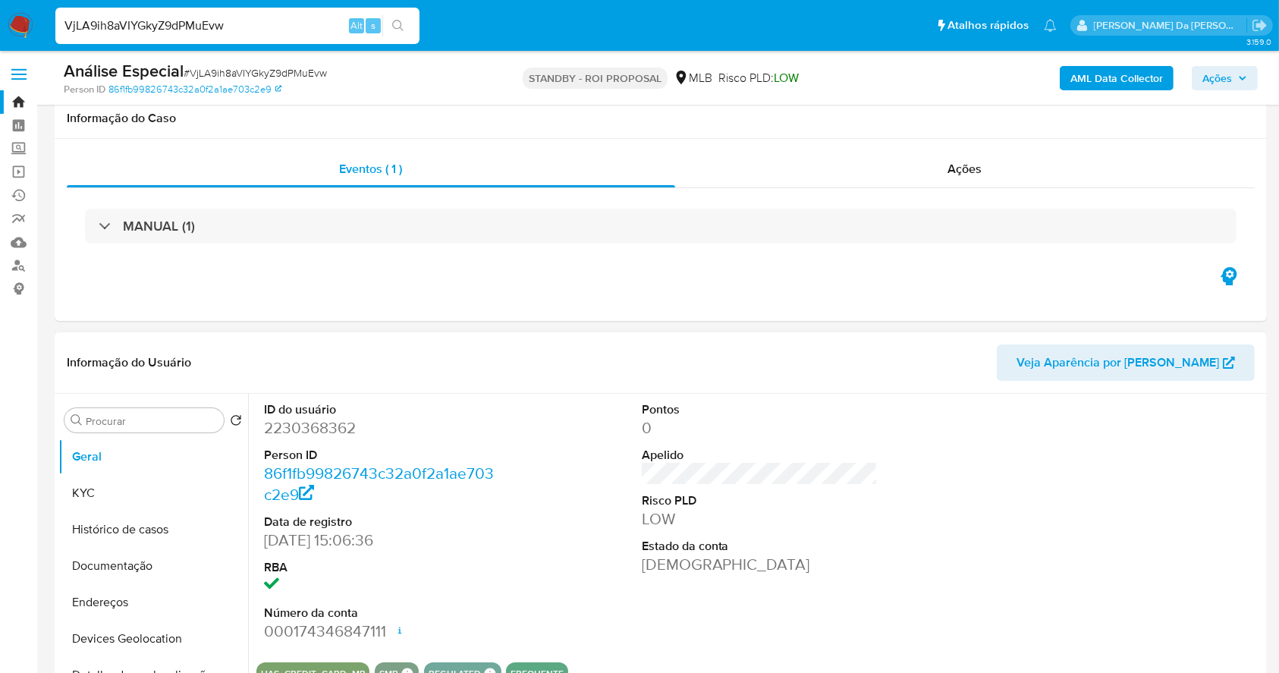
scroll to position [348, 0]
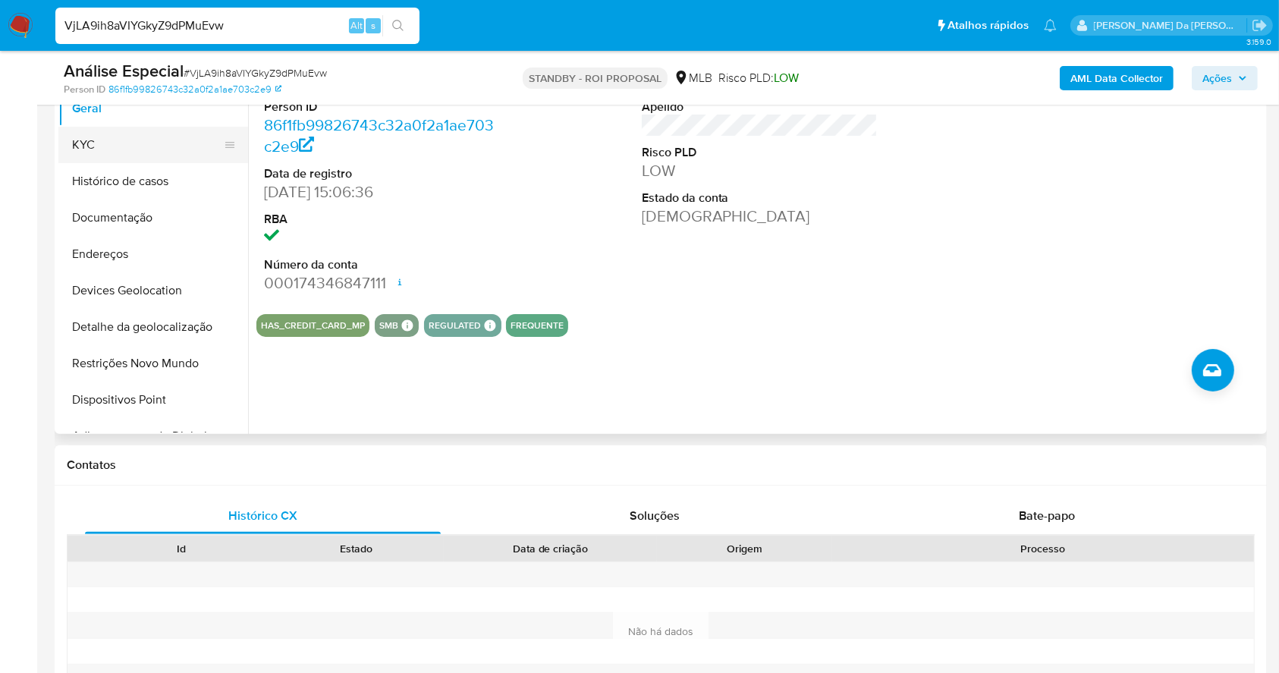
click at [98, 147] on button "KYC" at bounding box center [146, 145] width 177 height 36
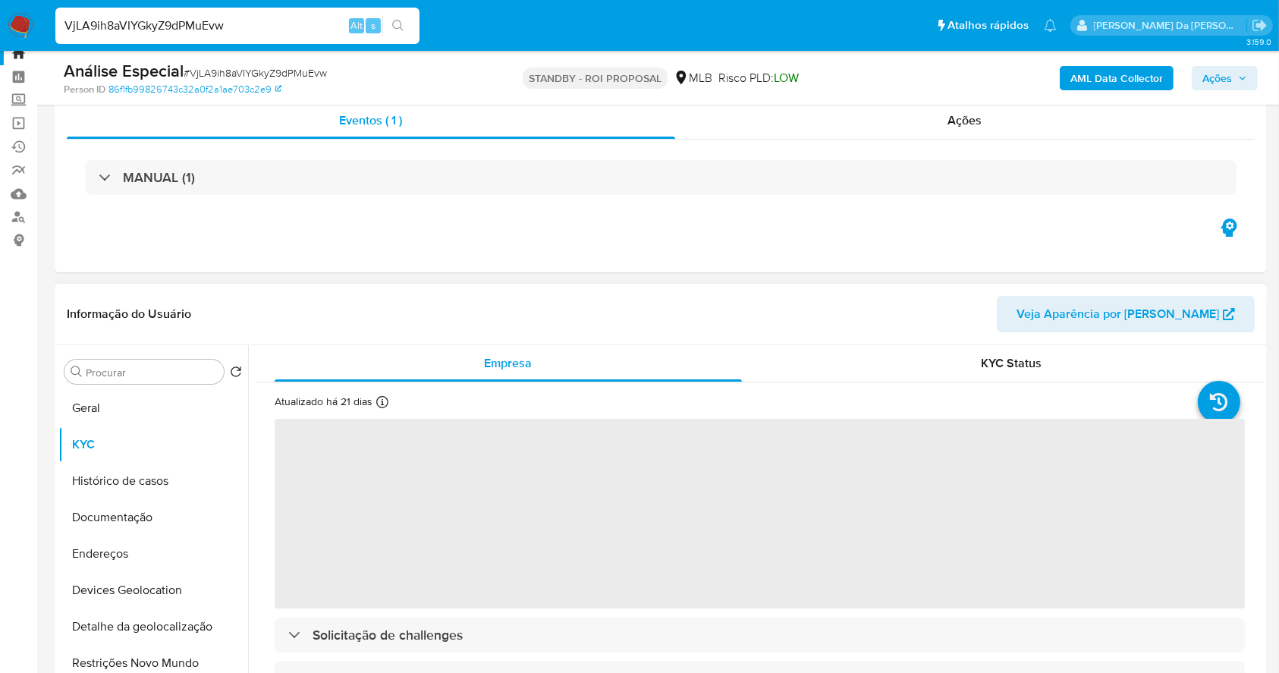
scroll to position [45, 0]
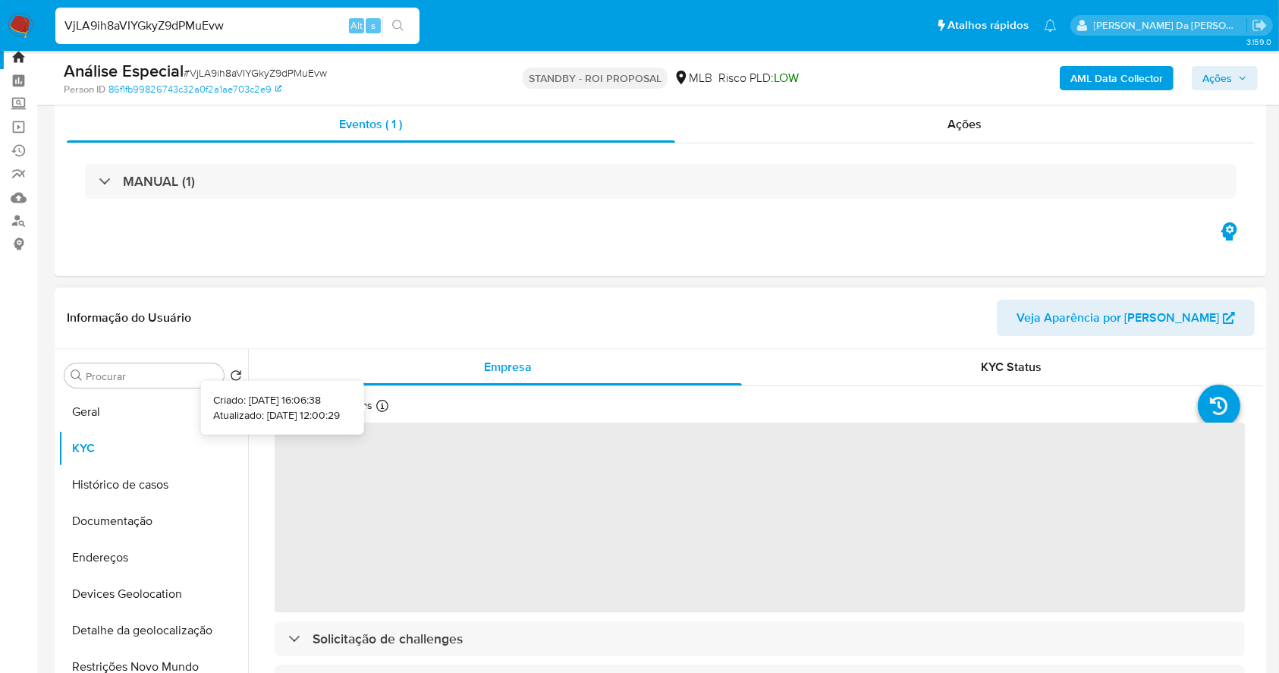
click at [387, 406] on icon at bounding box center [382, 406] width 12 height 12
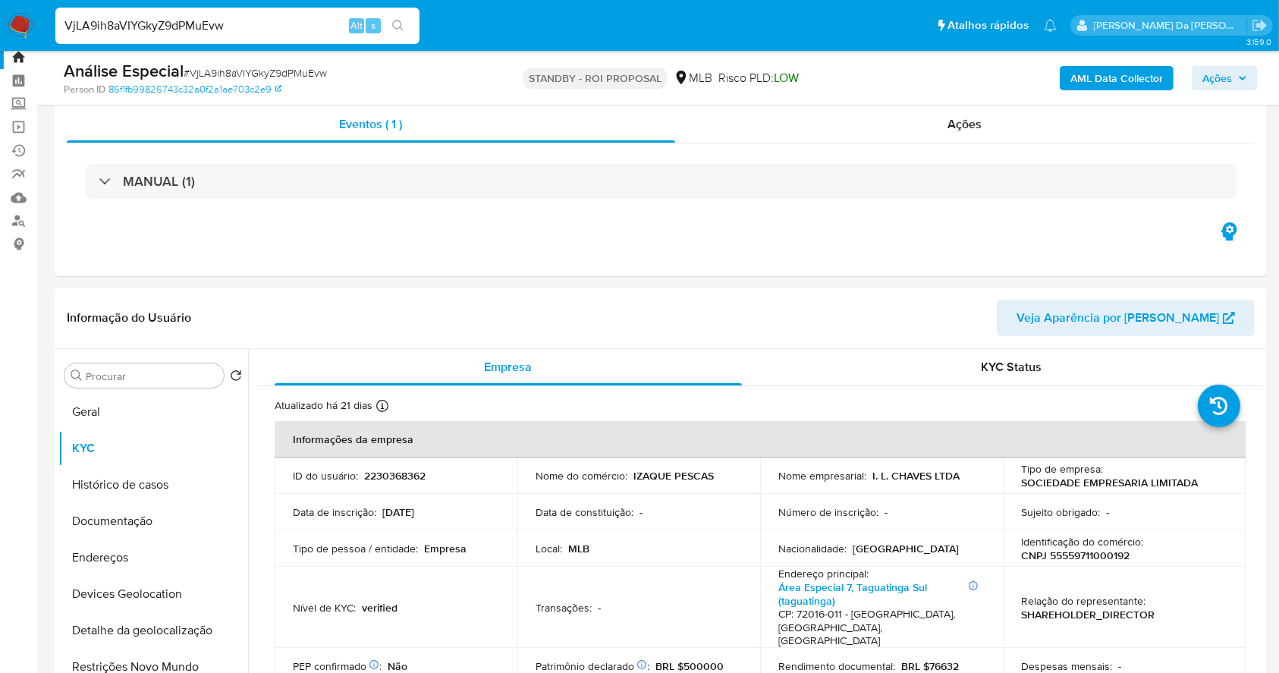
click at [312, 28] on input "VjLA9ih8aVIYGkyZ9dPMuEvw" at bounding box center [237, 26] width 364 height 20
paste input "eu21uLc5j76pkgLgult0mPGk"
type input "eu21uLc5j76pkgLgult0mPGk"
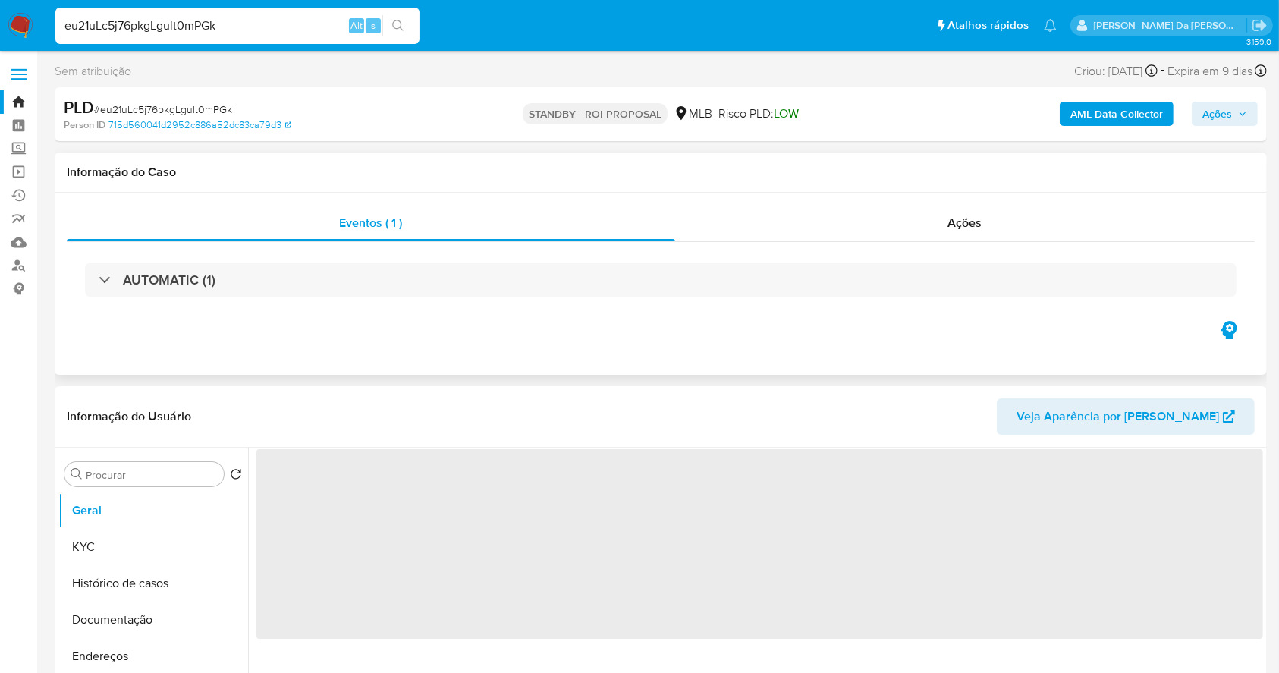
select select "10"
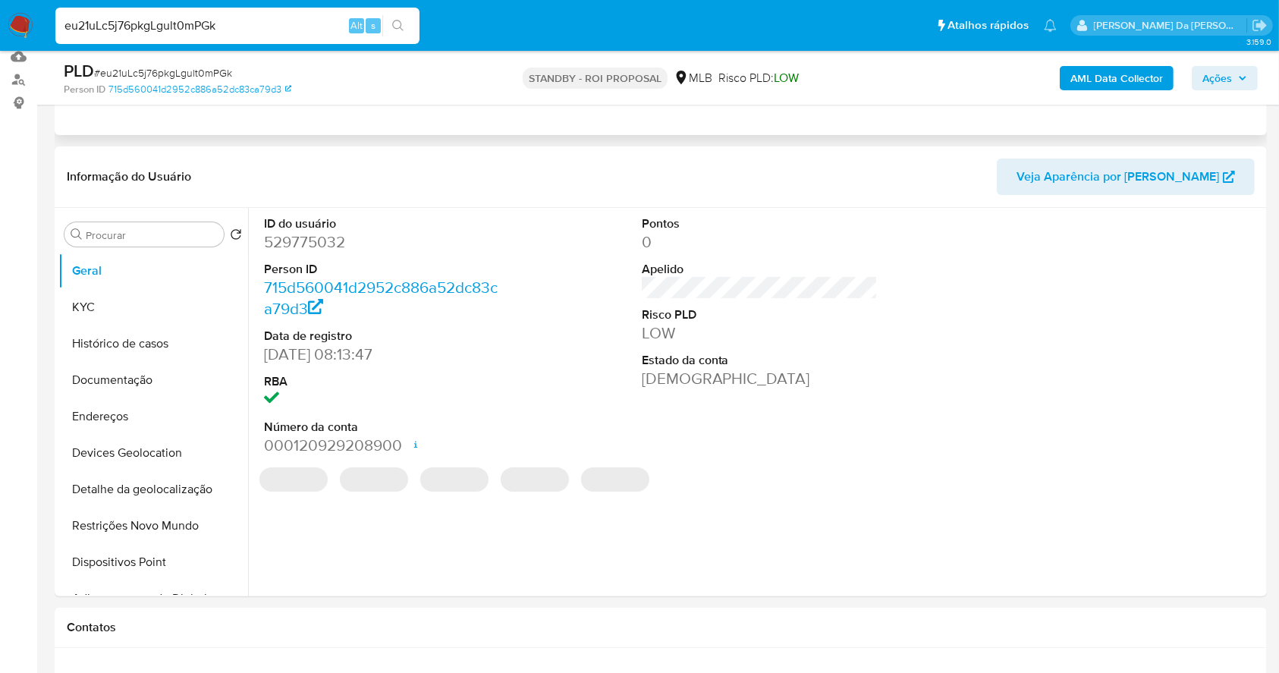
scroll to position [202, 0]
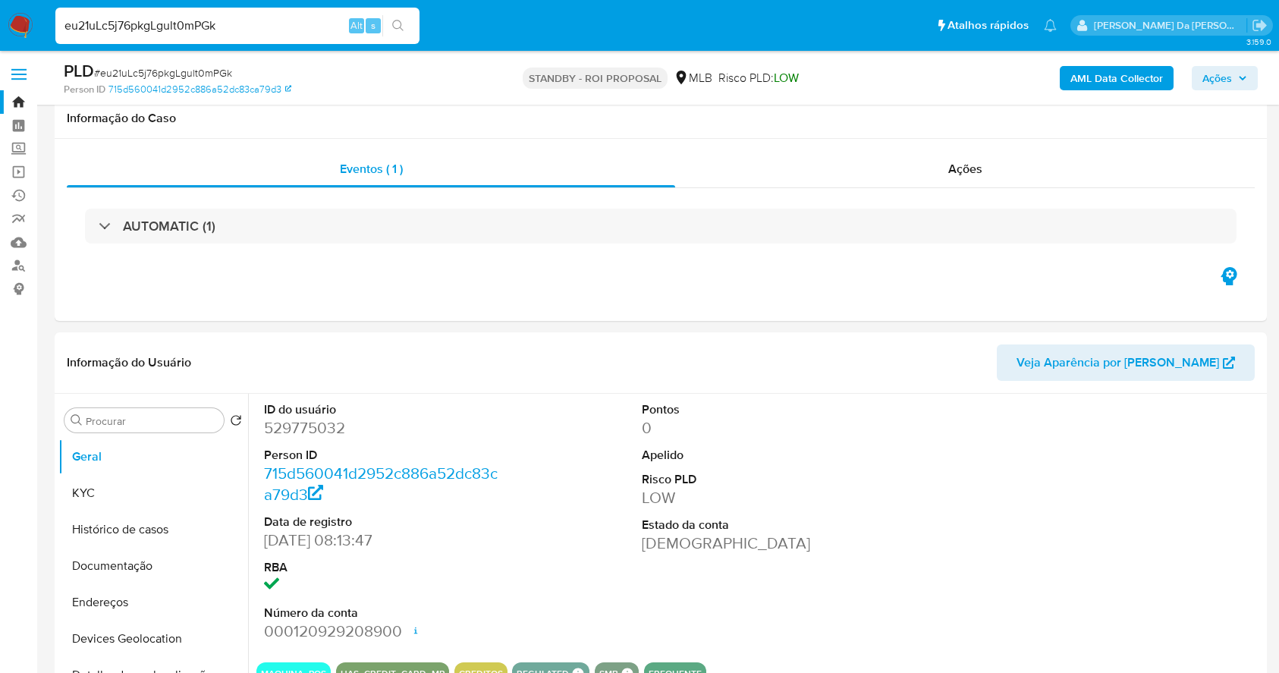
select select "10"
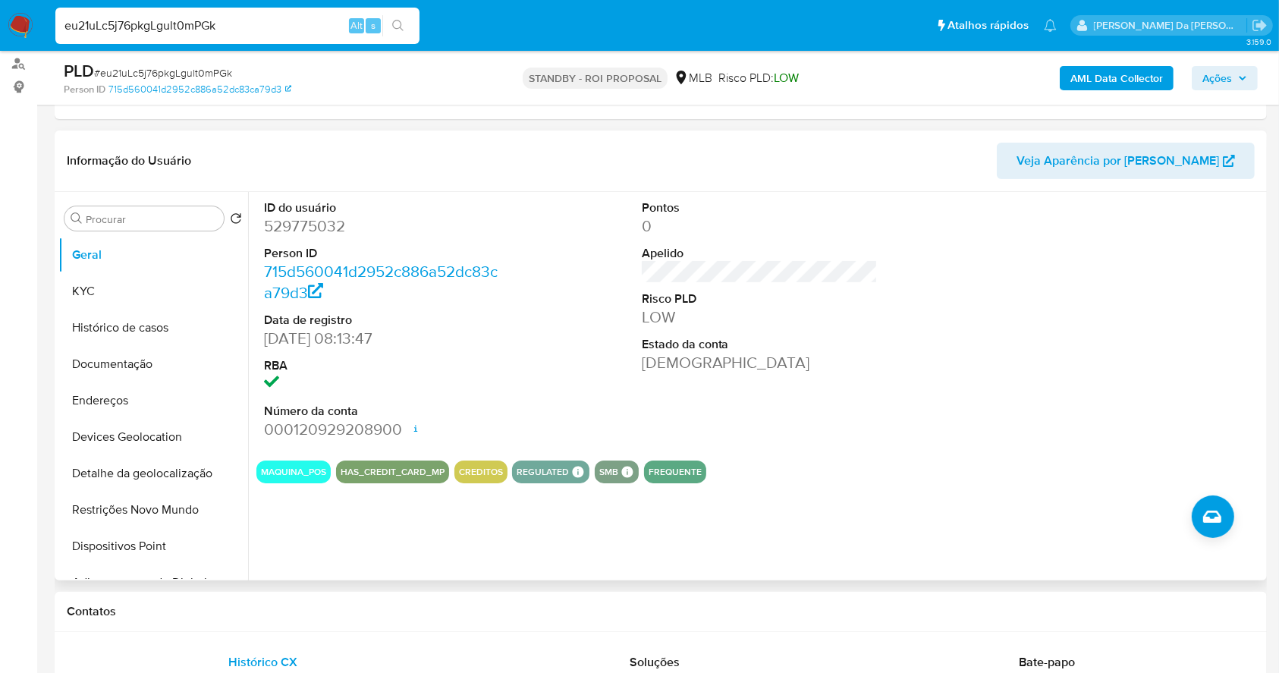
scroll to position [202, 0]
click at [309, 36] on div "eu21uLc5j76pkgLgult0mPGk Alt s" at bounding box center [237, 26] width 364 height 36
click at [309, 25] on input "eu21uLc5j76pkgLgult0mPGk" at bounding box center [237, 26] width 364 height 20
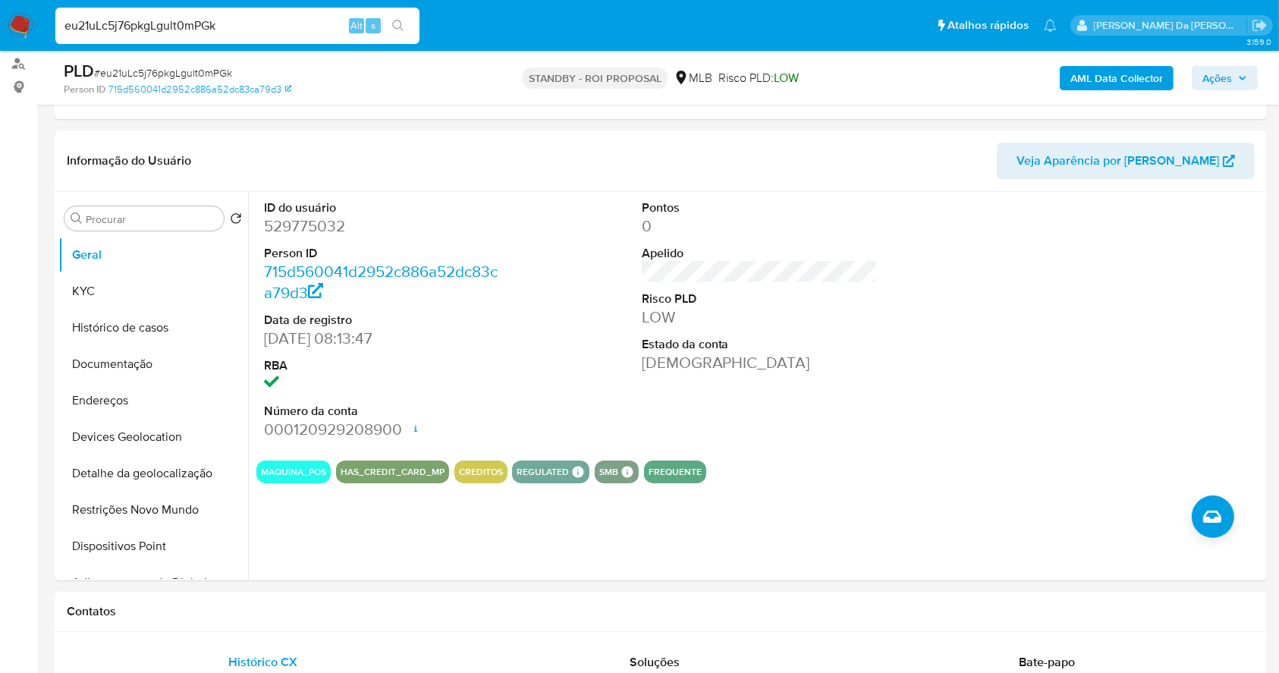
paste input "GG4Eqlh5igj3Mz7MbKyPdjrv"
type input "GG4Eqlh5igj3Mz7MbKyPdjrv"
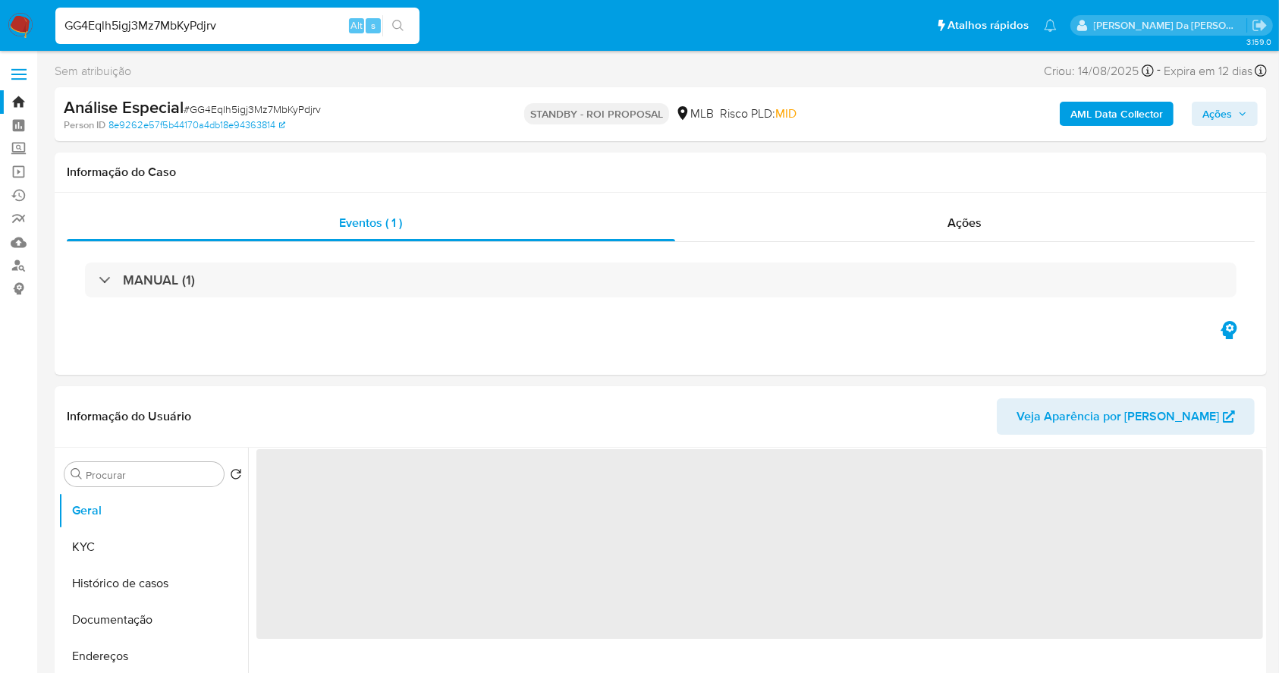
select select "10"
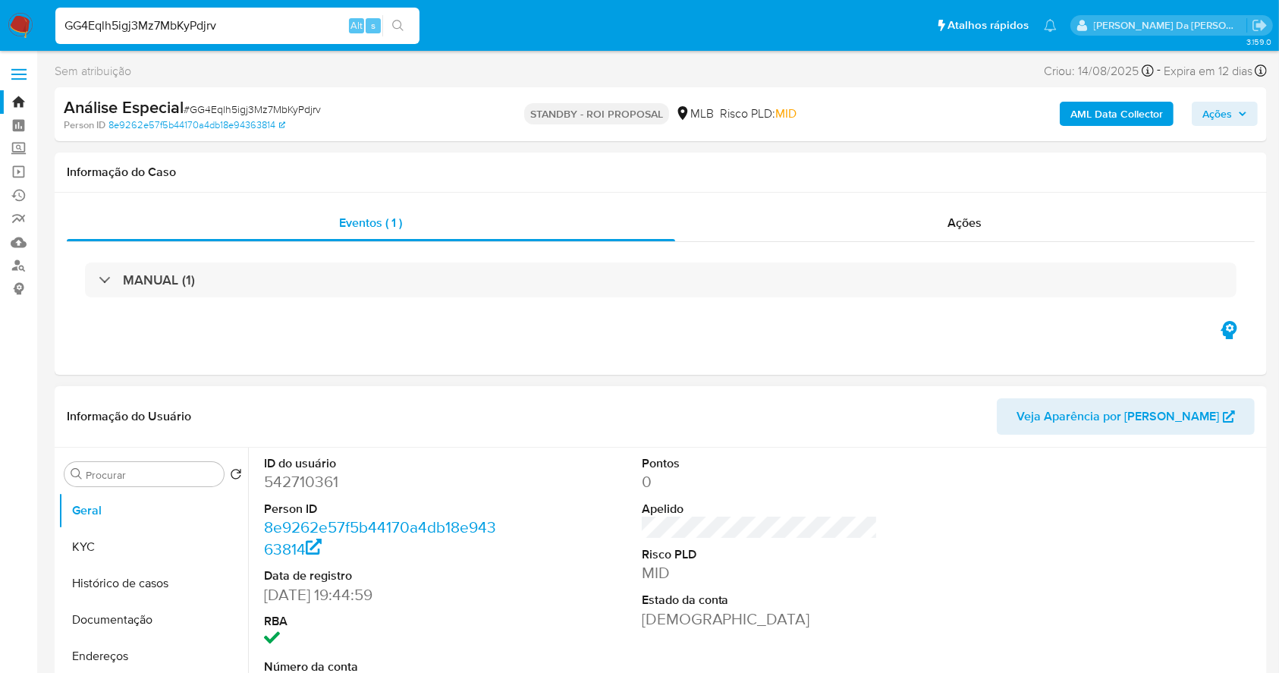
scroll to position [348, 0]
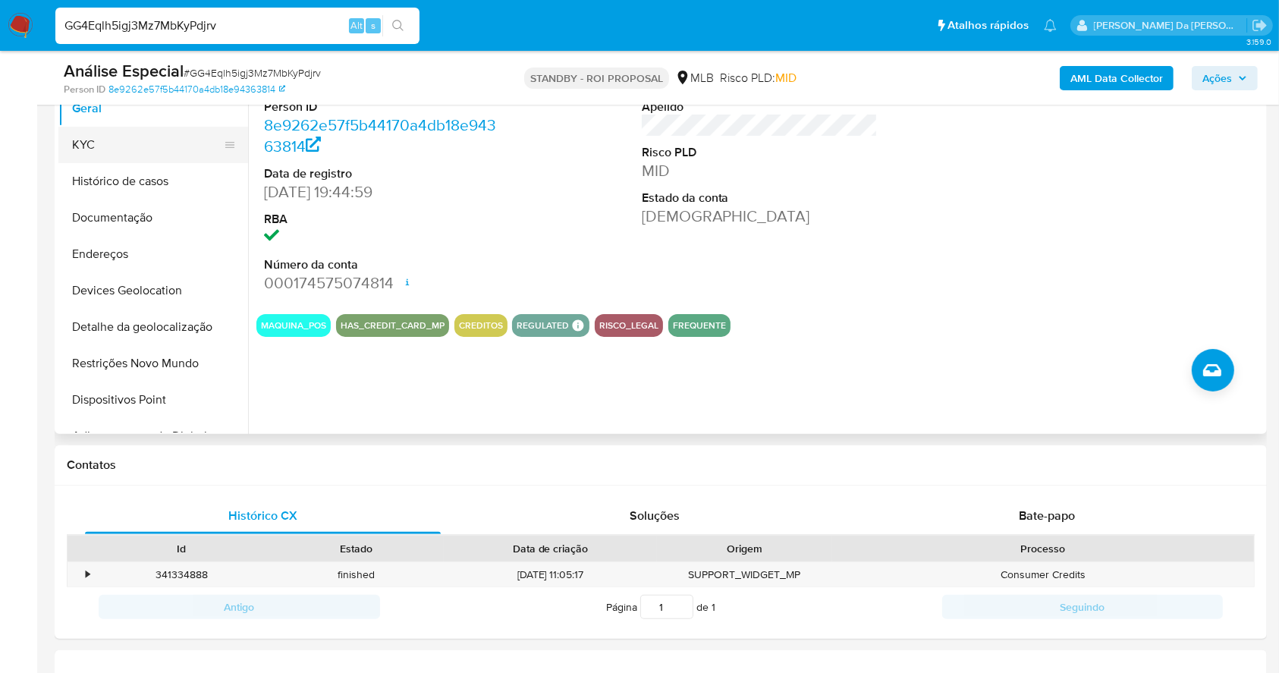
click at [90, 148] on button "KYC" at bounding box center [146, 145] width 177 height 36
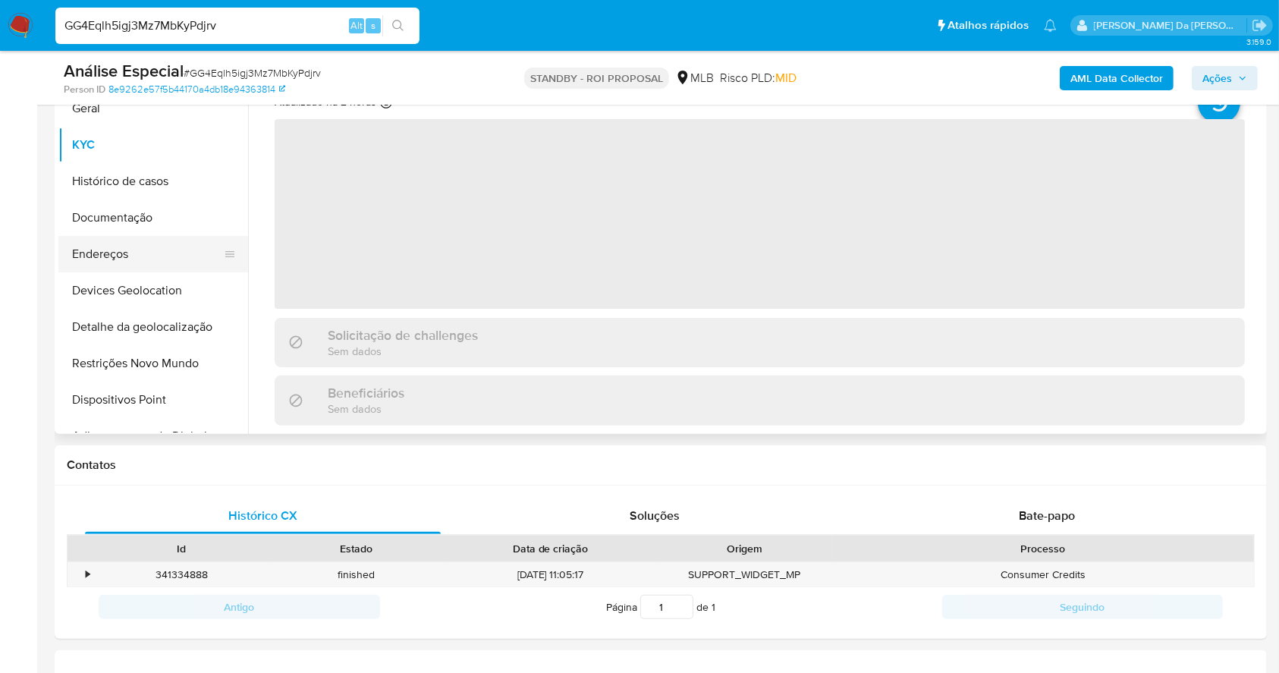
scroll to position [247, 0]
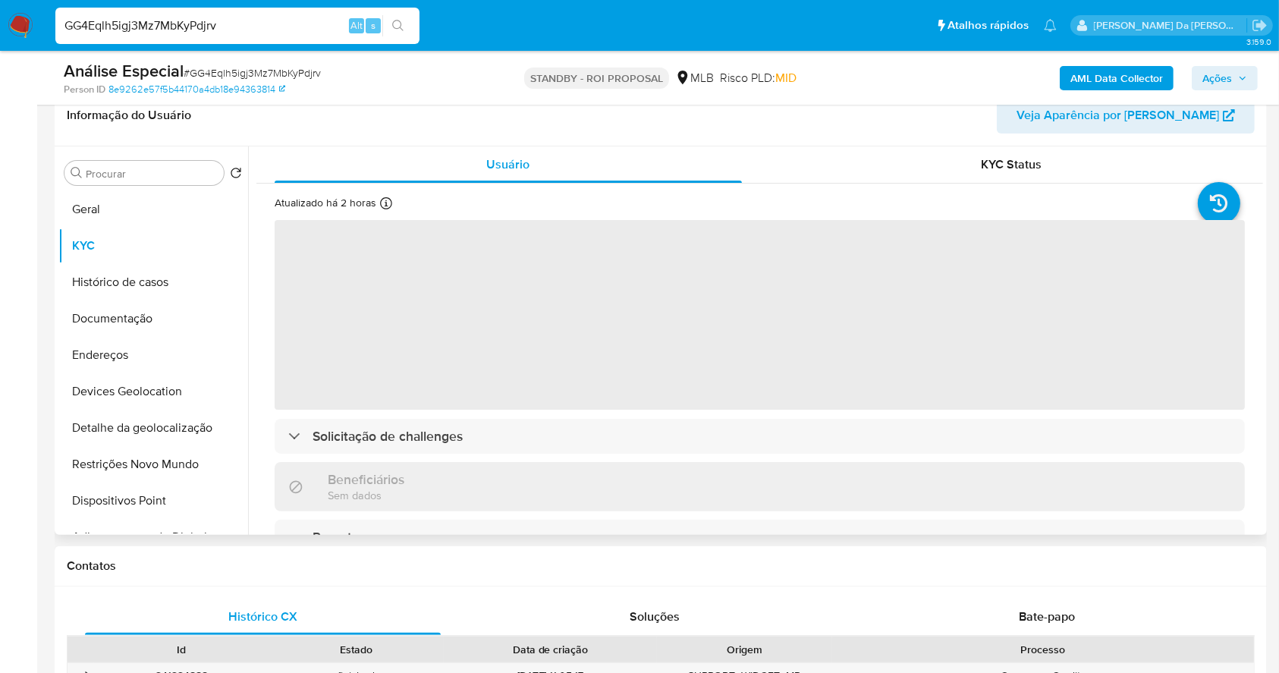
click at [381, 202] on icon at bounding box center [386, 203] width 12 height 12
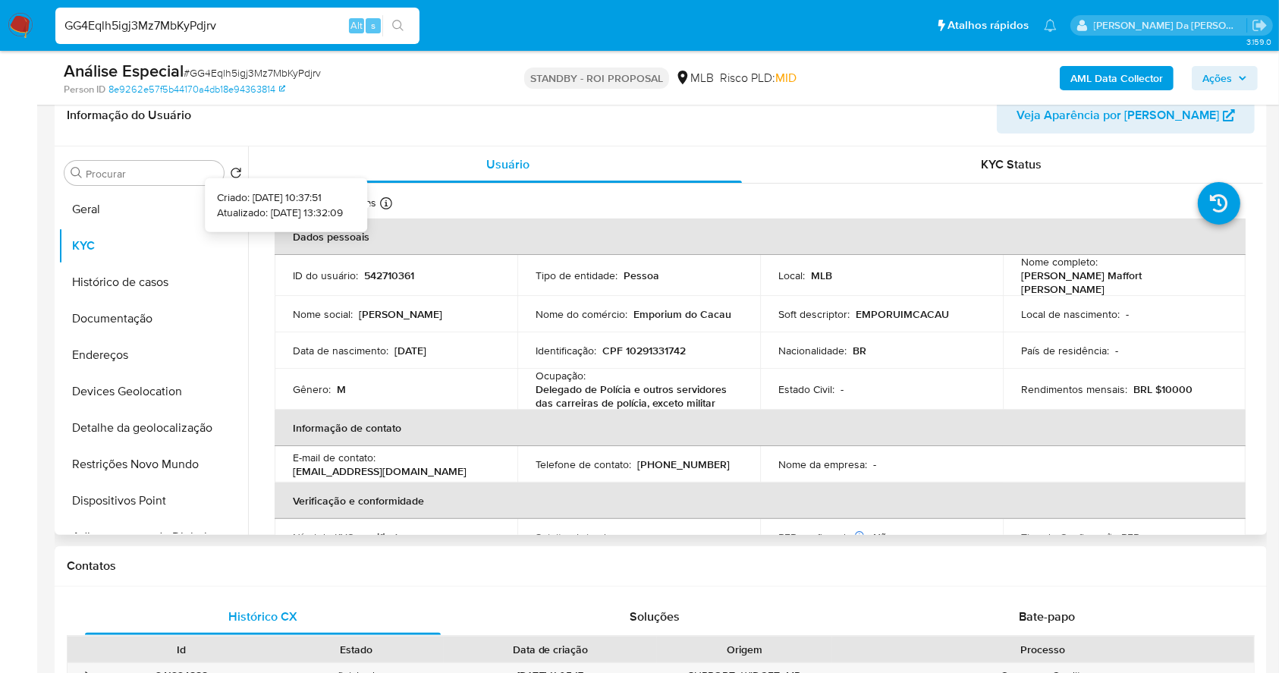
click at [382, 199] on icon at bounding box center [386, 203] width 12 height 12
click at [111, 323] on button "Documentação" at bounding box center [146, 318] width 177 height 36
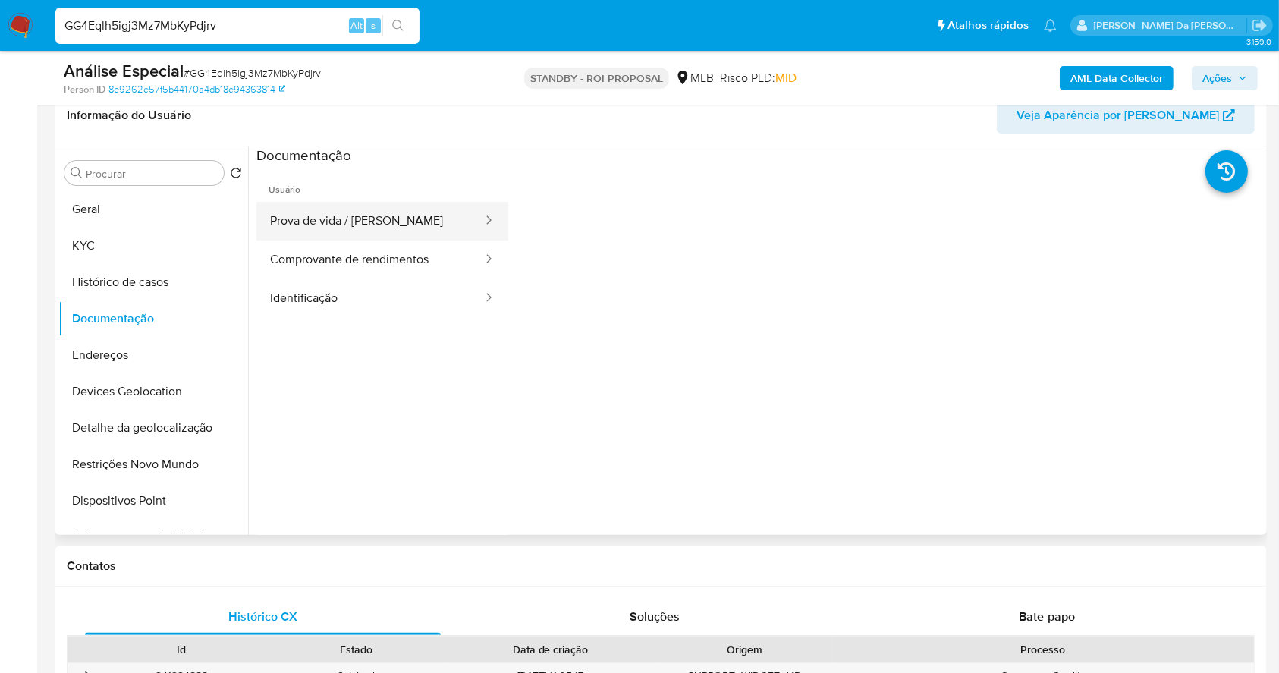
click at [381, 226] on button "Prova de vida / [PERSON_NAME]" at bounding box center [369, 221] width 227 height 39
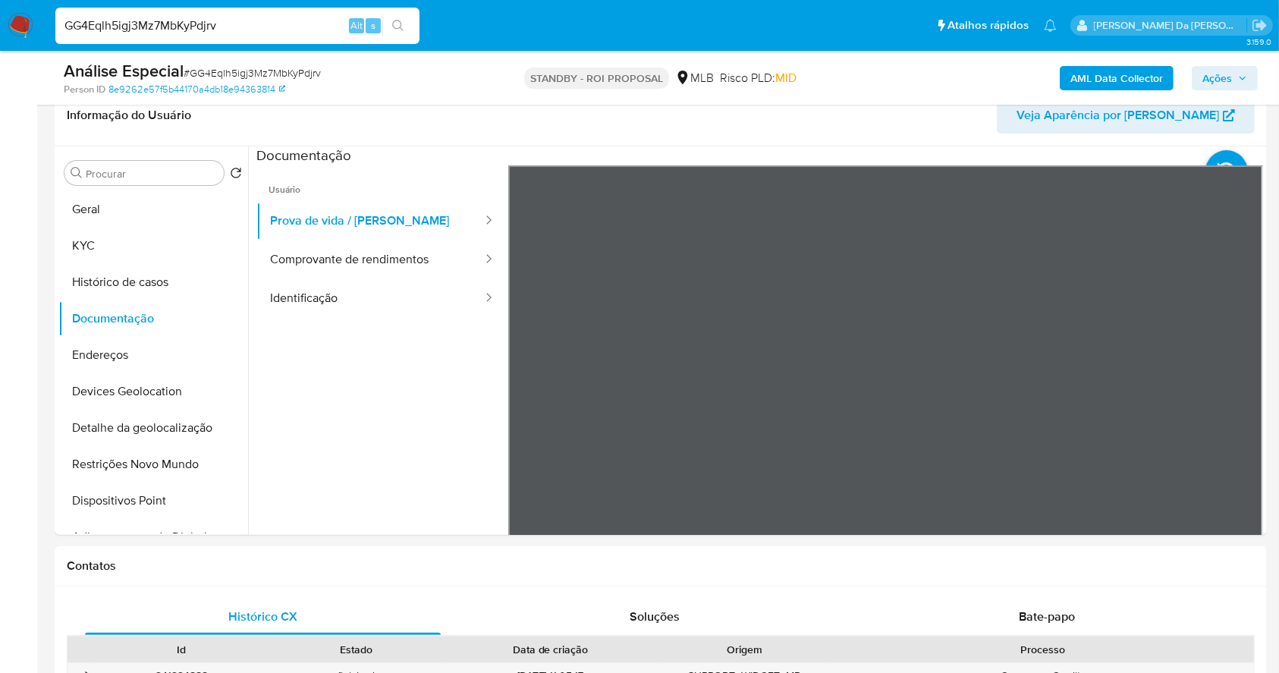
click at [227, 33] on input "GG4Eqlh5igj3Mz7MbKyPdjrv" at bounding box center [237, 26] width 364 height 20
paste input "zDjMB8skwXPHzBB7YCGxQaK"
type input "GzDjMB8skwXPHzBB7YCGxQaK"
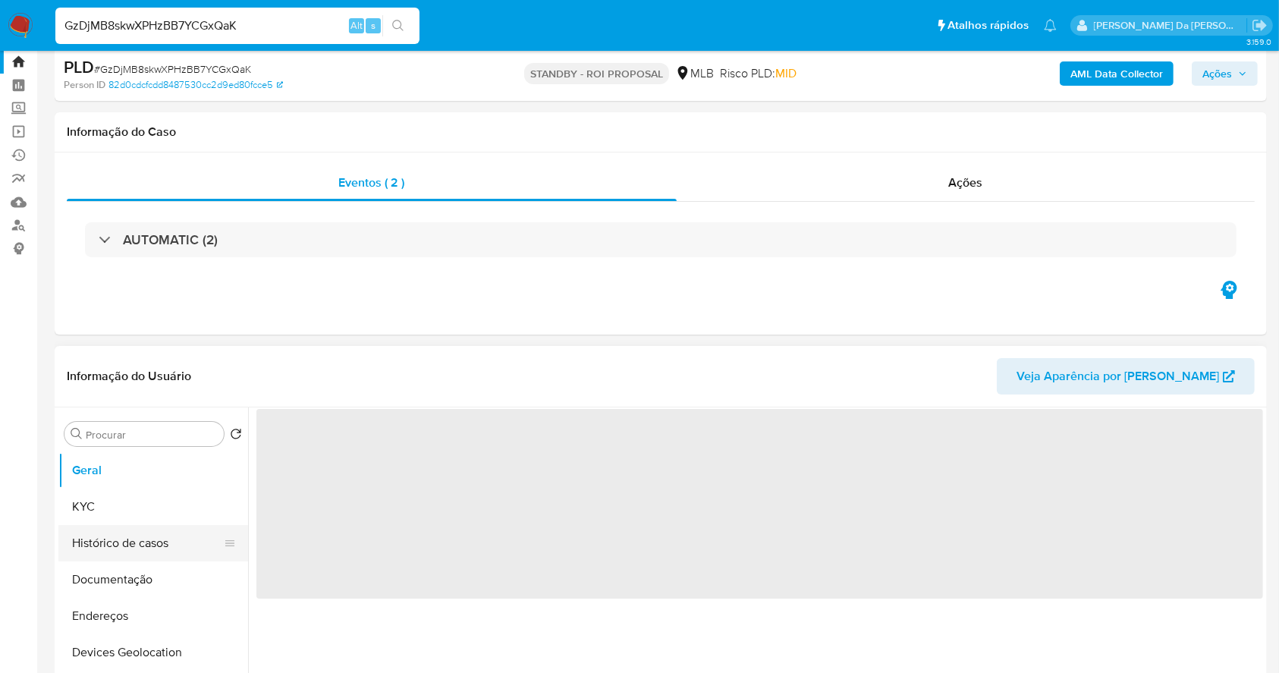
scroll to position [101, 0]
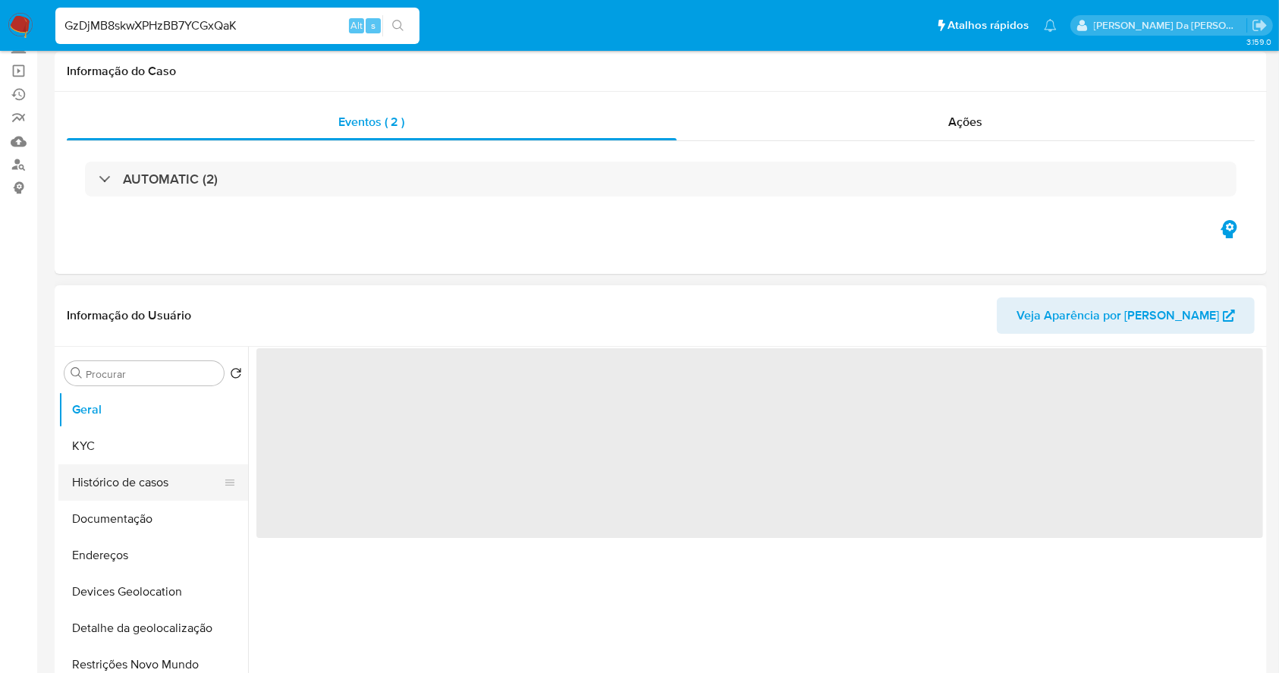
select select "10"
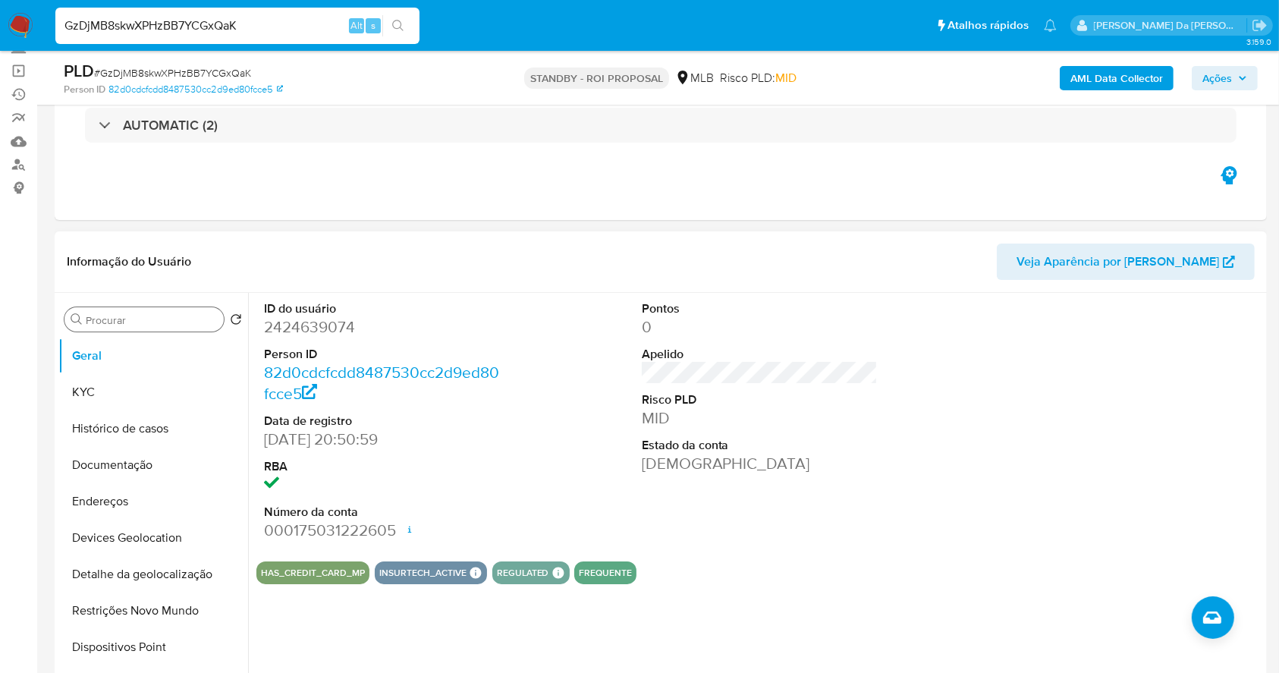
click at [120, 329] on div "Procurar" at bounding box center [143, 319] width 159 height 24
click at [133, 318] on input "Procurar" at bounding box center [152, 320] width 132 height 14
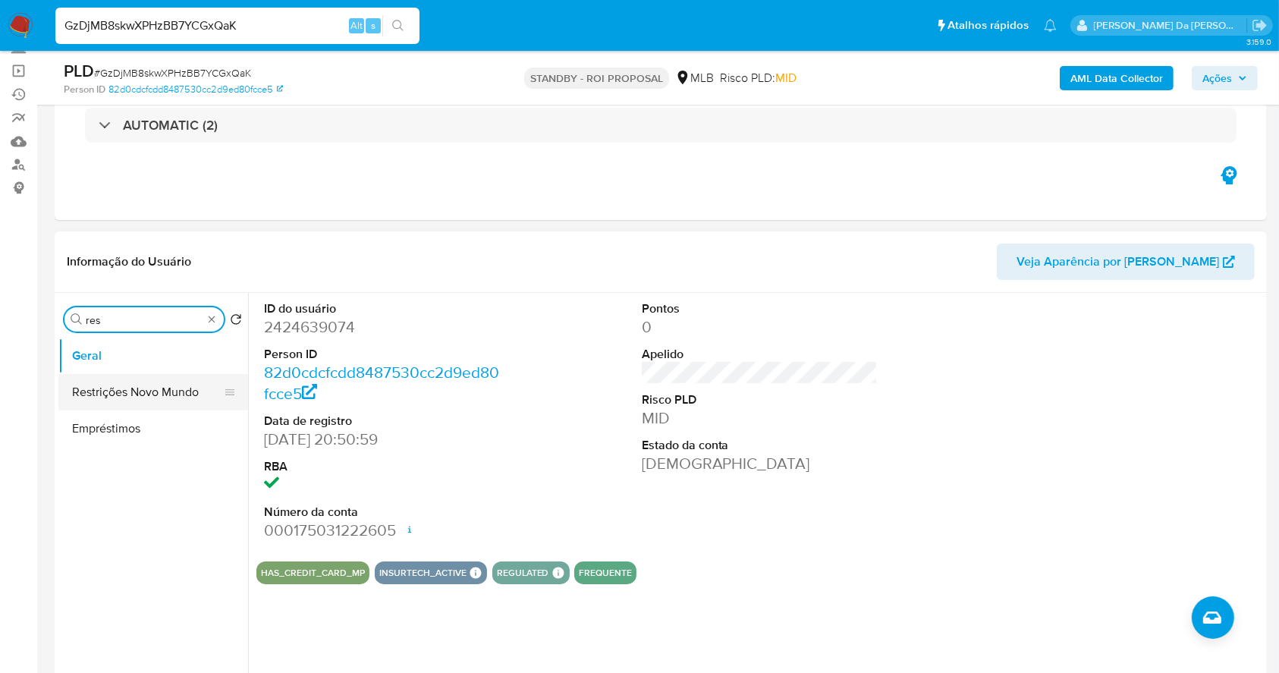
type input "res"
click at [152, 383] on button "Restrições Novo Mundo" at bounding box center [146, 392] width 177 height 36
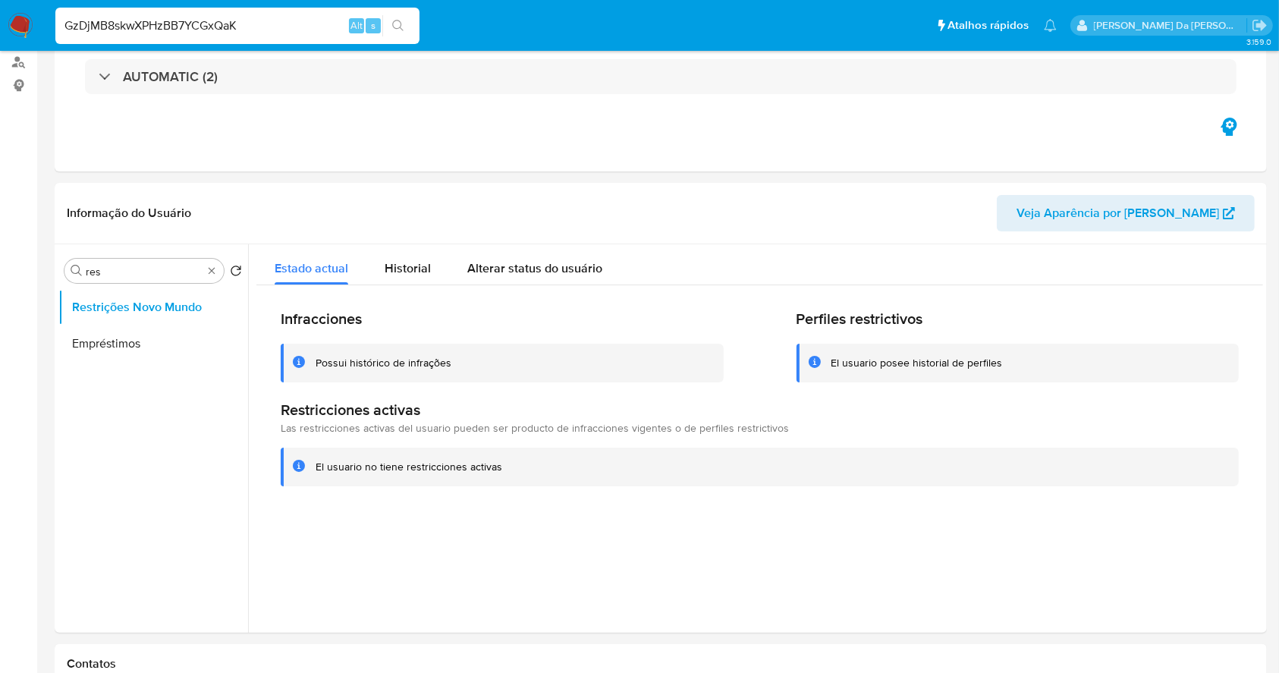
scroll to position [0, 0]
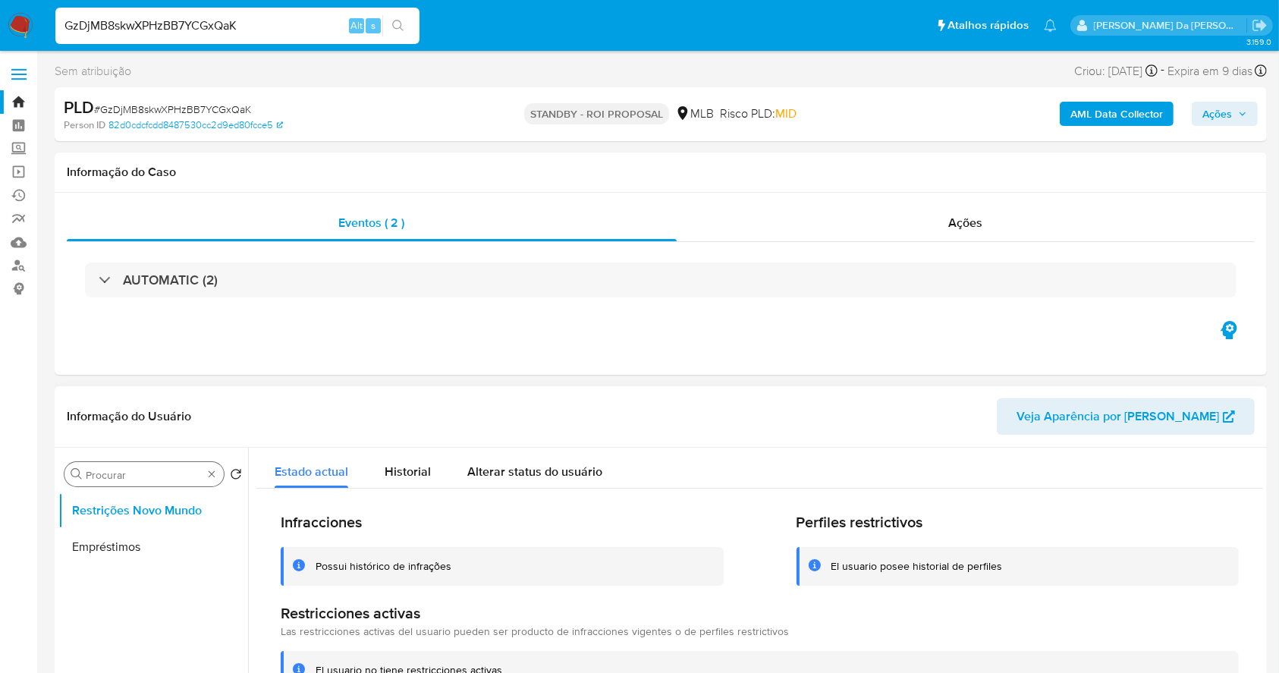
drag, startPoint x: 211, startPoint y: 468, endPoint x: 208, endPoint y: 476, distance: 8.9
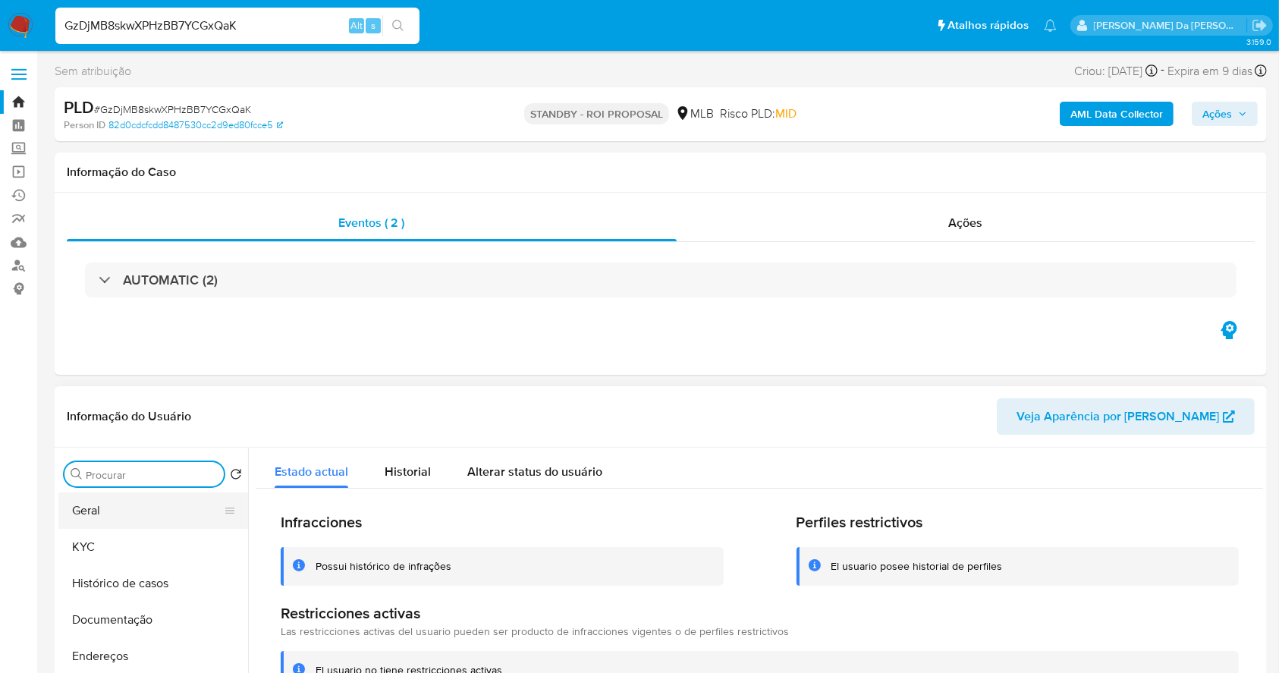
click at [130, 512] on button "Geral" at bounding box center [146, 510] width 177 height 36
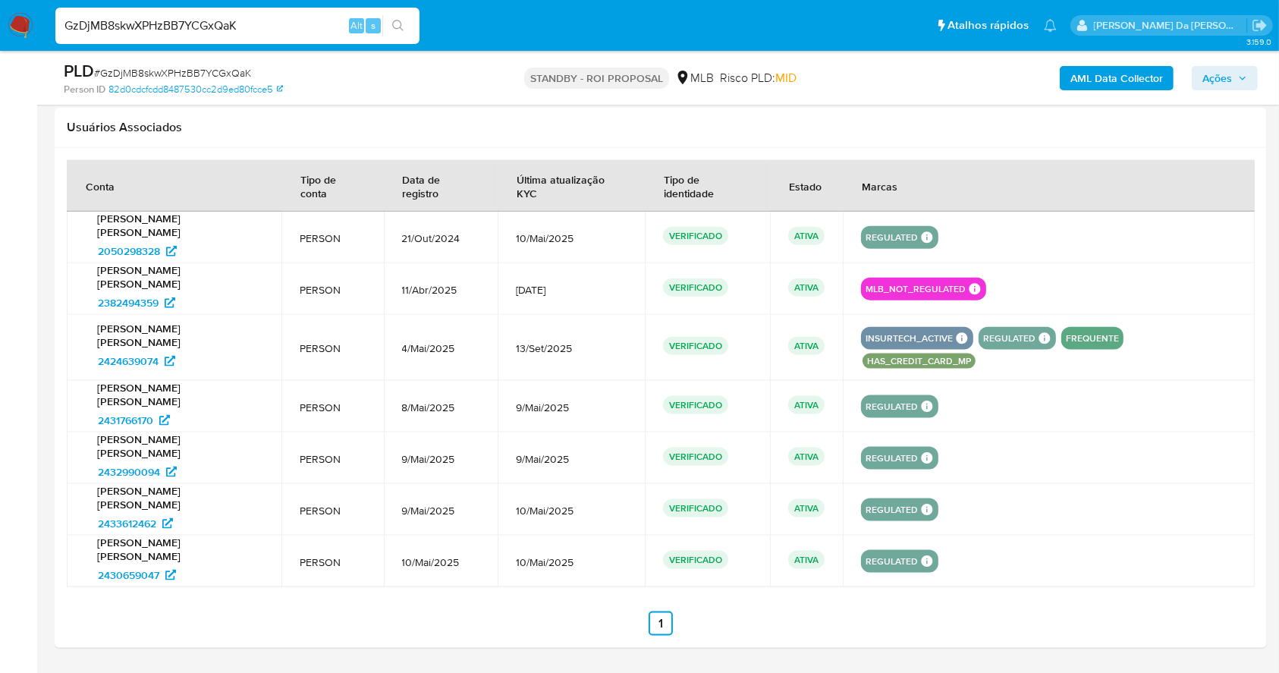
scroll to position [91, 0]
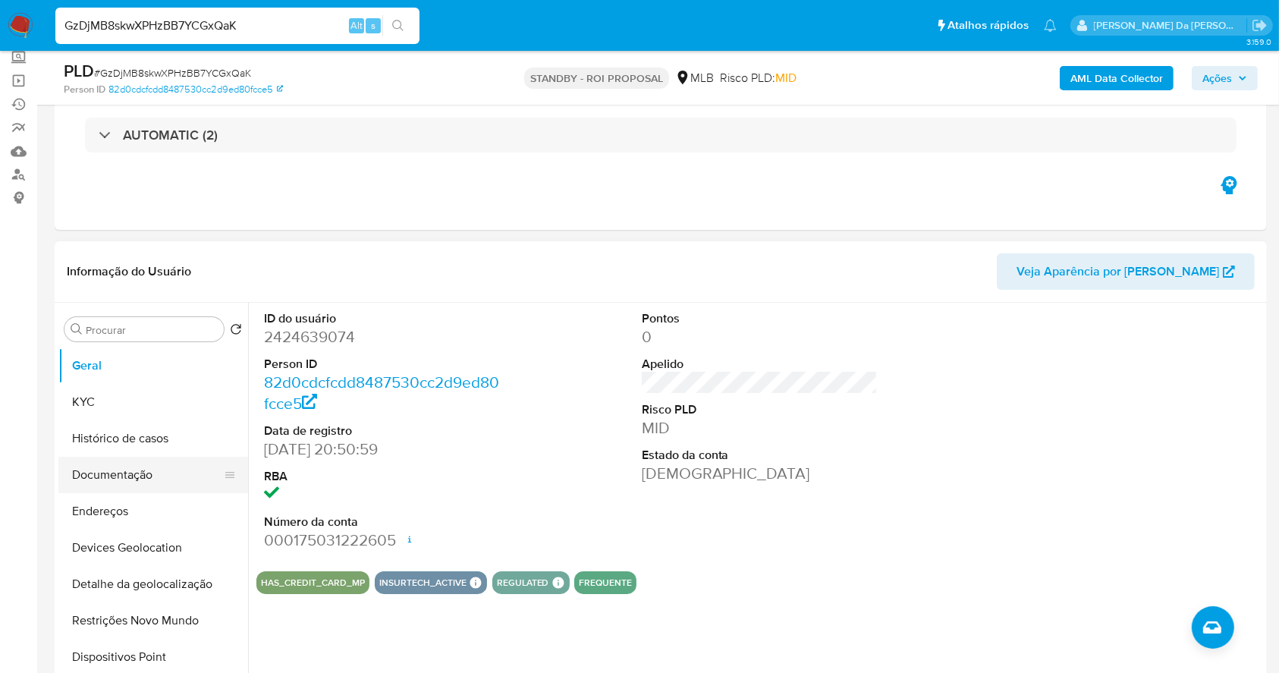
click at [119, 475] on button "Documentação" at bounding box center [146, 475] width 177 height 36
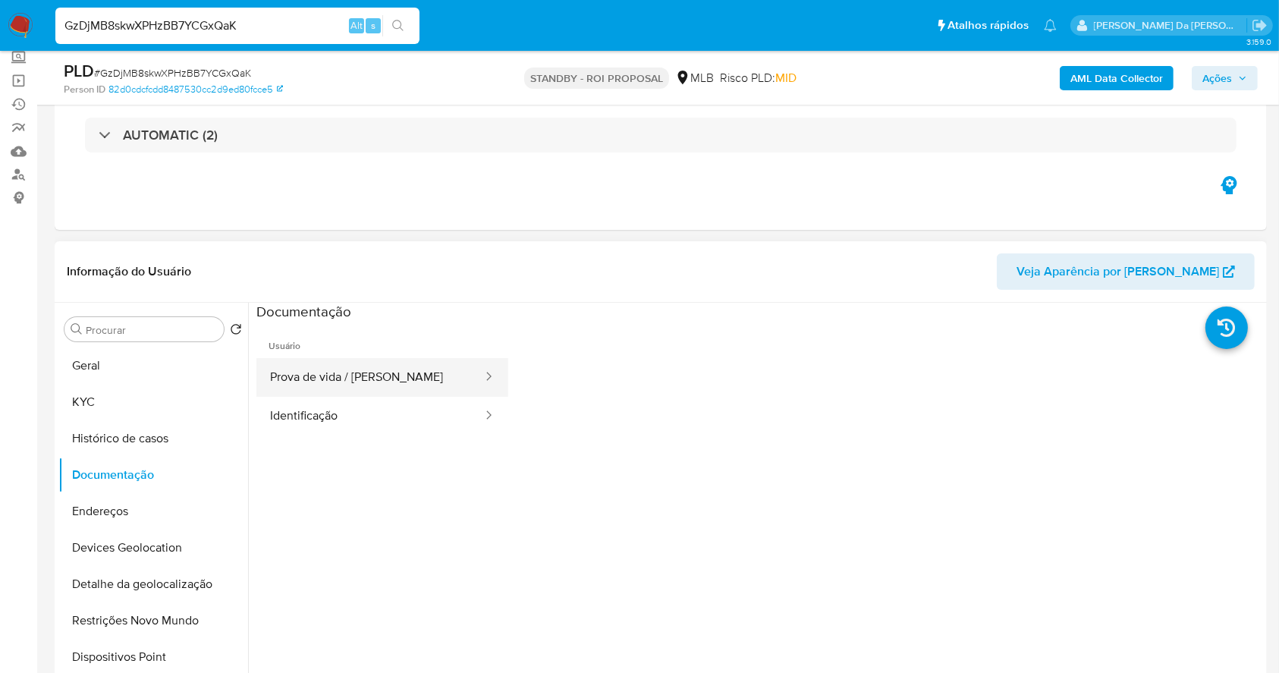
click at [361, 379] on button "Prova de vida / Selfie" at bounding box center [369, 377] width 227 height 39
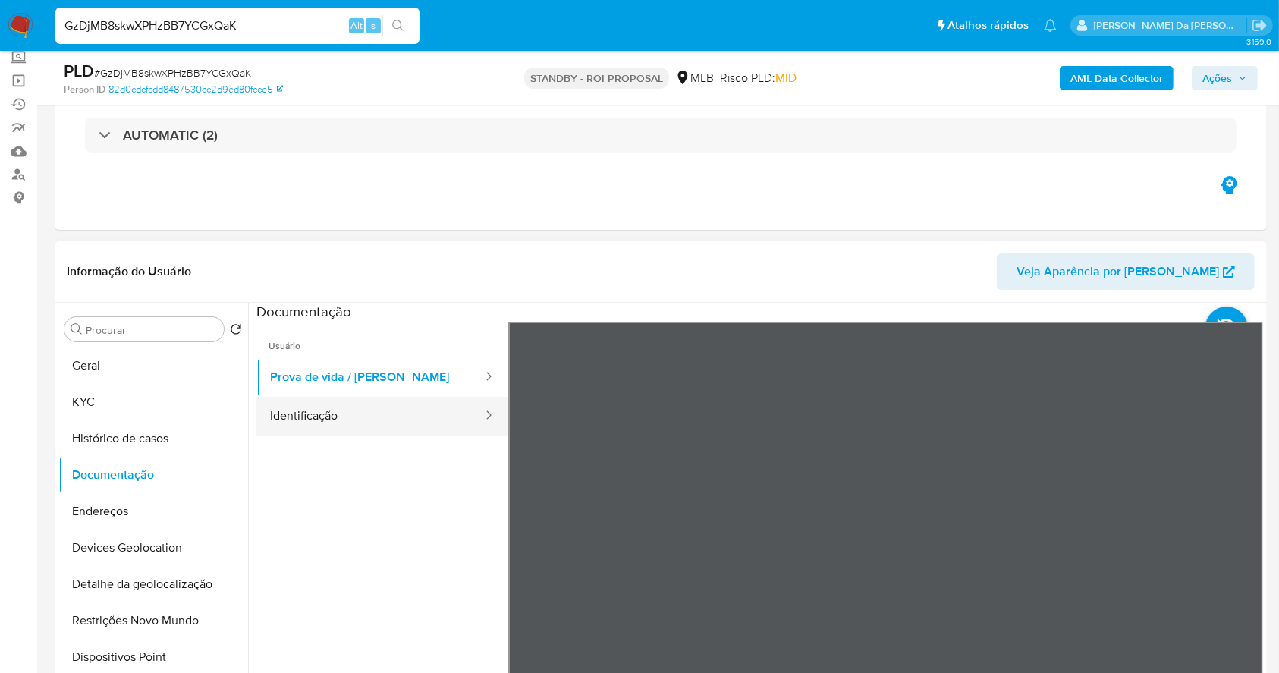
click at [411, 415] on button "Identificação" at bounding box center [369, 416] width 227 height 39
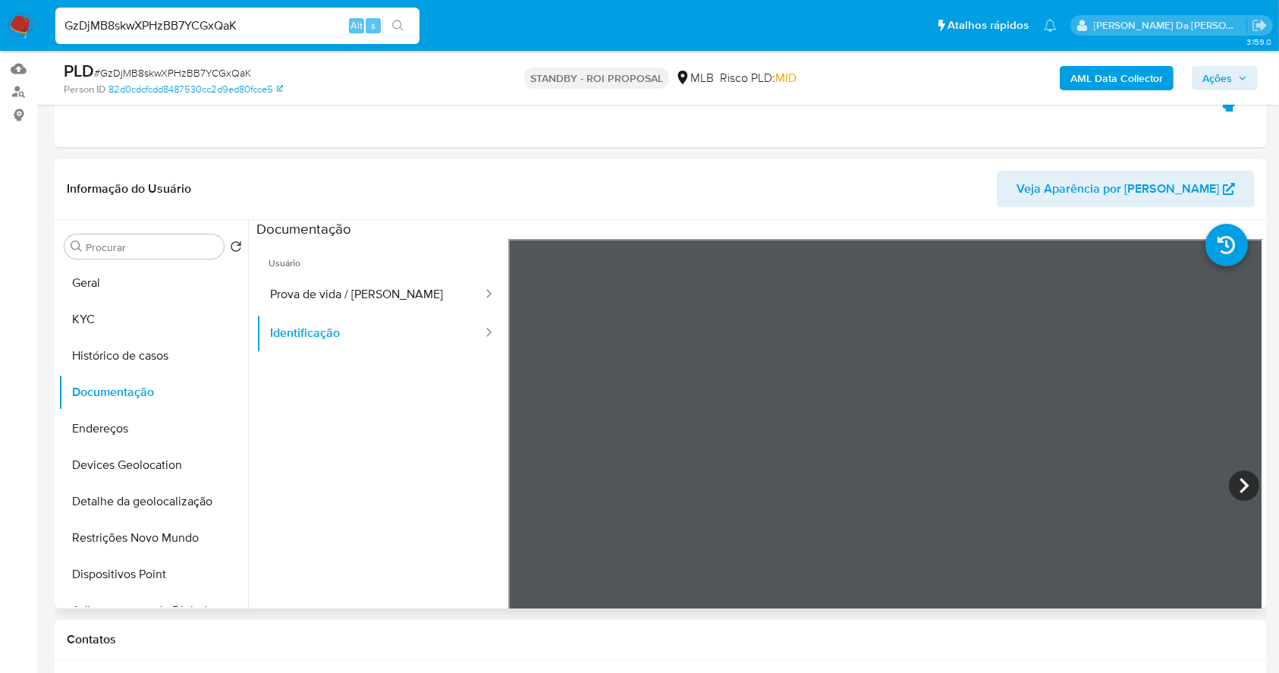
scroll to position [192, 0]
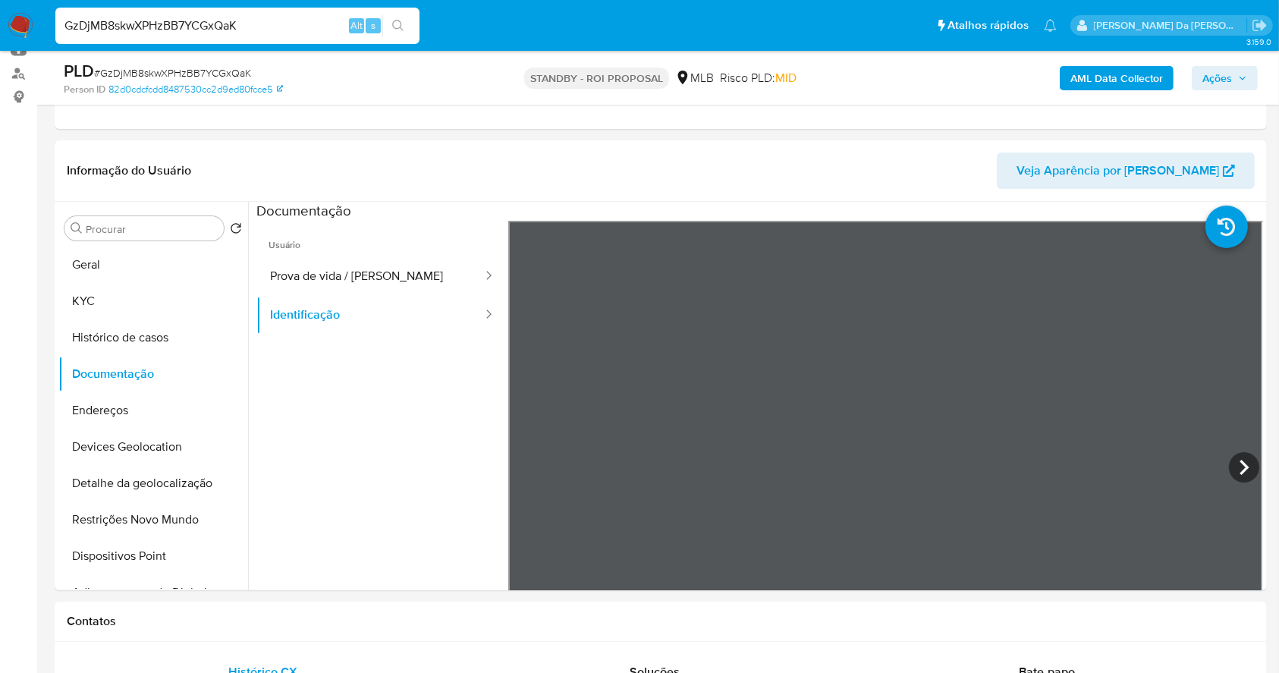
click at [289, 31] on input "GzDjMB8skwXPHzBB7YCGxQaK" at bounding box center [237, 26] width 364 height 20
paste input "37KDVaWxSQSWNhAOoE81oJts"
type input "37KDVaWxSQSWNhAOoE81oJts"
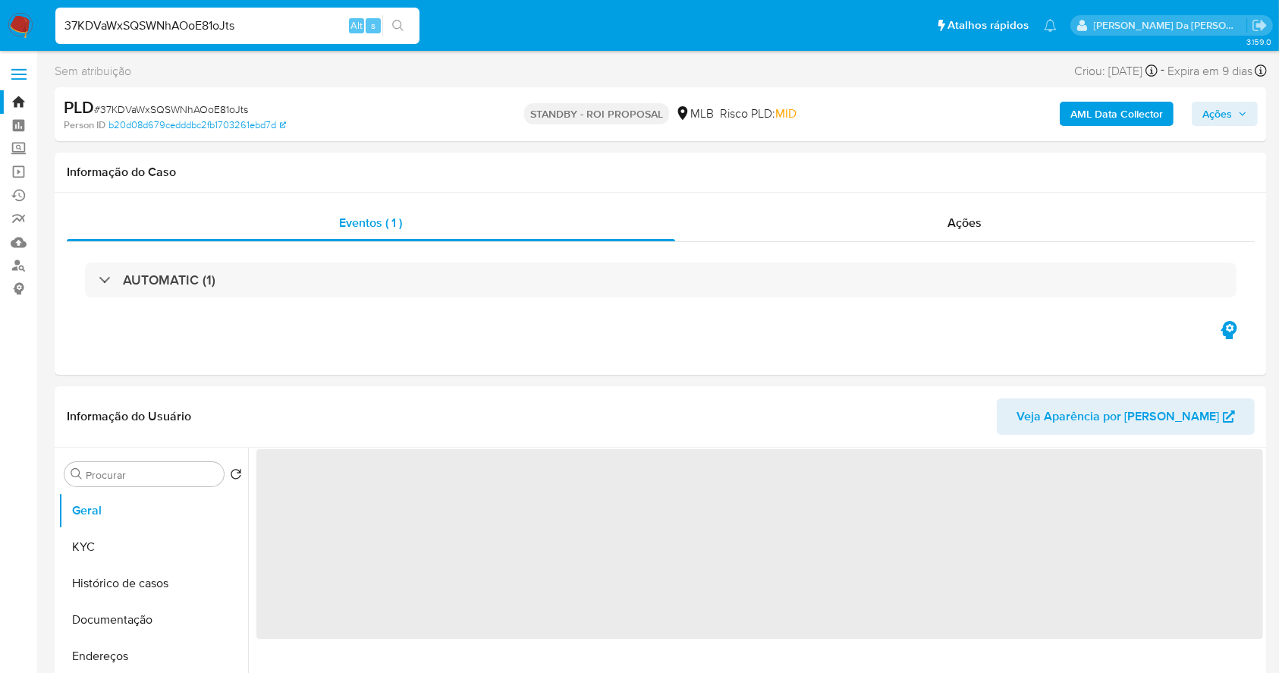
select select "10"
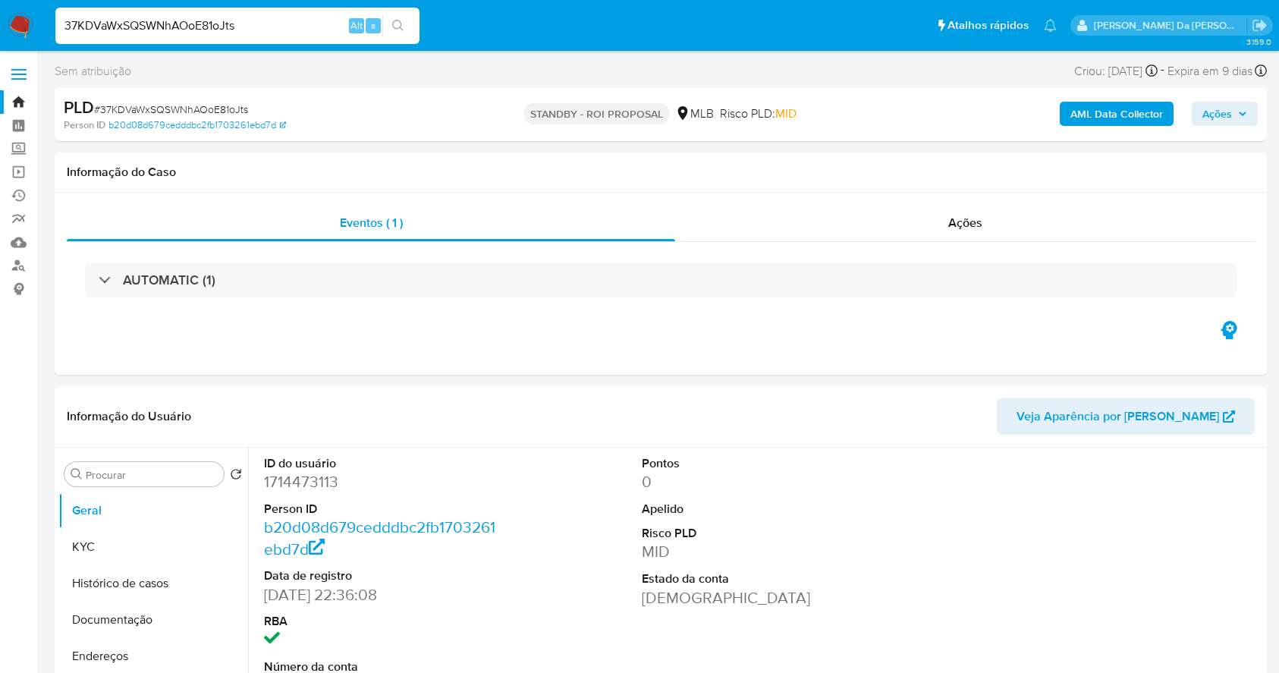
select select "10"
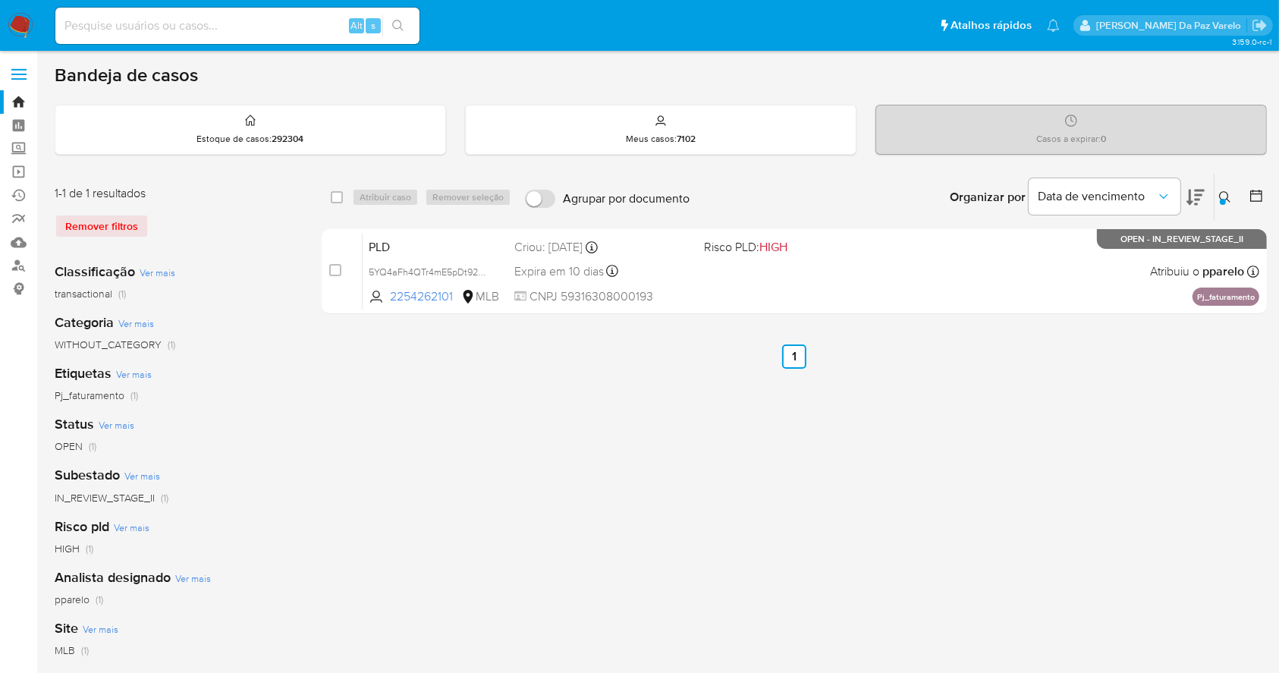
click at [1226, 195] on icon at bounding box center [1225, 197] width 12 height 12
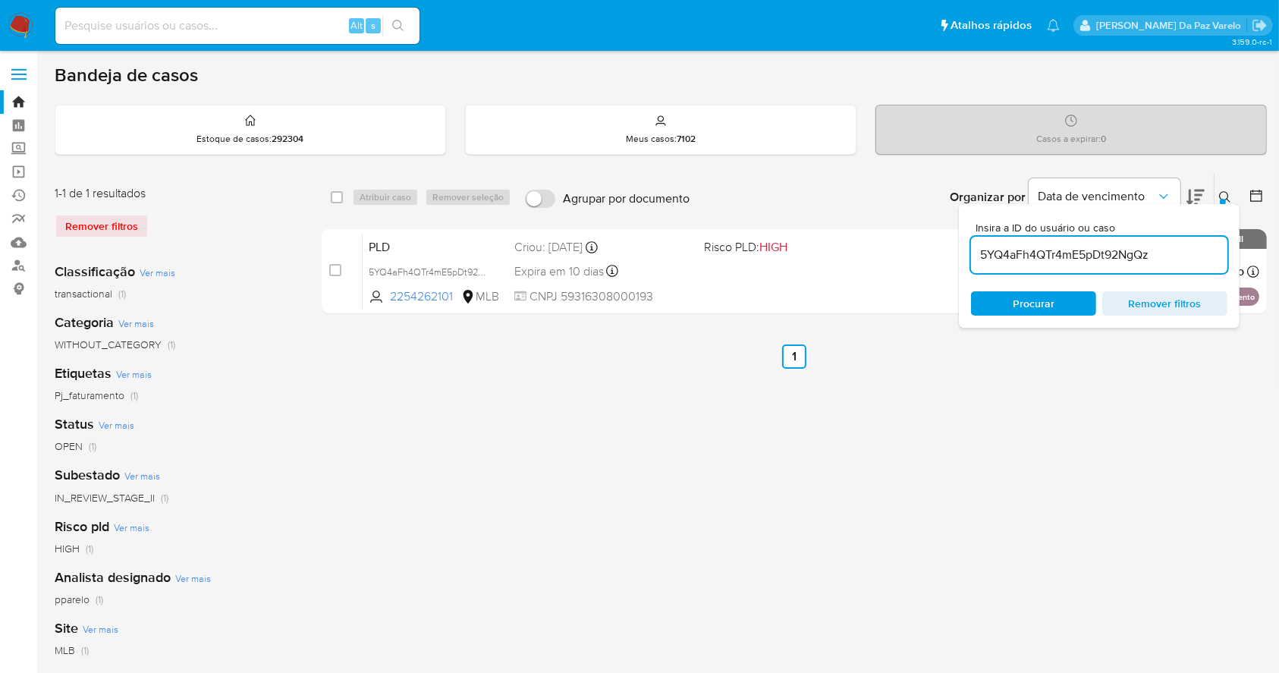
click at [1080, 258] on input "5YQ4aFh4QTr4mE5pDt92NgQz" at bounding box center [1099, 255] width 256 height 20
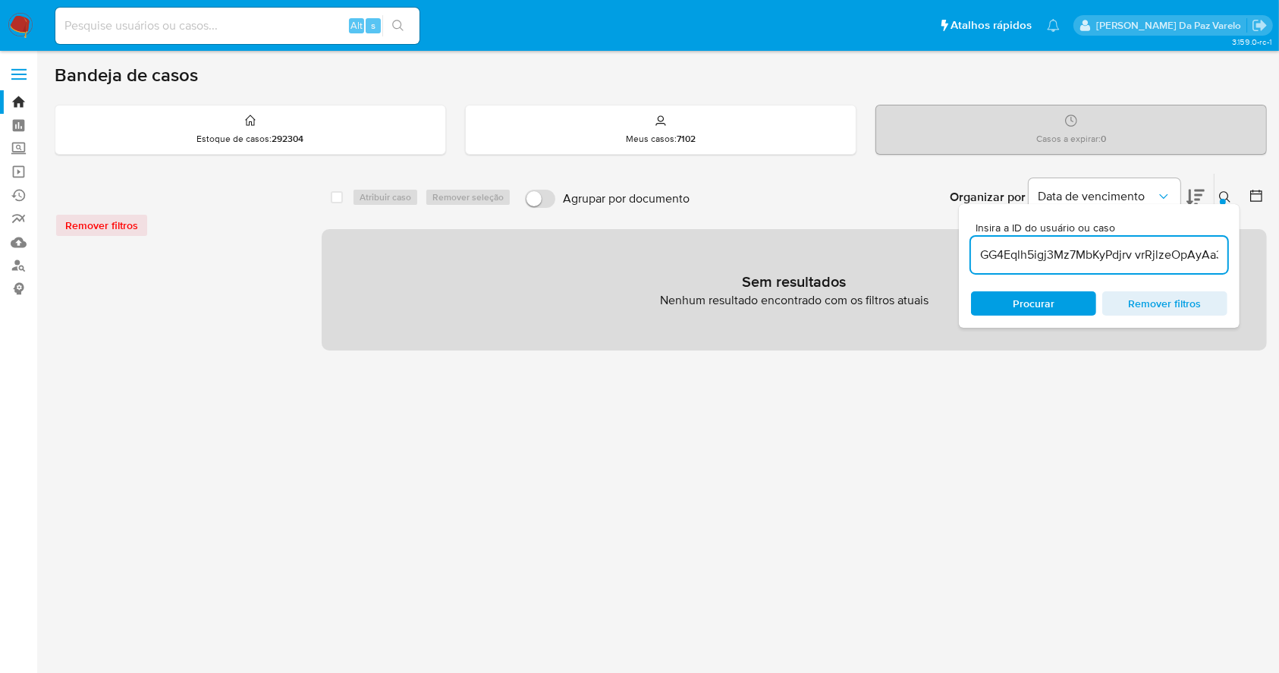
click at [1131, 256] on input "GG4Eqlh5igj3Mz7MbKyPdjrv vrRjlzeOpAyAa3BQKS7nqazz" at bounding box center [1099, 255] width 256 height 20
type input "GG4Eqlh5igj3Mz7MbKyPdjrv,vrRjlzeOpAyAa3BQKS7nqazz"
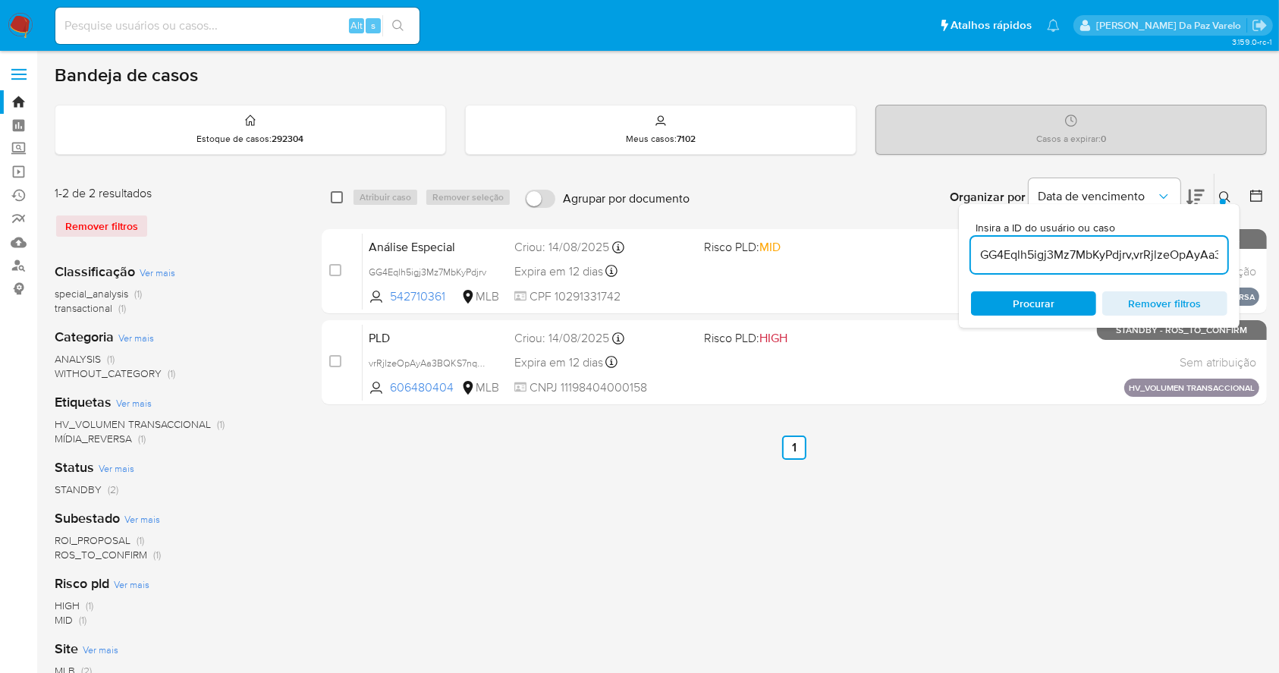
click at [340, 193] on input "checkbox" at bounding box center [337, 197] width 12 height 12
checkbox input "true"
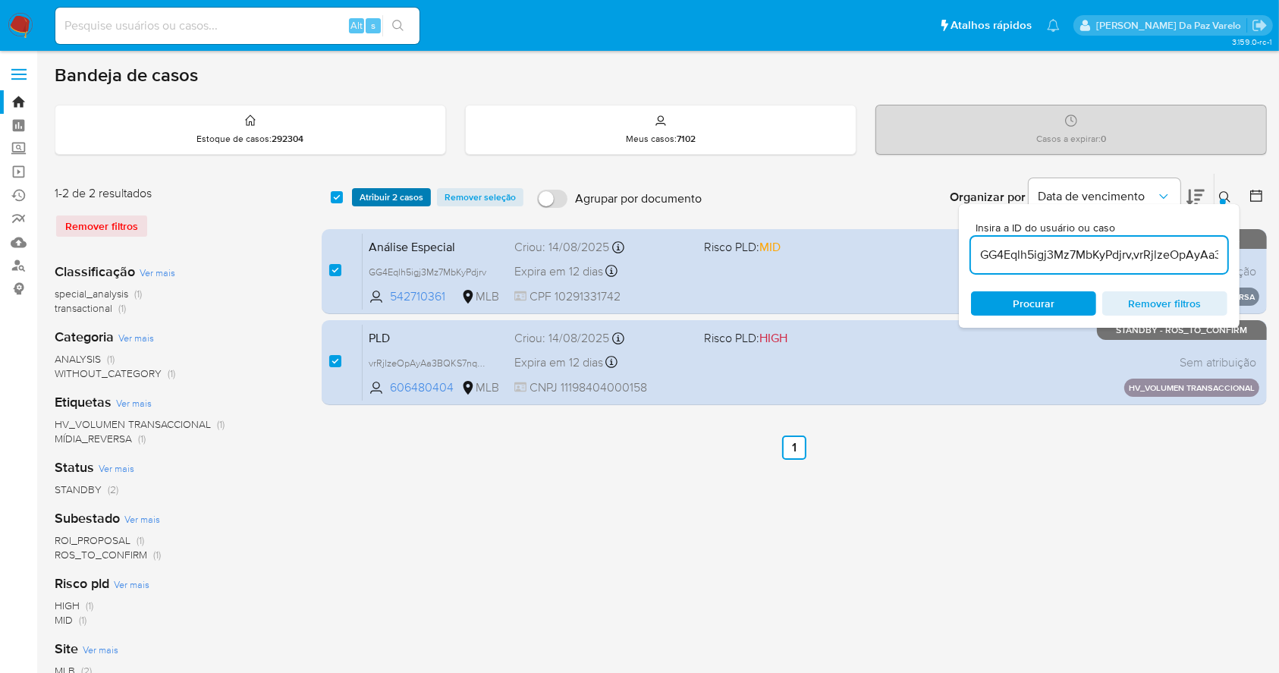
click at [406, 196] on span "Atribuir 2 casos" at bounding box center [391, 197] width 64 height 15
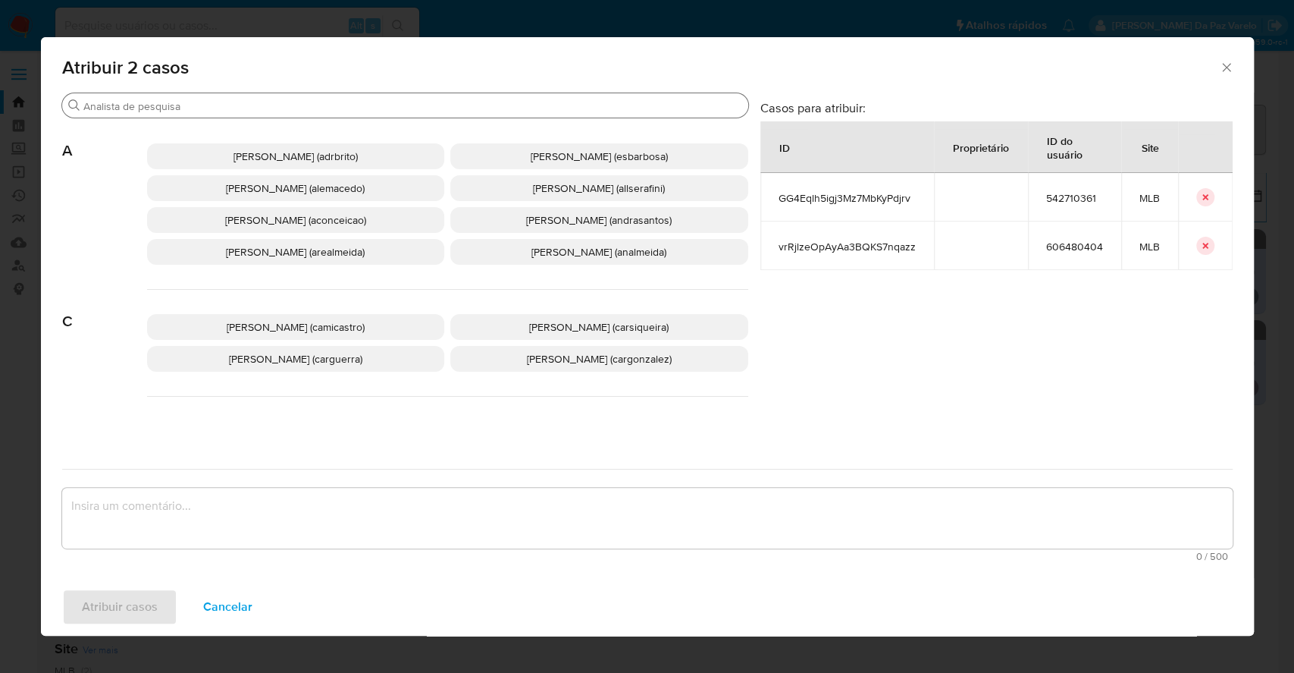
click at [448, 106] on input "Buscar" at bounding box center [412, 106] width 659 height 14
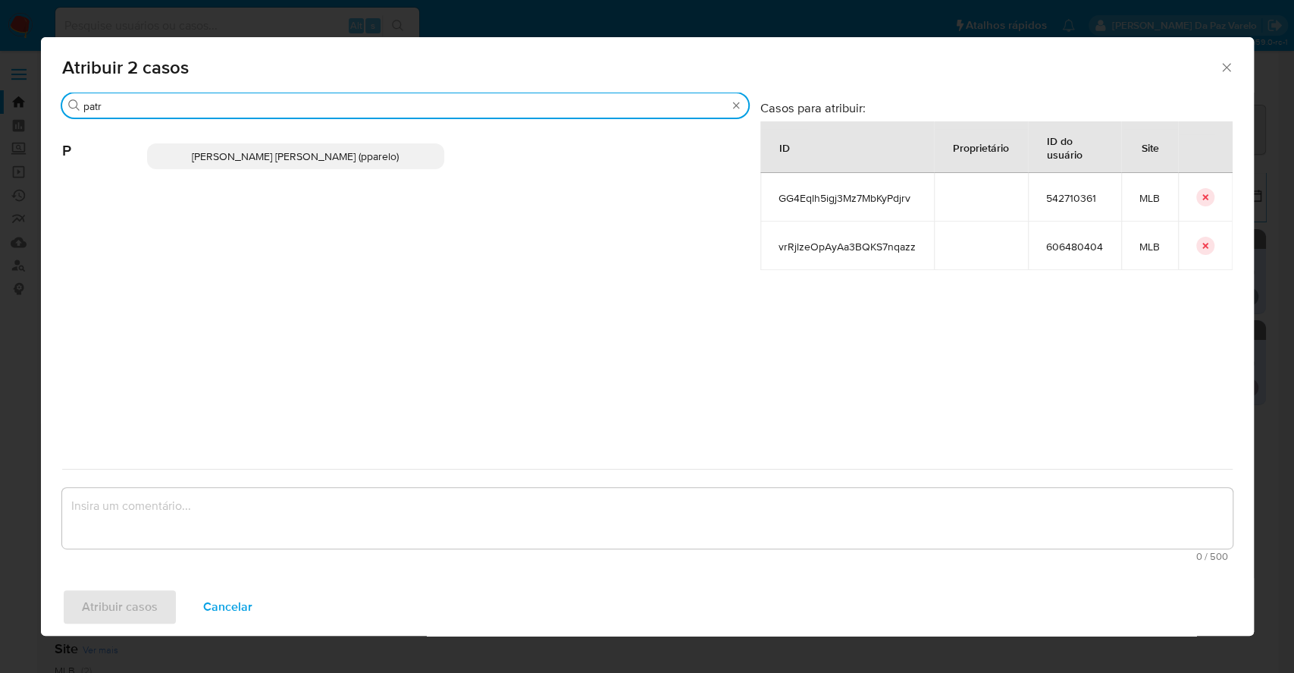
type input "patr"
click at [224, 159] on span "[PERSON_NAME] [PERSON_NAME] (pparelo)" at bounding box center [295, 156] width 207 height 15
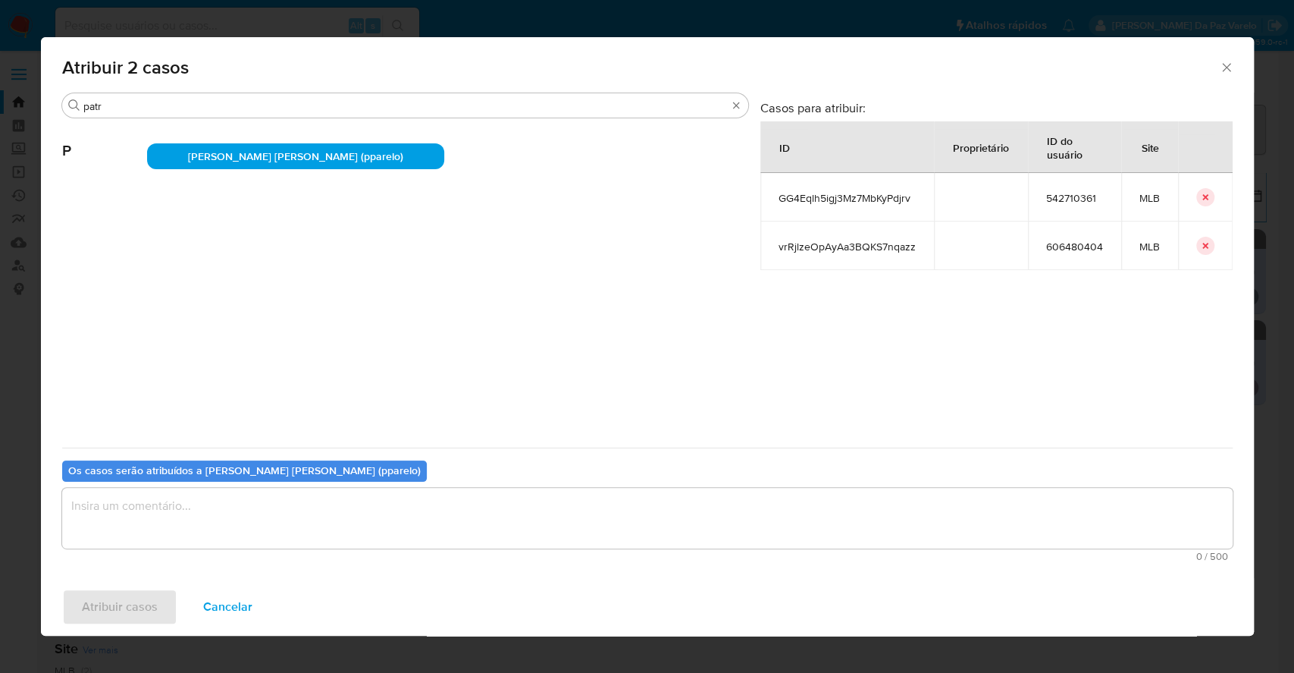
click at [291, 524] on textarea "assign-modal" at bounding box center [647, 518] width 1171 height 61
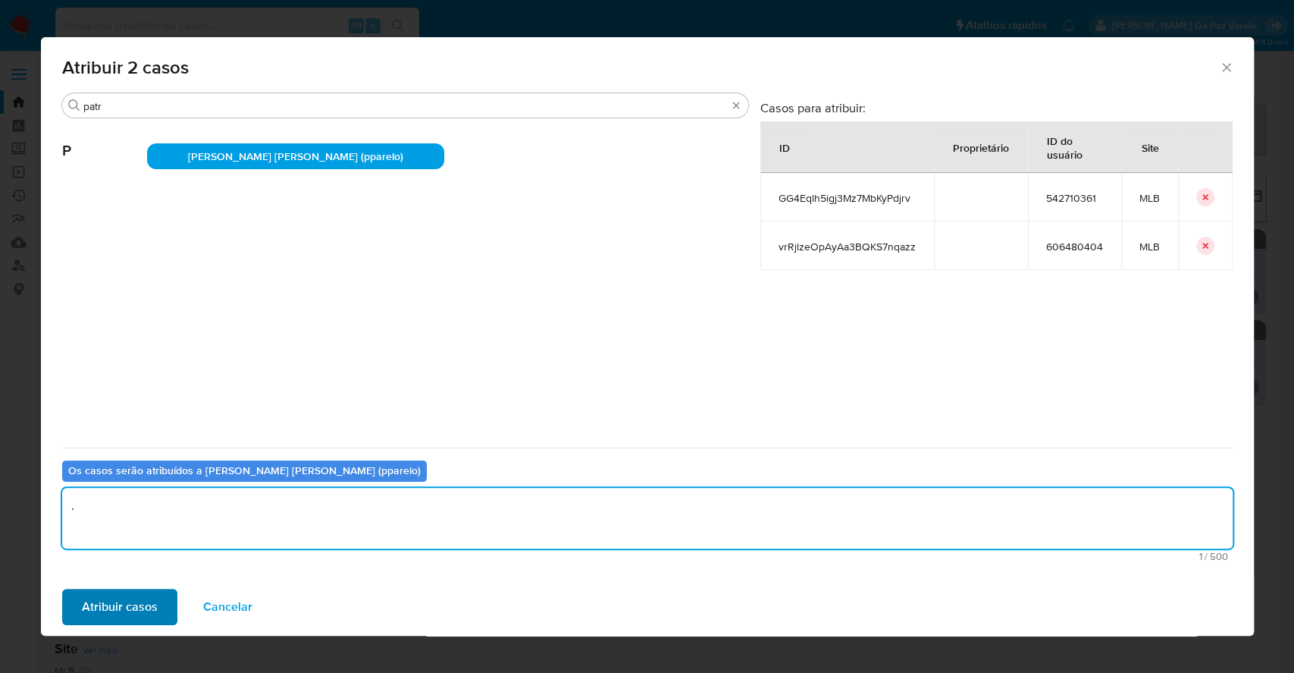
type textarea "."
click at [133, 601] on span "Atribuir casos" at bounding box center [120, 606] width 76 height 33
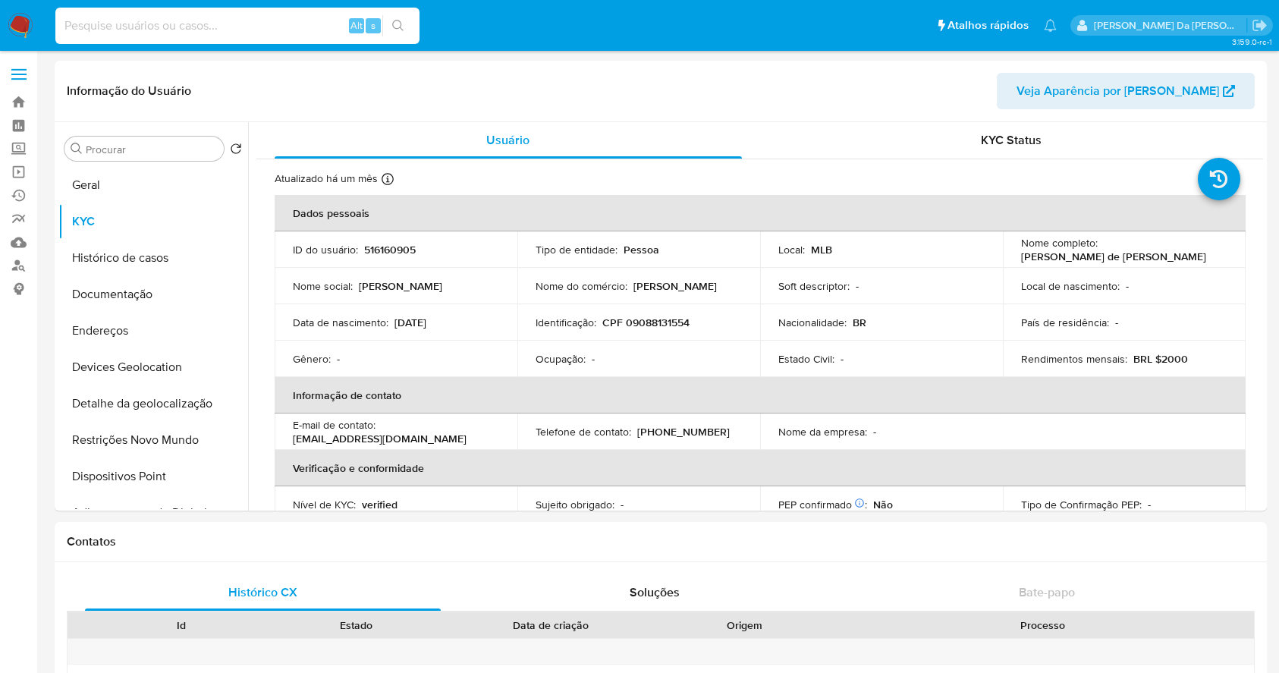
select select "10"
type input "vrRjlzeOpAyAa3BQKS7nqazz"
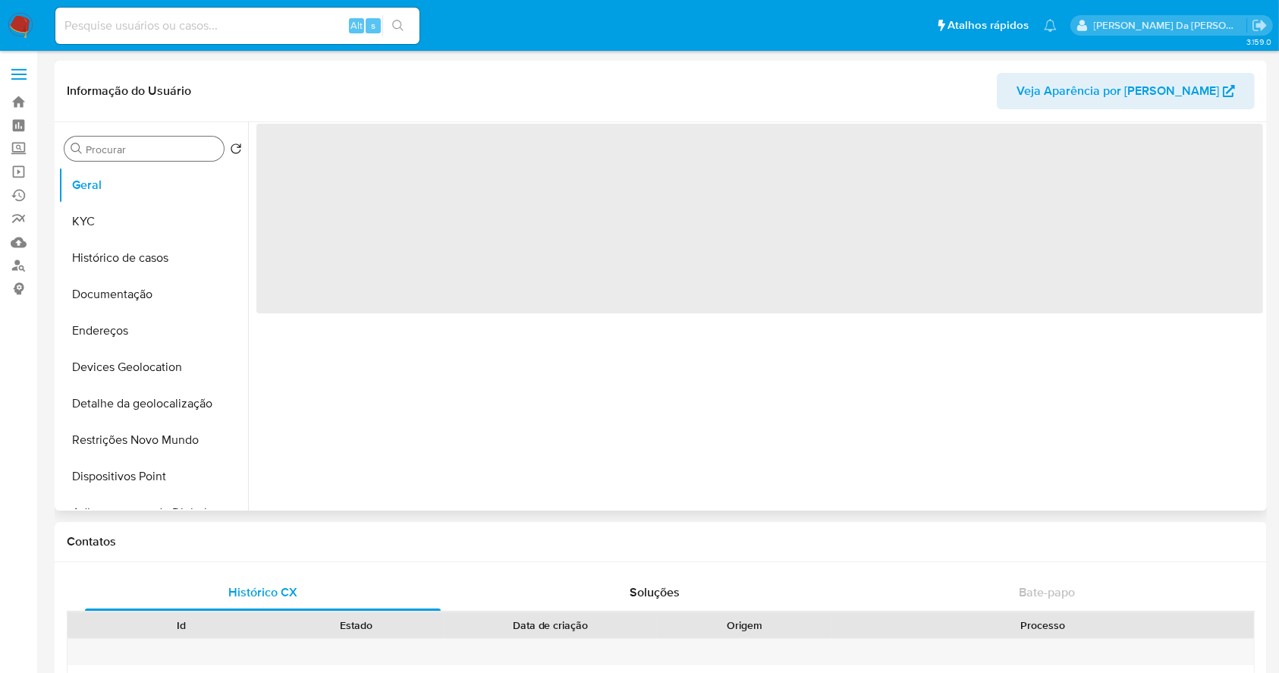
click at [156, 158] on div "Procurar" at bounding box center [143, 148] width 159 height 24
click at [159, 149] on input "Procurar" at bounding box center [152, 150] width 132 height 14
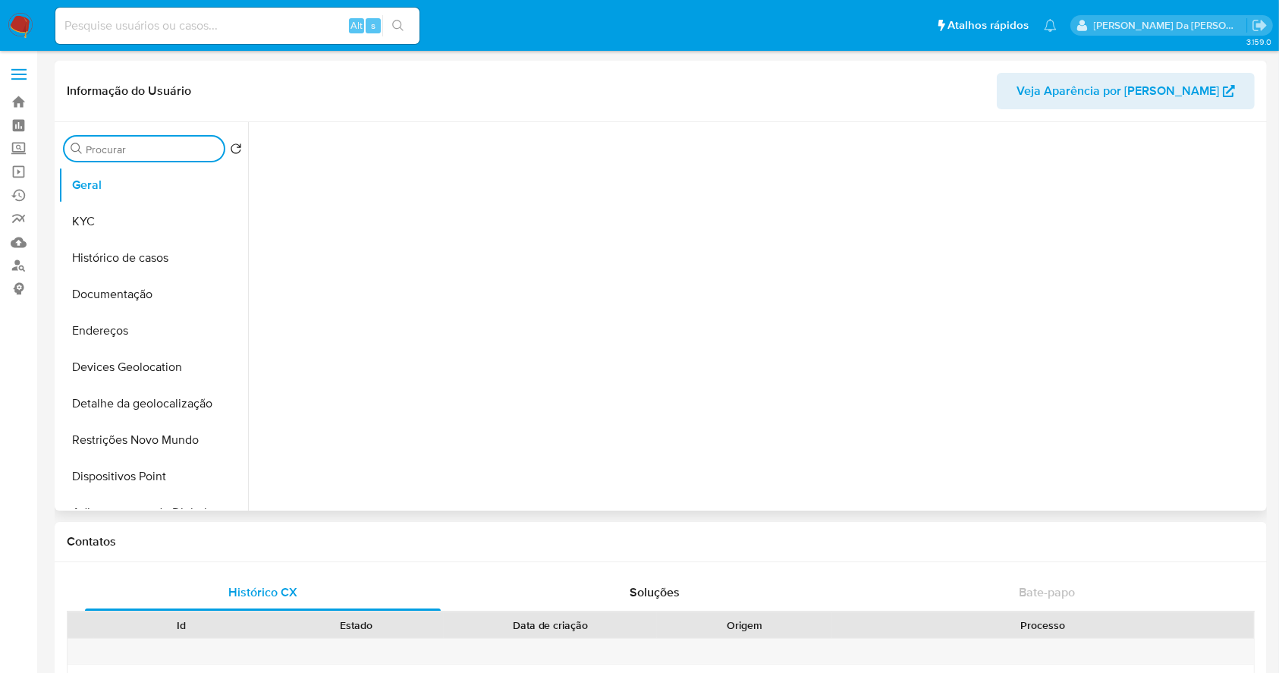
select select "10"
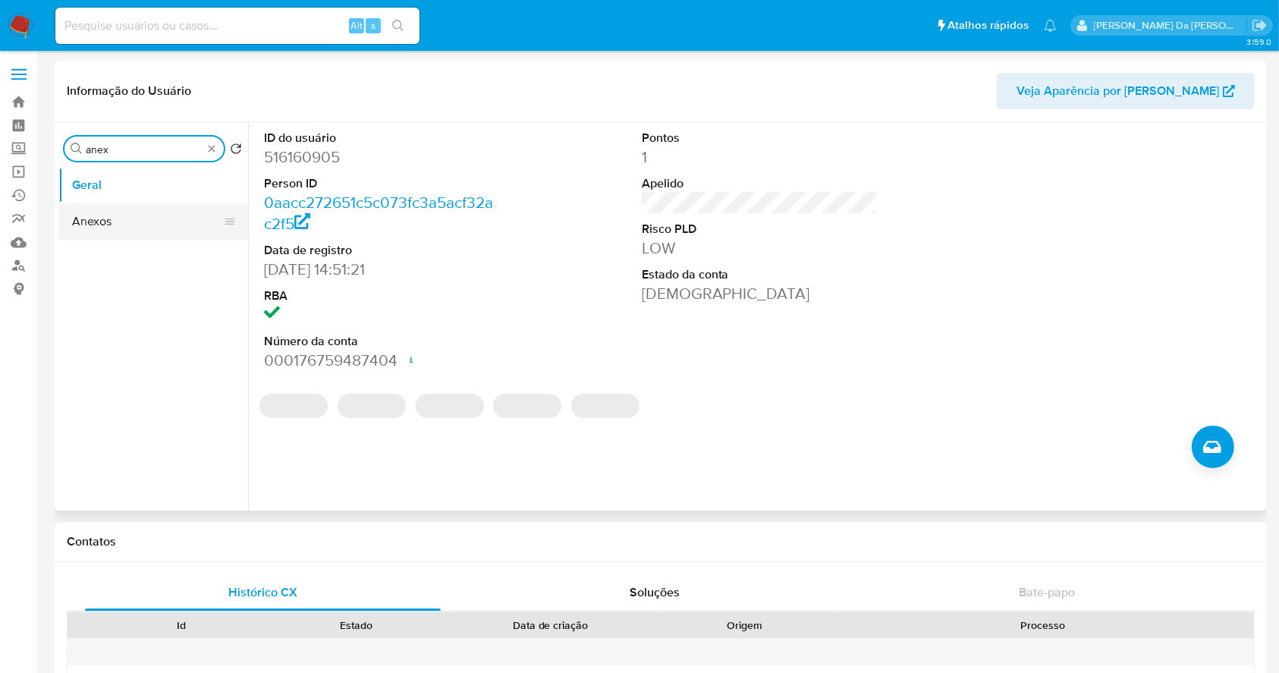
type input "anex"
drag, startPoint x: 102, startPoint y: 232, endPoint x: 138, endPoint y: 231, distance: 35.6
click at [102, 234] on button "Anexos" at bounding box center [153, 221] width 190 height 36
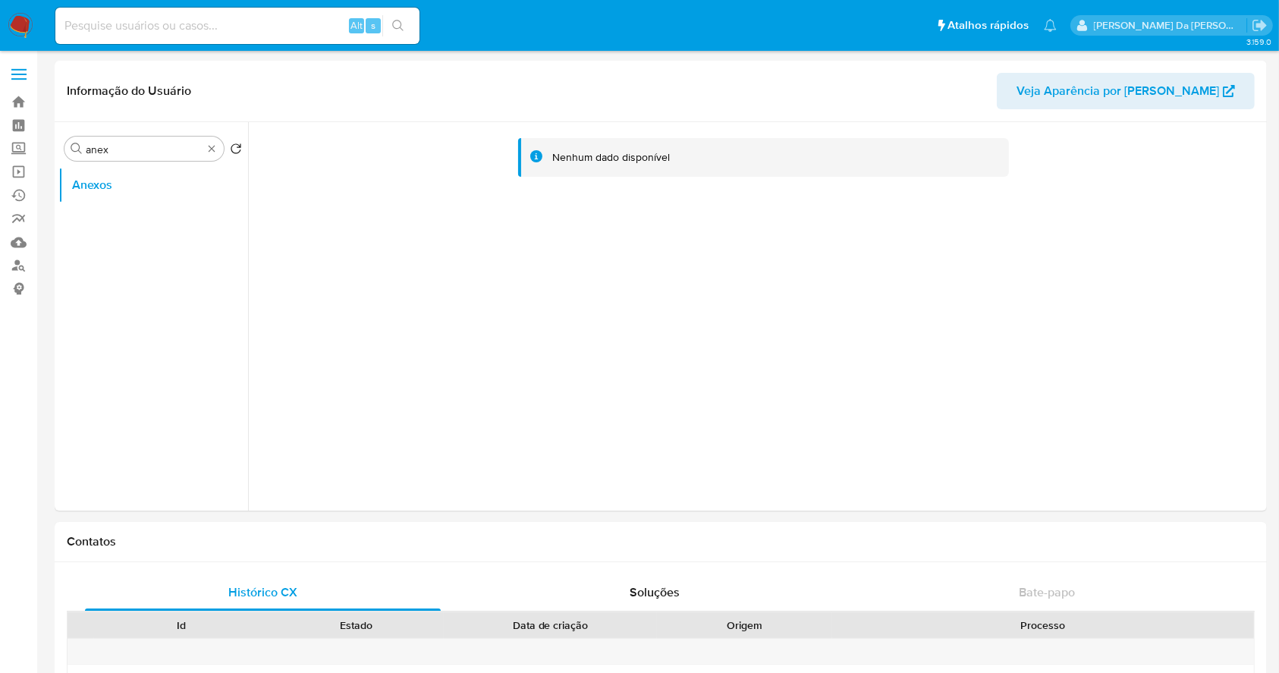
click at [312, 24] on input at bounding box center [237, 26] width 364 height 20
paste input "vrRjlzeOpAyAa3BQKS7nqazz"
type input "vrRjlzeOpAyAa3BQKS7nqazz"
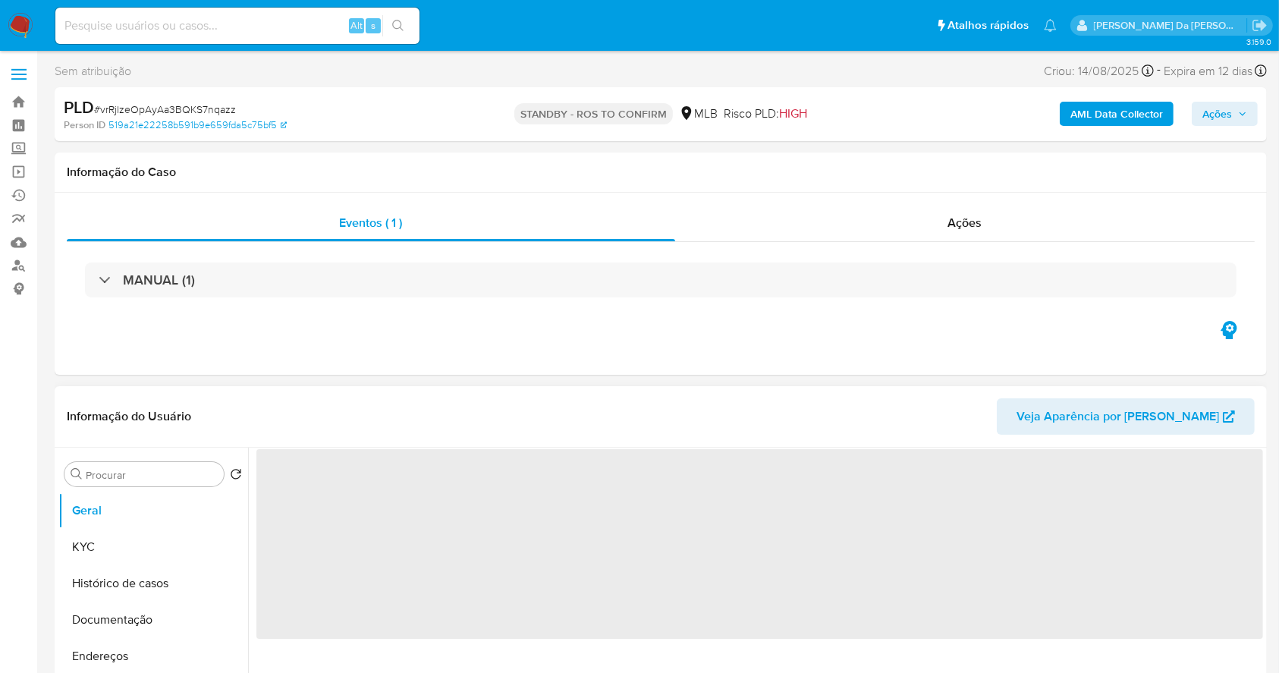
select select "10"
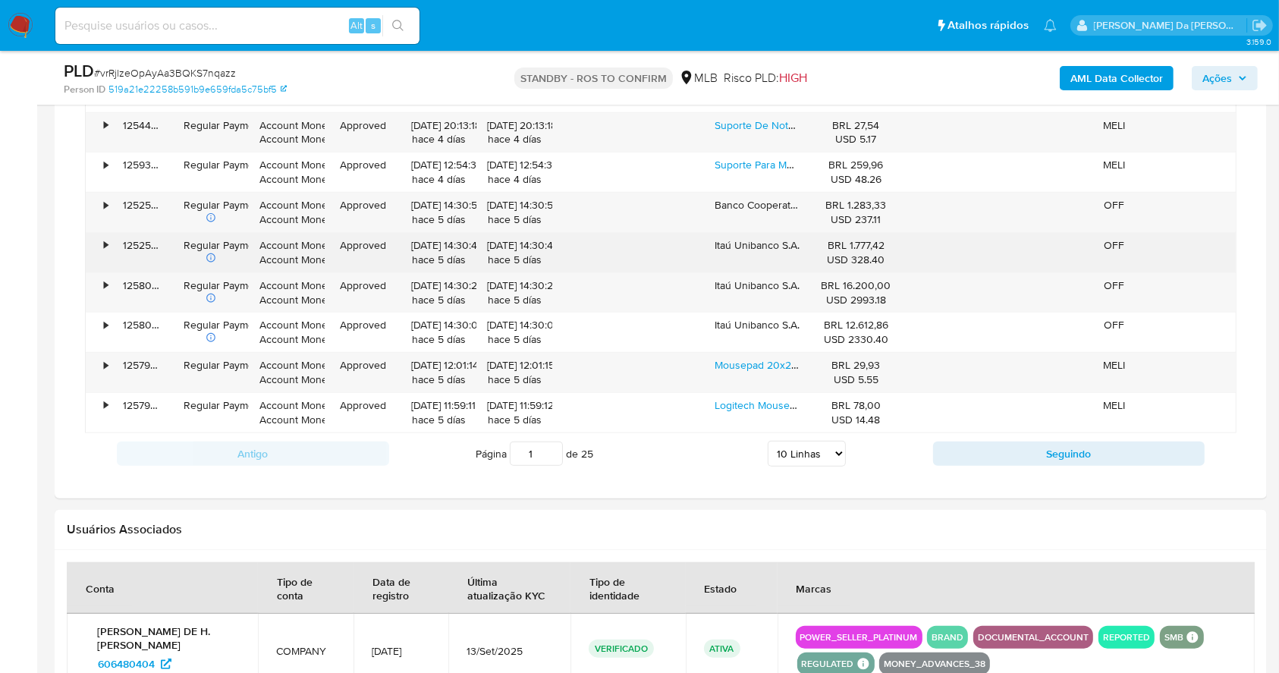
scroll to position [1359, 0]
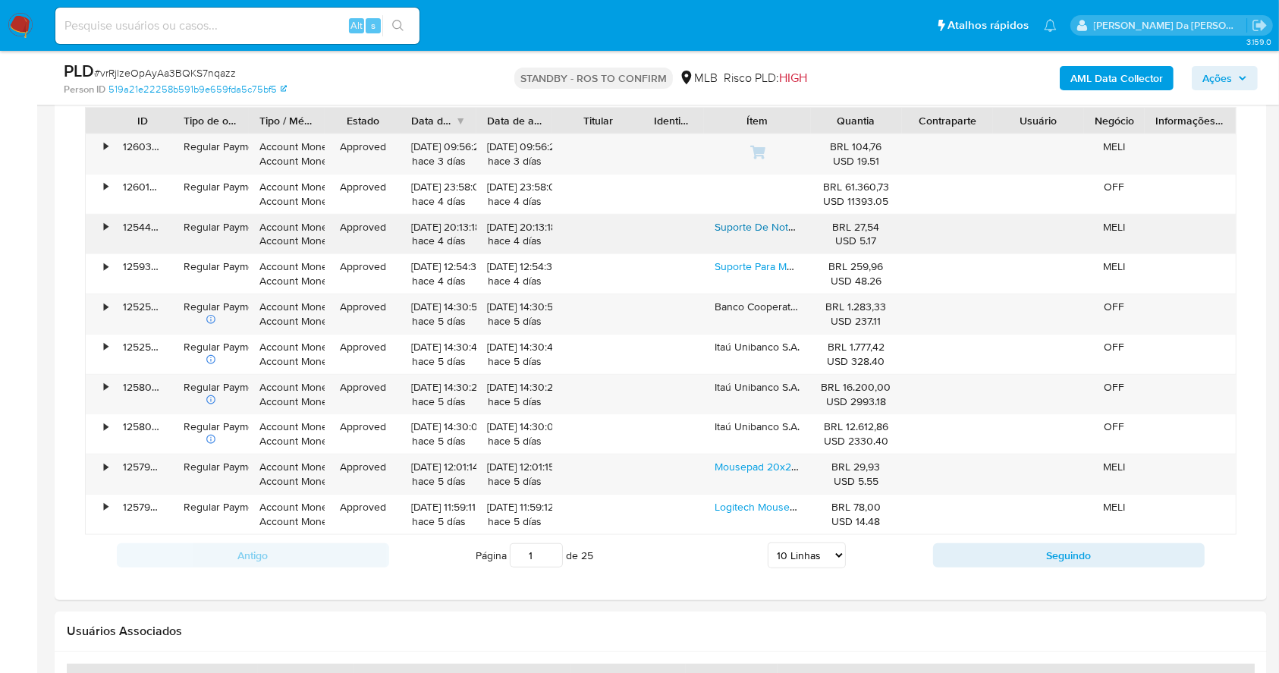
click at [753, 224] on link "Suporte De Notebook Articulado E Dobrável, Tablet, Laptop E Mesa Portátil, Base…" at bounding box center [1078, 226] width 728 height 15
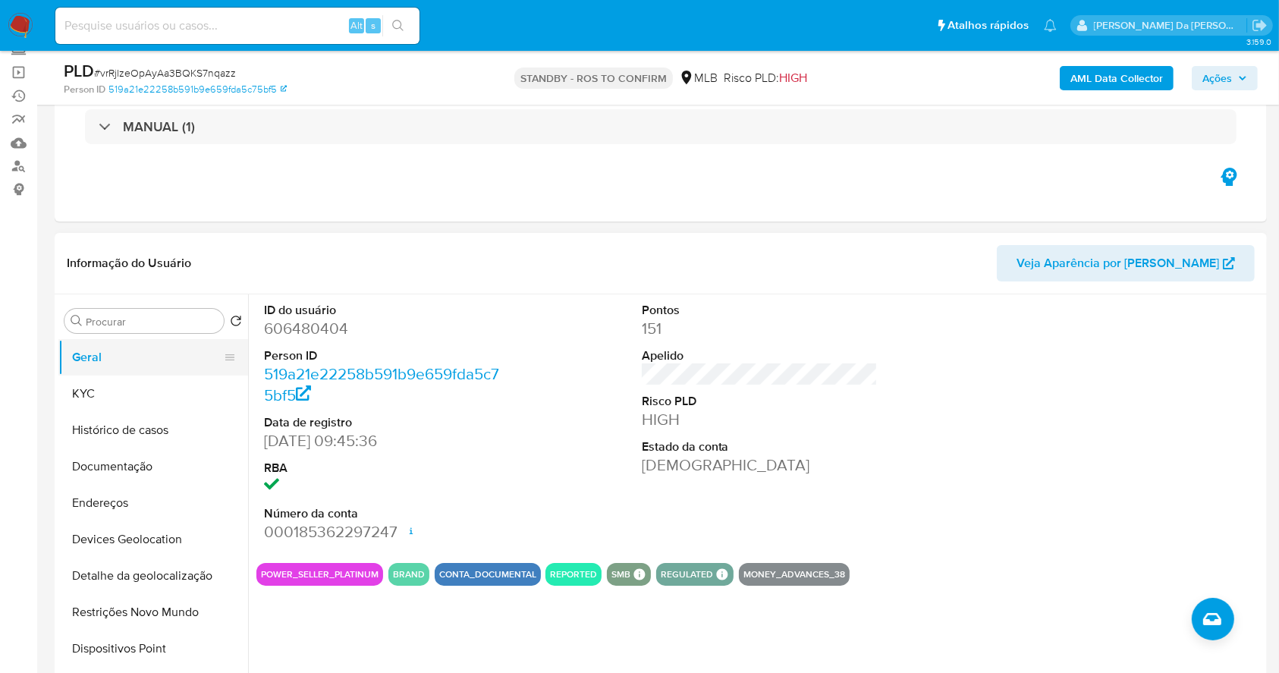
scroll to position [101, 0]
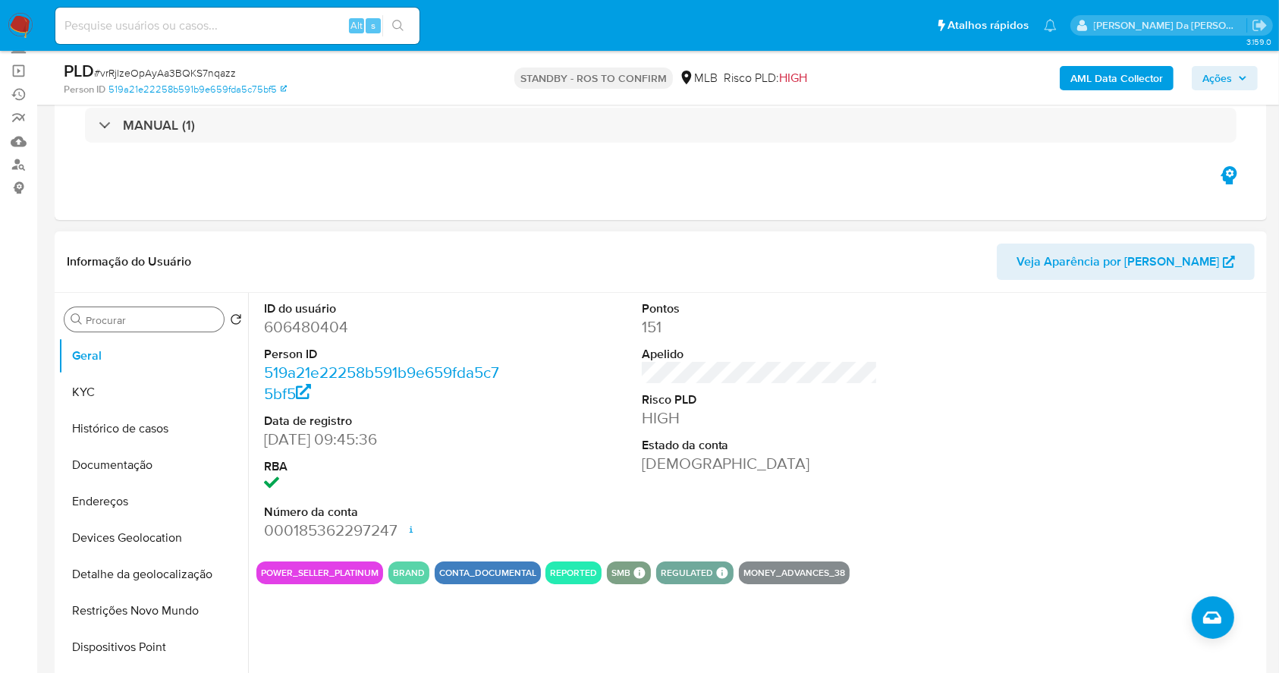
click at [140, 321] on input "Procurar" at bounding box center [152, 320] width 132 height 14
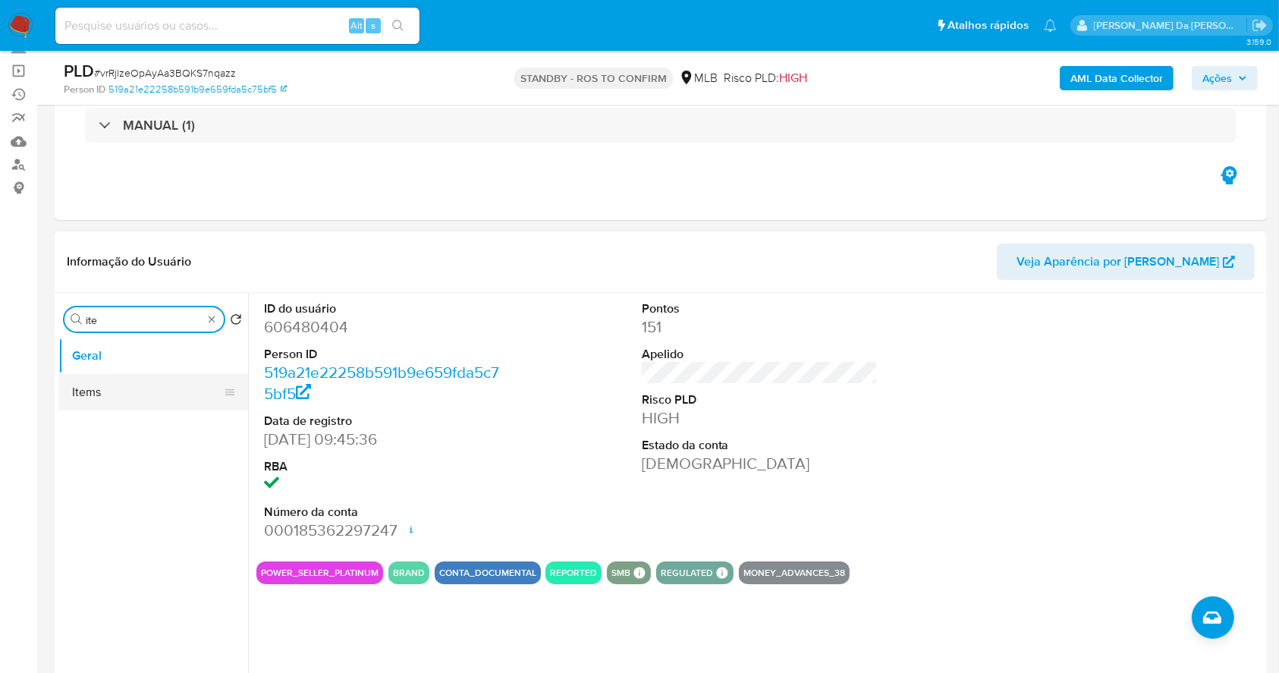
type input "ite"
drag, startPoint x: 105, startPoint y: 375, endPoint x: 107, endPoint y: 385, distance: 10.9
click at [104, 375] on button "Items" at bounding box center [153, 392] width 190 height 36
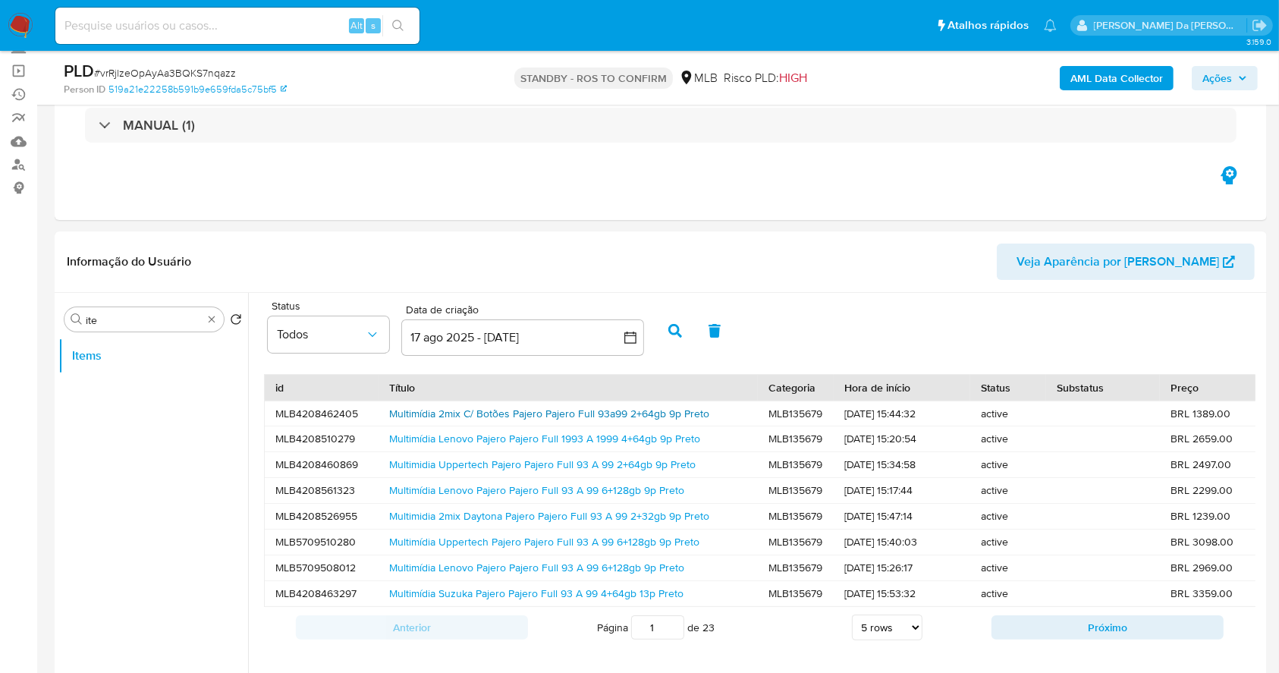
click at [486, 403] on div "Multimídia 2mix C/ Botões Pajero Pajero Full 93a99 2+64gb 9p Preto" at bounding box center [567, 413] width 379 height 25
click at [485, 415] on link "Multimídia 2mix C/ Botões Pajero Pajero Full 93a99 2+64gb 9p Preto" at bounding box center [549, 413] width 320 height 15
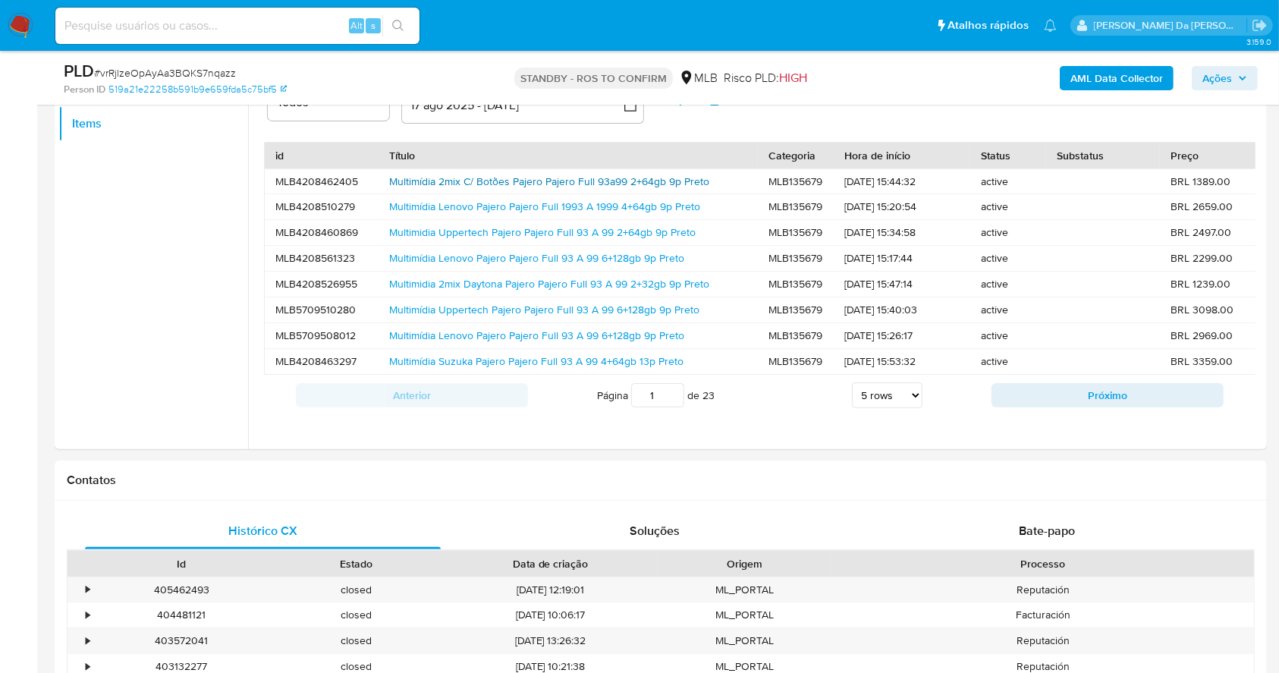
scroll to position [303, 0]
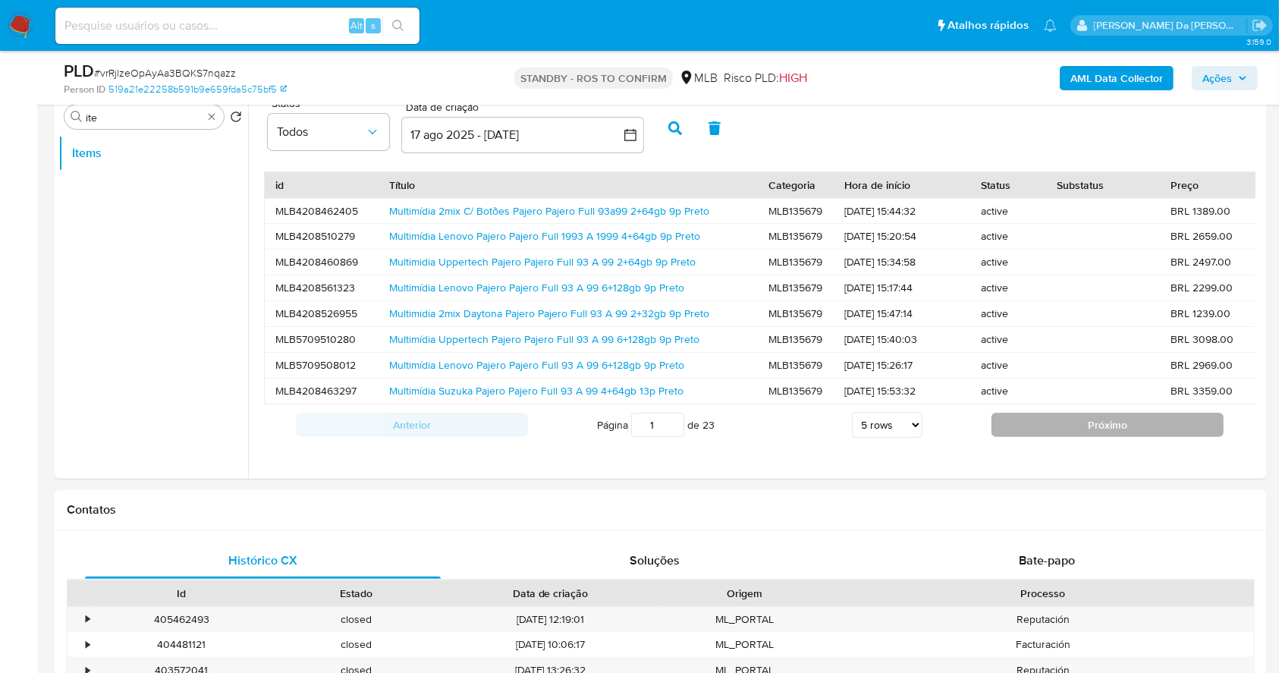
click at [1001, 437] on button "Próximo" at bounding box center [1107, 425] width 232 height 24
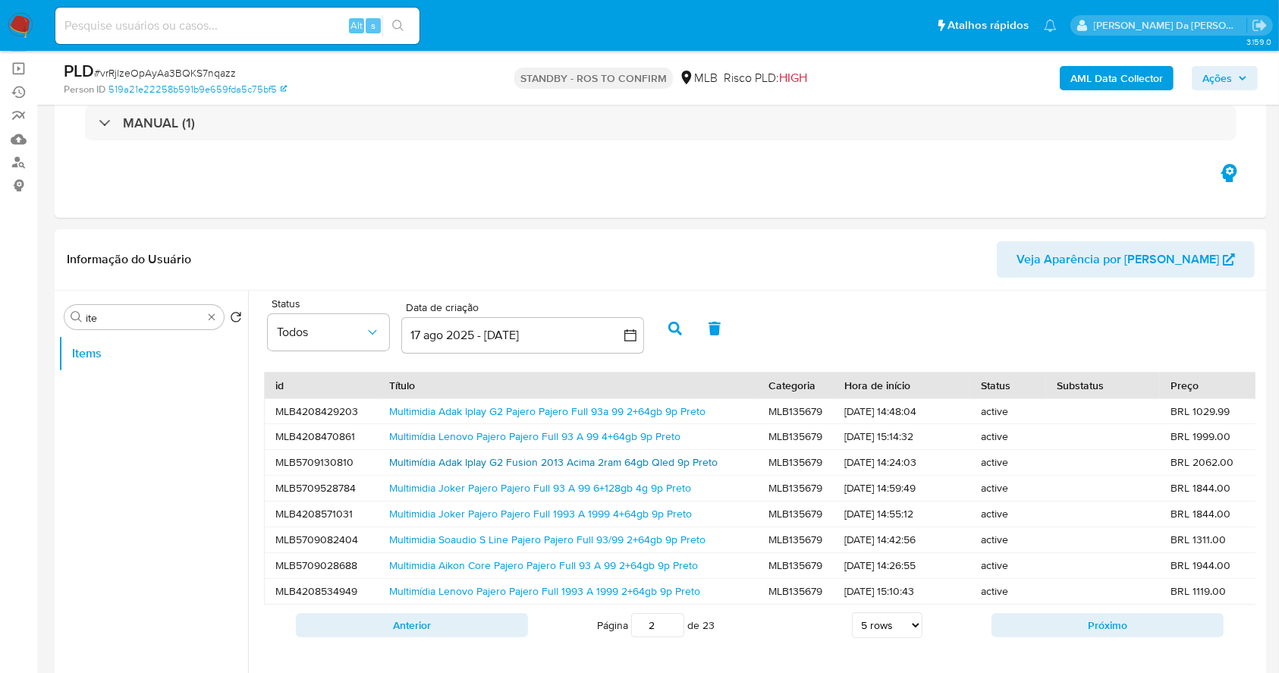
scroll to position [101, 0]
click at [504, 491] on link "Multimidia Joker Pajero Pajero Full 93 A 99 6+128gb 4g 9p Preto" at bounding box center [540, 489] width 302 height 15
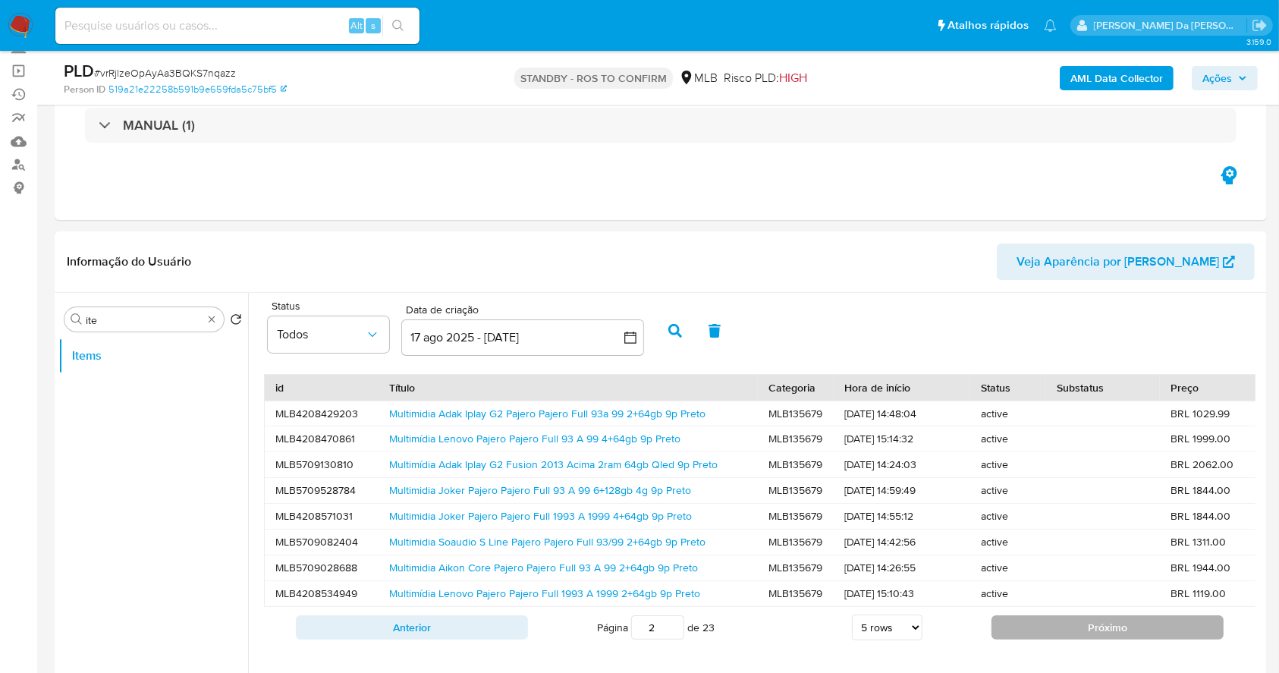
click at [1031, 635] on button "Próximo" at bounding box center [1107, 627] width 232 height 24
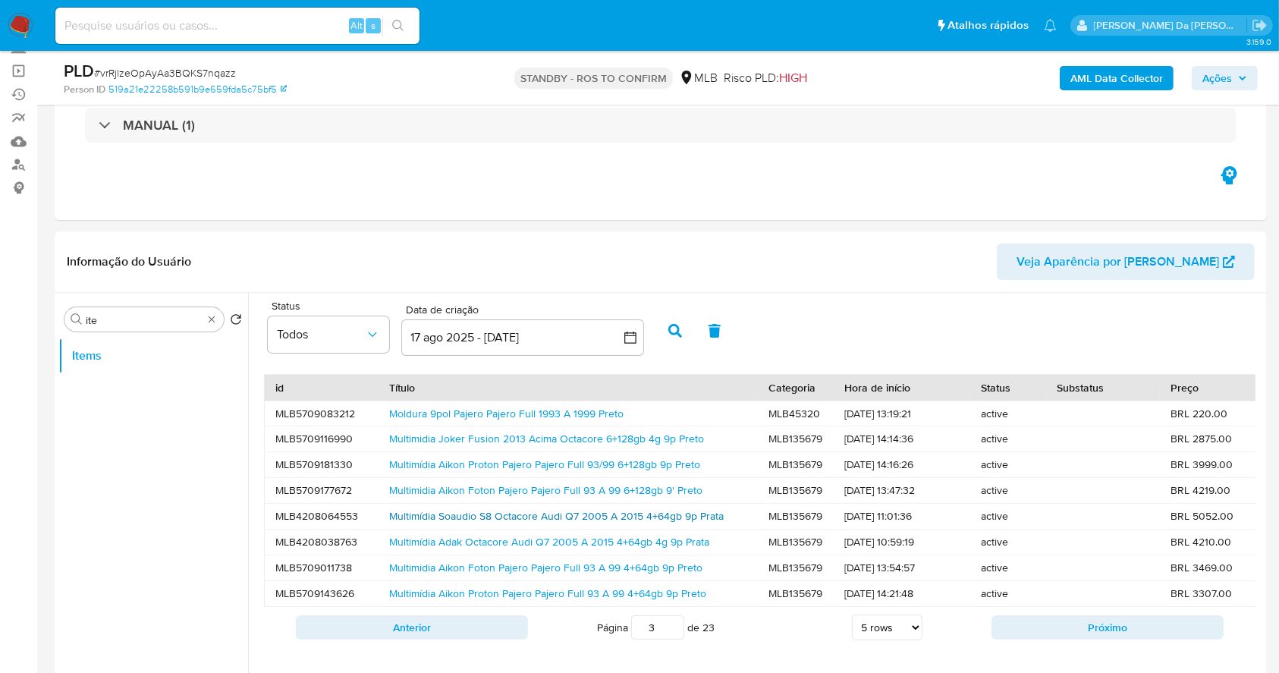
click at [493, 513] on link "Multimídia Soaudio S8 Octacore Audi Q7 2005 A 2015 4+64gb 9p Prata" at bounding box center [556, 515] width 334 height 15
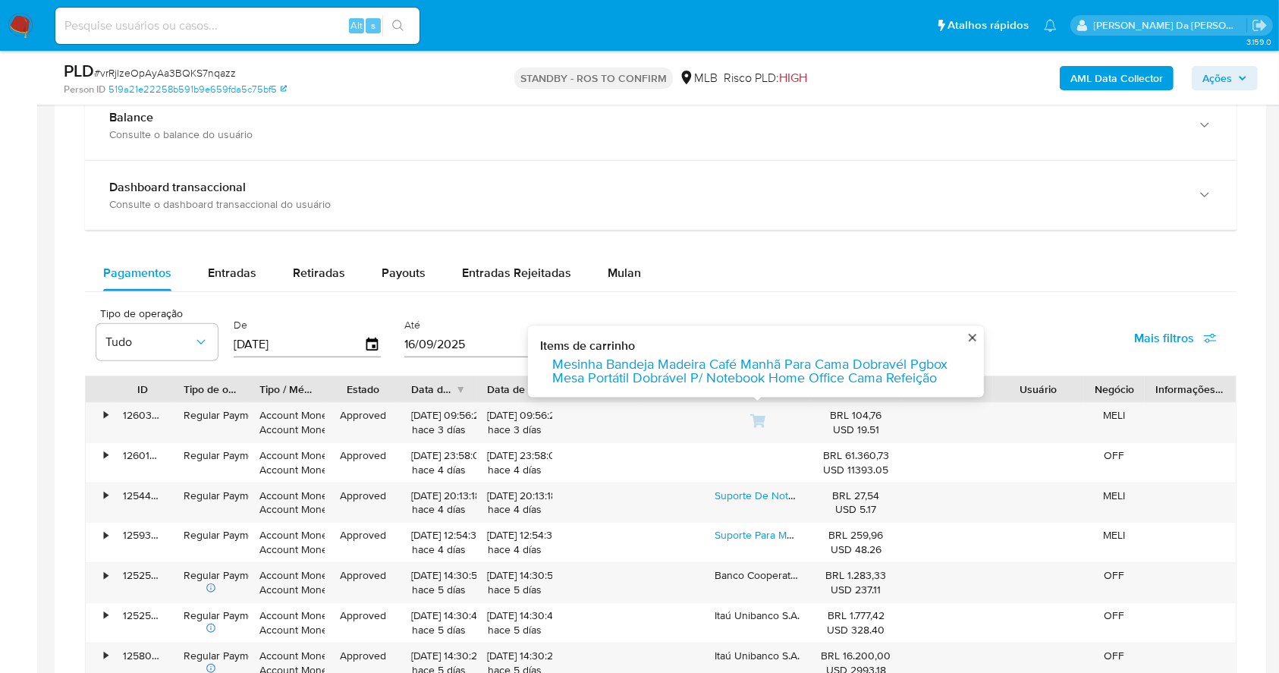
scroll to position [1314, 0]
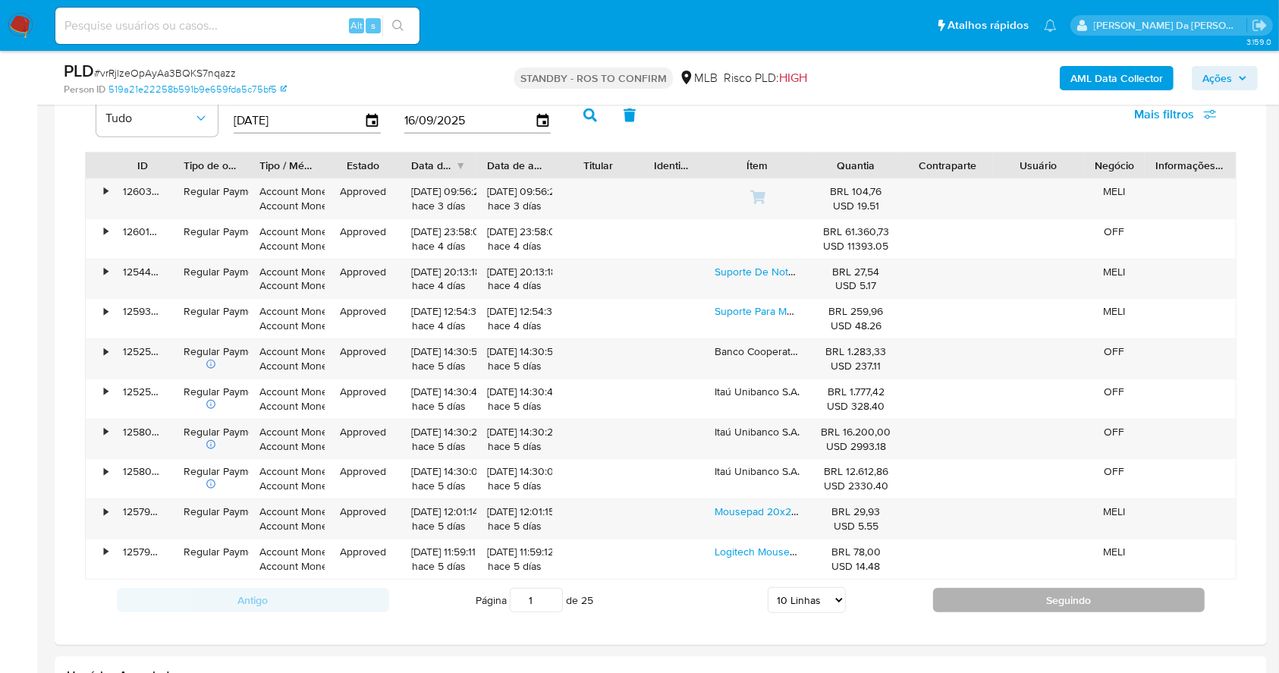
click at [957, 598] on button "Seguindo" at bounding box center [1069, 600] width 272 height 24
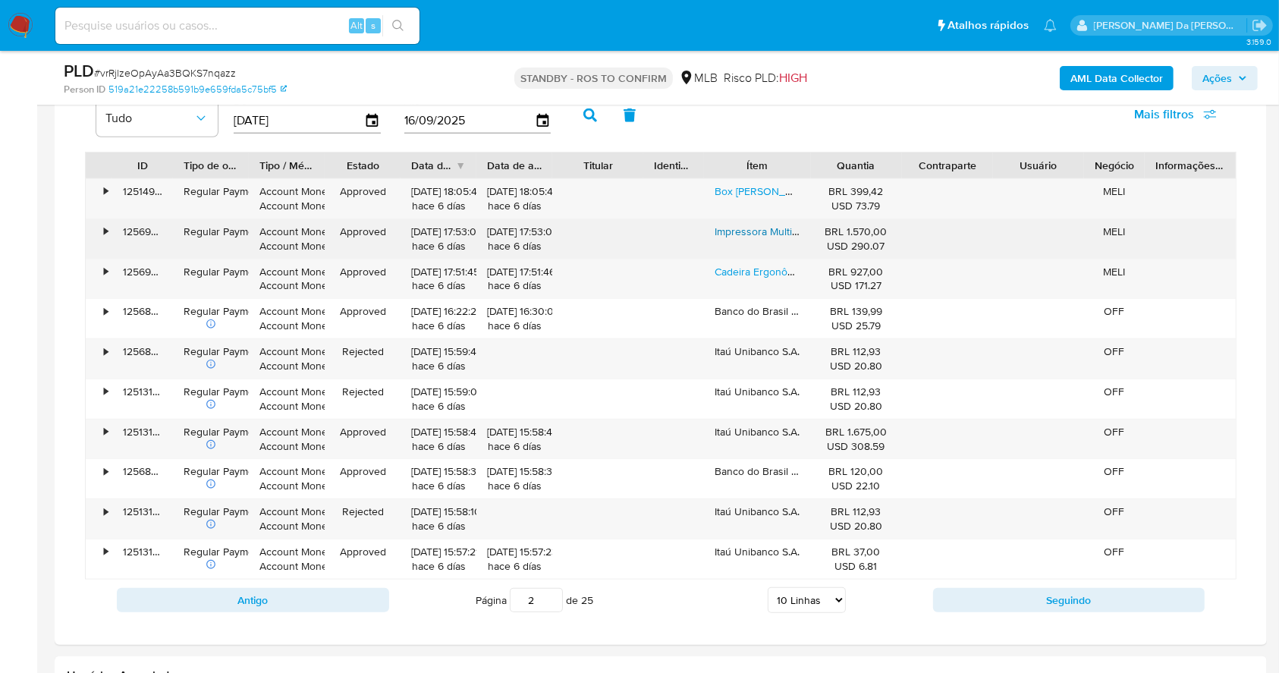
click at [780, 227] on link "Impressora Multifuncional Cor Epson Ecotank L3250" at bounding box center [837, 231] width 246 height 15
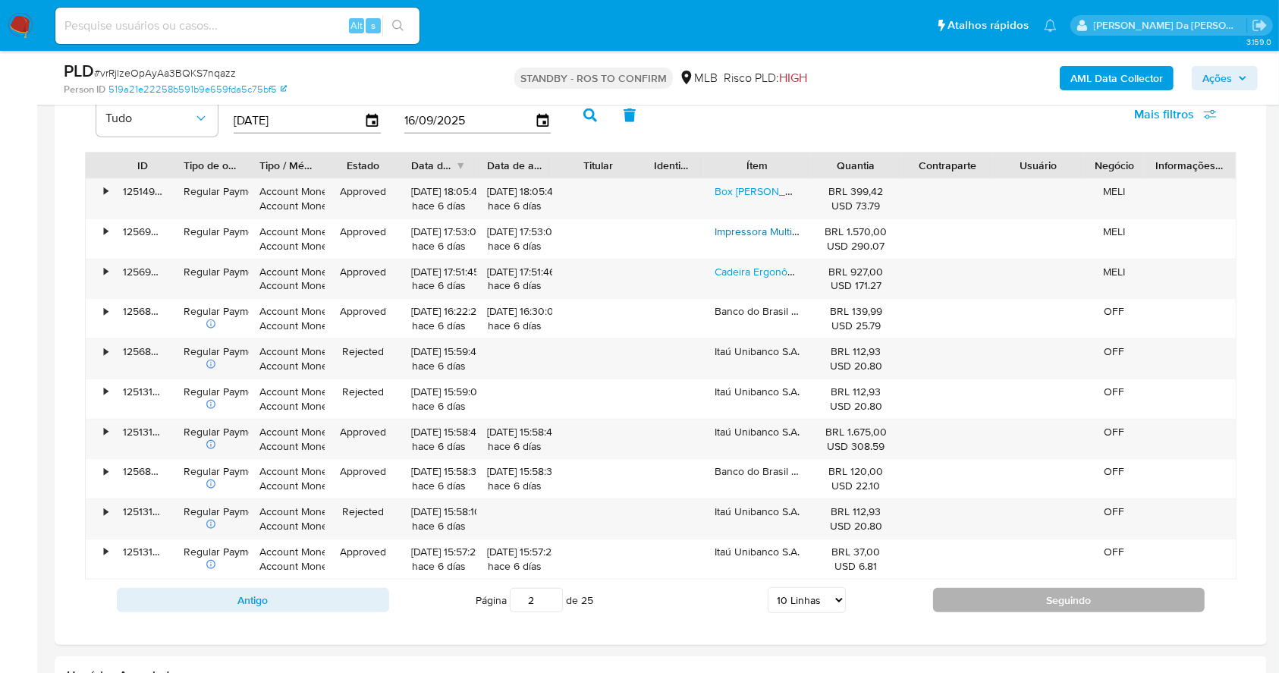
click at [974, 604] on button "Seguindo" at bounding box center [1069, 600] width 272 height 24
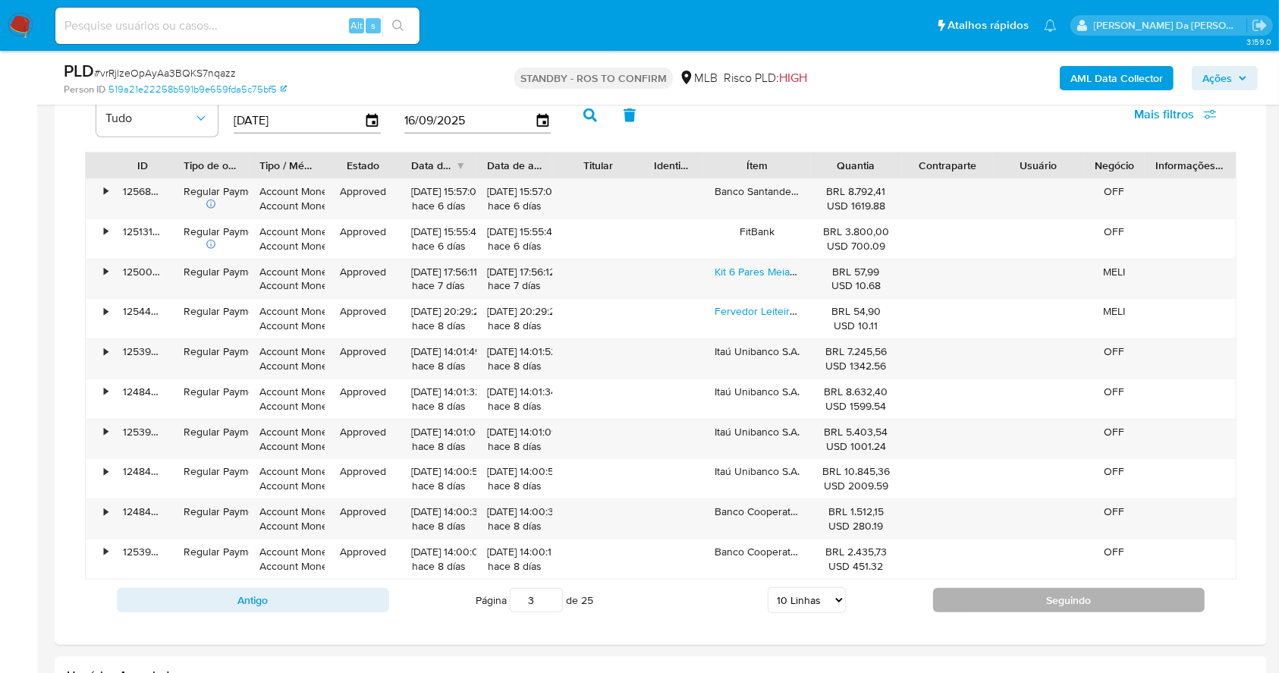
click at [984, 601] on button "Seguindo" at bounding box center [1069, 600] width 272 height 24
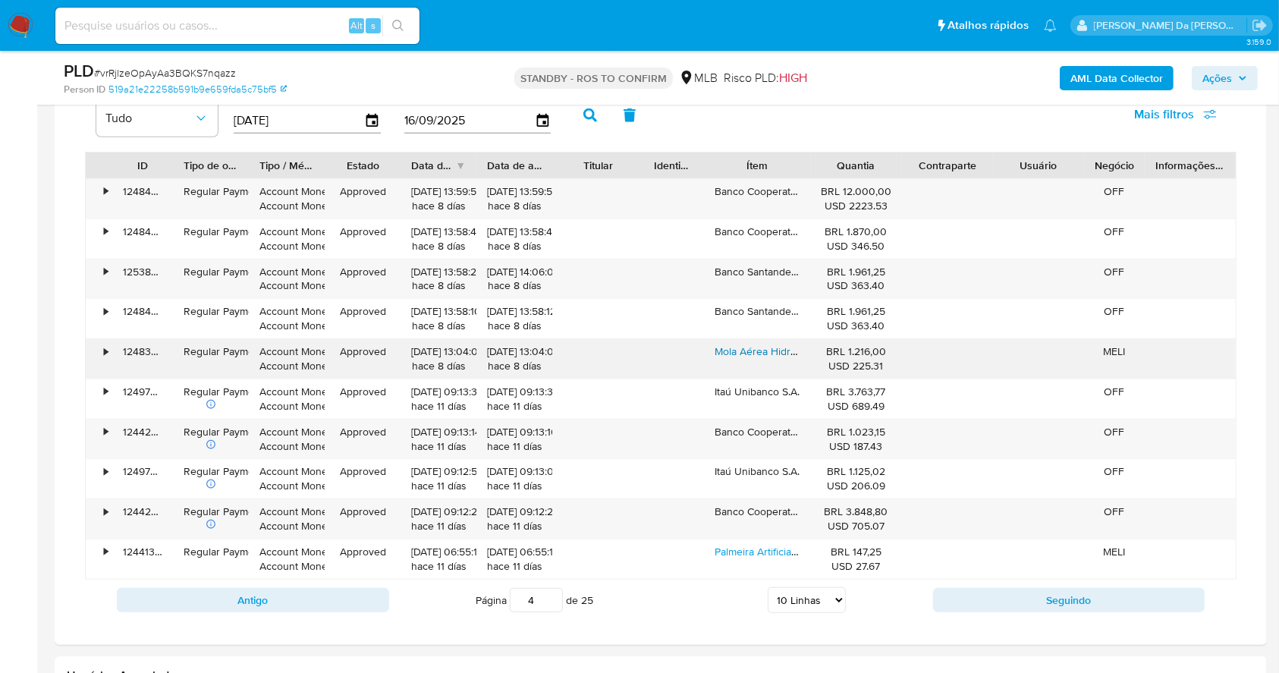
click at [767, 354] on link "Mola Aérea Hidráulica Para Porta 950mm 60kg Ma200/3 Preta" at bounding box center [860, 351] width 292 height 15
click at [946, 598] on button "Seguindo" at bounding box center [1069, 600] width 272 height 24
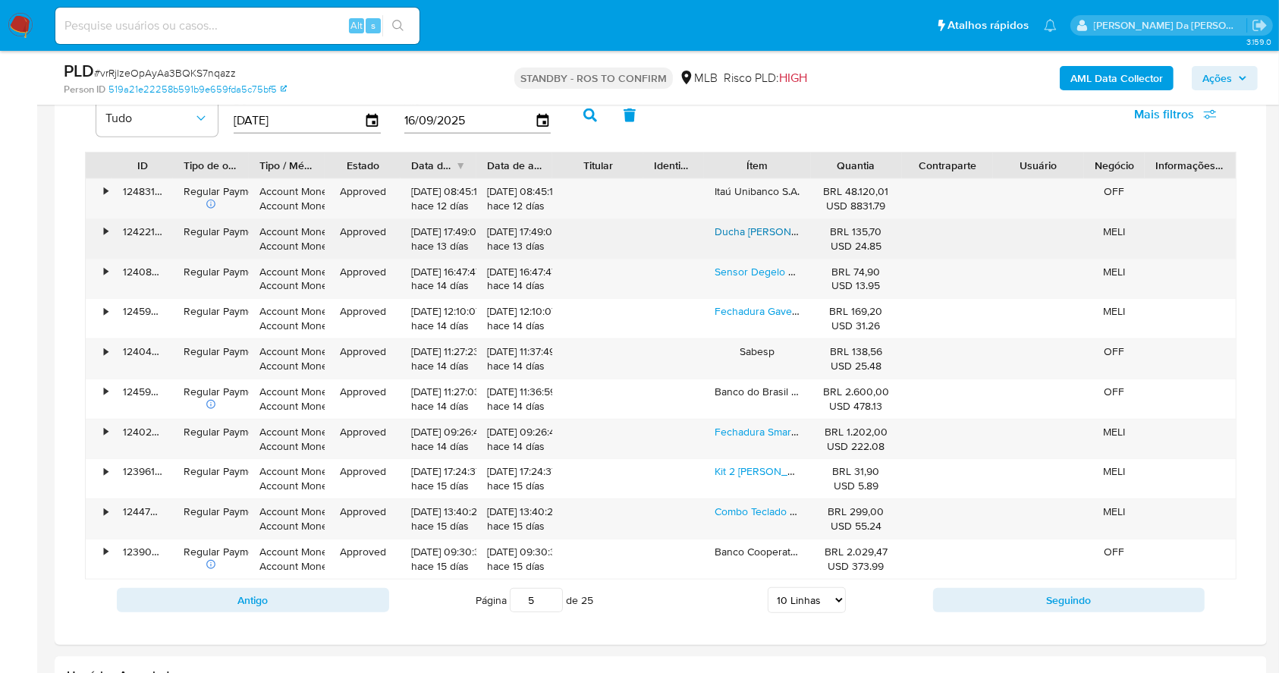
click at [763, 234] on link "Ducha Elétrica Loren Shower Ultra Eletrônico Lorenzetti" at bounding box center [869, 231] width 311 height 15
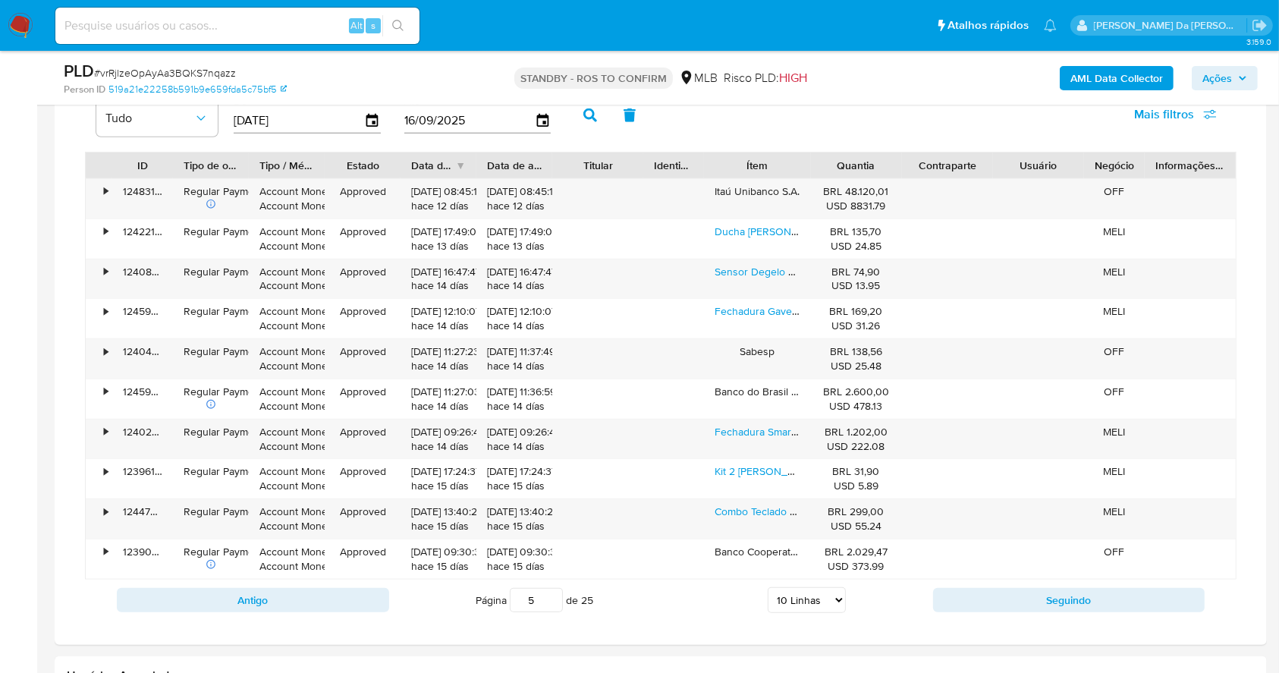
click at [1019, 580] on div "Antigo Página 5 de 25 5 Linhas 10 Linhas 20 Linhas 25 Linhas 50 Linhas 100 Linh…" at bounding box center [660, 599] width 1151 height 41
click at [952, 589] on button "Seguindo" at bounding box center [1069, 600] width 272 height 24
type input "6"
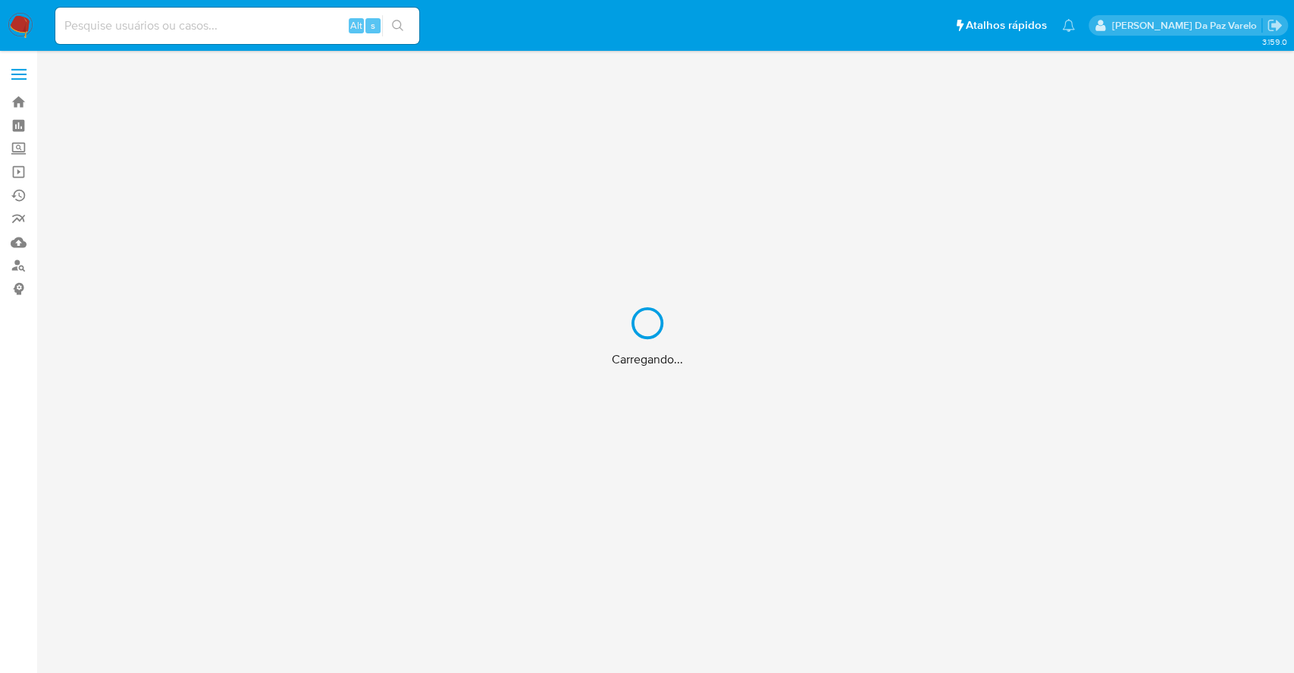
click at [301, 25] on div "Carregando..." at bounding box center [647, 336] width 1294 height 673
click at [298, 24] on div "Carregando..." at bounding box center [647, 336] width 1294 height 673
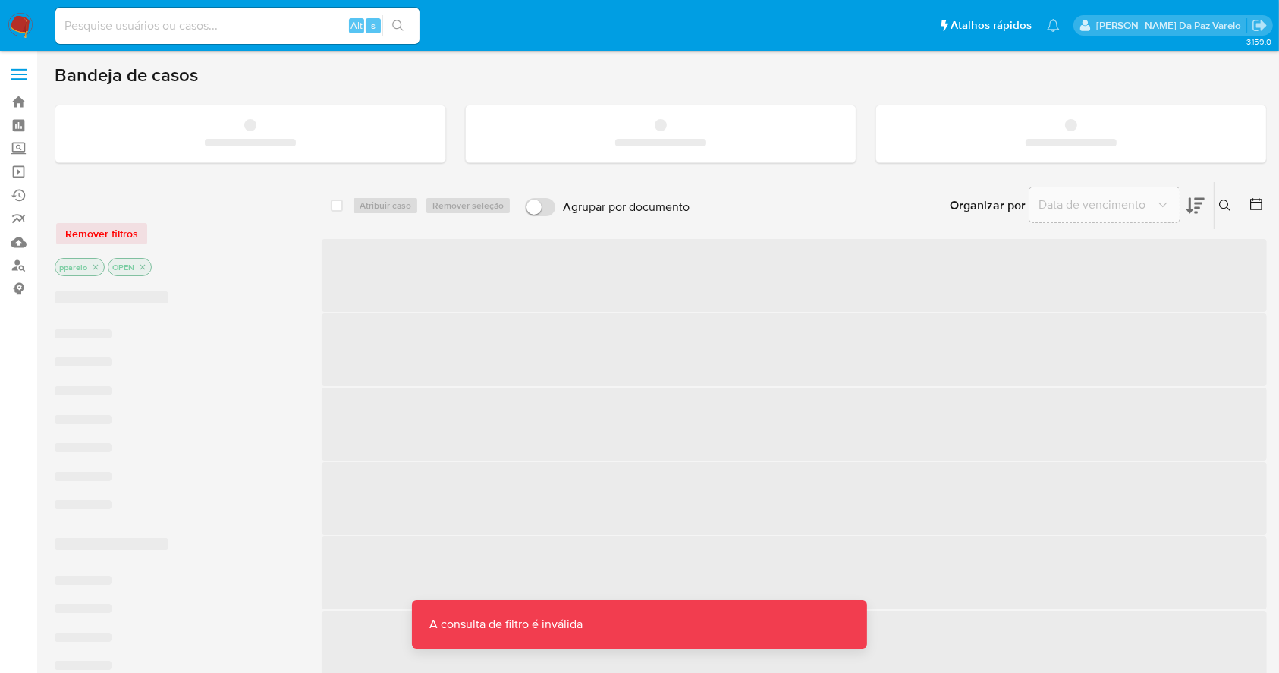
click at [279, 20] on input at bounding box center [237, 26] width 364 height 20
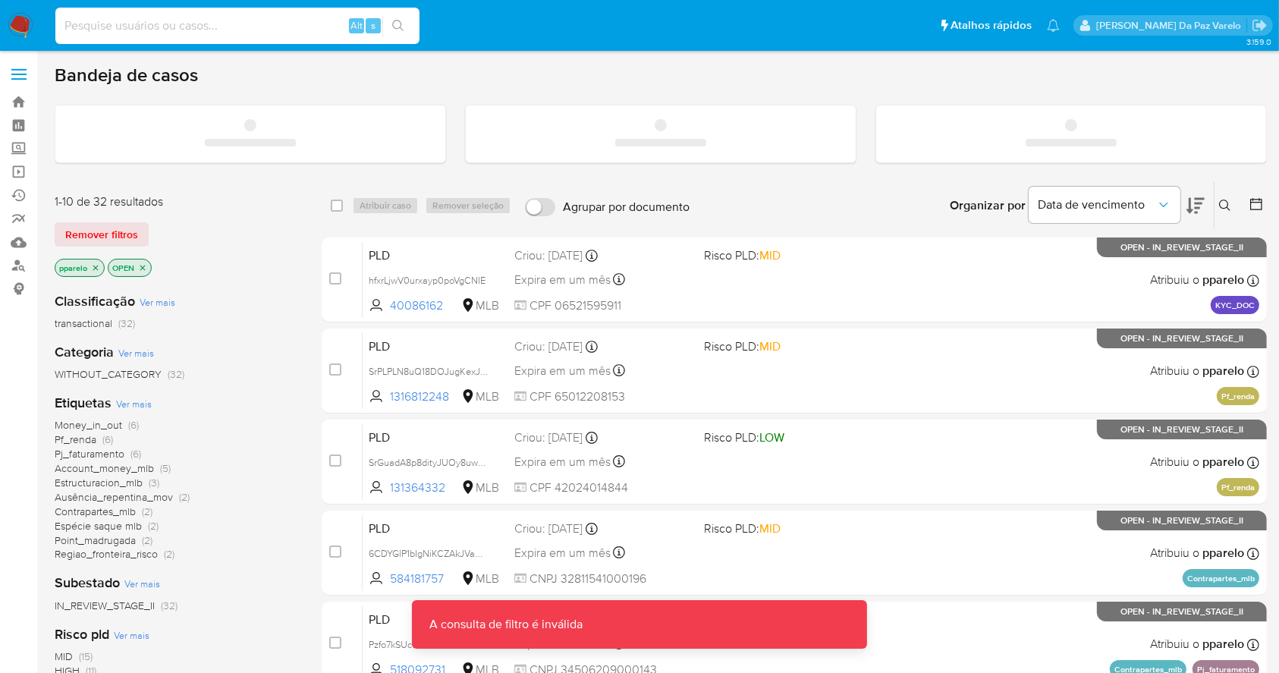
paste input "RIjtldq3zFwJHVYWuIW1nHZS"
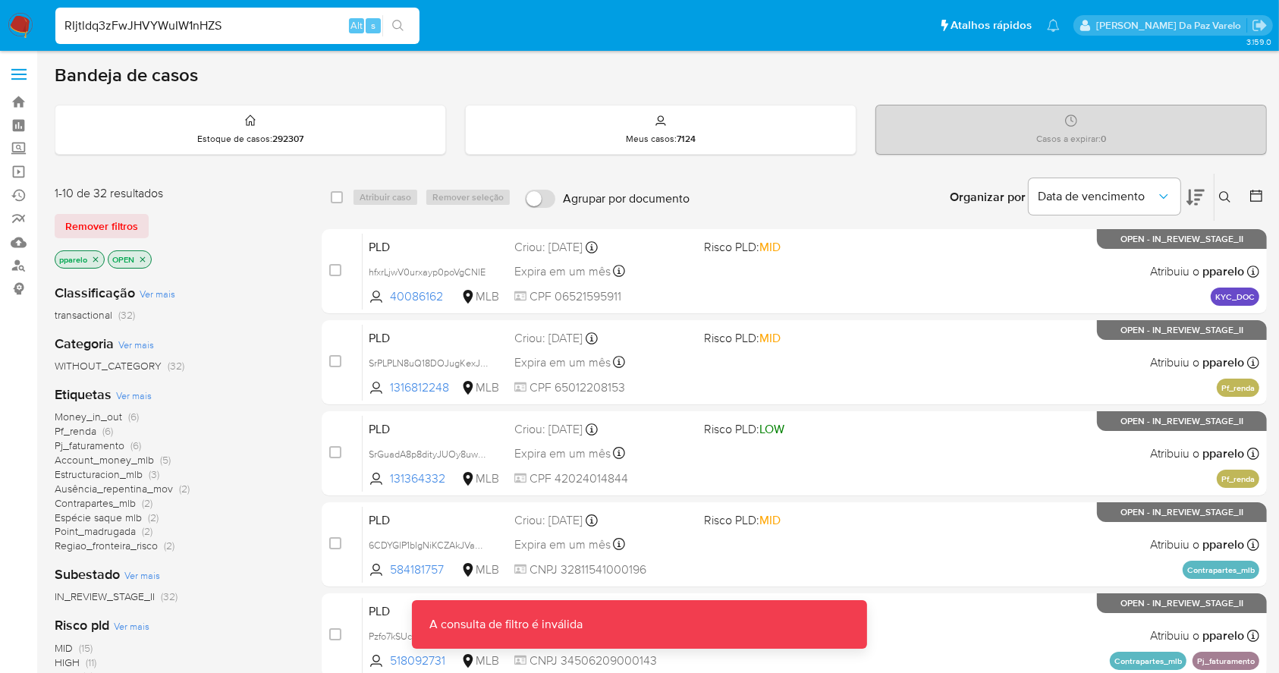
type input "RIjtldq3zFwJHVYWuIW1nHZS"
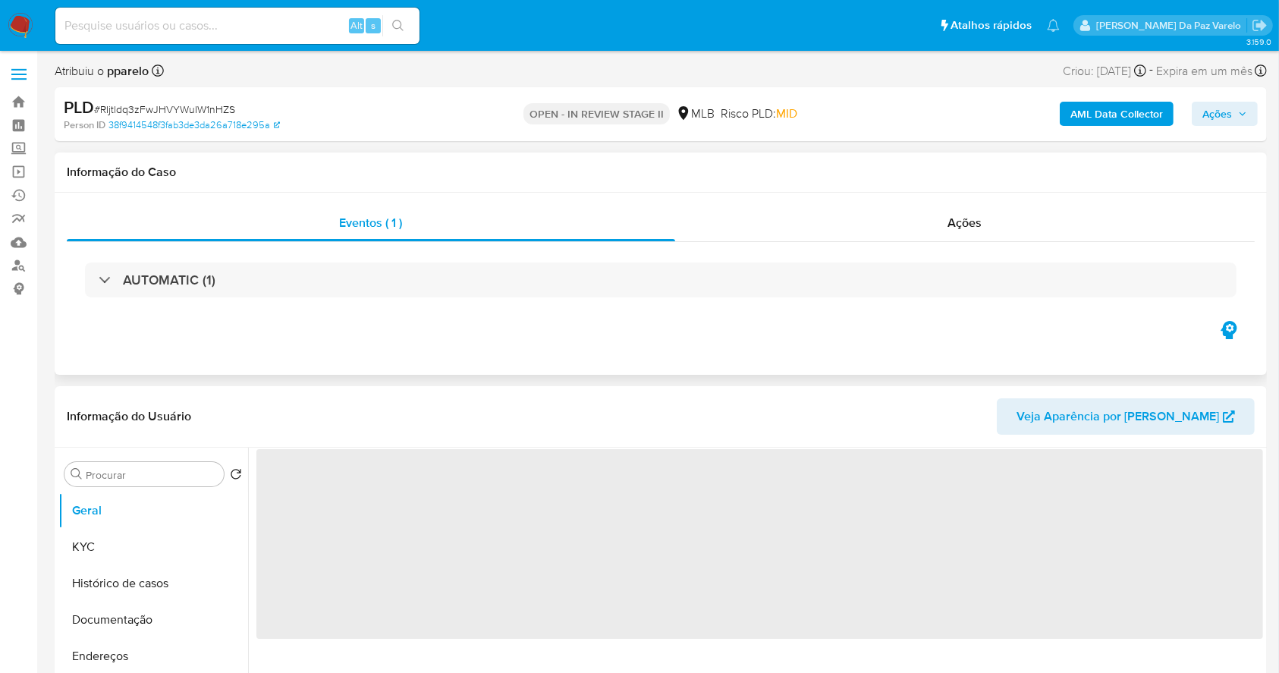
select select "10"
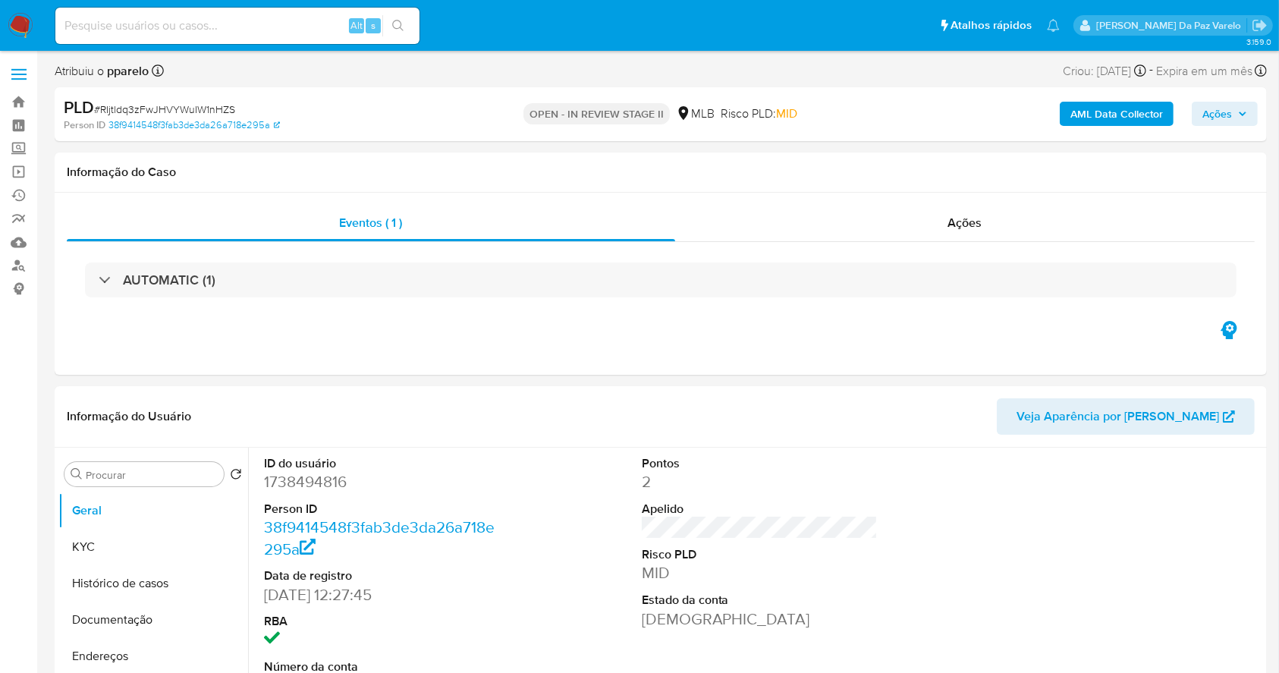
click at [21, 20] on img at bounding box center [21, 26] width 26 height 26
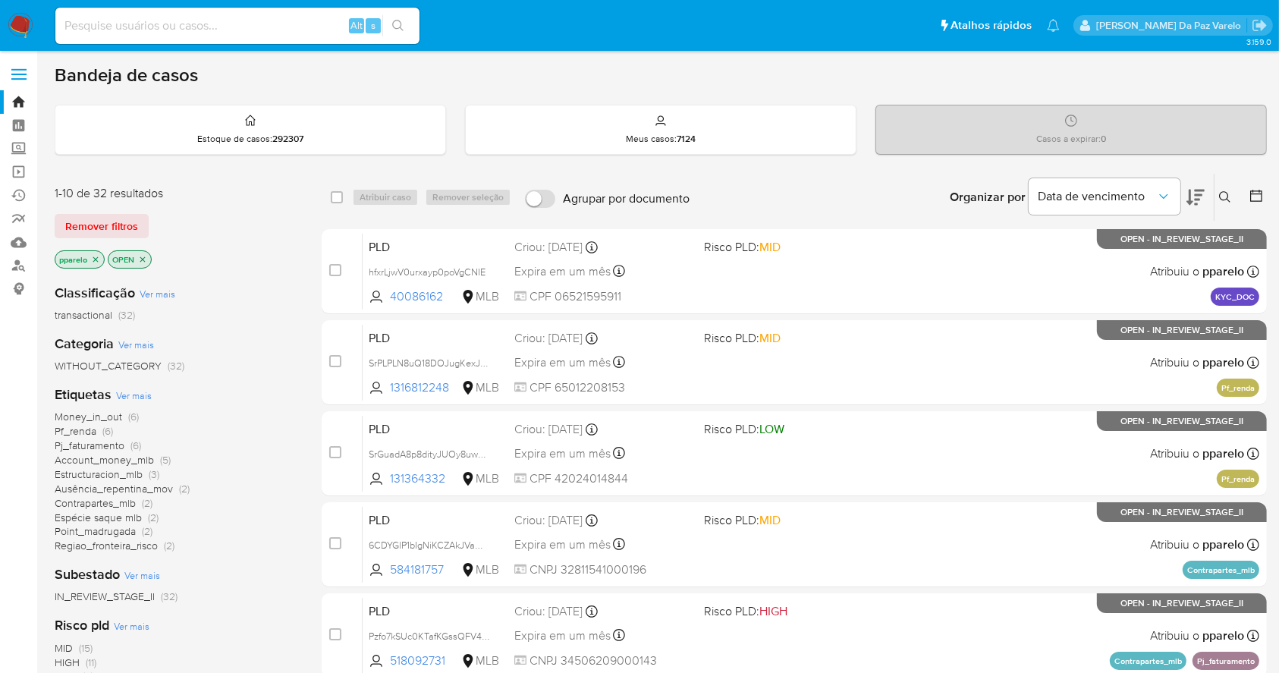
click at [1225, 194] on icon at bounding box center [1225, 197] width 12 height 12
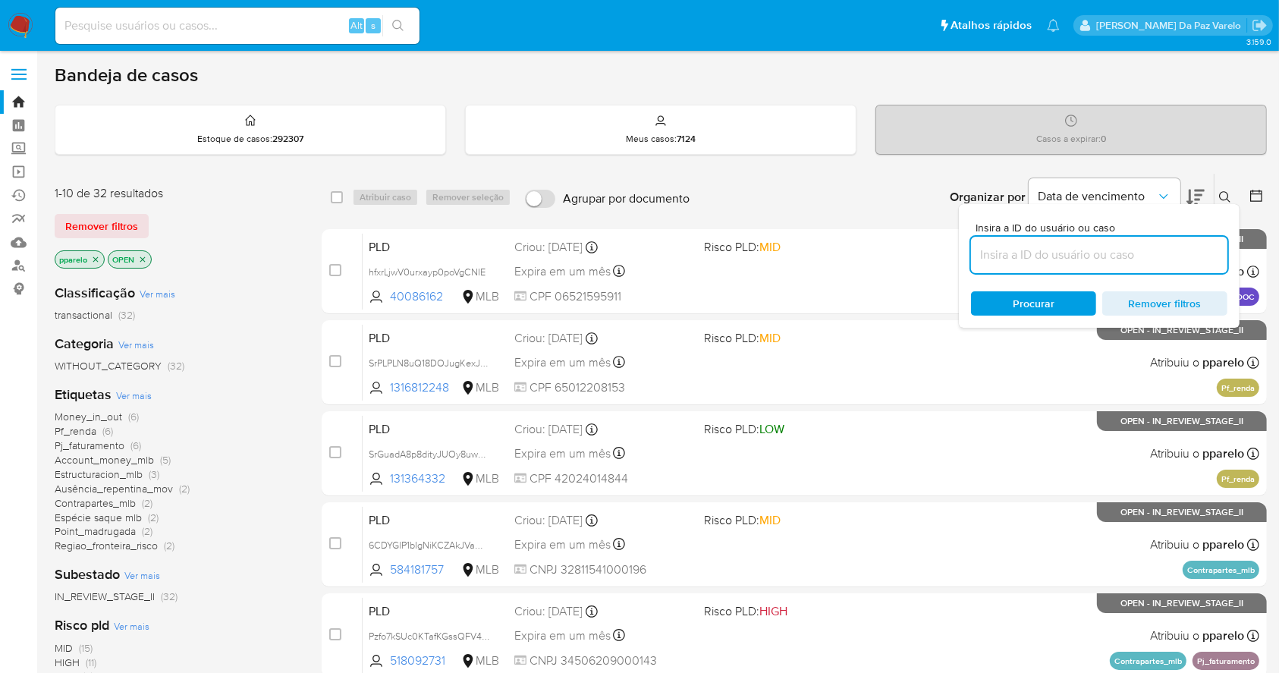
click at [1115, 259] on input at bounding box center [1099, 255] width 256 height 20
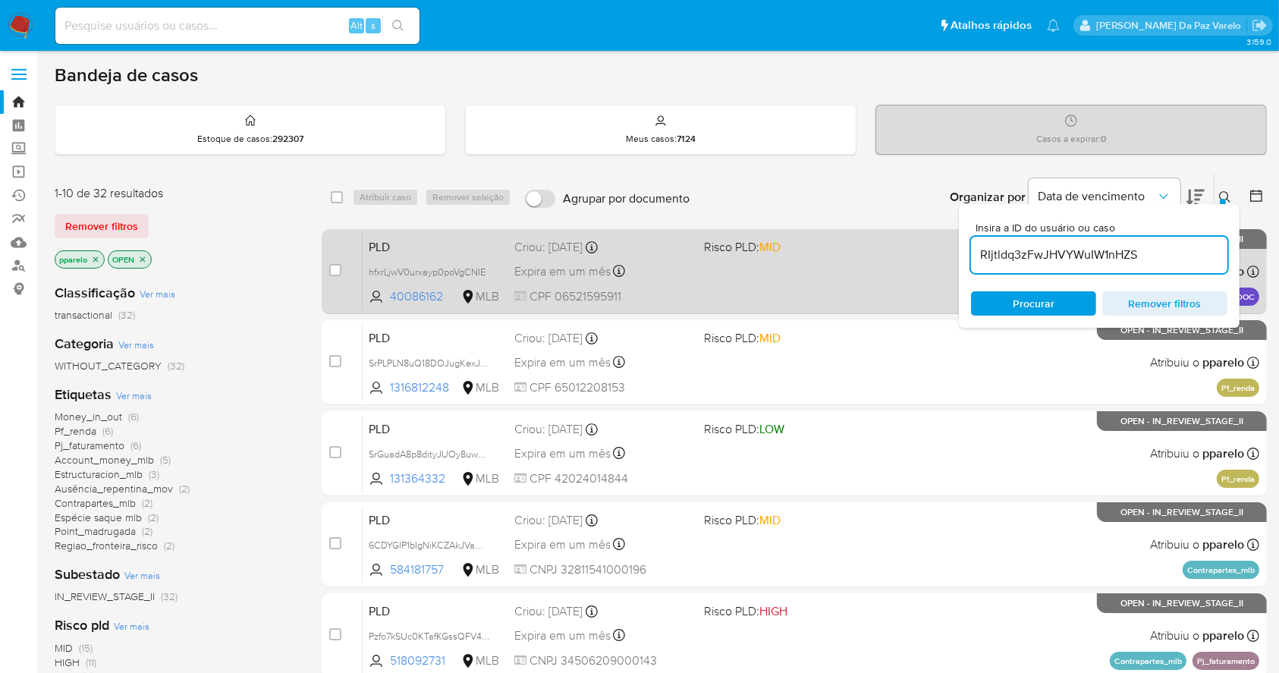
type input "RIjtldq3zFwJHVYWuIW1nHZS"
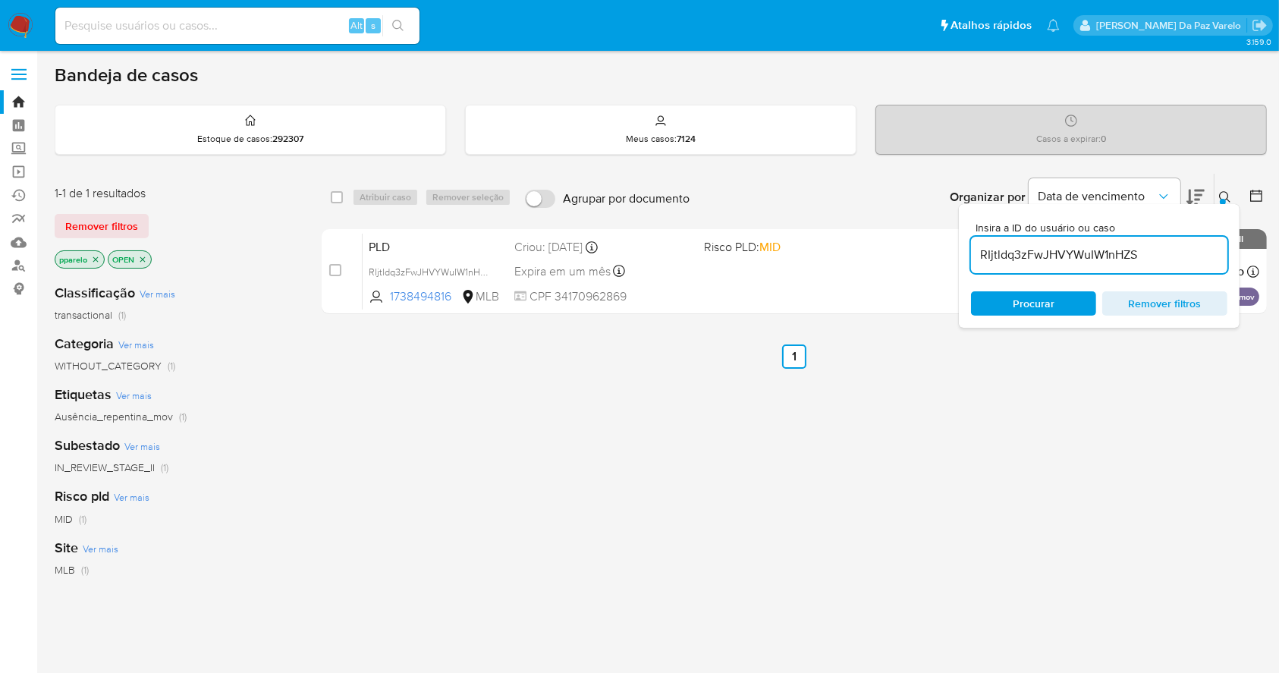
click at [99, 257] on icon "close-filter" at bounding box center [95, 259] width 9 height 9
click at [90, 259] on icon "close-filter" at bounding box center [89, 258] width 5 height 5
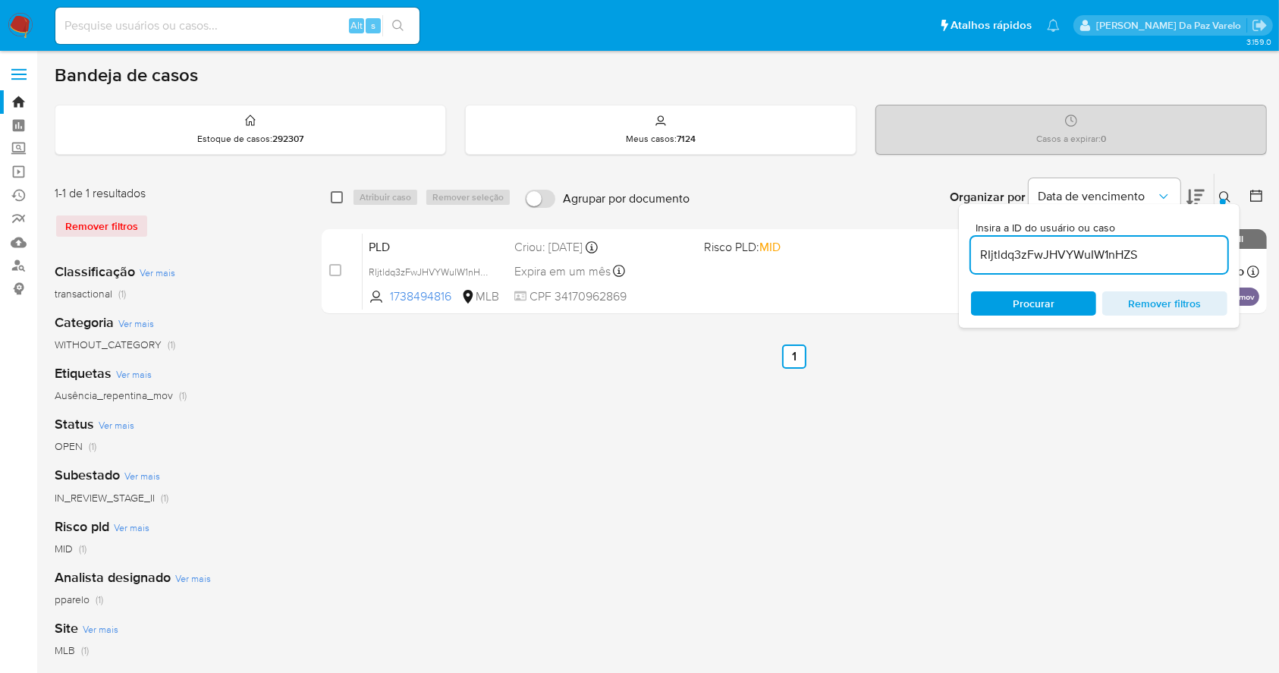
click at [339, 196] on input "checkbox" at bounding box center [337, 197] width 12 height 12
checkbox input "true"
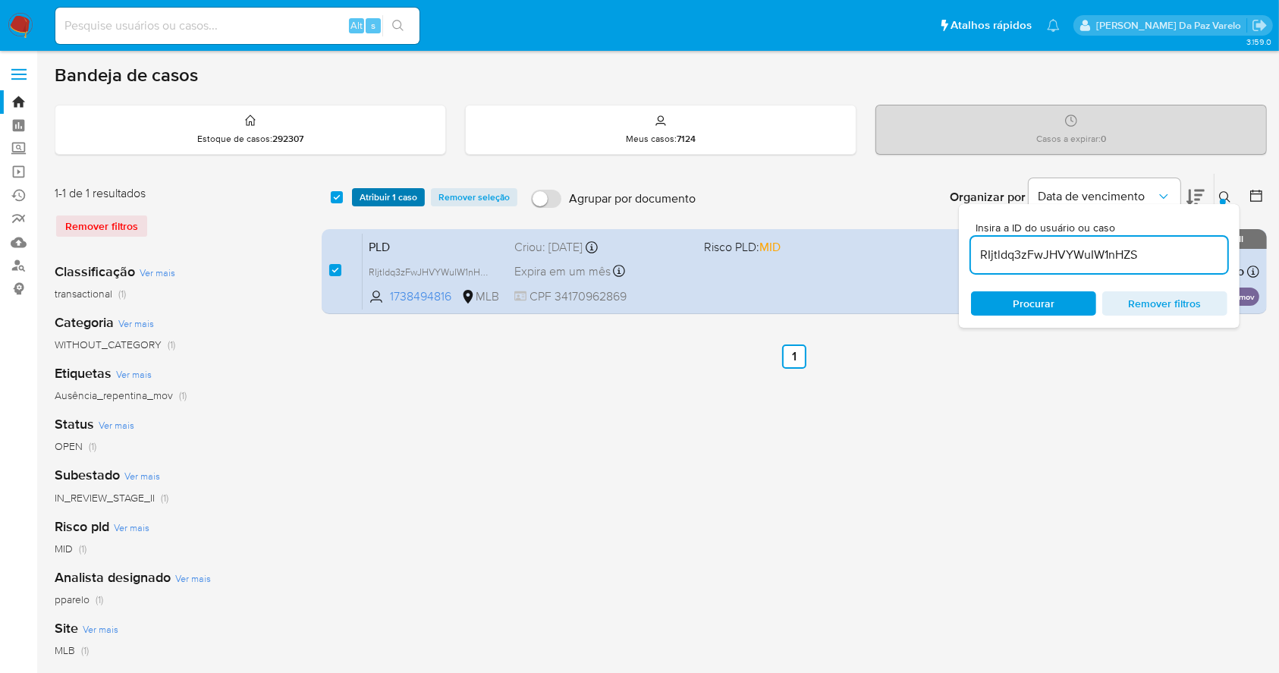
click at [382, 196] on span "Atribuir 1 caso" at bounding box center [388, 197] width 58 height 15
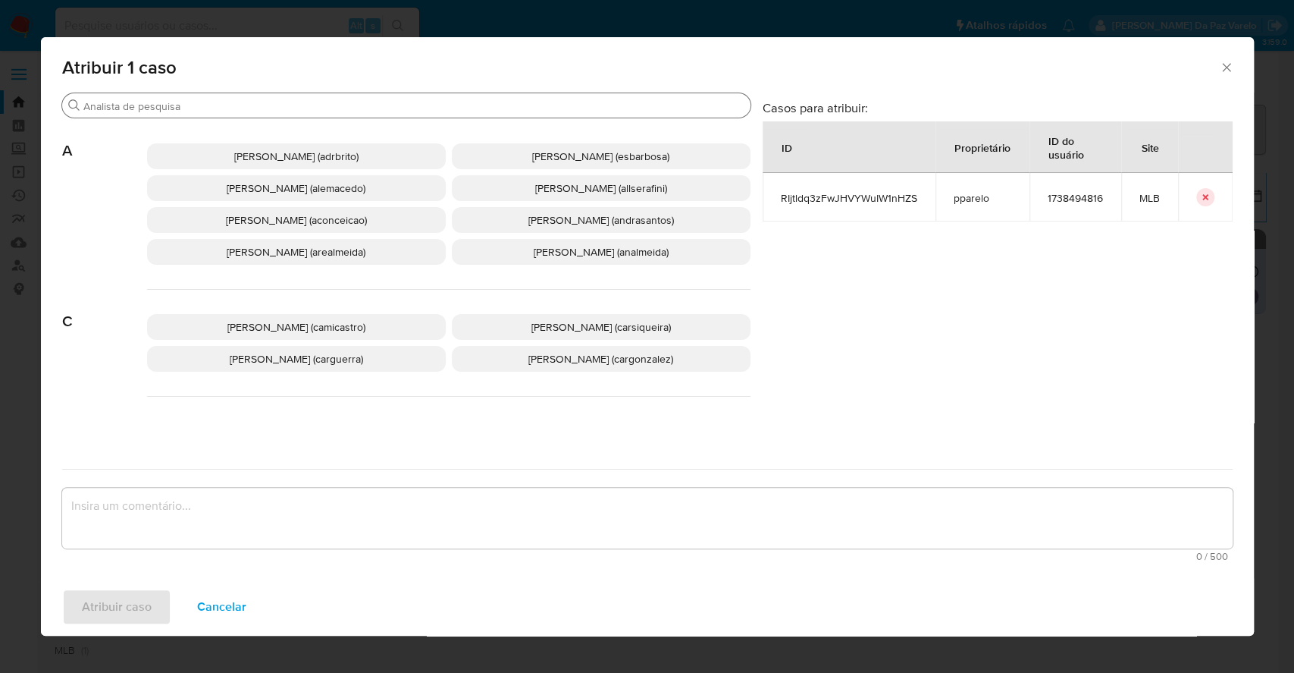
click at [457, 109] on input "Buscar" at bounding box center [413, 106] width 661 height 14
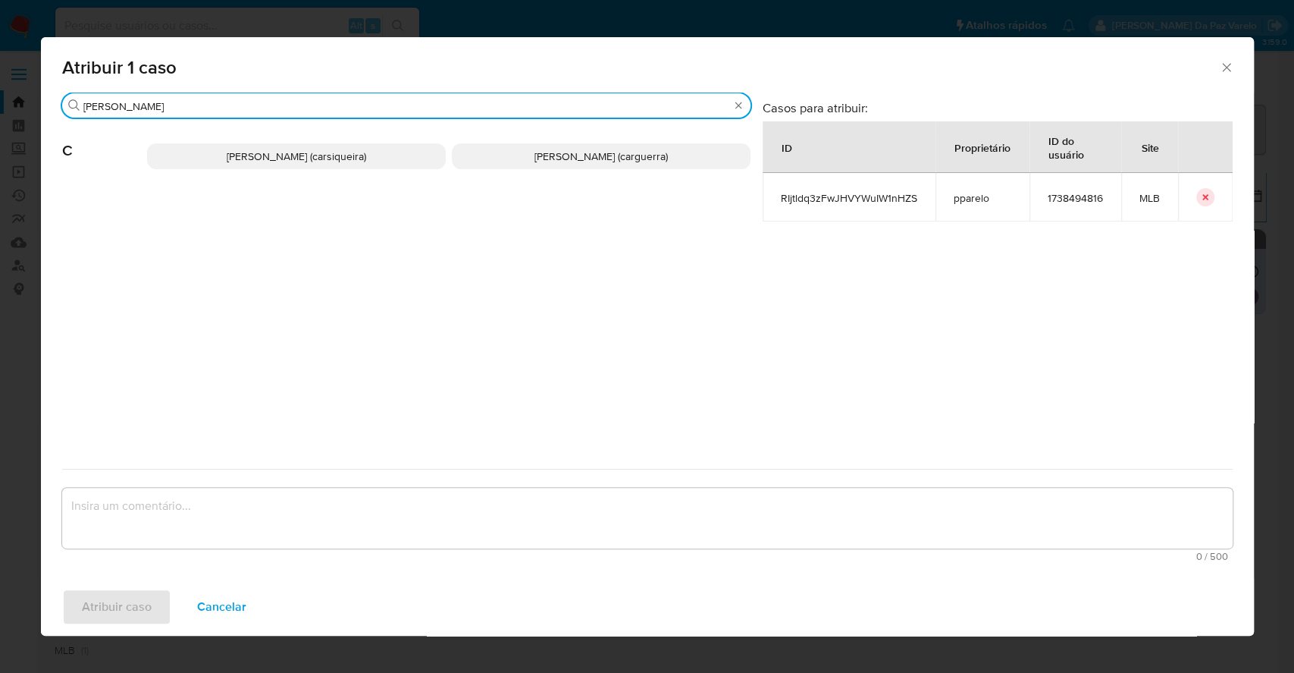
type input "carl"
click at [337, 156] on span "Carla Cardoso Siqueira (carsiqueira)" at bounding box center [297, 156] width 140 height 15
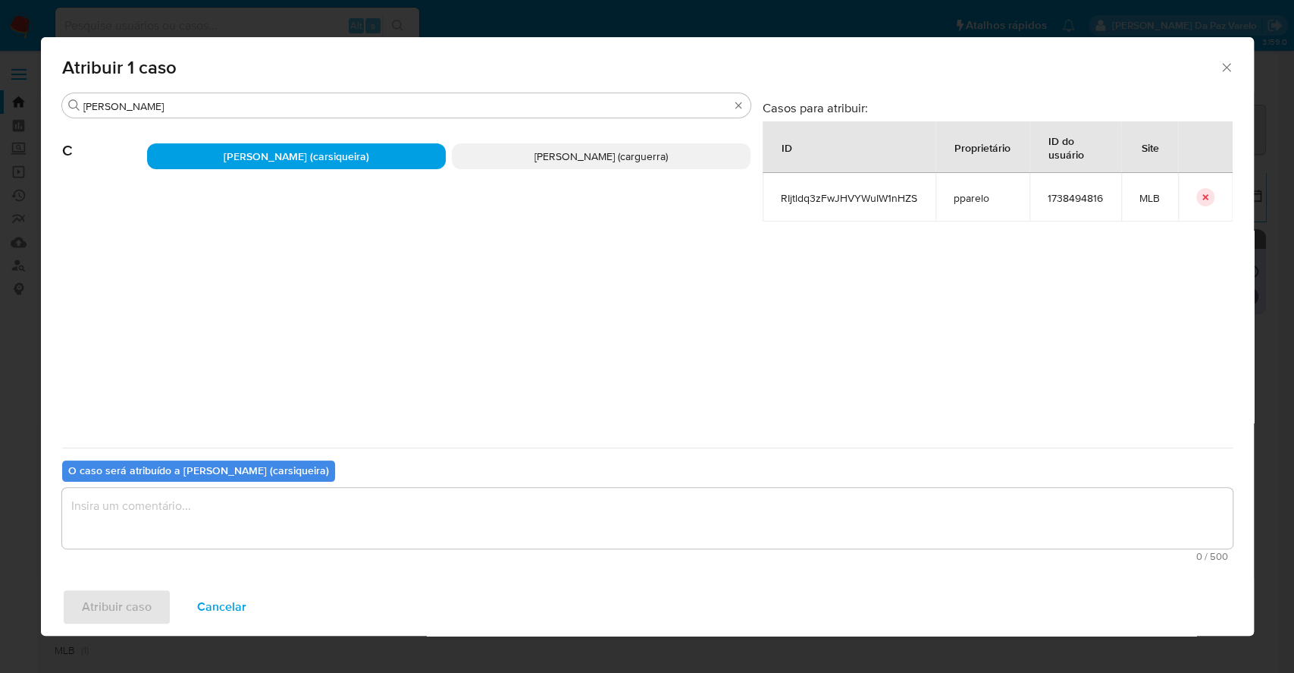
click at [323, 510] on textarea "assign-modal" at bounding box center [647, 518] width 1171 height 61
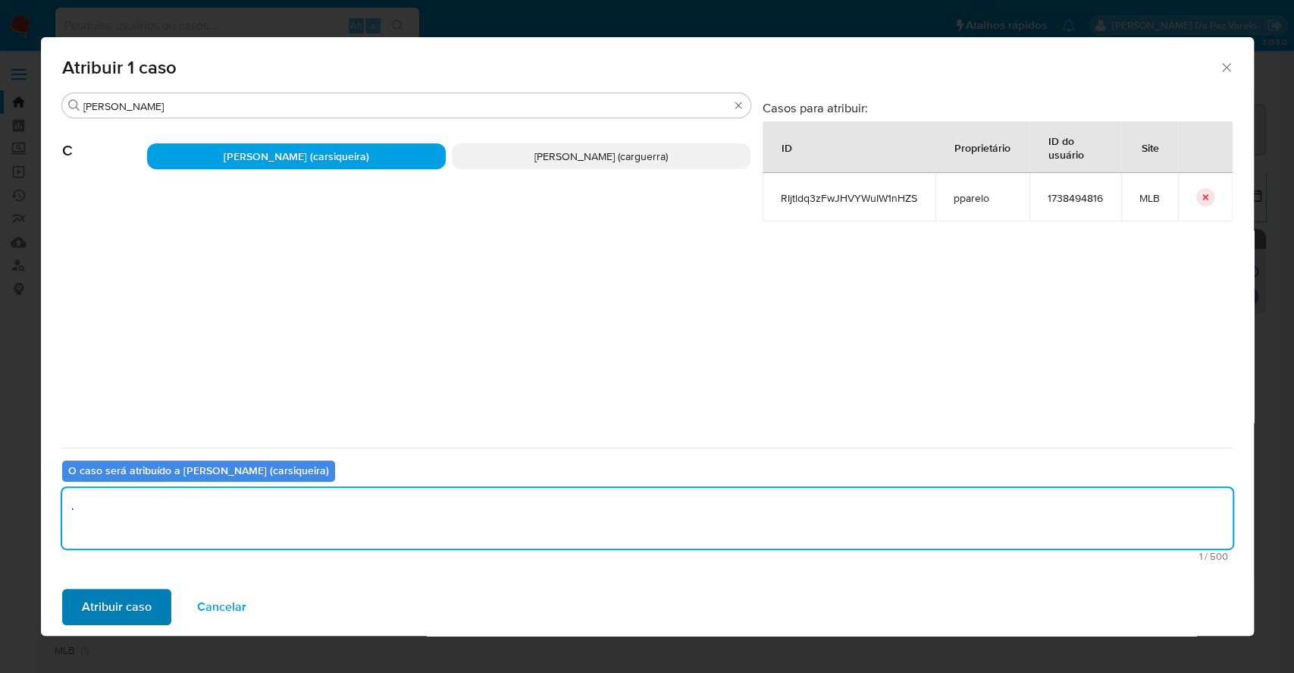
type textarea "."
click at [115, 611] on span "Atribuir caso" at bounding box center [117, 606] width 70 height 33
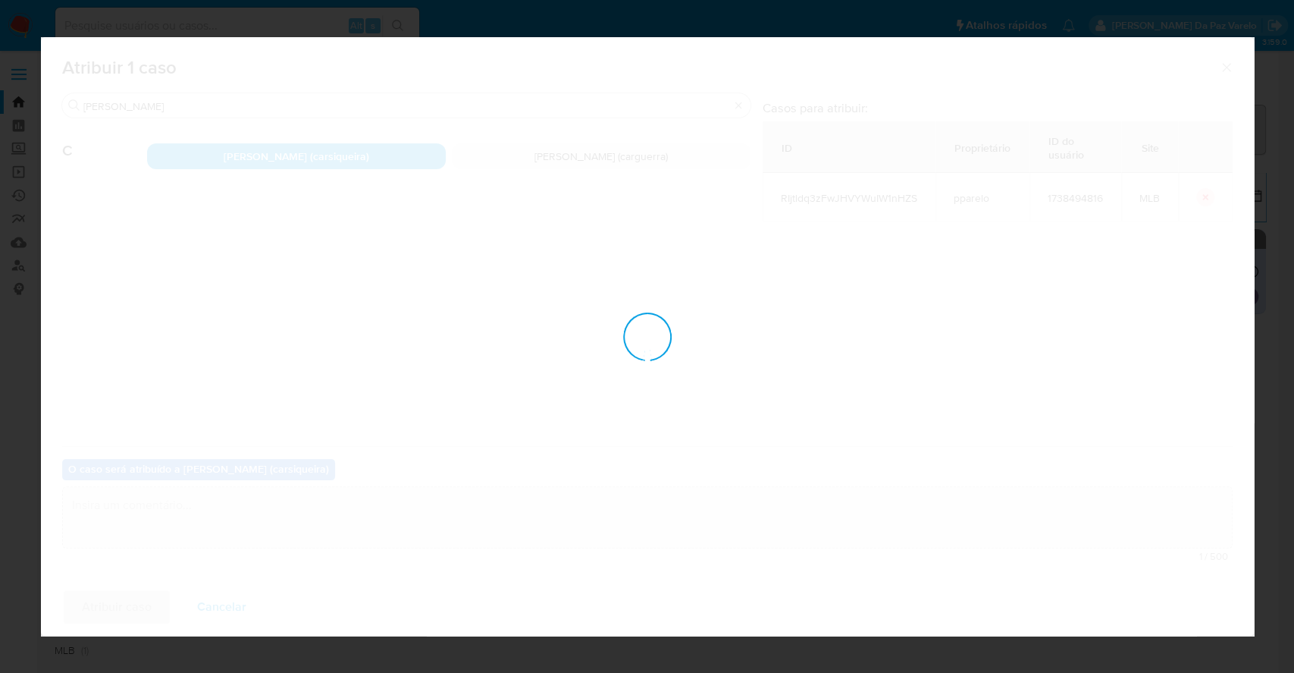
checkbox input "false"
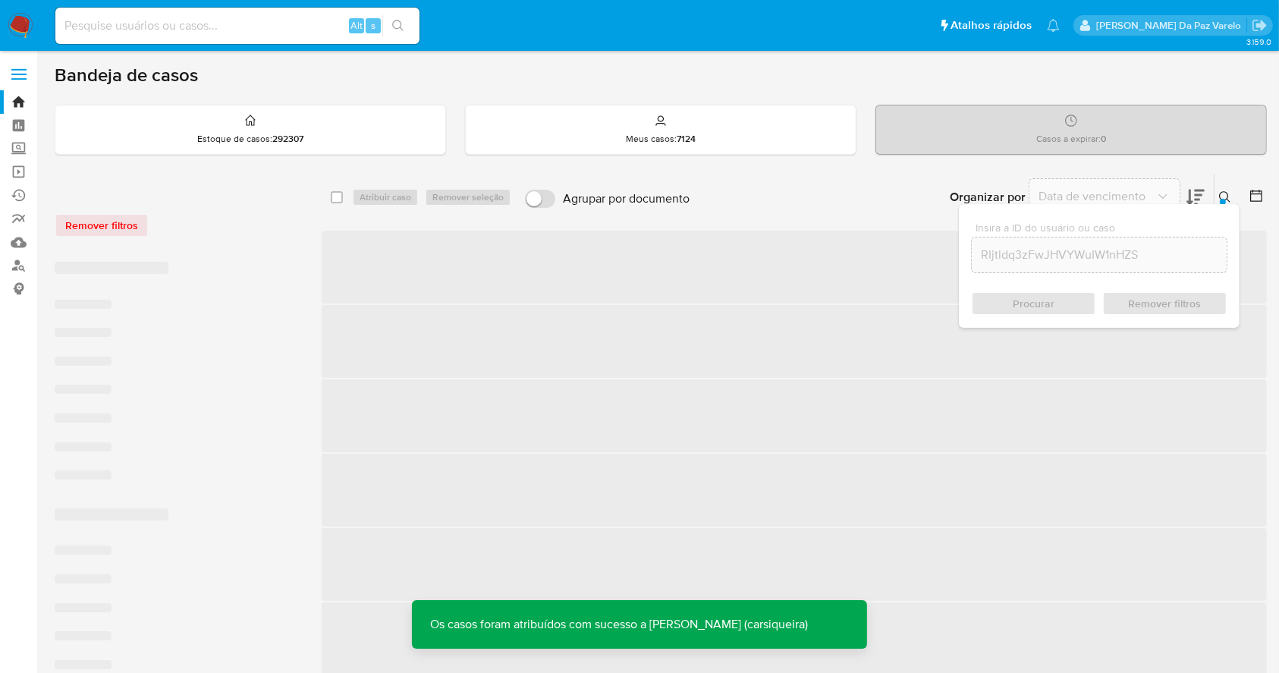
click at [1225, 193] on icon at bounding box center [1225, 197] width 12 height 12
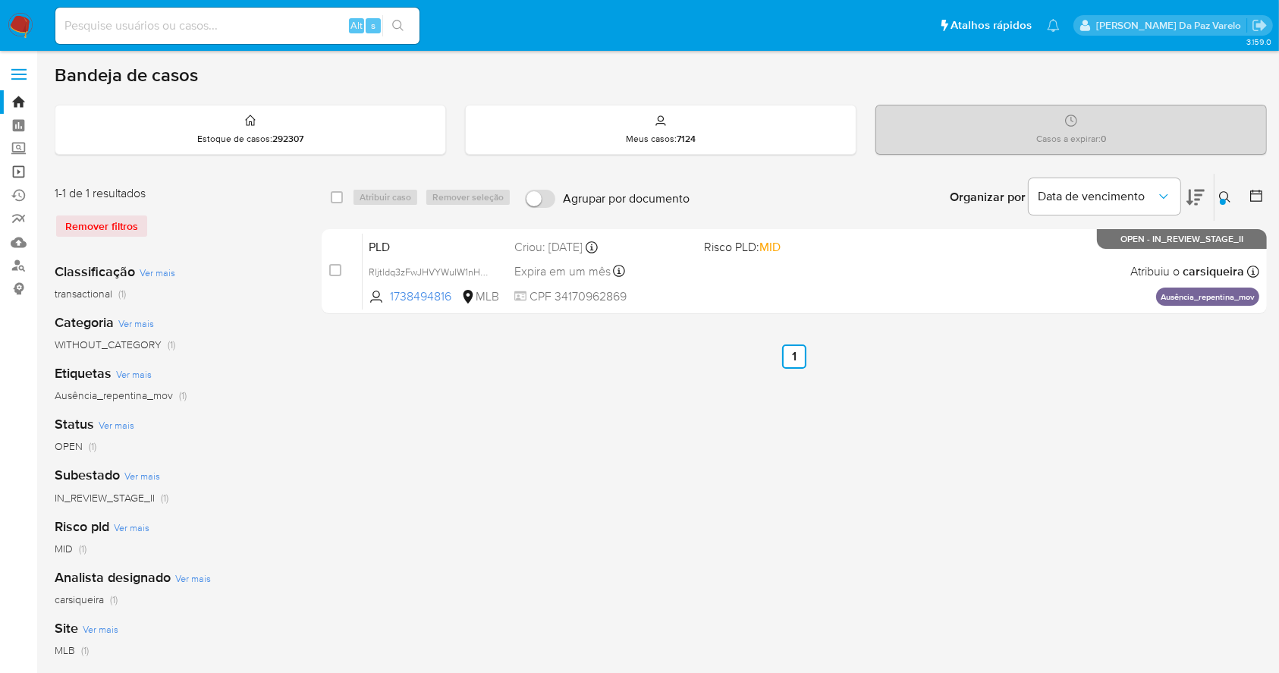
click at [18, 171] on link "Operações em massa" at bounding box center [90, 172] width 180 height 24
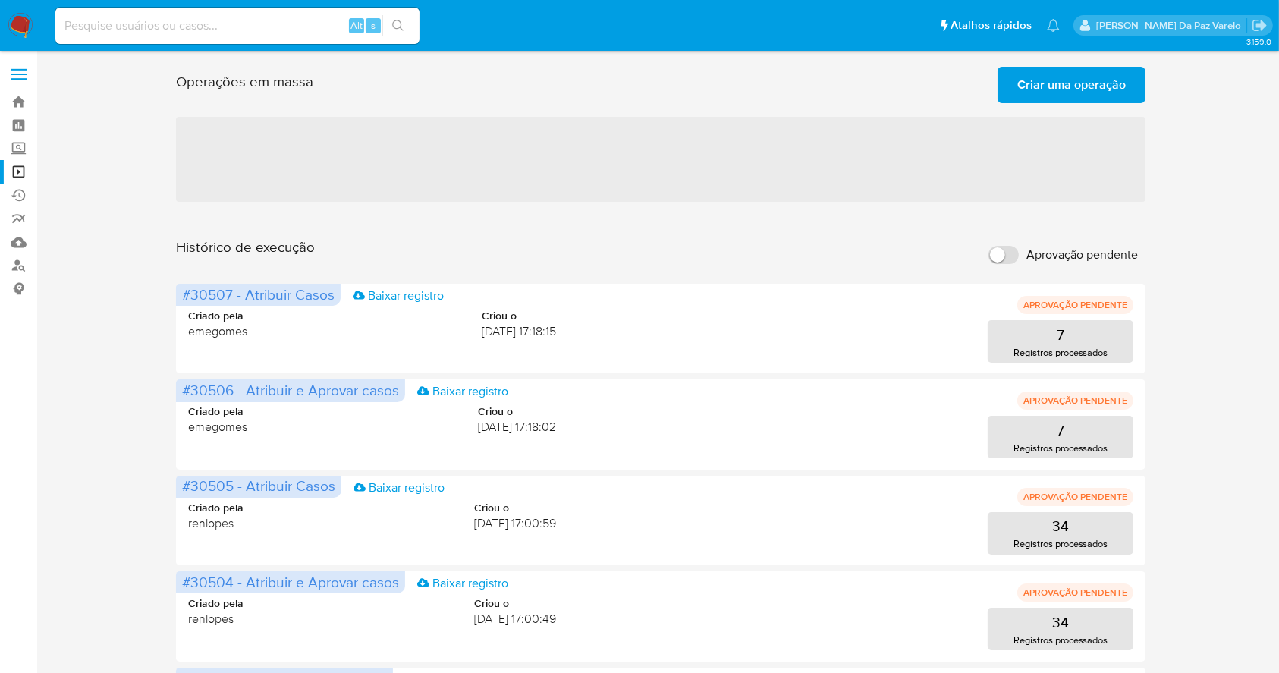
click at [1068, 84] on span "Criar uma operação" at bounding box center [1071, 84] width 108 height 33
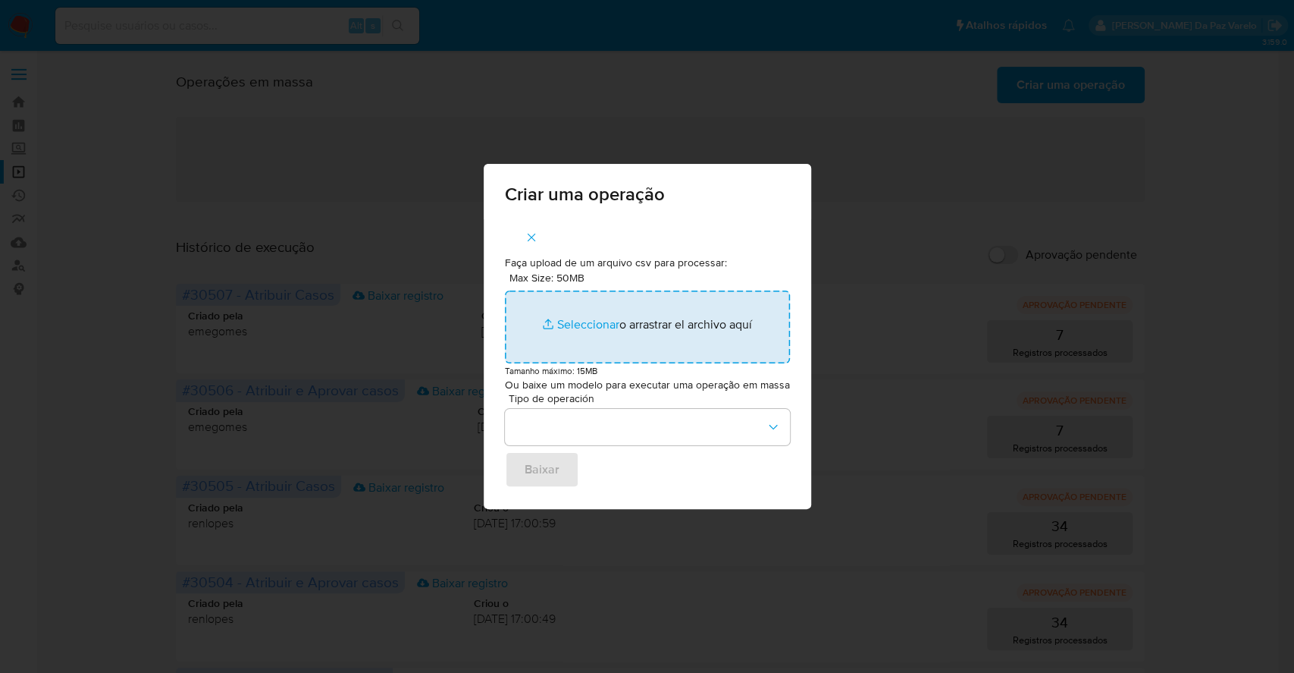
click at [598, 322] on input "Max Size: 50MB Seleccionar archivos" at bounding box center [647, 326] width 285 height 73
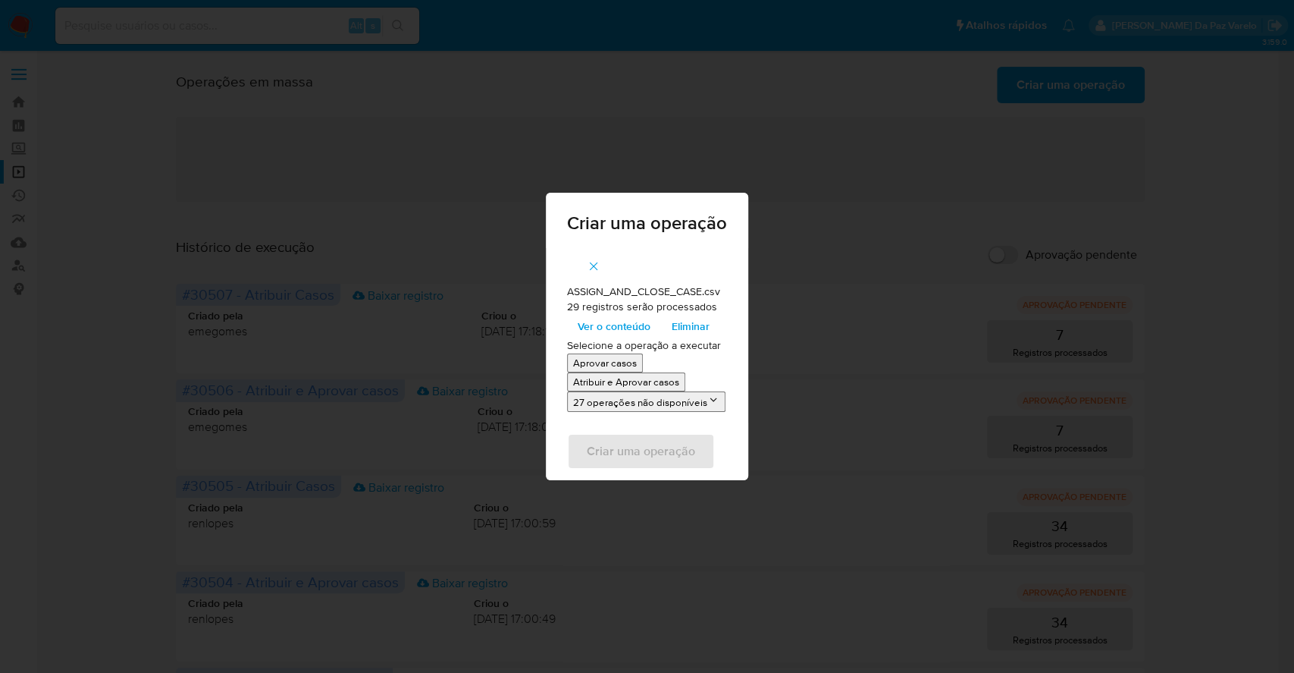
click at [620, 327] on span "Ver o conteúdo" at bounding box center [614, 325] width 73 height 21
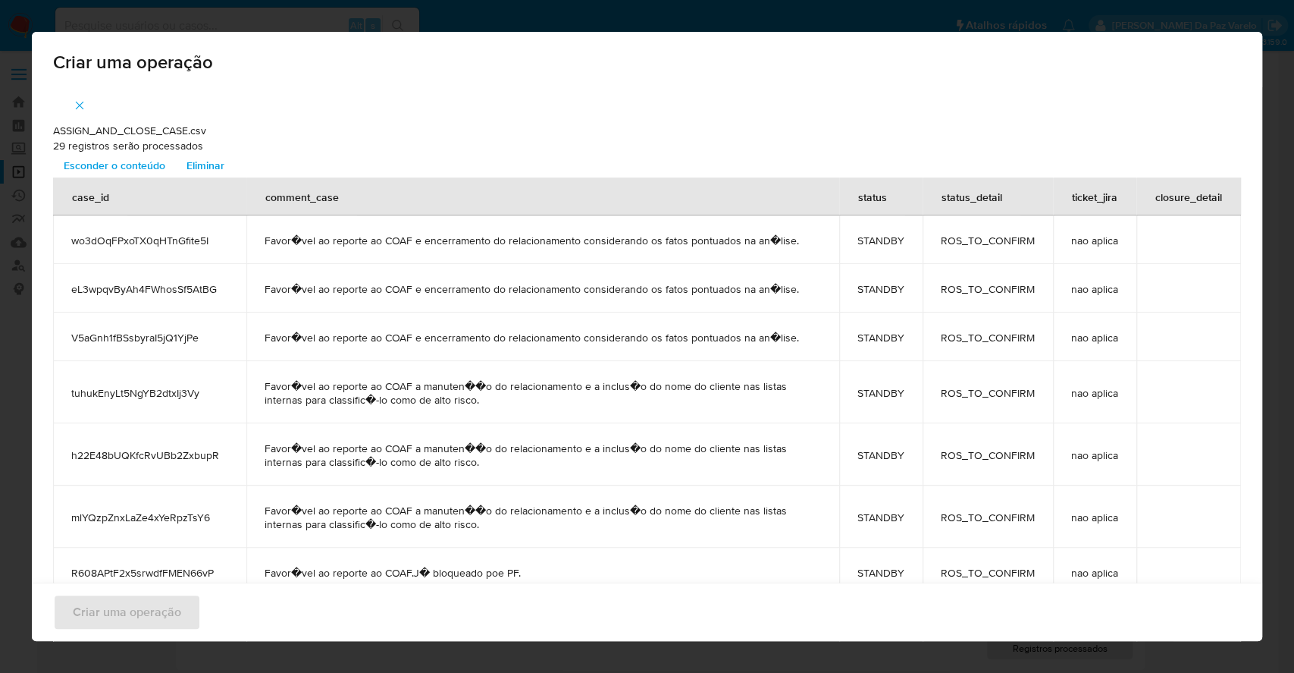
click at [464, 243] on span "Favor�vel ao reporte ao COAF e encerramento do relacionamento considerando os f…" at bounding box center [543, 241] width 557 height 14
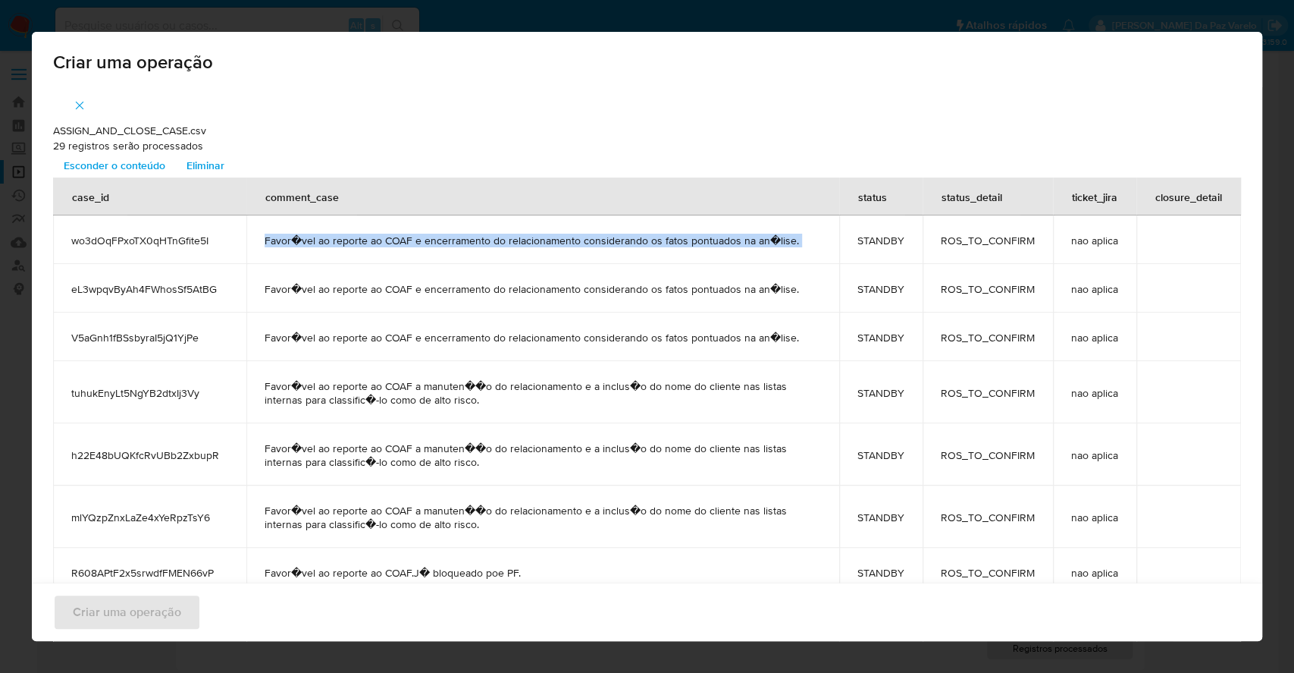
click at [466, 243] on span "Favor�vel ao reporte ao COAF e encerramento do relacionamento considerando os f…" at bounding box center [543, 241] width 557 height 14
click at [131, 168] on span "Esconder o conteúdo" at bounding box center [115, 165] width 102 height 21
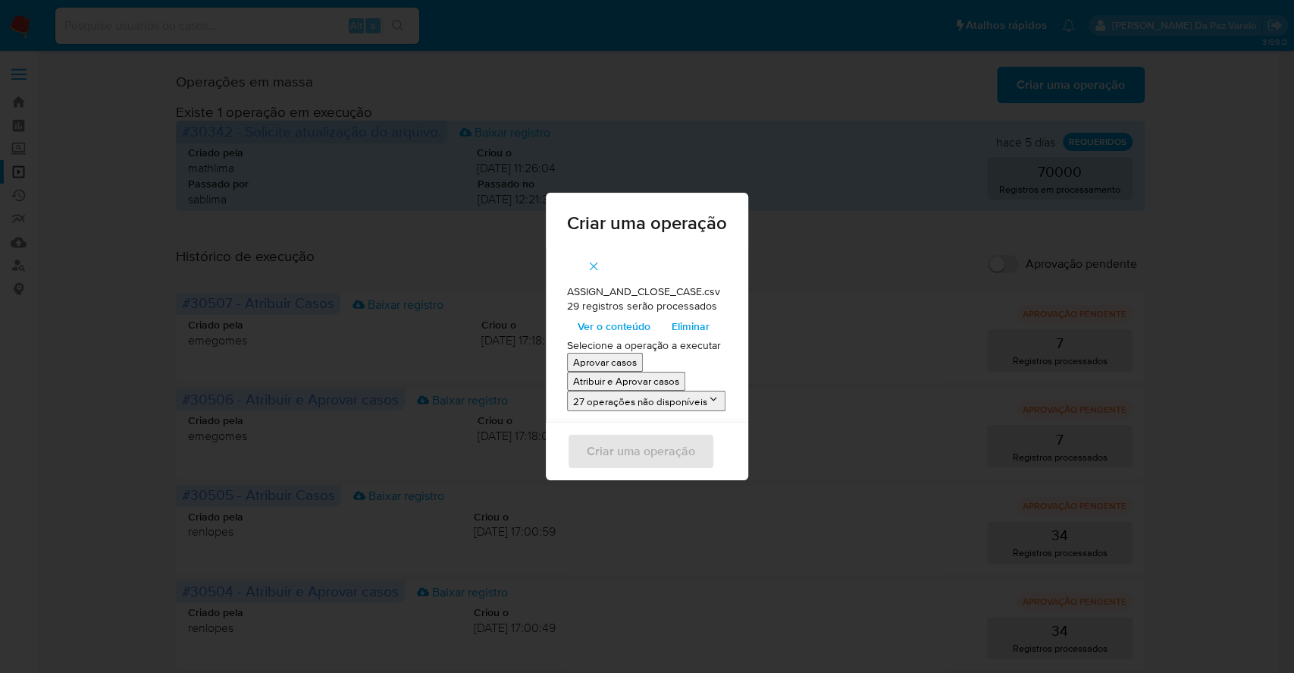
click at [626, 381] on p "Atribuir e Aprovar casos" at bounding box center [626, 381] width 106 height 14
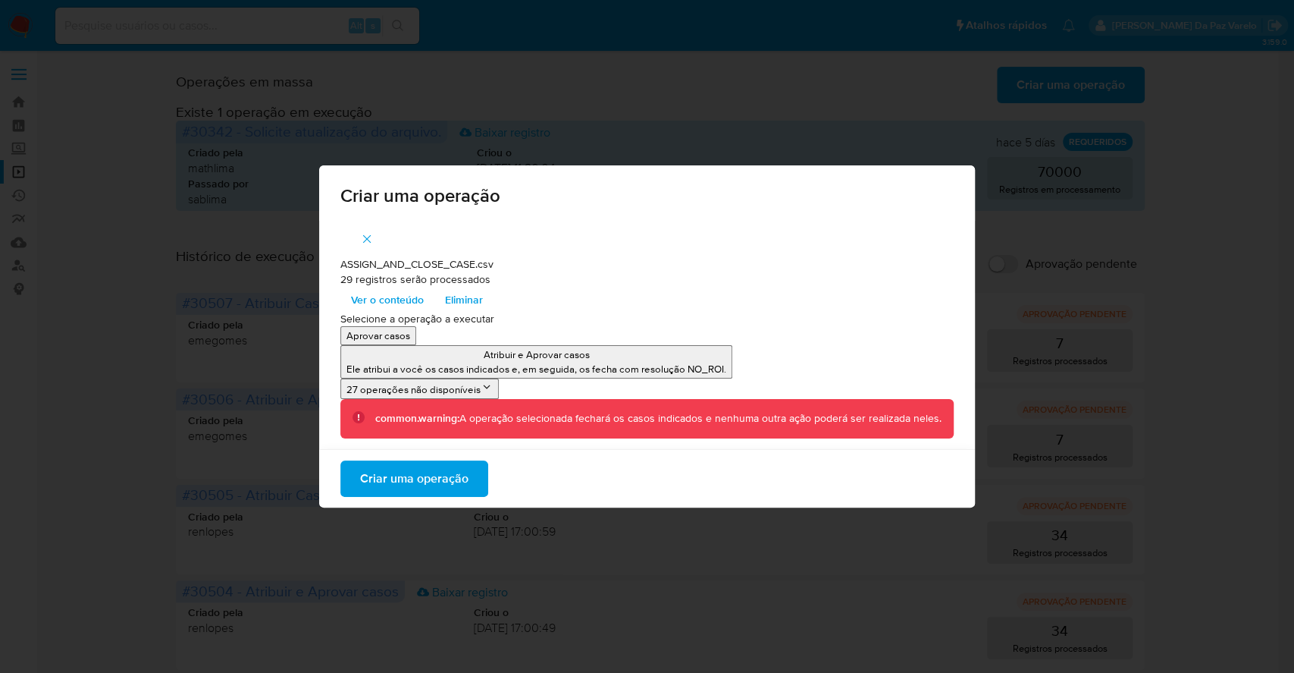
click at [438, 479] on span "Criar uma operação" at bounding box center [414, 478] width 108 height 33
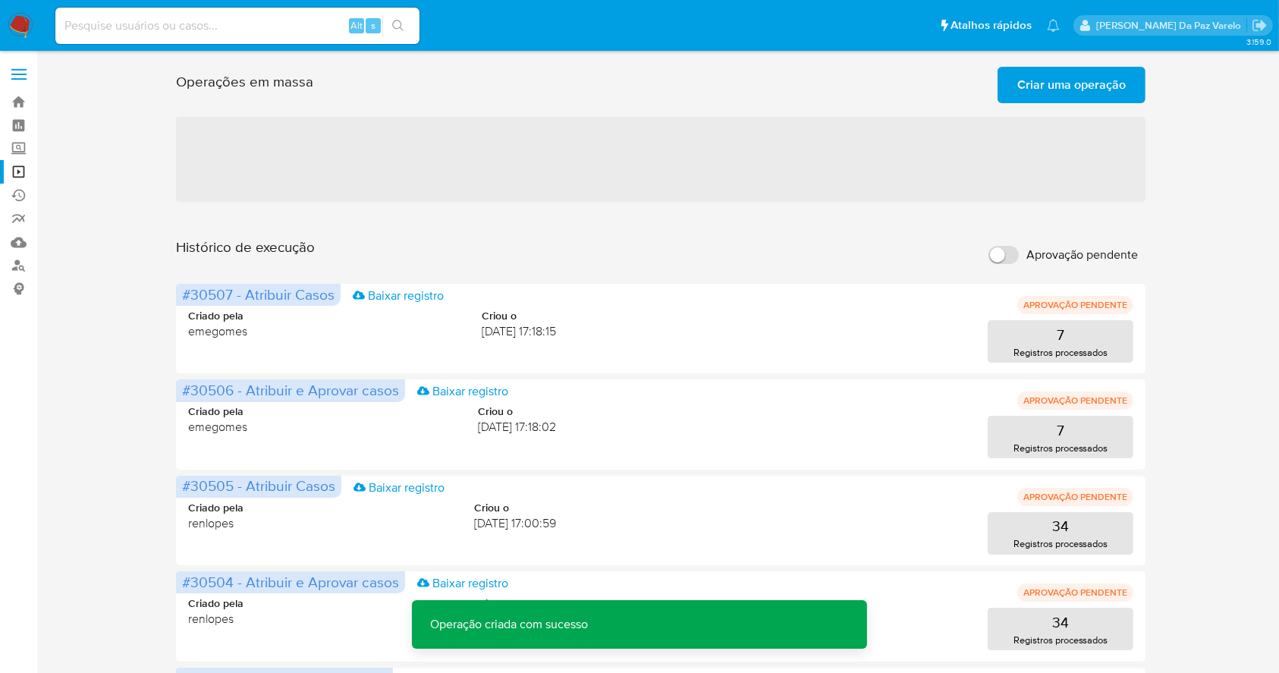
click at [1068, 80] on span "Criar uma operação" at bounding box center [1071, 84] width 108 height 33
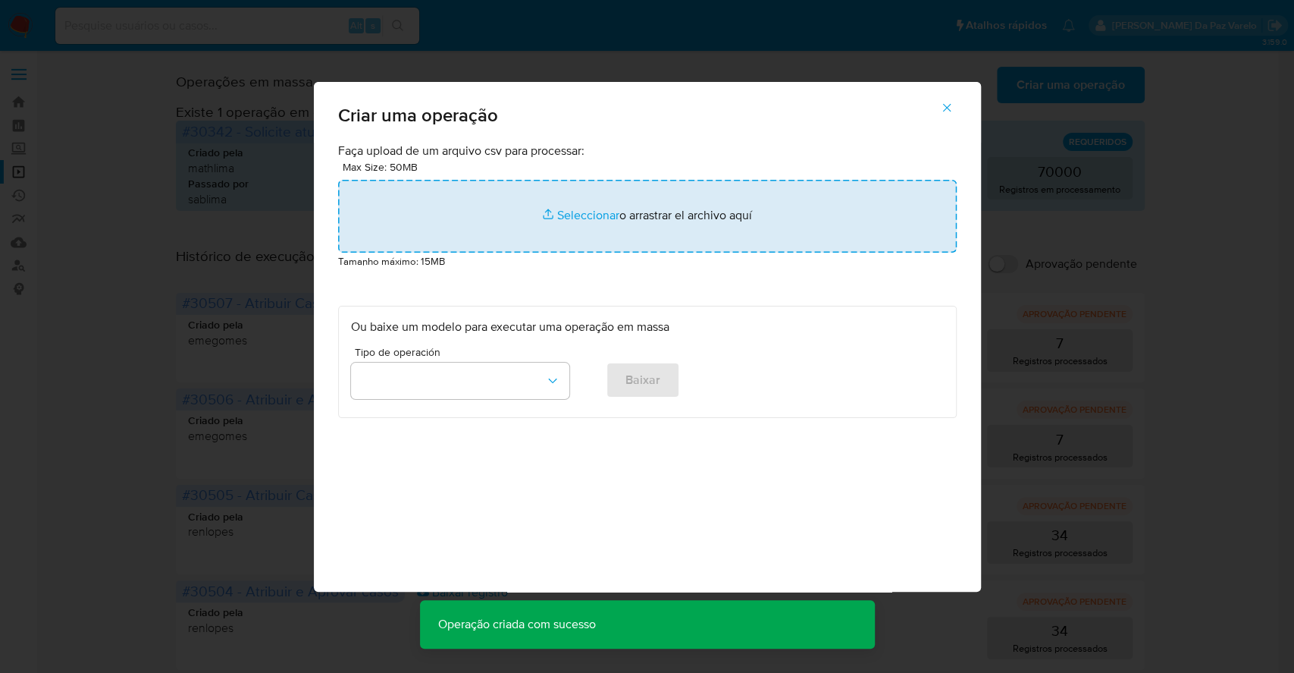
click at [583, 212] on input "file" at bounding box center [647, 216] width 619 height 73
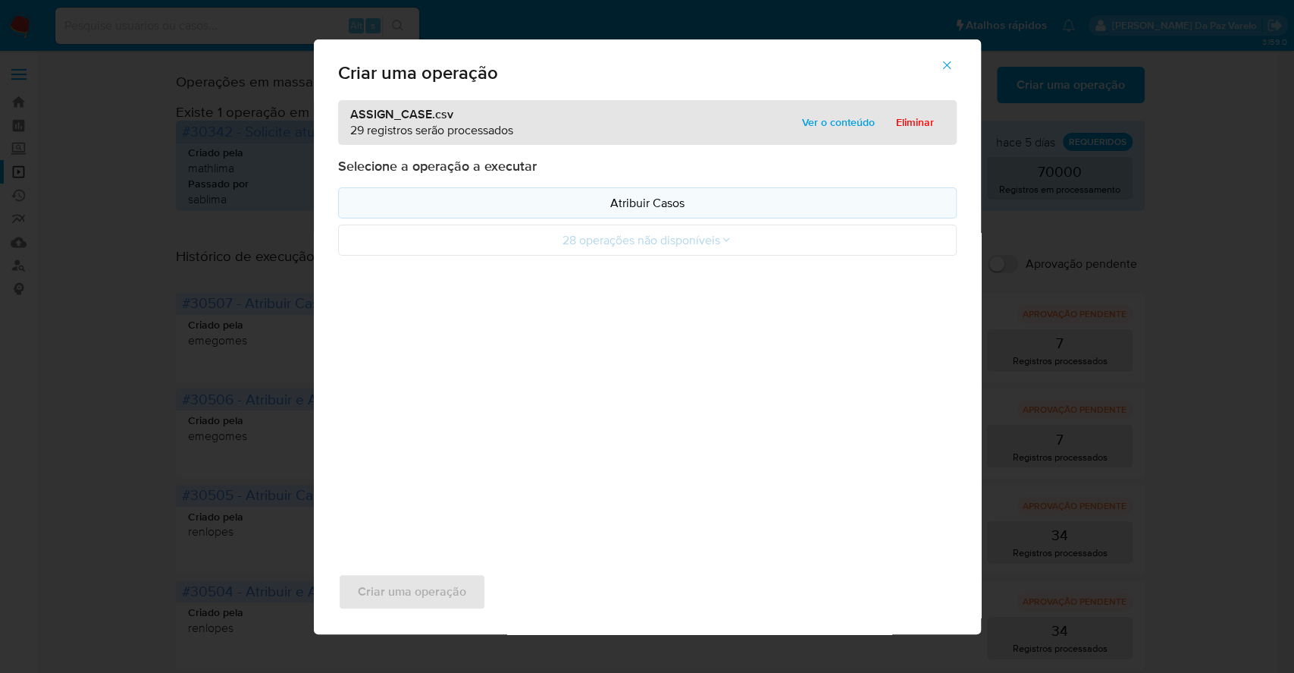
click at [651, 199] on p "Atribuir Casos" at bounding box center [647, 202] width 593 height 17
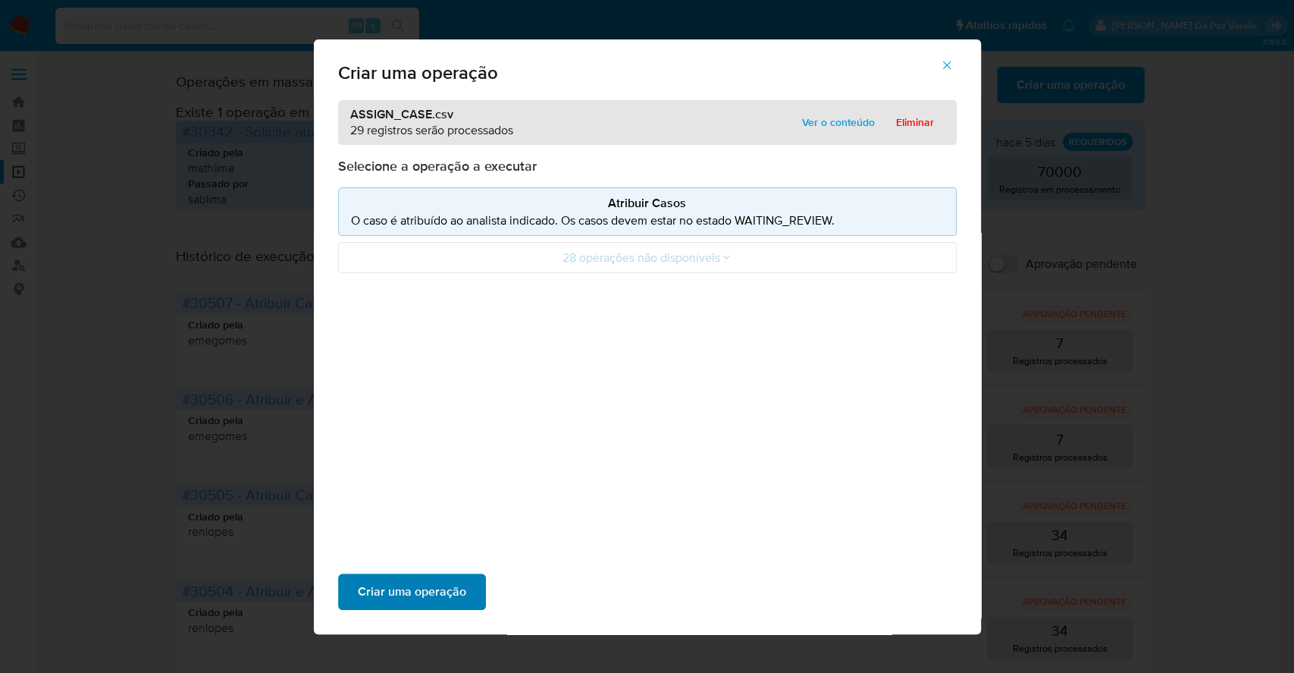
click at [450, 594] on span "Criar uma operação" at bounding box center [412, 591] width 108 height 33
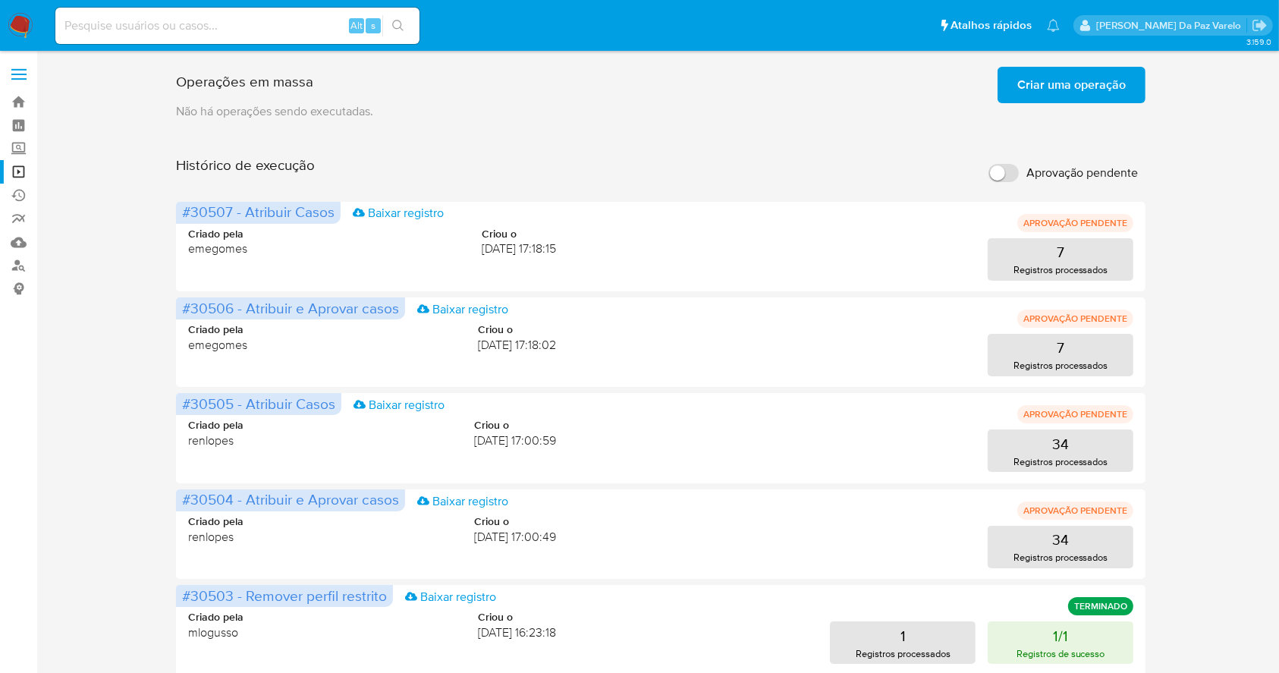
click at [999, 177] on input "Aprovação pendente" at bounding box center [1003, 173] width 30 height 18
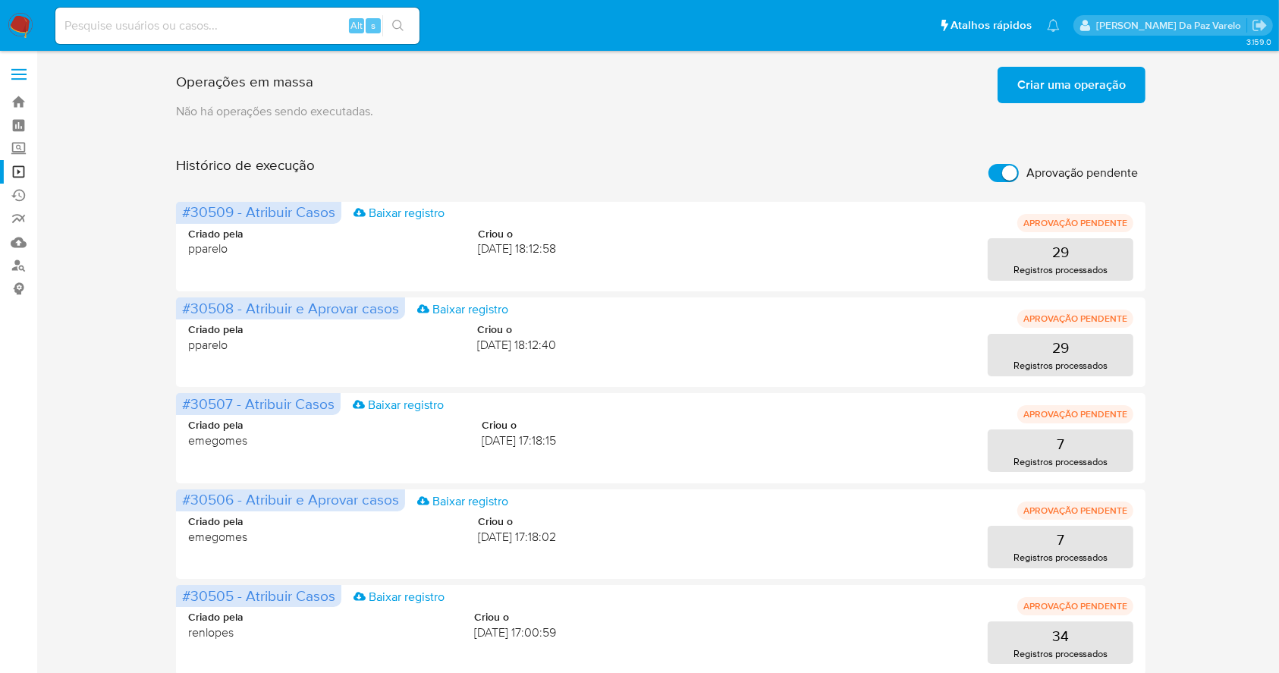
click at [998, 171] on input "Aprovação pendente" at bounding box center [1003, 173] width 30 height 18
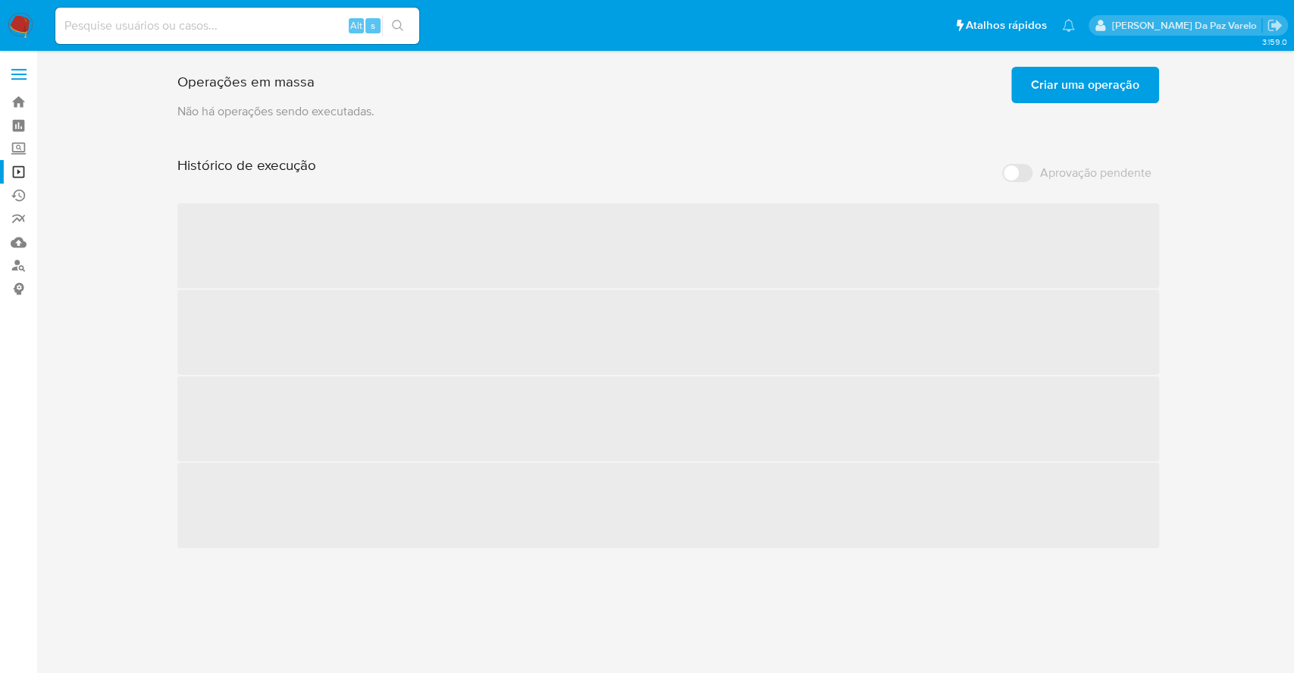
click at [1018, 165] on label "Aprovação pendente" at bounding box center [1077, 172] width 165 height 33
click at [1018, 165] on input "Aprovação pendente" at bounding box center [1017, 173] width 30 height 18
checkbox input "true"
